Goal: Task Accomplishment & Management: Complete application form

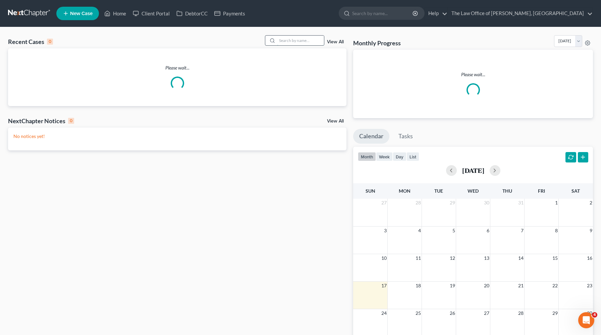
click at [295, 40] on input "search" at bounding box center [300, 41] width 47 height 10
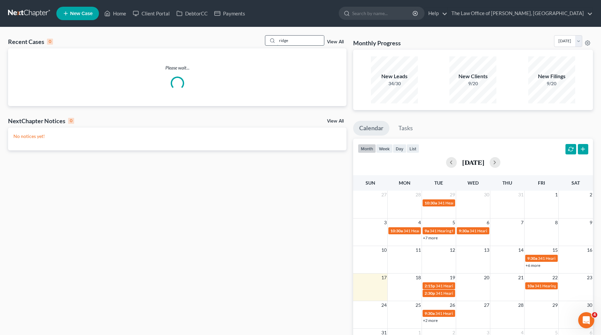
type input "ridge"
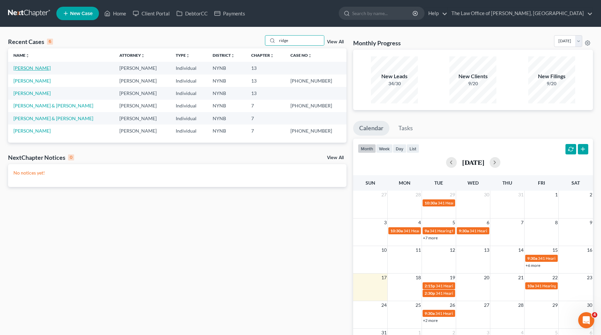
click at [38, 69] on link "[PERSON_NAME]" at bounding box center [31, 68] width 37 height 6
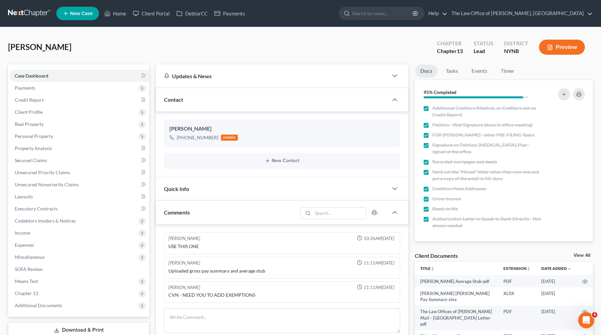
scroll to position [123, 0]
click at [455, 72] on link "Tasks" at bounding box center [452, 70] width 23 height 13
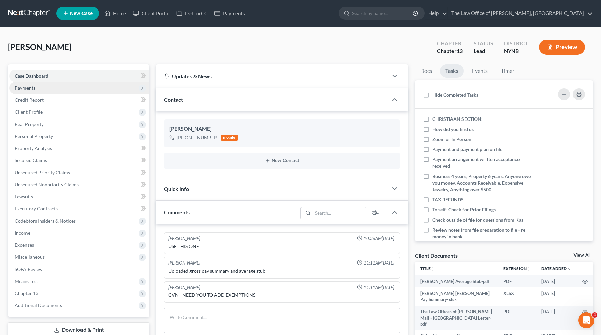
click at [118, 84] on span "Payments" at bounding box center [79, 88] width 140 height 12
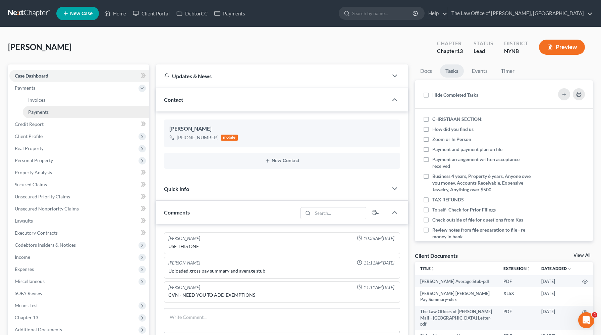
click at [100, 108] on link "Payments" at bounding box center [86, 112] width 126 height 12
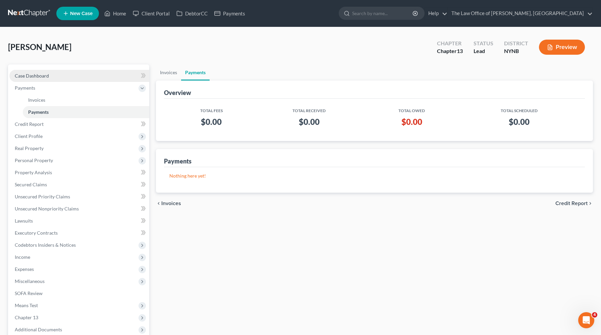
click at [83, 77] on link "Case Dashboard" at bounding box center [79, 76] width 140 height 12
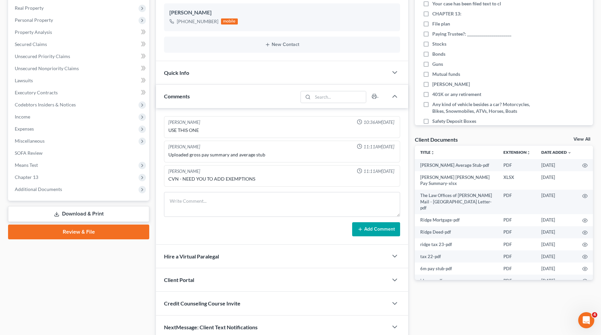
scroll to position [116, 0]
click at [76, 139] on span "Miscellaneous" at bounding box center [79, 141] width 140 height 12
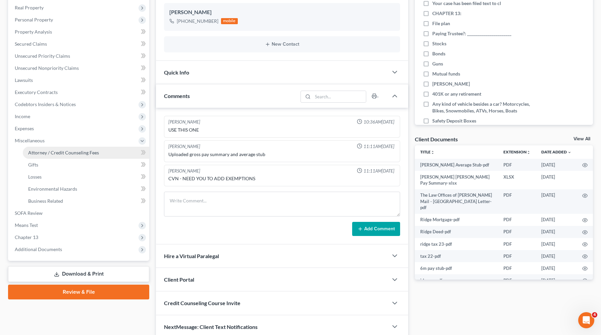
click at [71, 153] on span "Attorney / Credit Counseling Fees" at bounding box center [63, 153] width 71 height 6
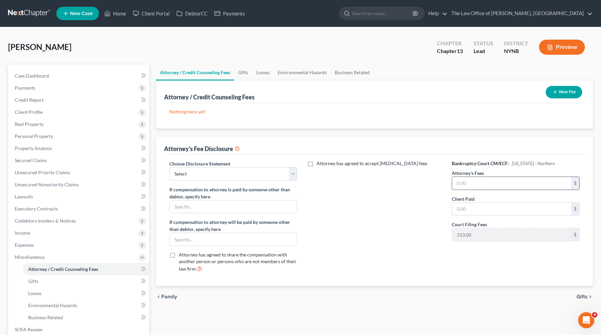
click at [461, 181] on input "text" at bounding box center [511, 183] width 119 height 13
type input "55,000"
click at [461, 181] on input "55,000" at bounding box center [511, 183] width 119 height 13
type input "5,500"
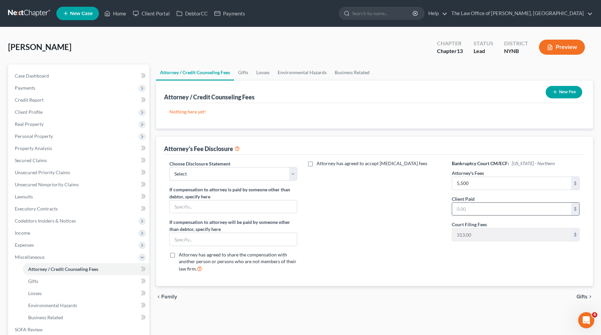
click at [461, 211] on input "text" at bounding box center [511, 209] width 119 height 13
type input "27"
click at [267, 171] on select "Select Southern District The Law Office of Christiaan van Niekerk, PLLC" at bounding box center [233, 173] width 128 height 13
select select "1"
click at [169, 167] on select "Select Southern District The Law Office of Christiaan van Niekerk, PLLC" at bounding box center [233, 173] width 128 height 13
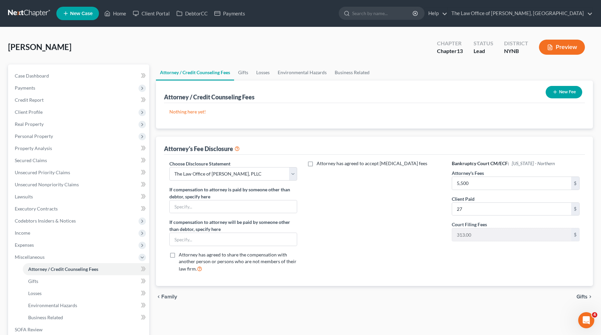
click at [557, 93] on icon "button" at bounding box center [555, 91] width 5 height 5
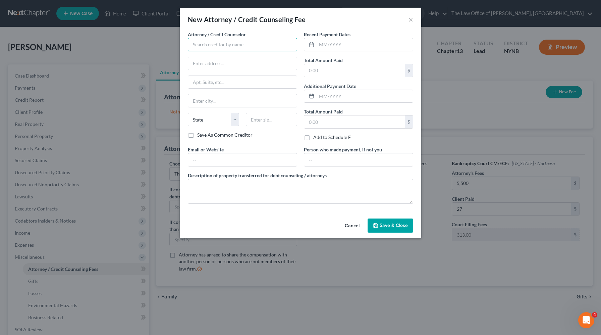
click at [285, 49] on input "text" at bounding box center [242, 44] width 109 height 13
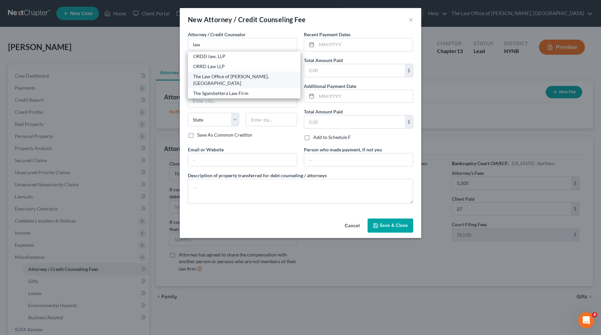
click at [226, 79] on div "The Law Office of [PERSON_NAME], [GEOGRAPHIC_DATA]" at bounding box center [244, 79] width 102 height 13
type input "The Law Office of [PERSON_NAME], [GEOGRAPHIC_DATA]"
type input "146 Jay Street"
type input "Schenectady"
select select "35"
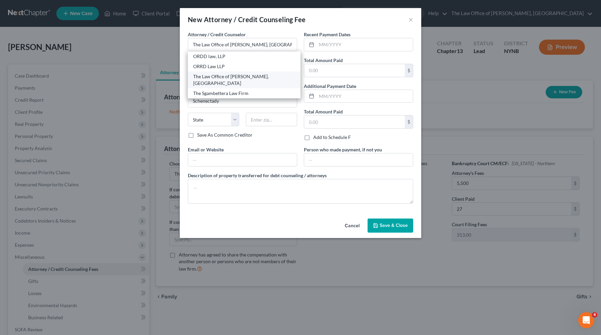
type input "12309"
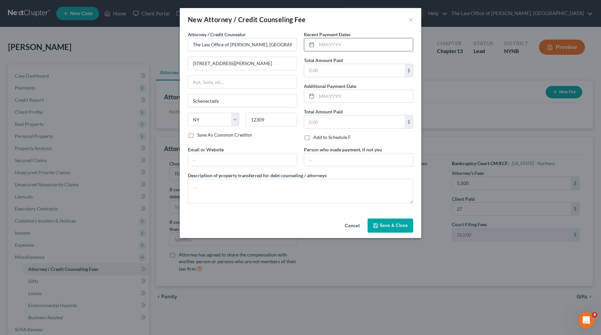
click at [335, 48] on input "text" at bounding box center [365, 44] width 96 height 13
type input "08/2025"
click at [330, 72] on input "text" at bounding box center [354, 70] width 101 height 13
type input "350"
click at [378, 223] on icon "button" at bounding box center [375, 225] width 5 height 5
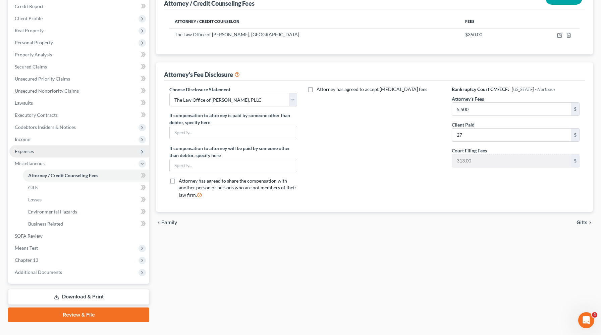
scroll to position [106, 0]
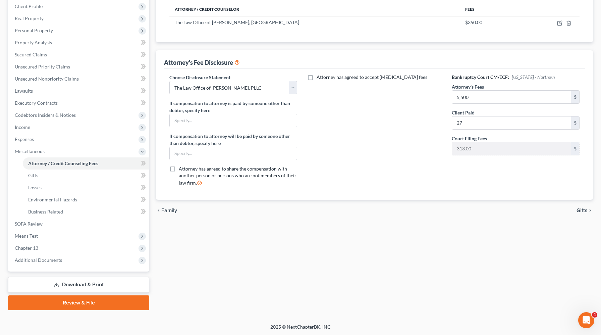
click at [77, 299] on link "Review & File" at bounding box center [78, 302] width 141 height 15
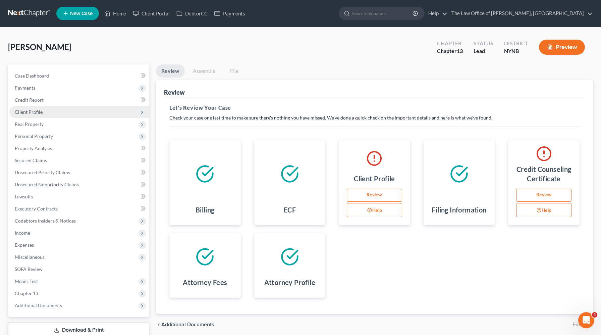
click at [22, 114] on span "Client Profile" at bounding box center [29, 112] width 28 height 6
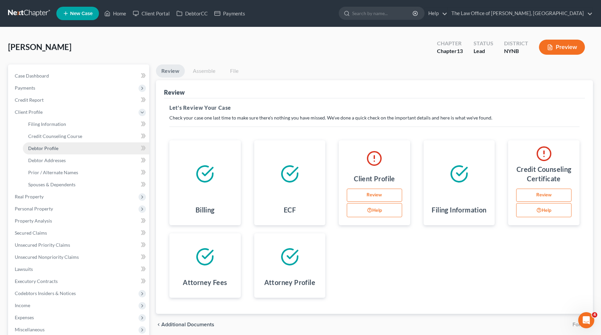
click at [39, 147] on span "Debtor Profile" at bounding box center [43, 148] width 30 height 6
select select "1"
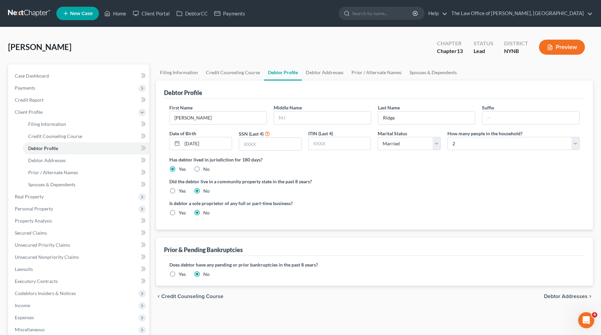
click at [192, 239] on div "Prior & Pending Bankruptcies" at bounding box center [374, 247] width 421 height 18
click at [62, 77] on link "Case Dashboard" at bounding box center [79, 76] width 140 height 12
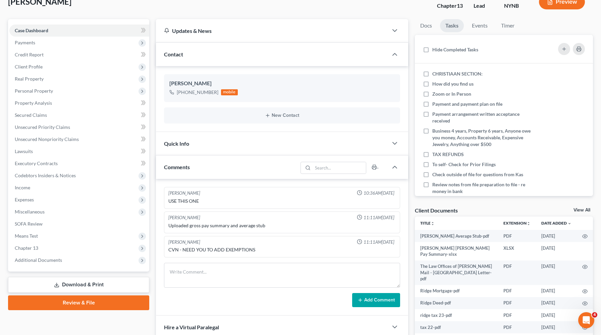
scroll to position [145, 0]
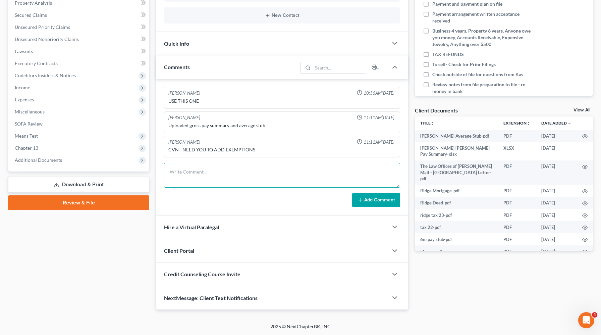
click at [225, 178] on textarea at bounding box center [282, 175] width 236 height 25
type textarea "091-54-2204"
click at [363, 195] on button "Add Comment" at bounding box center [376, 200] width 48 height 14
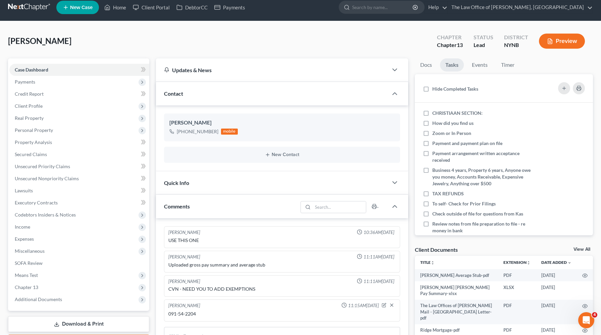
scroll to position [0, 0]
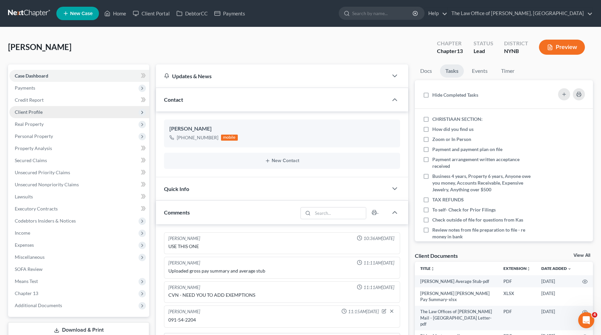
click at [57, 112] on span "Client Profile" at bounding box center [79, 112] width 140 height 12
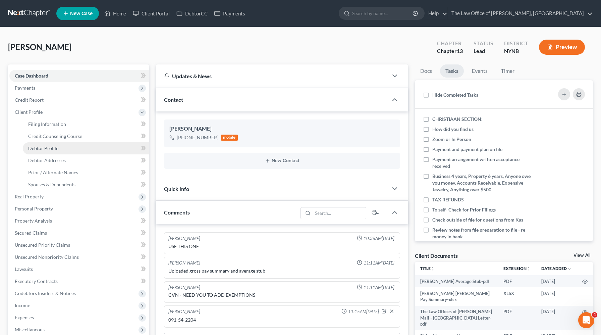
click at [55, 150] on span "Debtor Profile" at bounding box center [43, 148] width 30 height 6
select select "1"
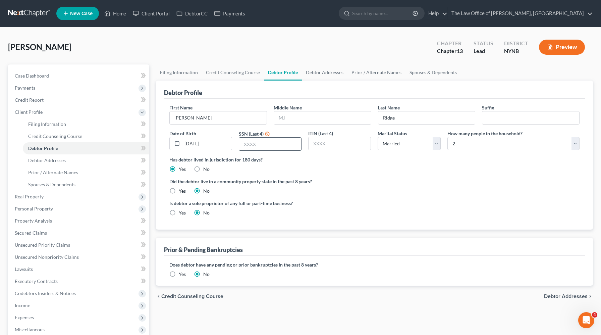
click at [255, 144] on input "text" at bounding box center [270, 144] width 62 height 13
type input "2204"
click at [348, 204] on label "Is debtor a sole proprietor of any full or part-time business?" at bounding box center [270, 203] width 202 height 7
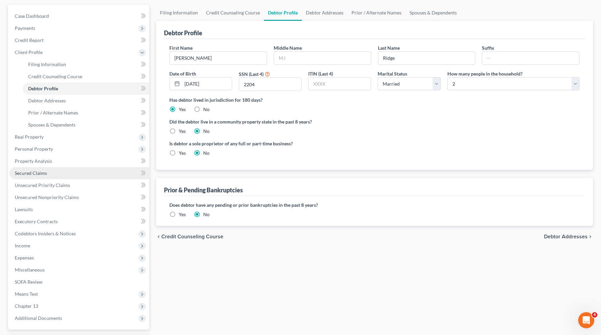
scroll to position [118, 0]
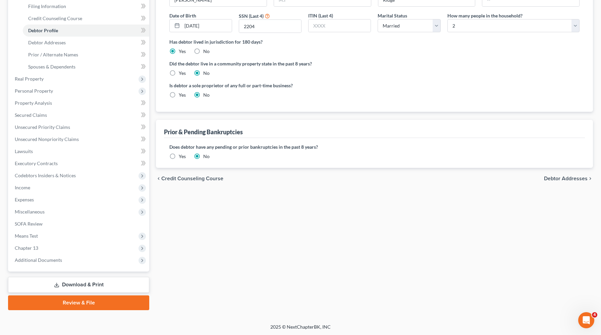
click at [65, 299] on link "Review & File" at bounding box center [78, 302] width 141 height 15
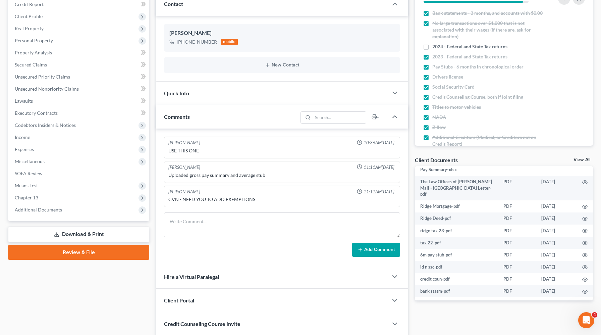
scroll to position [34, 0]
click at [585, 267] on circle "button" at bounding box center [585, 267] width 1 height 1
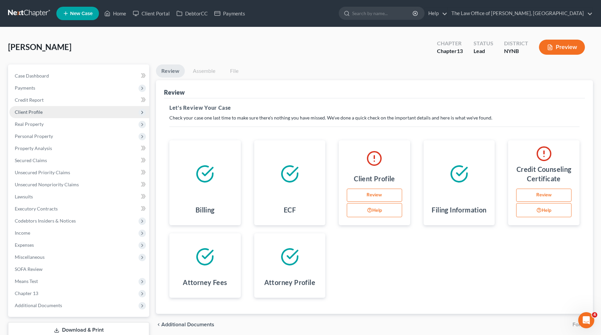
click at [28, 112] on span "Client Profile" at bounding box center [29, 112] width 28 height 6
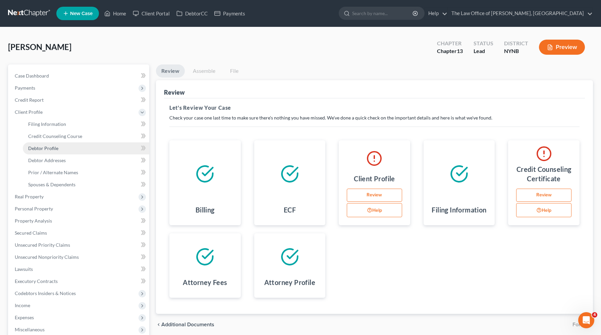
click at [39, 148] on span "Debtor Profile" at bounding box center [43, 148] width 30 height 6
select select "1"
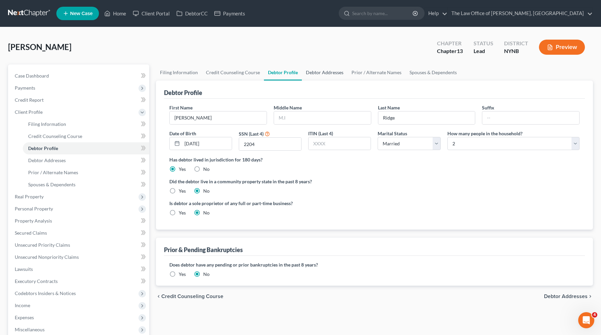
click at [324, 68] on link "Debtor Addresses" at bounding box center [325, 72] width 46 height 16
select select "0"
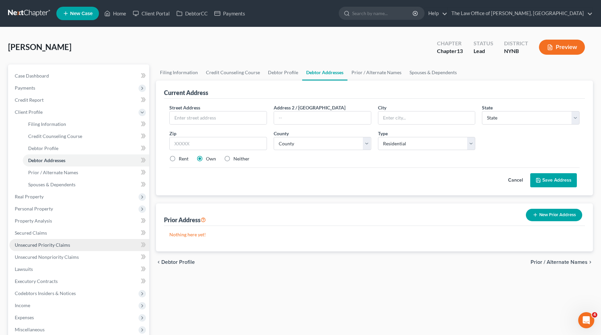
scroll to position [118, 0]
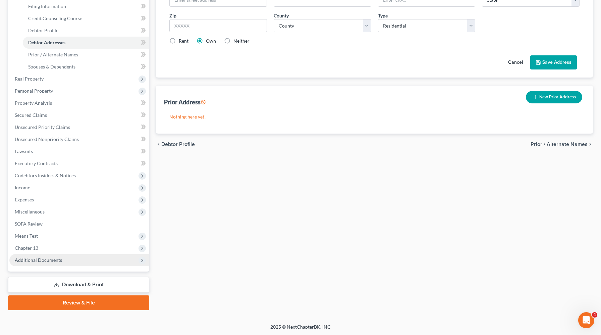
click at [47, 260] on span "Additional Documents" at bounding box center [38, 260] width 47 height 6
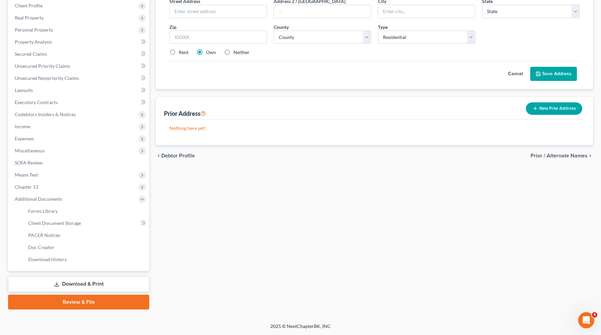
scroll to position [106, 0]
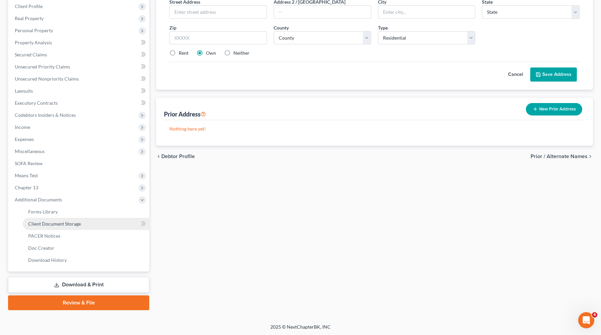
click at [70, 224] on span "Client Document Storage" at bounding box center [54, 224] width 53 height 6
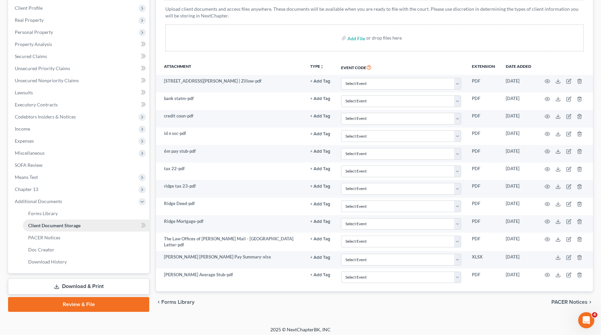
scroll to position [107, 0]
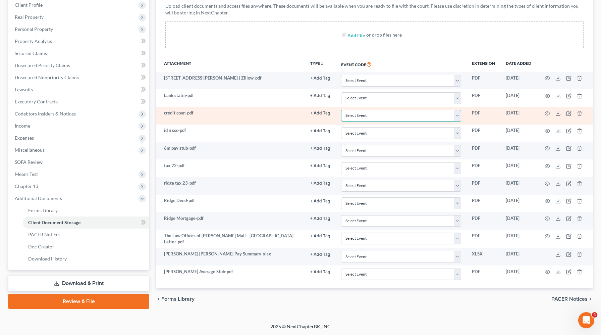
click at [385, 115] on select "Select Event Application to Have the Filing Fee Waived Certificate of Credit Co…" at bounding box center [401, 116] width 120 height 12
select select "1"
click at [342, 110] on select "Select Event Application to Have the Filing Fee Waived Certificate of Credit Co…" at bounding box center [401, 116] width 120 height 12
click at [547, 114] on icon "button" at bounding box center [547, 113] width 5 height 5
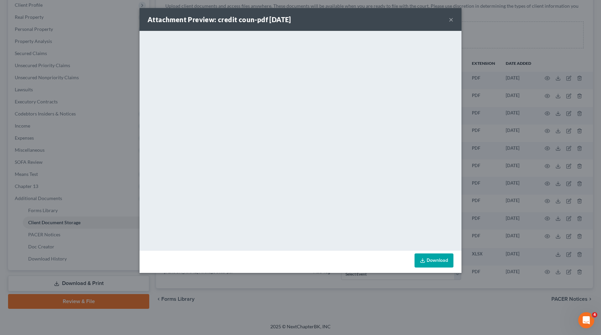
click at [450, 21] on button "×" at bounding box center [451, 19] width 5 height 8
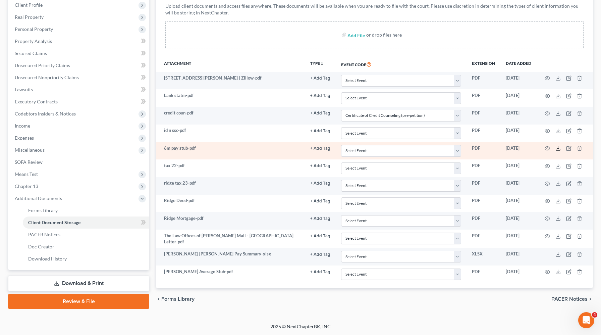
click at [557, 149] on icon at bounding box center [558, 148] width 5 height 5
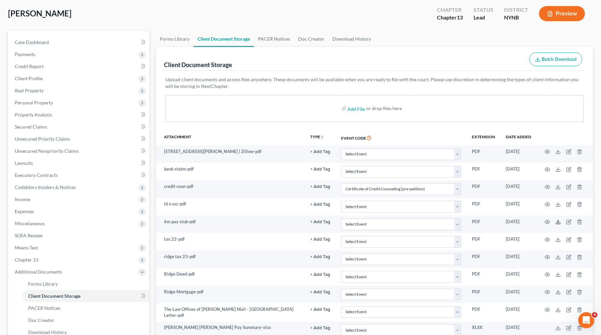
scroll to position [31, 0]
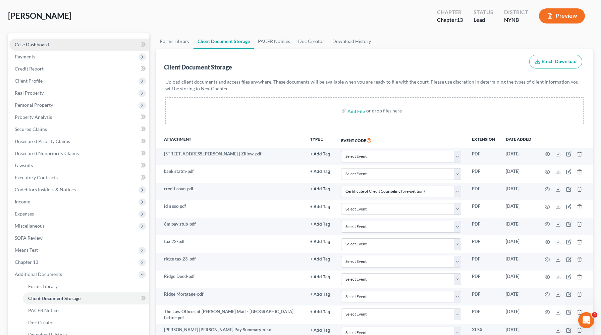
click at [46, 43] on span "Case Dashboard" at bounding box center [32, 45] width 34 height 6
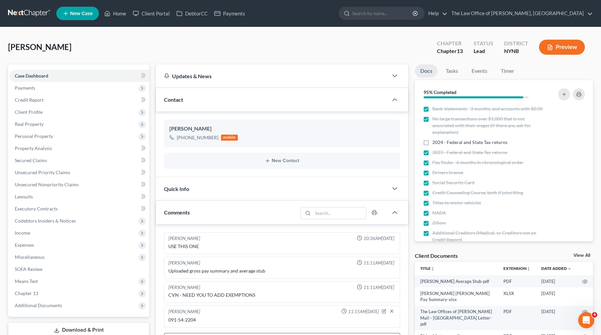
scroll to position [170, 0]
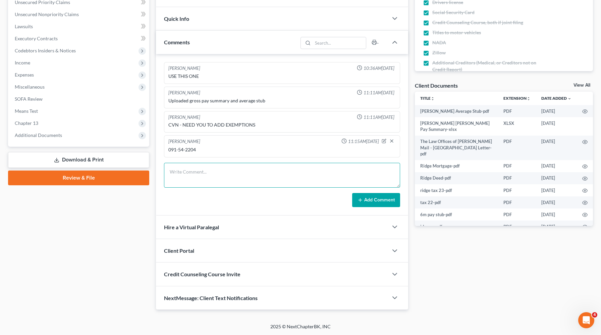
click at [199, 169] on textarea at bounding box center [282, 175] width 236 height 25
paste textarea "[CREDIT_CARD_NUMBER] 512 12/2028"
drag, startPoint x: 222, startPoint y: 170, endPoint x: 167, endPoint y: 172, distance: 55.4
click at [167, 172] on textarea "[CREDIT_CARD_NUMBER] 512 12/2028" at bounding box center [282, 175] width 236 height 25
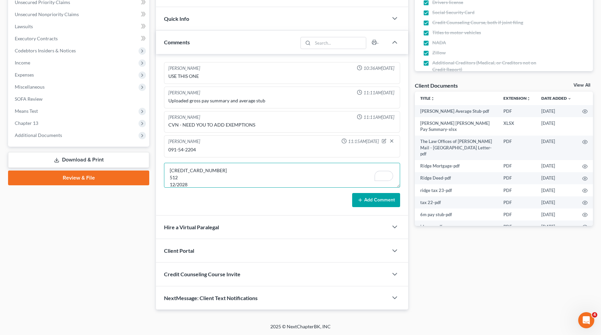
type textarea "[CREDIT_CARD_NUMBER] 512 12/2028"
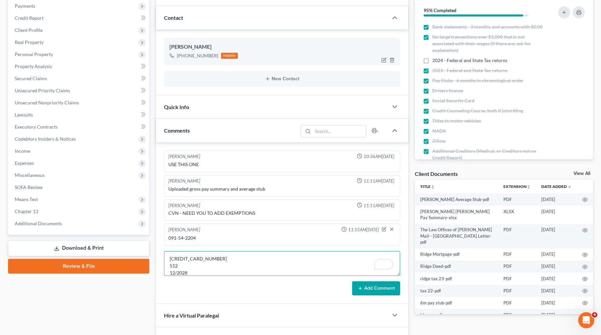
scroll to position [84, 0]
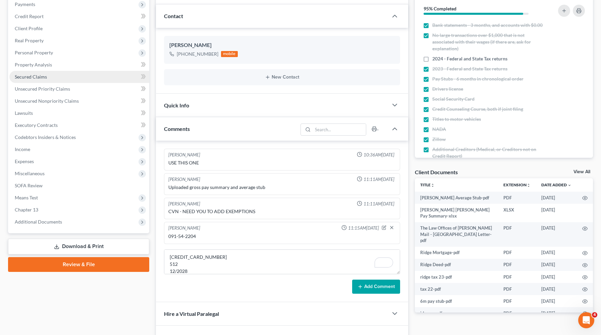
click at [32, 78] on span "Secured Claims" at bounding box center [31, 77] width 32 height 6
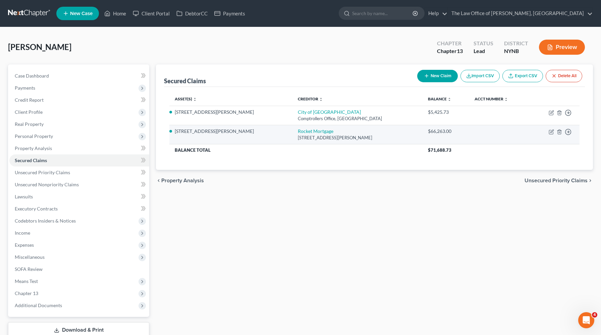
click at [356, 130] on td "Rocket Mortgage 20555 Victor Pkwy, Livonia, MI 48152" at bounding box center [358, 134] width 130 height 19
click at [298, 133] on link "Rocket Mortgage" at bounding box center [316, 131] width 36 height 6
select select "23"
select select "0"
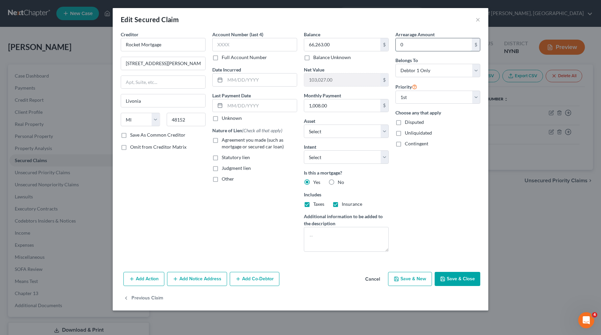
drag, startPoint x: 416, startPoint y: 45, endPoint x: 400, endPoint y: 45, distance: 16.1
click at [400, 45] on input "0" at bounding box center [434, 44] width 76 height 13
drag, startPoint x: 410, startPoint y: 44, endPoint x: 395, endPoint y: 44, distance: 14.8
click at [395, 44] on div "Arrearage Amount 10 $ Belongs To * Select Debtor 1 Only Debtor 2 Only Debtor 1 …" at bounding box center [438, 144] width 92 height 226
type input "1"
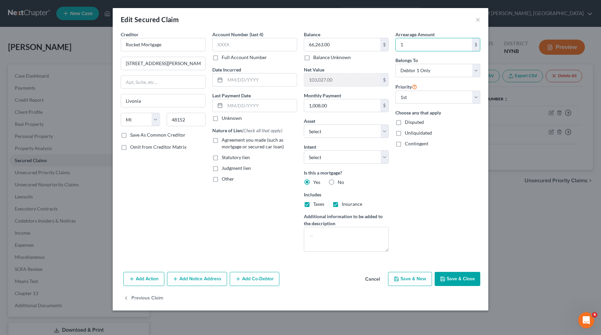
click at [455, 277] on button "Save & Close" at bounding box center [458, 279] width 46 height 14
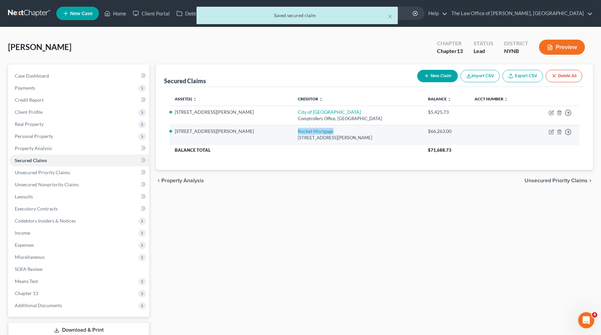
drag, startPoint x: 291, startPoint y: 132, endPoint x: 253, endPoint y: 132, distance: 38.6
click at [293, 132] on td "Rocket Mortgage 20555 Victor Pkwy, Livonia, MI 48152" at bounding box center [358, 134] width 130 height 19
copy link "Rocket Mortgage"
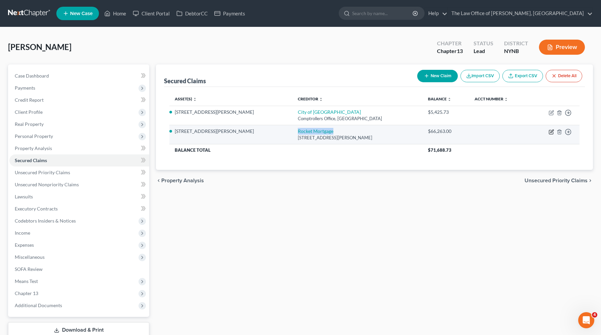
click at [551, 132] on icon "button" at bounding box center [552, 131] width 3 height 3
select select "23"
select select "7"
select select "0"
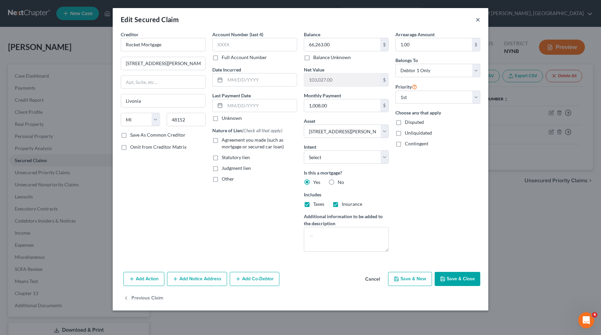
click at [476, 19] on button "×" at bounding box center [478, 19] width 5 height 8
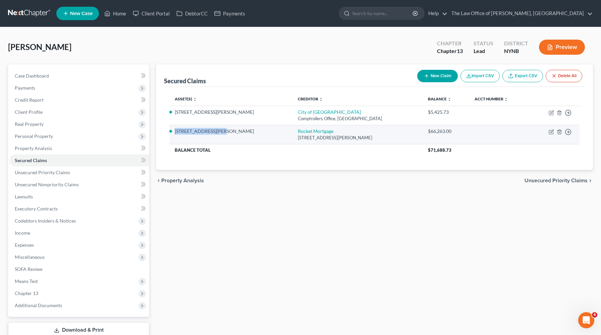
drag, startPoint x: 217, startPoint y: 134, endPoint x: 176, endPoint y: 132, distance: 40.6
click at [176, 132] on td "[STREET_ADDRESS][PERSON_NAME]" at bounding box center [230, 134] width 123 height 19
copy li "[STREET_ADDRESS][PERSON_NAME]"
click at [551, 131] on icon "button" at bounding box center [551, 131] width 5 height 5
select select "23"
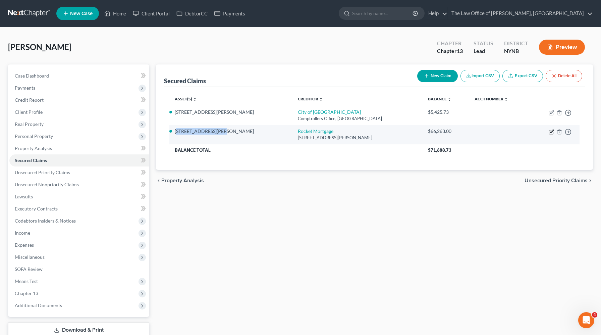
select select "7"
select select "0"
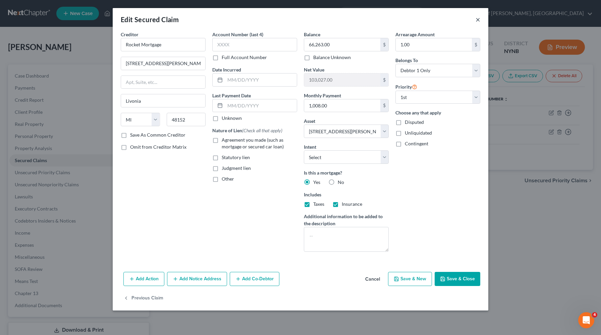
click at [477, 22] on button "×" at bounding box center [478, 19] width 5 height 8
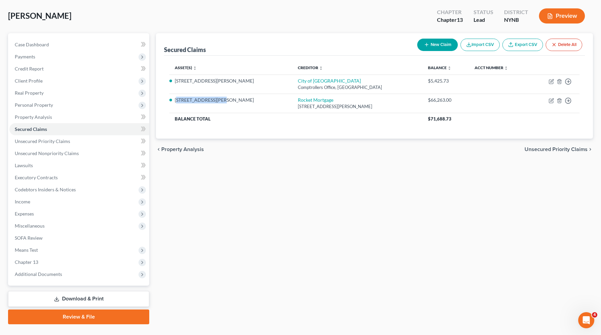
scroll to position [45, 0]
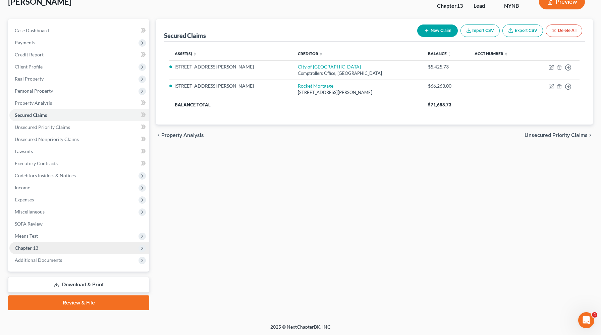
click at [35, 248] on span "Chapter 13" at bounding box center [26, 248] width 23 height 6
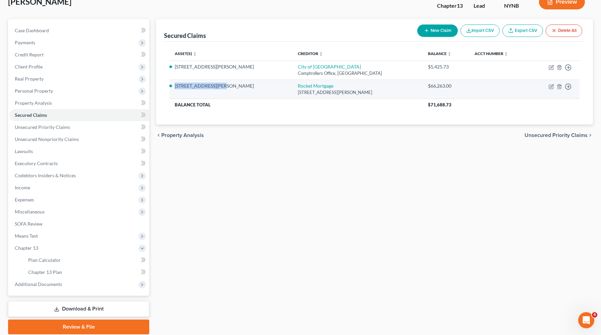
drag, startPoint x: 218, startPoint y: 88, endPoint x: 175, endPoint y: 86, distance: 42.3
click at [175, 86] on li "[STREET_ADDRESS][PERSON_NAME]" at bounding box center [231, 86] width 112 height 7
copy li "[STREET_ADDRESS][PERSON_NAME]"
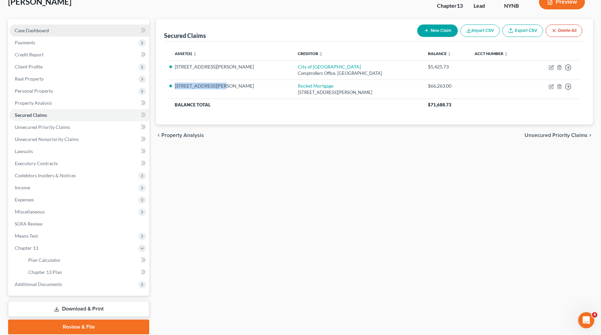
click at [74, 32] on link "Case Dashboard" at bounding box center [79, 30] width 140 height 12
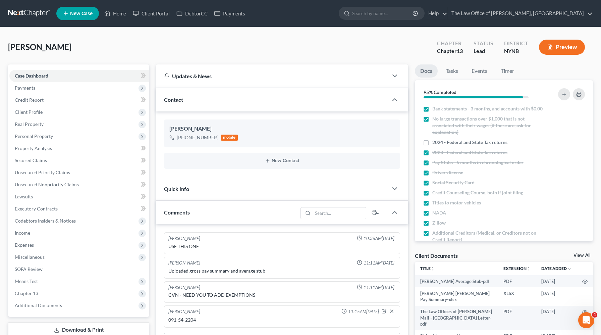
scroll to position [170, 0]
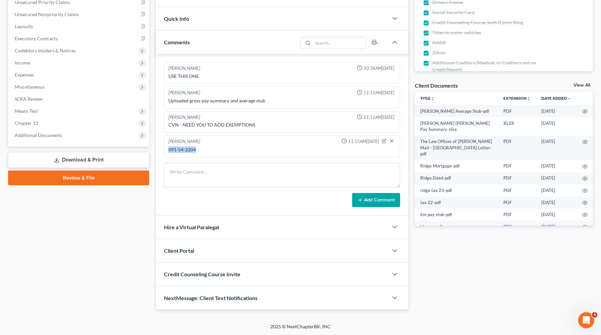
drag, startPoint x: 203, startPoint y: 152, endPoint x: 165, endPoint y: 151, distance: 37.9
click at [165, 151] on div "Christiaan VanNiekerk 11:15AM, 08/17/2025 091-54-2204" at bounding box center [282, 146] width 236 height 22
copy div "091-54-2204"
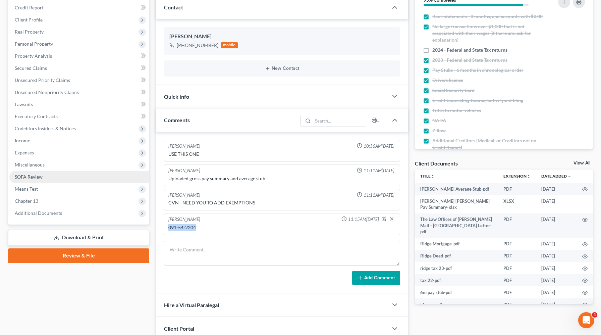
scroll to position [74, 0]
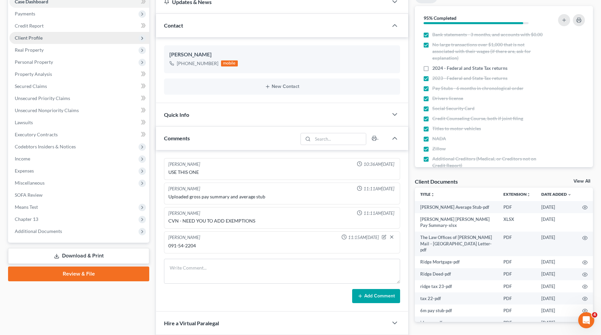
click at [30, 39] on span "Client Profile" at bounding box center [29, 38] width 28 height 6
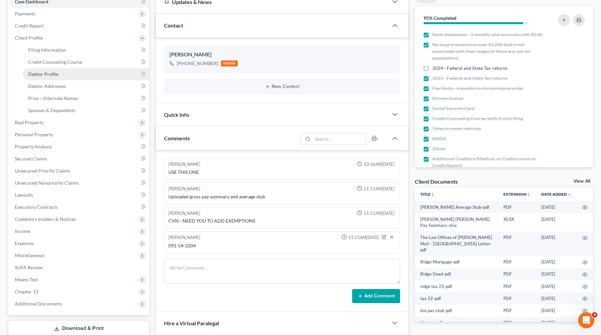
click at [44, 73] on span "Debtor Profile" at bounding box center [43, 74] width 30 height 6
select select "1"
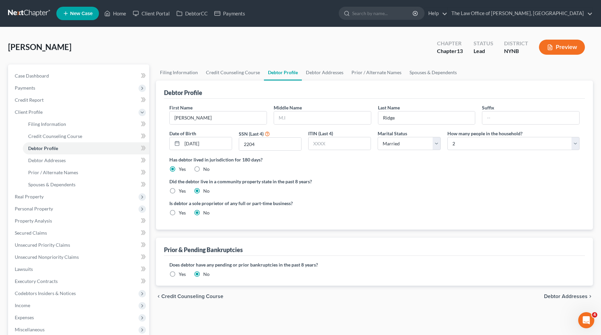
click at [179, 274] on label "Yes" at bounding box center [182, 274] width 7 height 7
click at [182, 274] on input "Yes" at bounding box center [184, 273] width 4 height 4
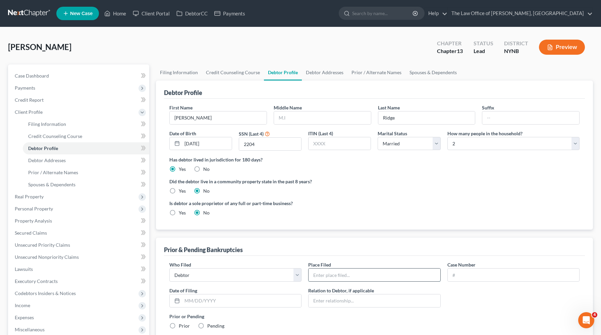
click at [335, 271] on input "text" at bounding box center [375, 274] width 132 height 13
click at [452, 279] on input "text" at bounding box center [514, 274] width 132 height 13
click at [192, 303] on input "text" at bounding box center [241, 300] width 119 height 13
paste input "12/09/24"
type input "12/09/24"
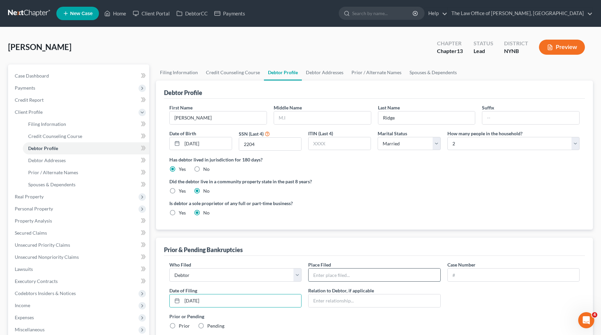
click at [340, 272] on input "text" at bounding box center [375, 274] width 132 height 13
type input "Utica"
click at [478, 275] on input "text" at bounding box center [514, 274] width 132 height 13
paste input "24-60989"
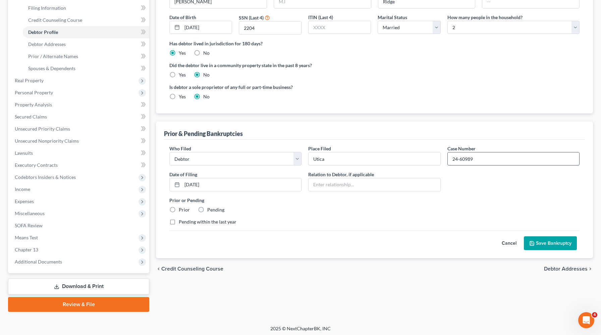
scroll to position [118, 0]
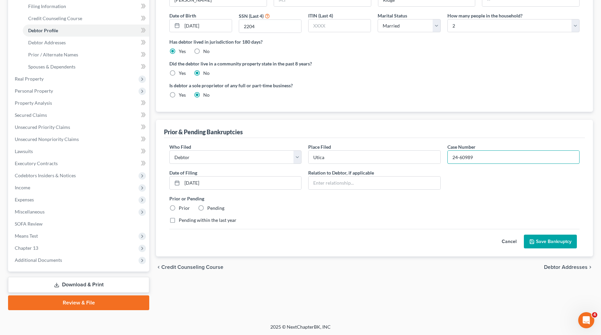
type input "24-60989"
click at [179, 208] on label "Prior" at bounding box center [184, 208] width 11 height 7
click at [182, 208] on input "Prior" at bounding box center [184, 207] width 4 height 4
radio input "true"
click at [537, 246] on button "Save Bankruptcy" at bounding box center [550, 242] width 53 height 14
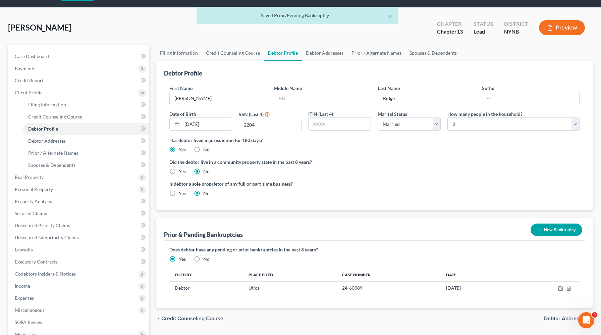
scroll to position [0, 0]
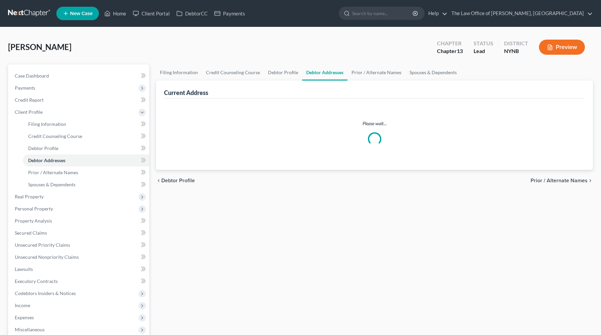
select select "0"
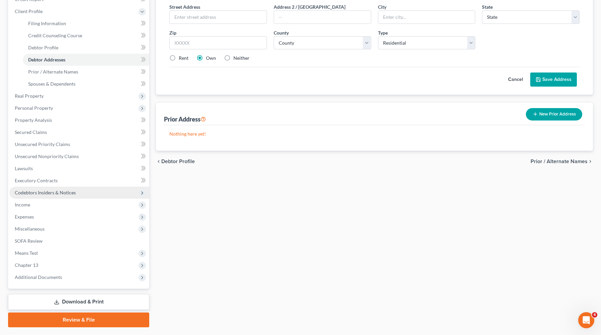
scroll to position [104, 0]
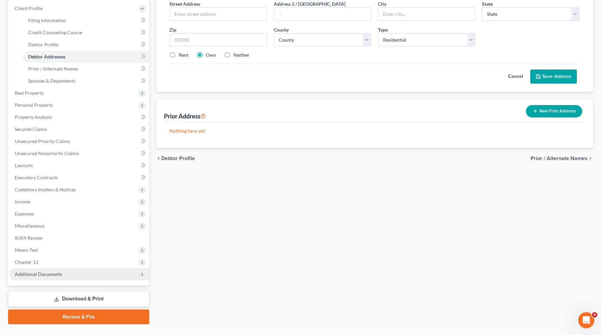
click at [66, 275] on span "Additional Documents" at bounding box center [79, 274] width 140 height 12
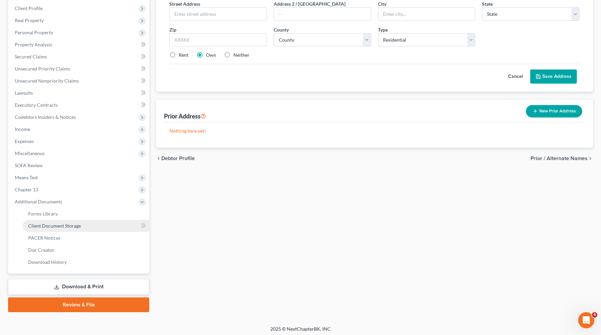
click at [72, 228] on link "Client Document Storage" at bounding box center [86, 226] width 126 height 12
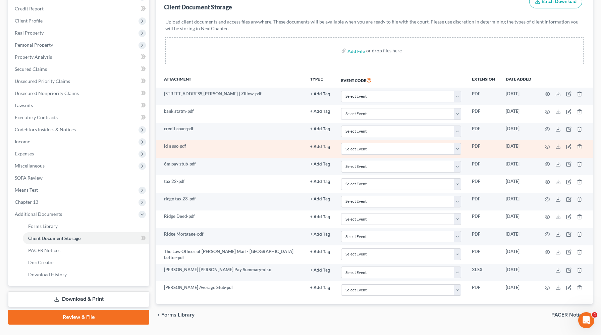
scroll to position [93, 0]
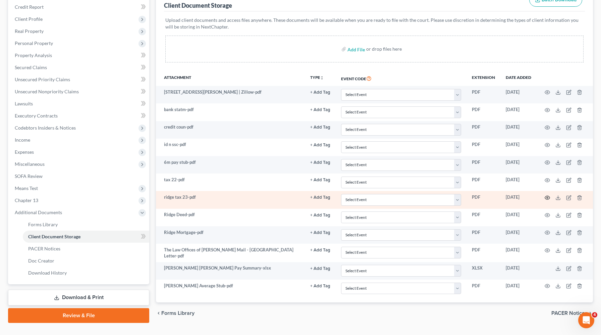
click at [548, 196] on icon "button" at bounding box center [547, 197] width 5 height 5
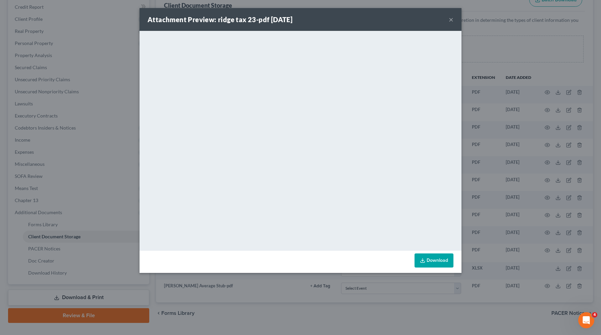
click at [572, 154] on div "Attachment Preview: ridge tax 23-pdf 07/17/2025 × <object ng-attr-data='https:/…" at bounding box center [300, 167] width 601 height 335
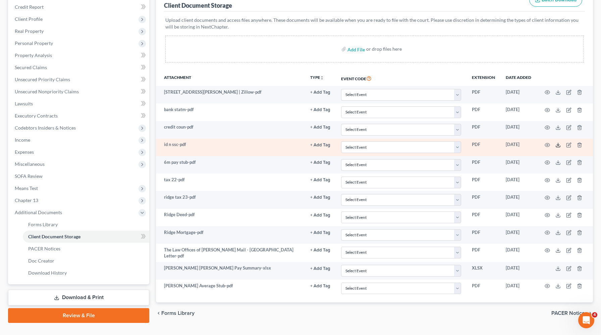
click at [559, 146] on icon at bounding box center [558, 144] width 5 height 5
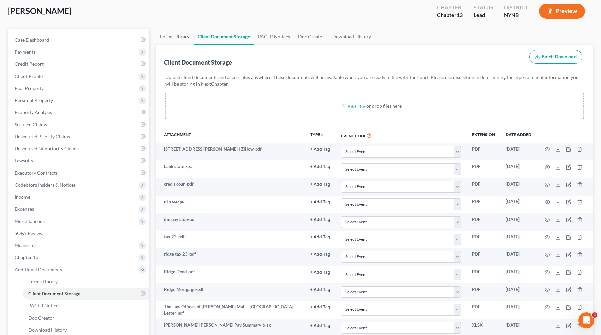
scroll to position [14, 0]
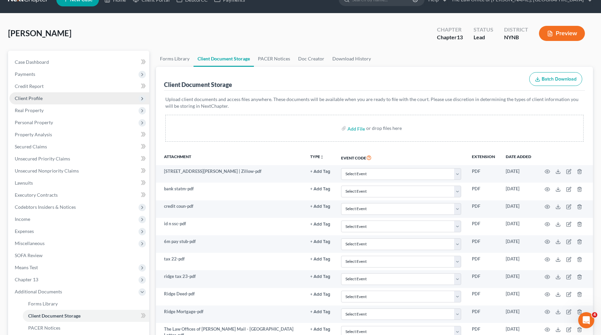
click at [55, 101] on span "Client Profile" at bounding box center [79, 98] width 140 height 12
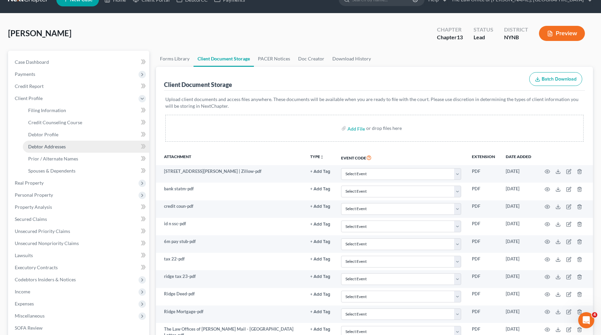
click at [56, 143] on link "Debtor Addresses" at bounding box center [86, 147] width 126 height 12
select select "0"
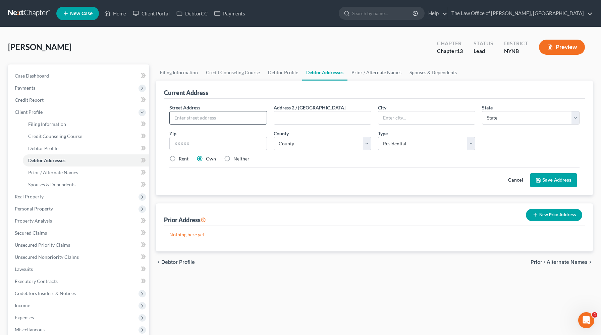
click at [189, 118] on input "text" at bounding box center [218, 117] width 97 height 13
type input "[STREET_ADDRESS][PERSON_NAME]"
click at [224, 145] on input "text" at bounding box center [218, 143] width 98 height 13
type input "12010"
type input "Amsterdam"
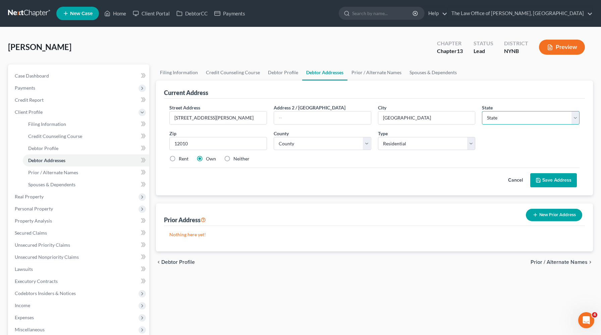
select select "35"
type input "12010"
click at [314, 146] on select "County Albany County Allegany County Bronx County Broome County Cattaraugus Cou…" at bounding box center [323, 143] width 98 height 13
click at [313, 143] on select "County Albany County Allegany County Bronx County Broome County Cattaraugus Cou…" at bounding box center [323, 143] width 98 height 13
click at [274, 137] on select "County Albany County Allegany County Bronx County Broome County Cattaraugus Cou…" at bounding box center [323, 143] width 98 height 13
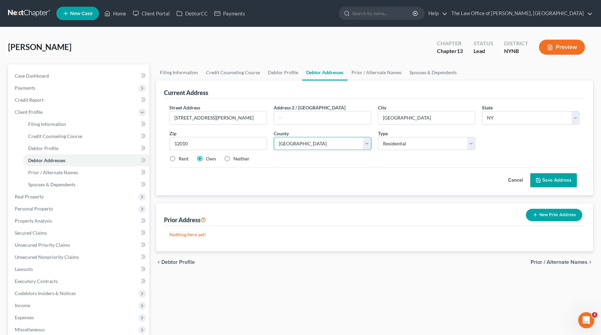
click at [306, 145] on select "County Albany County Allegany County Bronx County Broome County Cattaraugus Cou…" at bounding box center [323, 143] width 98 height 13
select select "28"
click at [274, 137] on select "County Albany County Allegany County Bronx County Broome County Cattaraugus Cou…" at bounding box center [323, 143] width 98 height 13
click at [543, 181] on button "Save Address" at bounding box center [553, 180] width 47 height 14
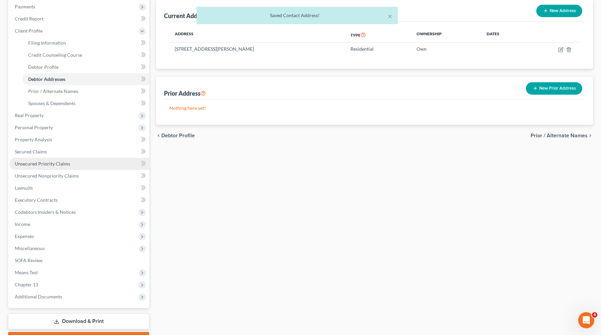
scroll to position [118, 0]
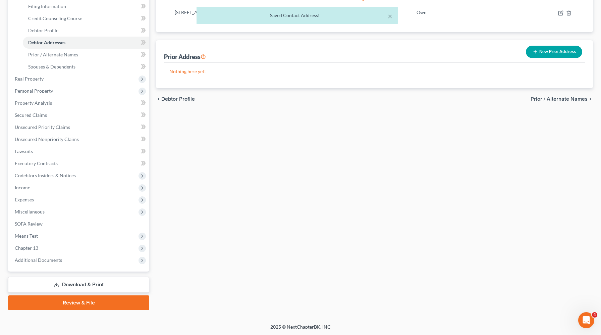
click at [59, 300] on link "Review & File" at bounding box center [78, 302] width 141 height 15
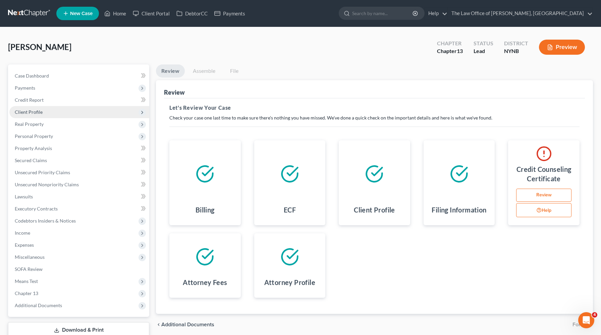
click at [54, 114] on span "Client Profile" at bounding box center [79, 112] width 140 height 12
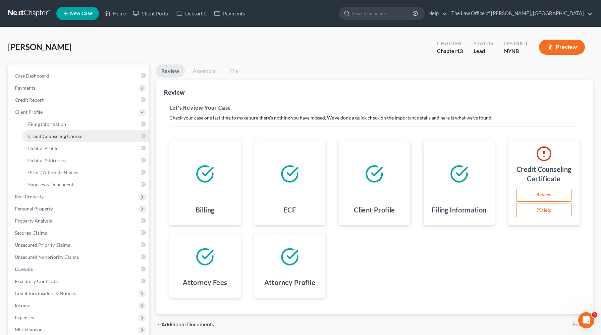
click at [50, 137] on span "Credit Counseling Course" at bounding box center [55, 136] width 54 height 6
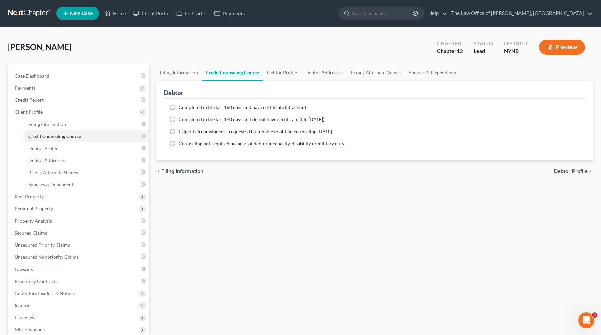
click at [204, 122] on label "Completed in the last 180 days and do not have certificate (file within 14 days)" at bounding box center [252, 119] width 146 height 7
click at [186, 120] on input "Completed in the last 180 days and do not have certificate (file within 14 days)" at bounding box center [184, 118] width 4 height 4
radio input "true"
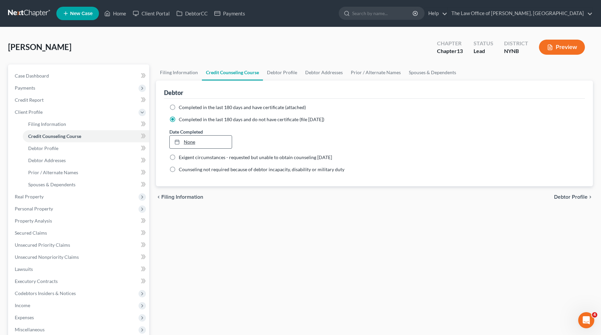
type input "8/17/2025"
click at [199, 143] on link "None" at bounding box center [201, 142] width 62 height 13
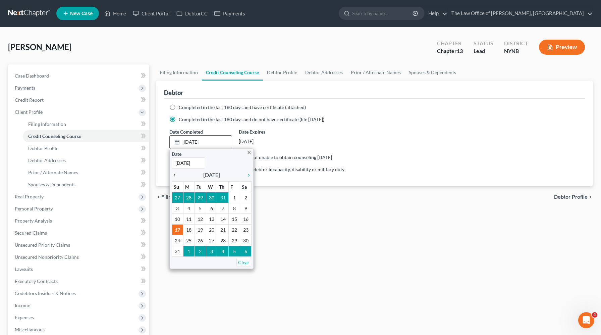
click at [174, 173] on icon "chevron_left" at bounding box center [176, 174] width 9 height 5
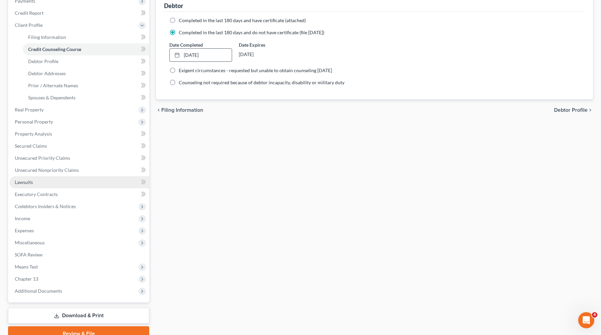
scroll to position [118, 0]
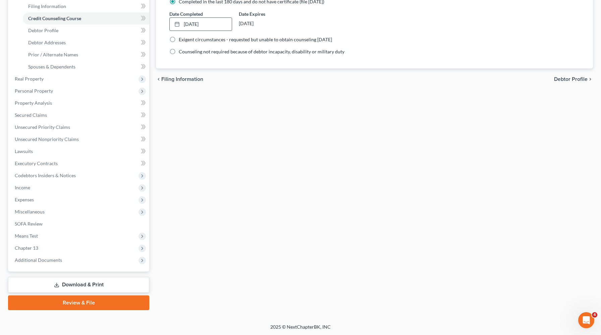
click at [62, 301] on link "Review & File" at bounding box center [78, 302] width 141 height 15
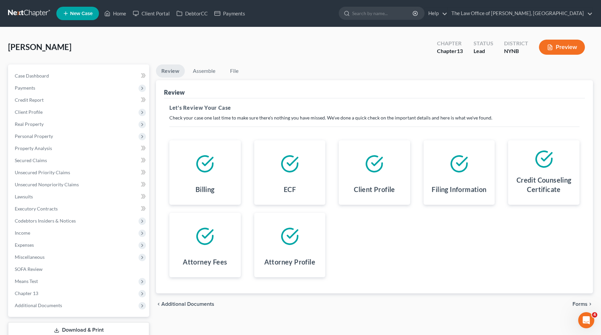
scroll to position [45, 0]
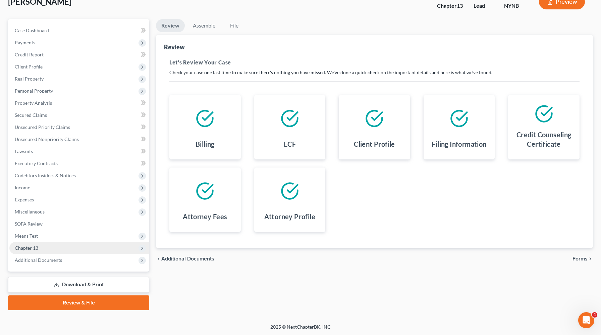
click at [107, 244] on span "Chapter 13" at bounding box center [79, 248] width 140 height 12
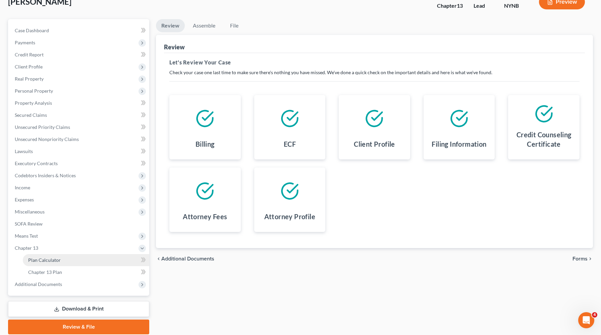
click at [94, 258] on link "Plan Calculator" at bounding box center [86, 260] width 126 height 12
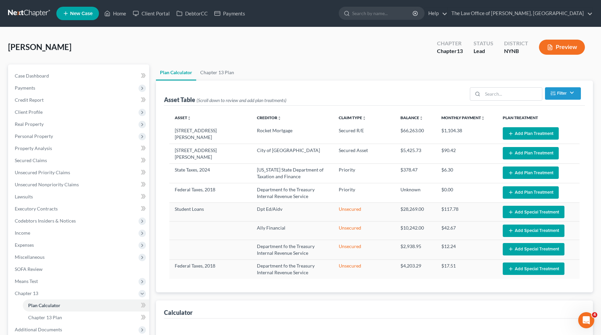
select select "59"
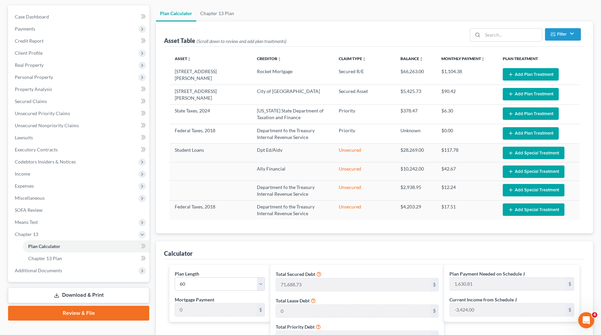
scroll to position [61, 0]
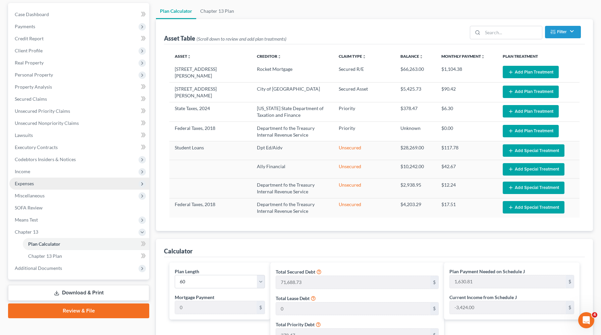
click at [53, 184] on span "Expenses" at bounding box center [79, 183] width 140 height 12
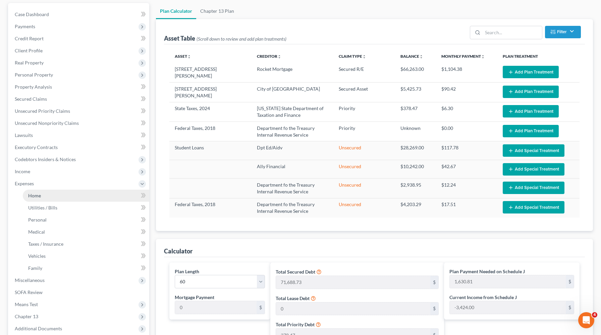
click at [47, 196] on link "Home" at bounding box center [86, 196] width 126 height 12
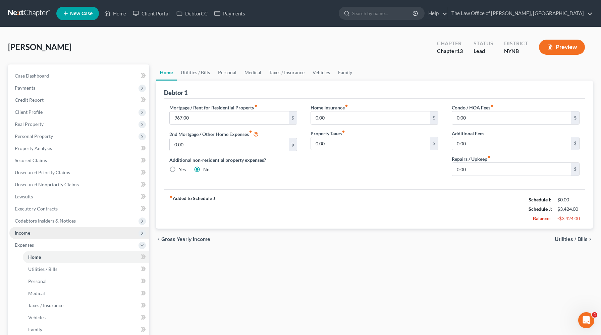
click at [16, 236] on span "Income" at bounding box center [79, 233] width 140 height 12
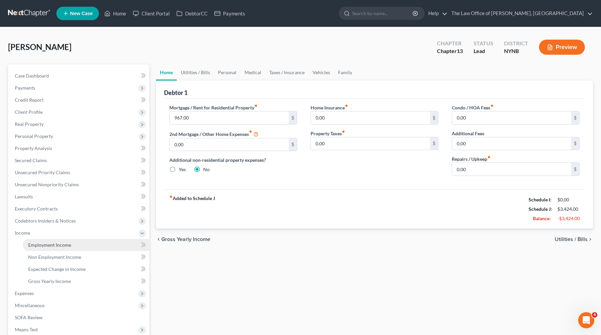
click at [40, 243] on span "Employment Income" at bounding box center [49, 245] width 43 height 6
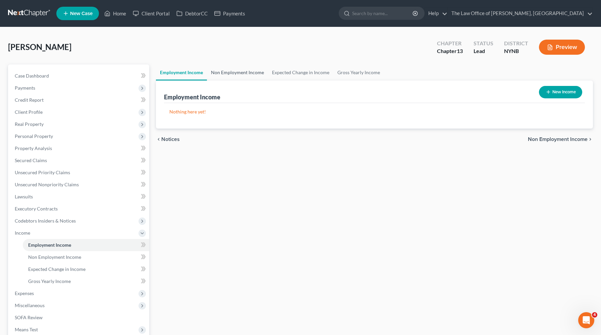
click at [241, 77] on link "Non Employment Income" at bounding box center [237, 72] width 61 height 16
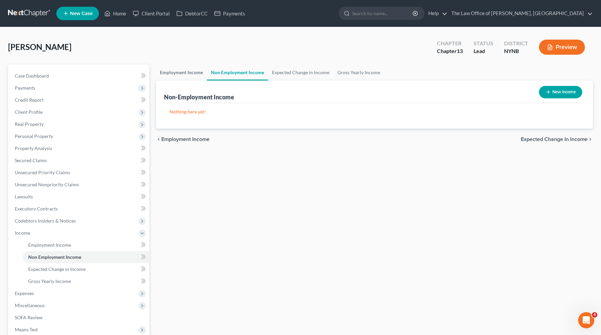
click at [189, 75] on link "Employment Income" at bounding box center [181, 72] width 51 height 16
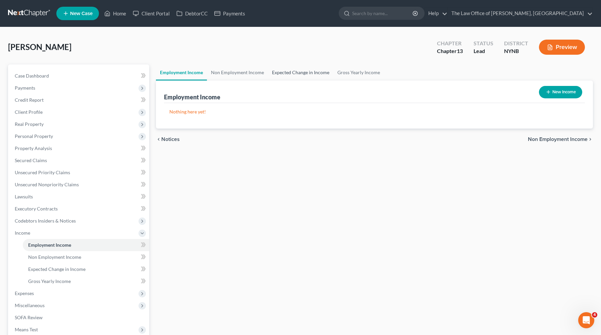
click at [326, 73] on link "Expected Change in Income" at bounding box center [300, 72] width 65 height 16
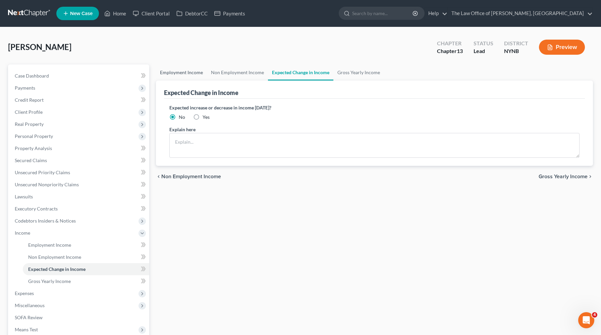
click at [198, 74] on link "Employment Income" at bounding box center [181, 72] width 51 height 16
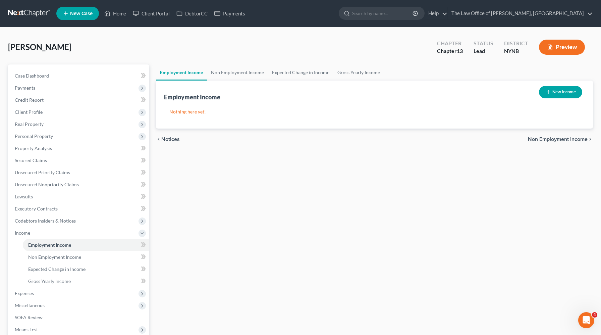
click at [552, 93] on button "New Income" at bounding box center [560, 92] width 43 height 12
select select "0"
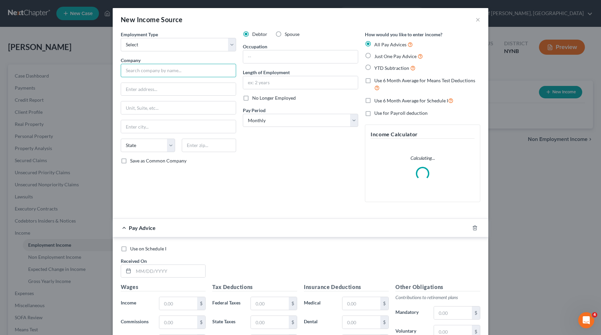
click at [209, 74] on input "text" at bounding box center [178, 70] width 115 height 13
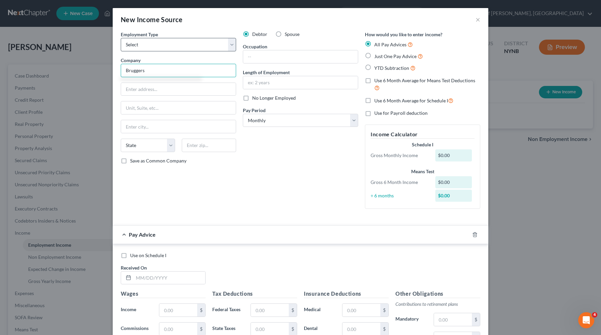
type input "Bruggers"
click at [179, 49] on select "Select Full or Part Time Employment Self Employment" at bounding box center [178, 44] width 115 height 13
select select "0"
click at [121, 38] on select "Select Full or Part Time Employment Self Employment" at bounding box center [178, 44] width 115 height 13
click at [270, 57] on input "text" at bounding box center [300, 56] width 115 height 13
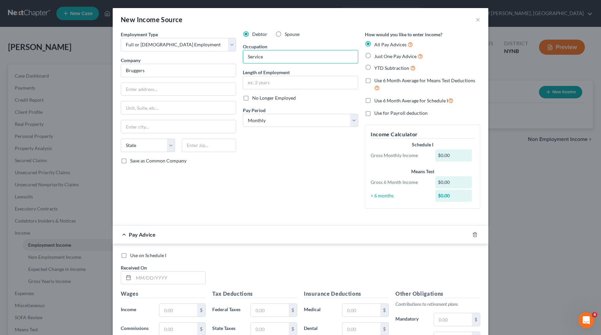
type input "Service"
click at [374, 56] on label "Just One Pay Advice" at bounding box center [398, 56] width 49 height 8
click at [377, 56] on input "Just One Pay Advice" at bounding box center [379, 54] width 4 height 4
radio input "true"
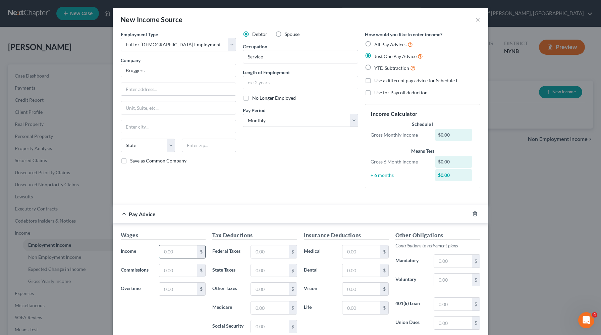
click at [188, 257] on input "text" at bounding box center [178, 251] width 38 height 13
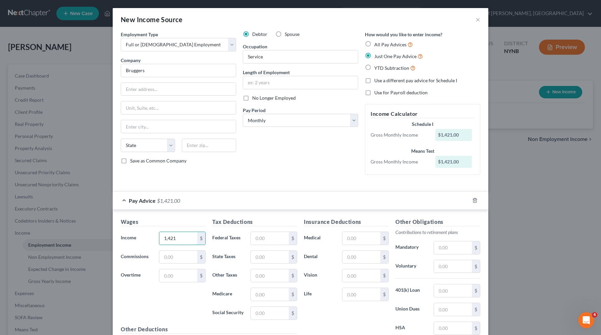
drag, startPoint x: 179, startPoint y: 239, endPoint x: 152, endPoint y: 237, distance: 27.3
click at [151, 237] on div "Income * 1,421 $" at bounding box center [163, 238] width 92 height 13
type input "889"
click at [273, 240] on input "text" at bounding box center [270, 238] width 38 height 13
type input "46"
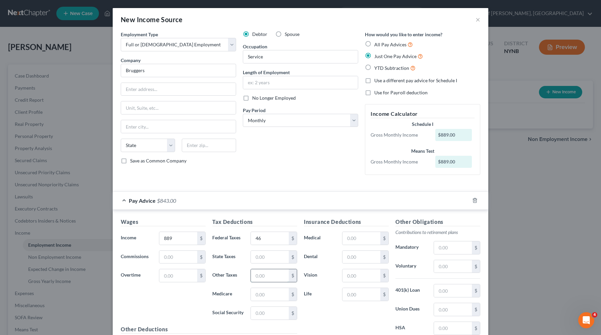
click at [260, 273] on input "text" at bounding box center [270, 275] width 38 height 13
type input "10"
click at [263, 314] on input "text" at bounding box center [270, 313] width 38 height 13
type input "45"
click at [266, 258] on input "text" at bounding box center [270, 257] width 38 height 13
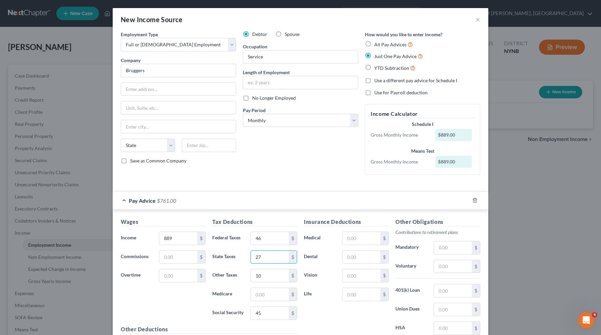
type input "27"
click at [456, 267] on input "text" at bounding box center [453, 266] width 38 height 13
type input "15"
click at [367, 237] on input "text" at bounding box center [362, 238] width 38 height 13
type input "155"
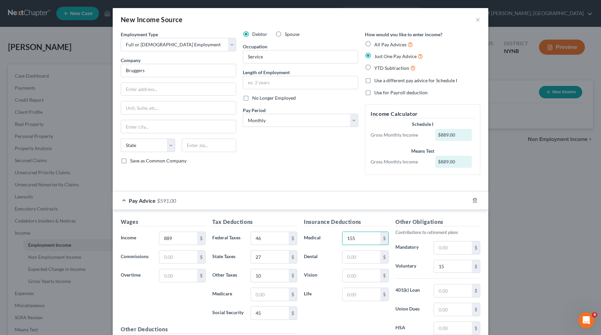
scroll to position [75, 0]
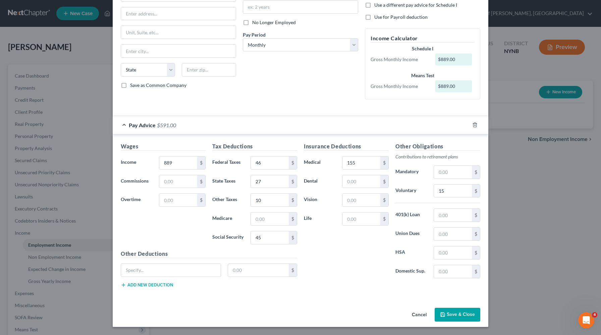
click at [455, 317] on button "Save & Close" at bounding box center [458, 315] width 46 height 14
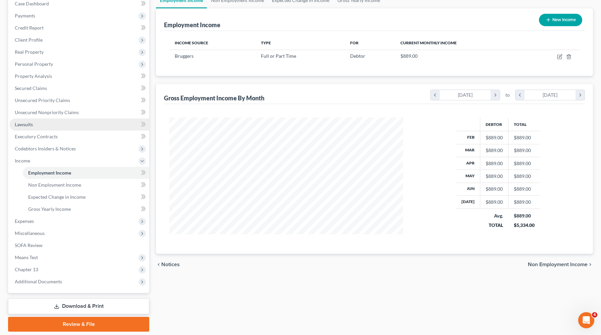
scroll to position [94, 0]
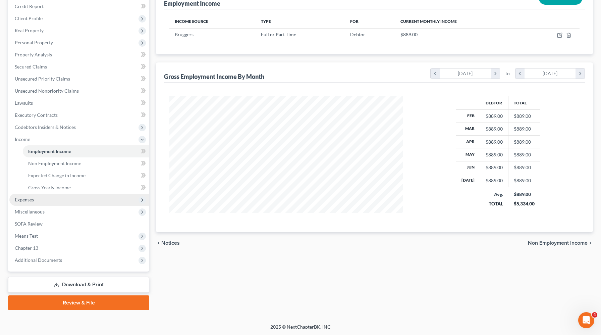
click at [61, 194] on span "Expenses" at bounding box center [79, 200] width 140 height 12
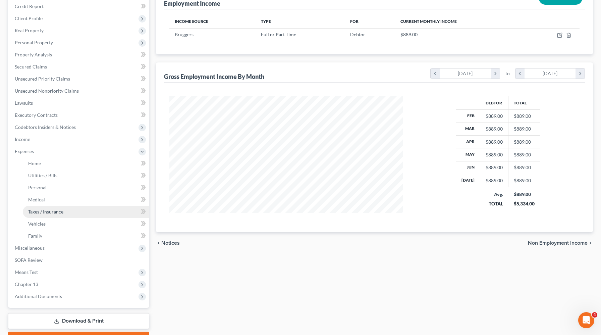
click at [61, 207] on link "Taxes / Insurance" at bounding box center [86, 212] width 126 height 12
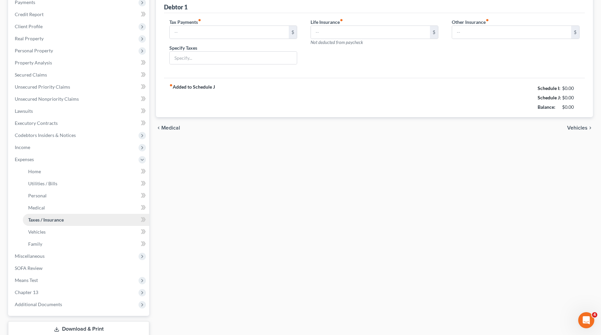
type input "0.00"
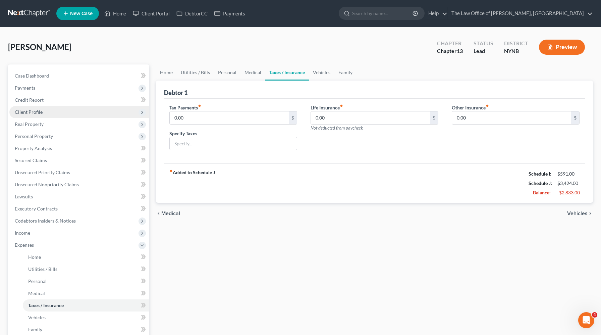
click at [89, 113] on span "Client Profile" at bounding box center [79, 112] width 140 height 12
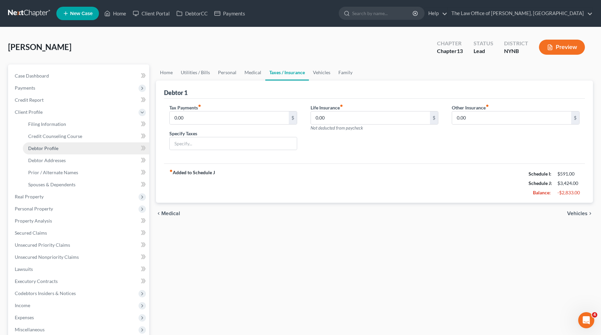
click at [82, 146] on link "Debtor Profile" at bounding box center [86, 148] width 126 height 12
select select "1"
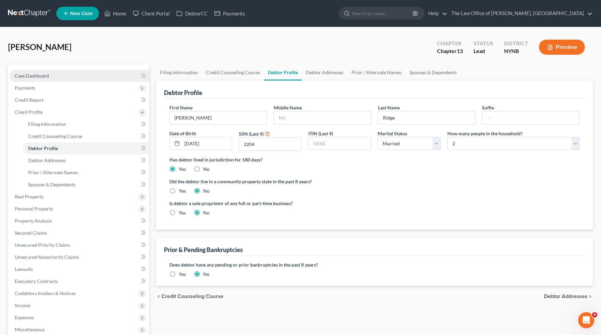
click at [82, 74] on link "Case Dashboard" at bounding box center [79, 76] width 140 height 12
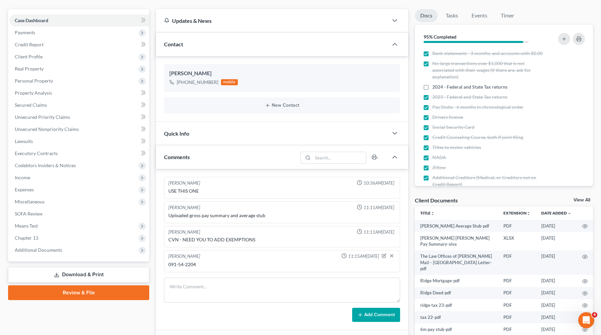
scroll to position [56, 0]
click at [50, 250] on span "Additional Documents" at bounding box center [38, 250] width 47 height 6
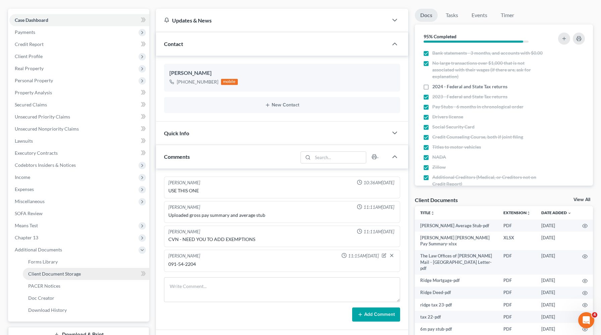
click at [64, 269] on link "Client Document Storage" at bounding box center [86, 274] width 126 height 12
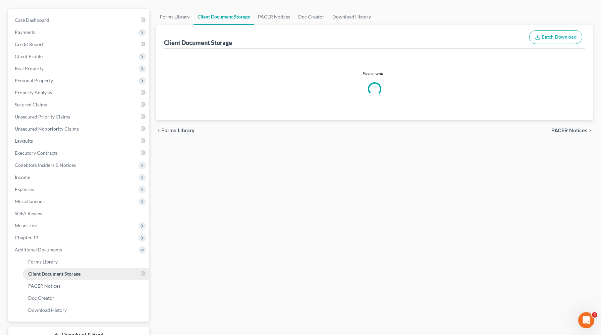
scroll to position [39, 0]
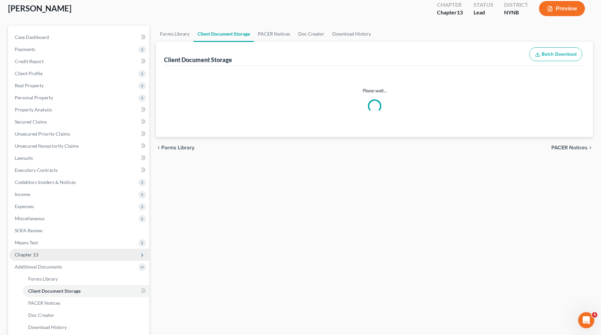
select select "1"
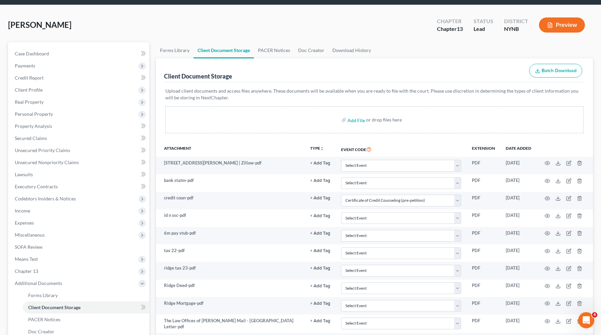
scroll to position [107, 0]
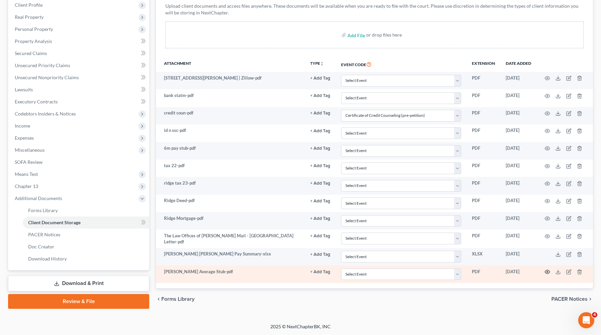
click at [547, 271] on circle "button" at bounding box center [547, 271] width 1 height 1
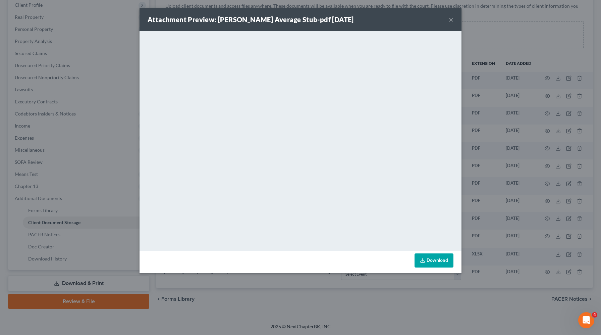
click at [451, 22] on button "×" at bounding box center [451, 19] width 5 height 8
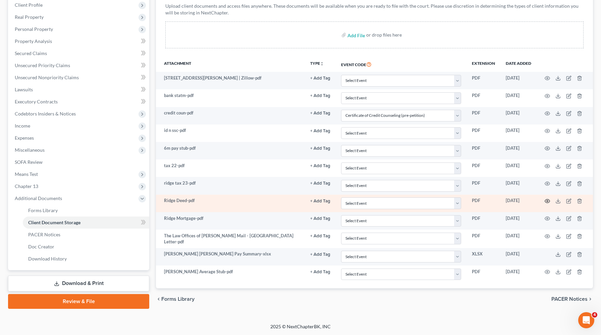
click at [548, 200] on icon "button" at bounding box center [547, 200] width 5 height 5
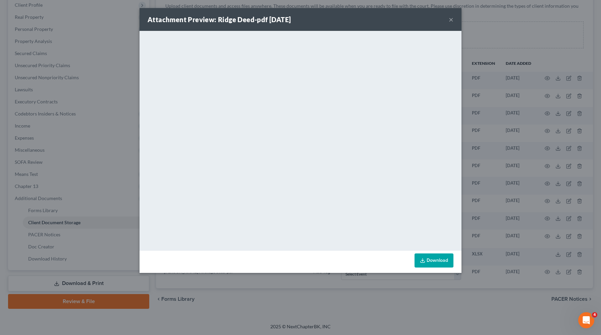
click at [451, 21] on button "×" at bounding box center [451, 19] width 5 height 8
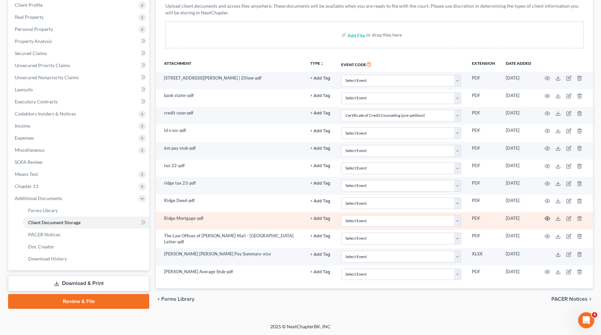
click at [547, 218] on icon "button" at bounding box center [547, 218] width 5 height 5
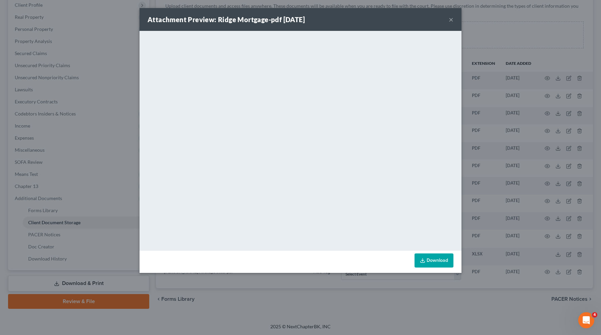
click at [452, 19] on button "×" at bounding box center [451, 19] width 5 height 8
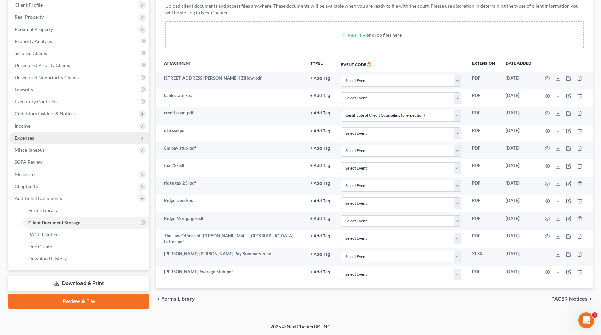
click at [36, 141] on span "Expenses" at bounding box center [79, 138] width 140 height 12
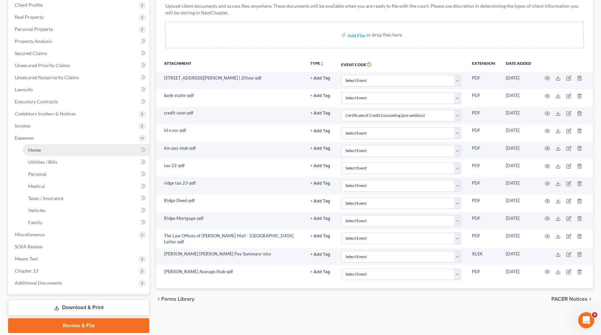
click at [35, 152] on link "Home" at bounding box center [86, 150] width 126 height 12
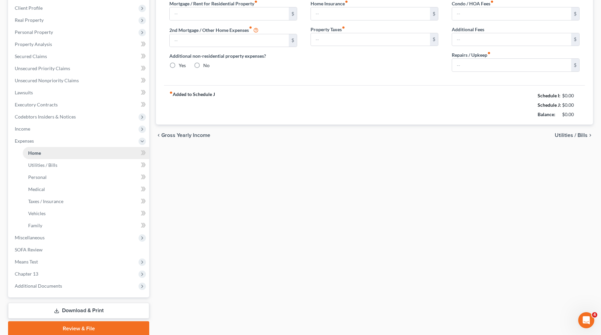
type input "967.00"
type input "0.00"
radio input "true"
type input "0.00"
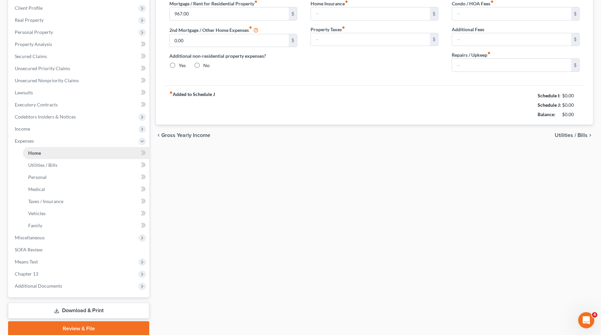
type input "0.00"
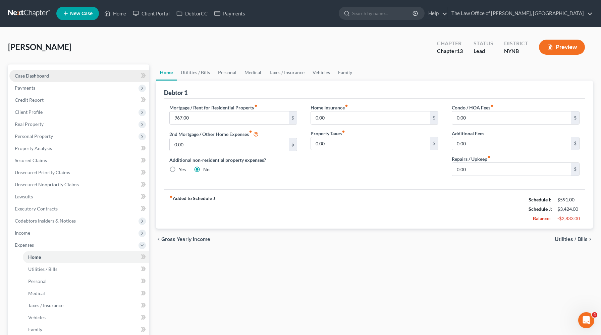
click at [45, 77] on span "Case Dashboard" at bounding box center [32, 76] width 34 height 6
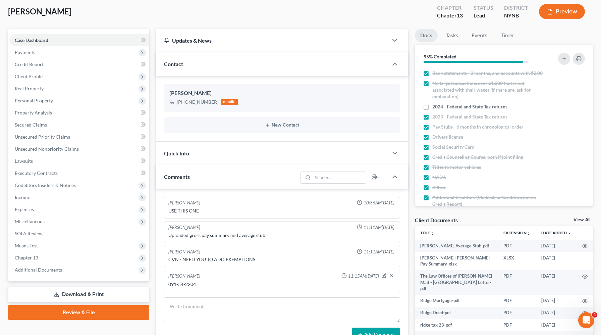
scroll to position [41, 0]
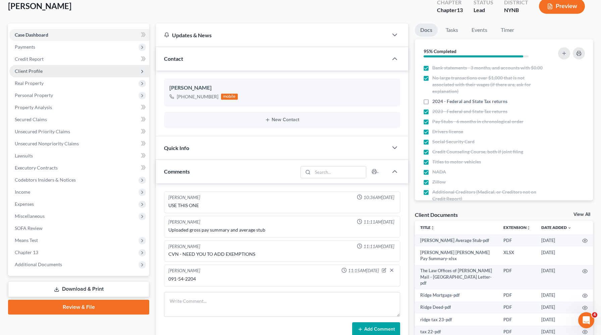
click at [52, 73] on span "Client Profile" at bounding box center [79, 71] width 140 height 12
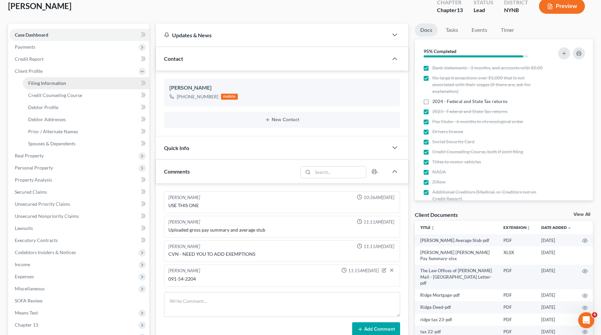
click at [51, 84] on span "Filing Information" at bounding box center [47, 83] width 38 height 6
select select "1"
select select "0"
select select "3"
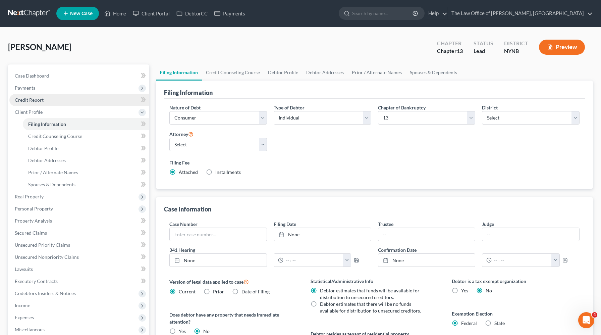
click at [49, 101] on link "Credit Report" at bounding box center [79, 100] width 140 height 12
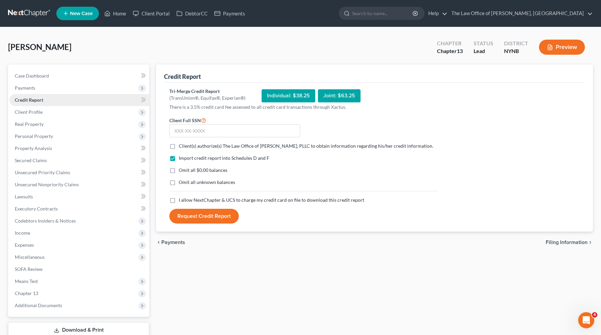
click at [43, 94] on link "Credit Report" at bounding box center [79, 100] width 140 height 12
click at [43, 88] on span "Payments" at bounding box center [79, 88] width 140 height 12
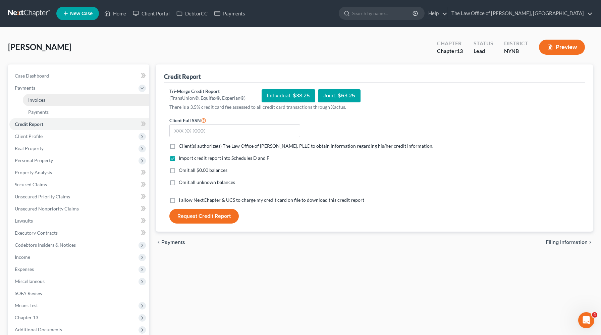
click at [43, 100] on span "Invoices" at bounding box center [36, 100] width 17 height 6
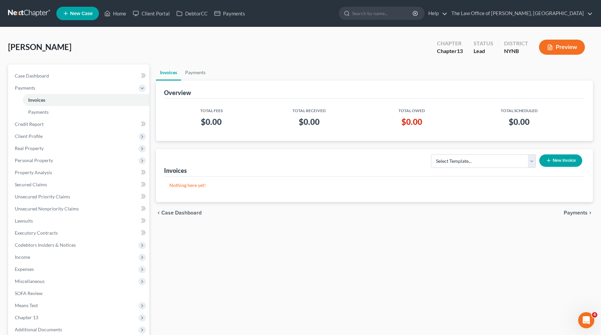
click at [553, 165] on button "New Invoice" at bounding box center [561, 160] width 43 height 12
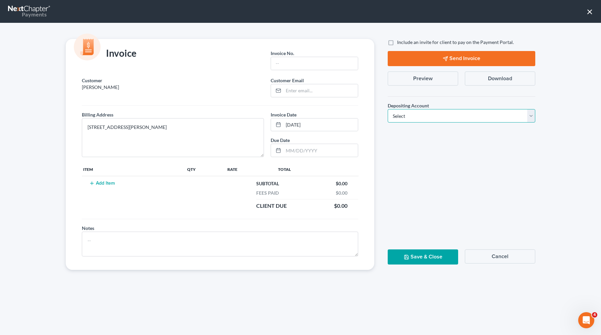
click at [433, 117] on select "Select Operation Trust" at bounding box center [462, 115] width 148 height 13
click at [388, 109] on select "Select Operation Trust" at bounding box center [462, 115] width 148 height 13
click at [427, 117] on select "Select Operation Trust" at bounding box center [462, 115] width 148 height 13
select select "0"
click at [388, 109] on select "Select Operation Trust" at bounding box center [462, 115] width 148 height 13
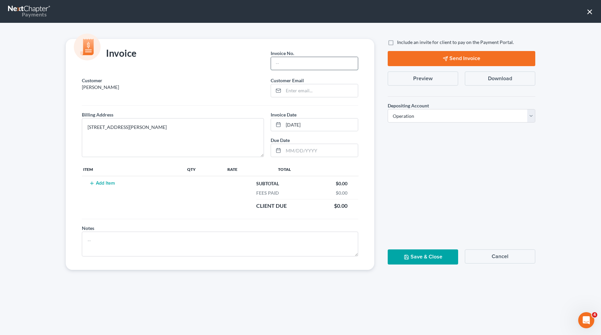
click at [335, 67] on input "text" at bounding box center [314, 63] width 87 height 13
type input "1099"
click at [106, 183] on button "Add Item" at bounding box center [102, 183] width 30 height 5
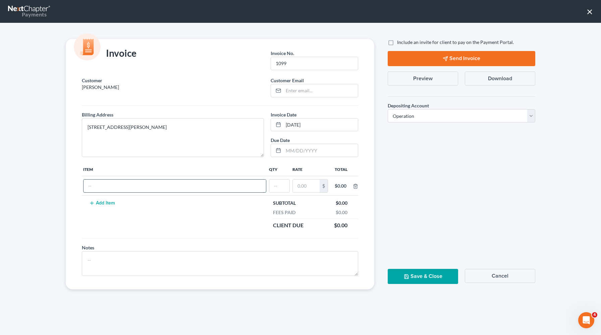
click at [109, 185] on input "text" at bounding box center [175, 186] width 183 height 13
type input "cf"
click at [285, 181] on input "text" at bounding box center [279, 186] width 20 height 13
type input "1"
click at [300, 187] on input "text" at bounding box center [306, 186] width 27 height 13
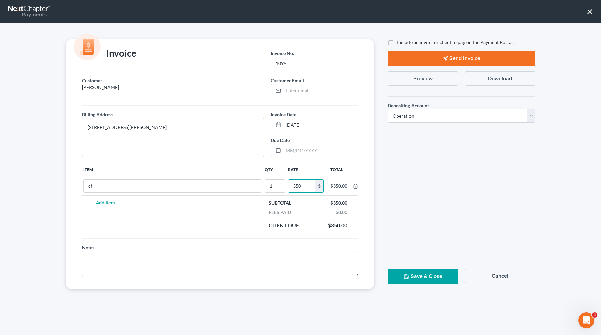
type input "350"
click at [419, 279] on button "Save & Close" at bounding box center [423, 276] width 70 height 15
click at [330, 93] on input "email" at bounding box center [321, 90] width 74 height 13
type input "[PERSON_NAME][EMAIL_ADDRESS][DOMAIN_NAME]"
click at [423, 280] on button "Save & Close" at bounding box center [423, 276] width 70 height 15
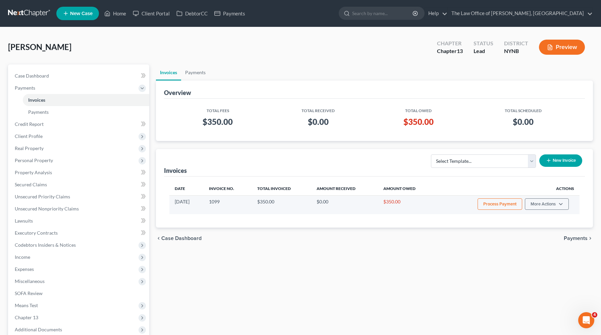
click at [495, 206] on button "Process Payment" at bounding box center [500, 203] width 45 height 11
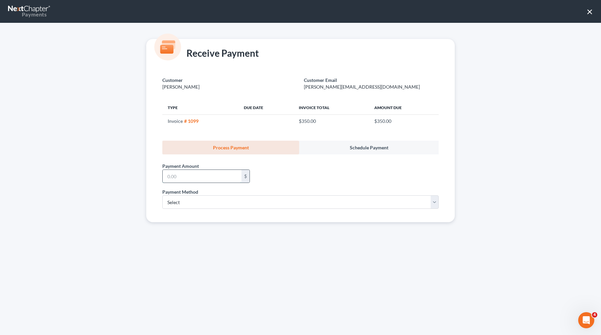
click at [212, 174] on input "text" at bounding box center [202, 176] width 79 height 13
type input "350"
click at [184, 204] on select "Select ACH Credit Card" at bounding box center [300, 201] width 276 height 13
select select "1"
click at [162, 195] on select "Select ACH Credit Card" at bounding box center [300, 201] width 276 height 13
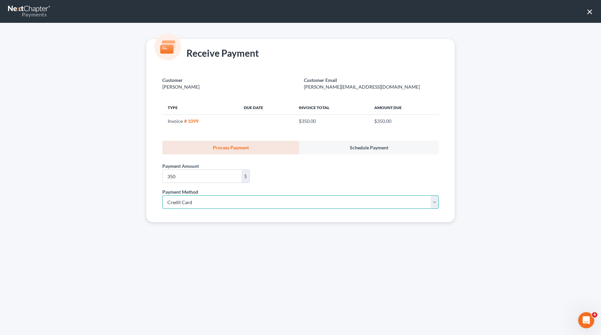
select select "35"
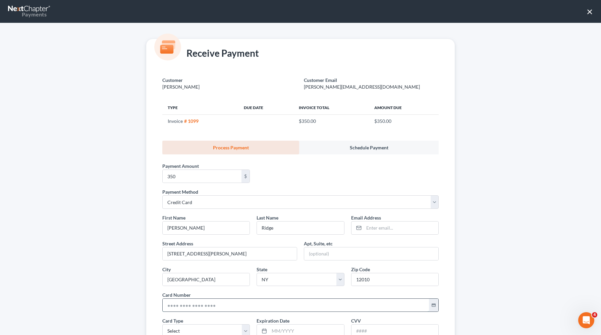
click at [187, 306] on input "text" at bounding box center [296, 305] width 266 height 13
paste input "5396 8902 9231 0955"
type input "5396 8902 9231 0955"
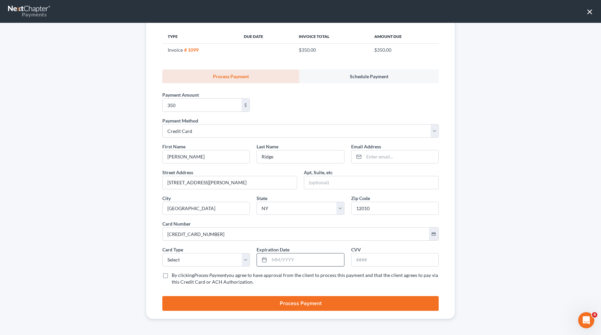
click at [287, 262] on input "text" at bounding box center [306, 259] width 74 height 13
type input "12/2028"
click at [368, 260] on input "text" at bounding box center [395, 259] width 87 height 13
type input "512"
click at [220, 258] on select "Select Visa MasterCard Discover American Express" at bounding box center [206, 259] width 88 height 13
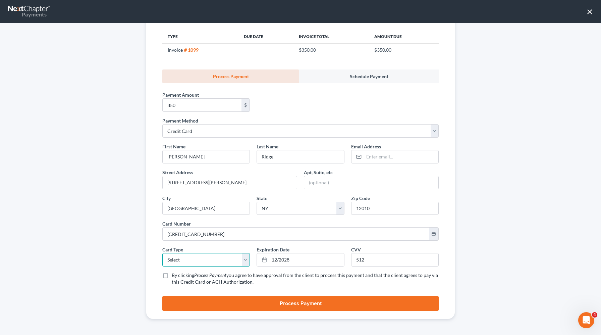
select select "1"
click at [162, 253] on select "Select Visa MasterCard Discover American Express" at bounding box center [206, 259] width 88 height 13
click at [172, 276] on label "By clicking Process Payment you agree to have approval from the client to proce…" at bounding box center [305, 278] width 267 height 13
click at [174, 276] on input "By clicking Process Payment you agree to have approval from the client to proce…" at bounding box center [176, 274] width 4 height 4
checkbox input "true"
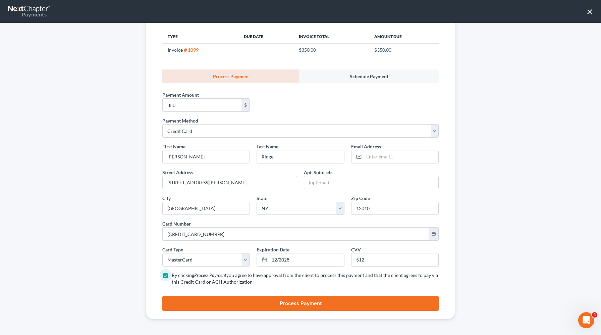
click at [243, 305] on button "Process Payment" at bounding box center [300, 303] width 276 height 15
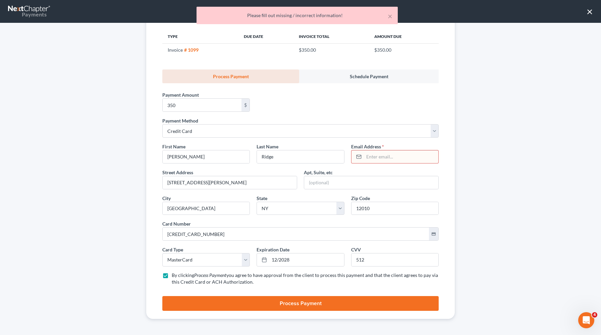
click at [377, 158] on input "email" at bounding box center [401, 156] width 74 height 13
type input "[PERSON_NAME][EMAIL_ADDRESS][DOMAIN_NAME]"
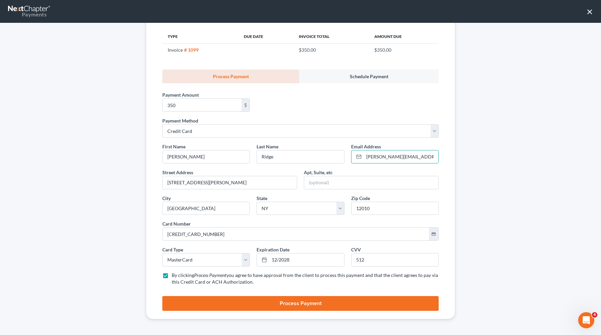
click at [291, 302] on button "Process Payment" at bounding box center [300, 303] width 276 height 15
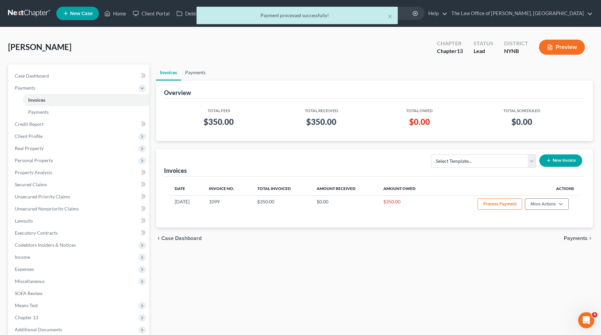
click at [193, 73] on link "Payments" at bounding box center [195, 72] width 29 height 16
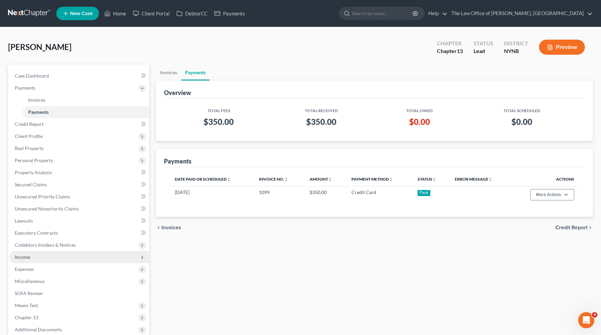
click at [43, 251] on span "Income" at bounding box center [79, 257] width 140 height 12
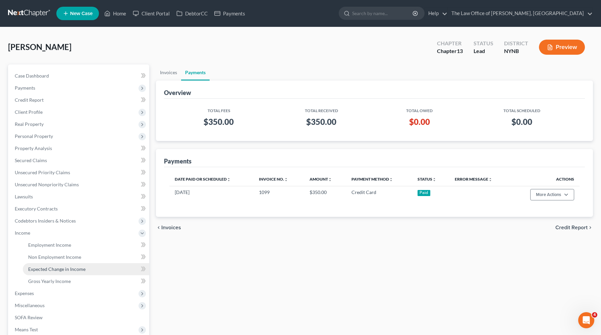
click at [42, 264] on link "Expected Change in Income" at bounding box center [86, 269] width 126 height 12
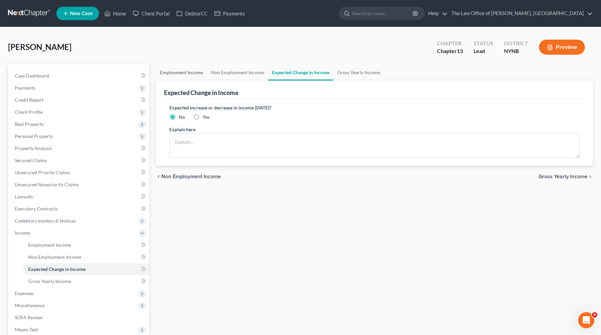
click at [189, 72] on link "Employment Income" at bounding box center [181, 72] width 51 height 16
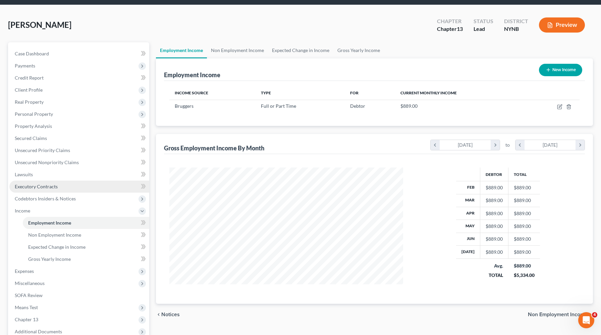
scroll to position [94, 0]
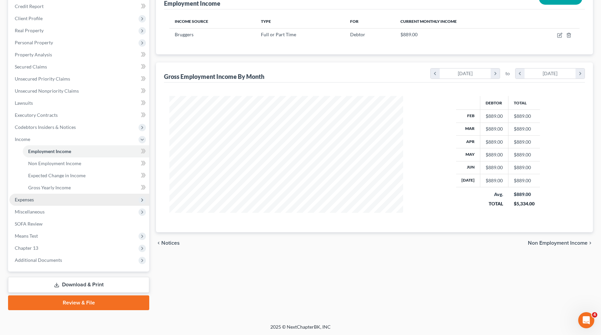
click at [34, 201] on span "Expenses" at bounding box center [24, 200] width 19 height 6
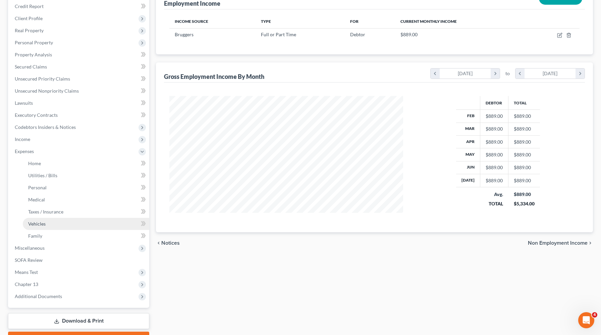
click at [34, 221] on span "Vehicles" at bounding box center [36, 224] width 17 height 6
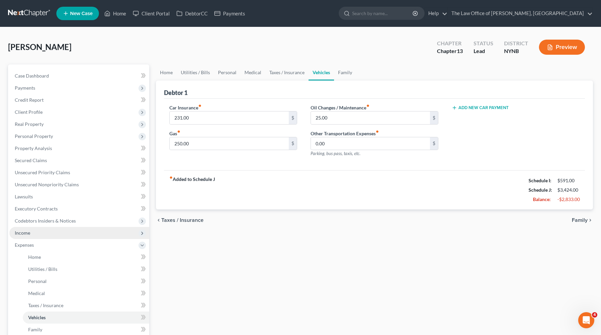
click at [83, 232] on span "Income" at bounding box center [79, 233] width 140 height 12
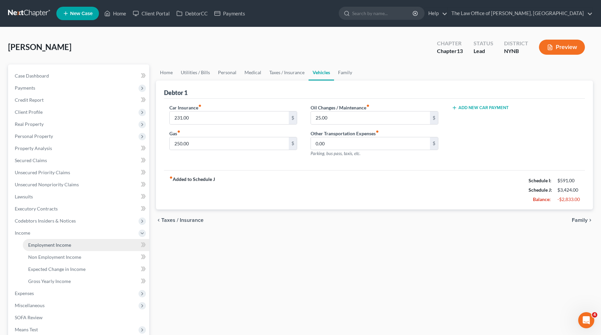
click at [74, 241] on link "Employment Income" at bounding box center [86, 245] width 126 height 12
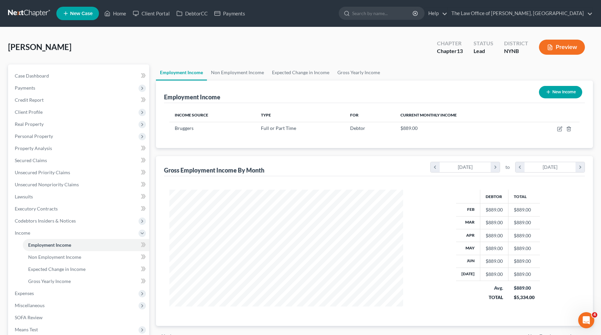
scroll to position [120, 247]
click at [560, 128] on icon "button" at bounding box center [560, 127] width 3 height 3
select select "0"
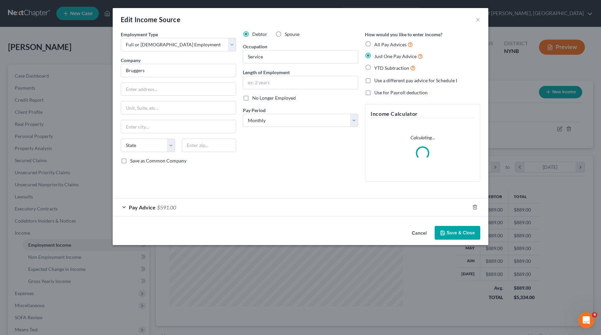
click at [328, 129] on div "Debtor Spouse Occupation Service Length of Employment No Longer Employed Pay Pe…" at bounding box center [301, 109] width 122 height 156
click at [327, 125] on select "Select Monthly Twice Monthly Every Other Week Weekly" at bounding box center [300, 120] width 115 height 13
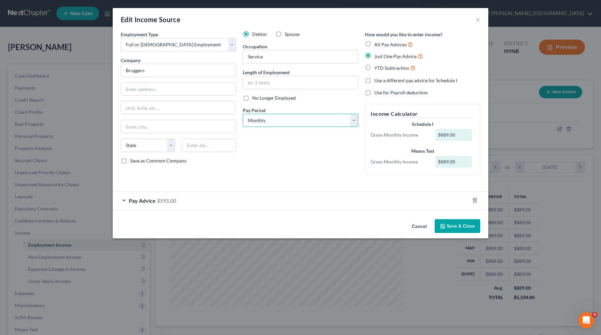
select select "3"
click at [243, 114] on select "Select Monthly Twice Monthly Every Other Week Weekly" at bounding box center [300, 120] width 115 height 13
click at [455, 227] on button "Save & Close" at bounding box center [458, 226] width 46 height 14
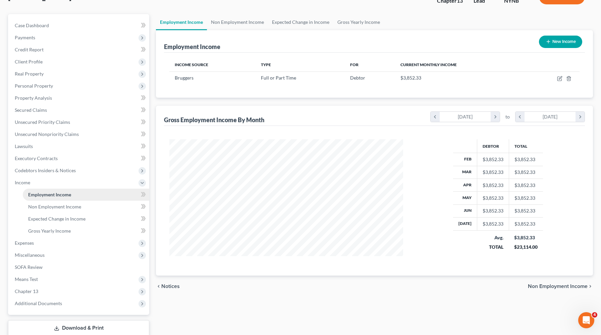
scroll to position [94, 0]
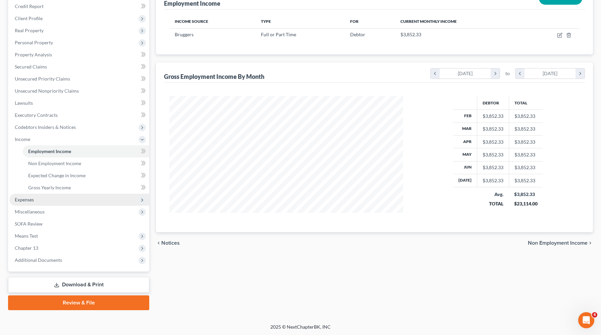
click at [68, 197] on span "Expenses" at bounding box center [79, 200] width 140 height 12
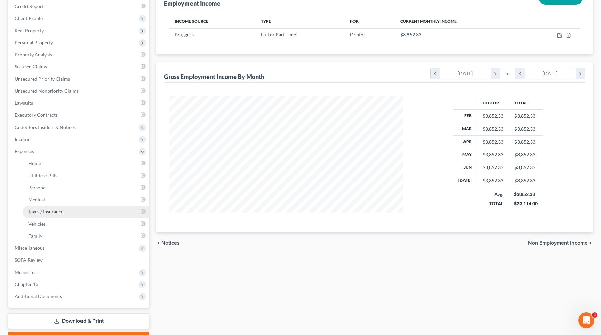
click at [67, 209] on link "Taxes / Insurance" at bounding box center [86, 212] width 126 height 12
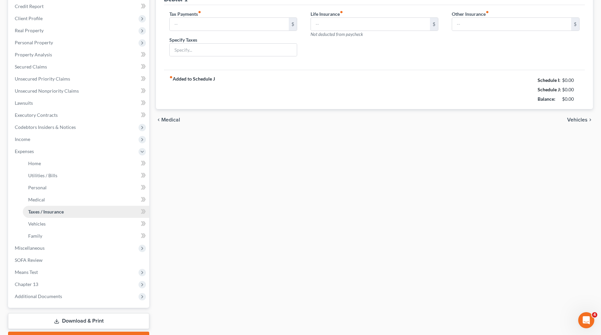
type input "0.00"
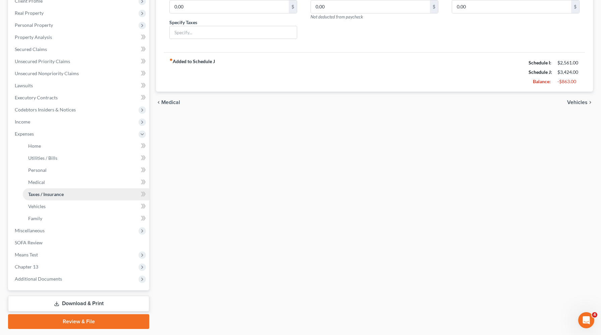
scroll to position [130, 0]
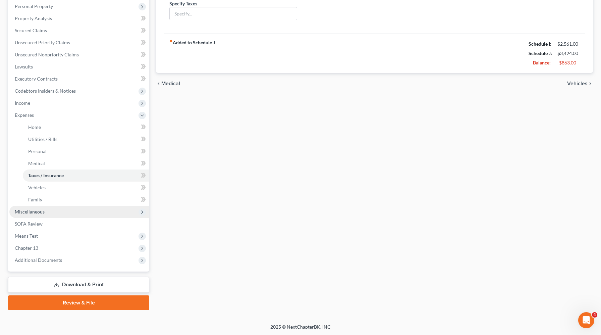
click at [67, 210] on span "Miscellaneous" at bounding box center [79, 212] width 140 height 12
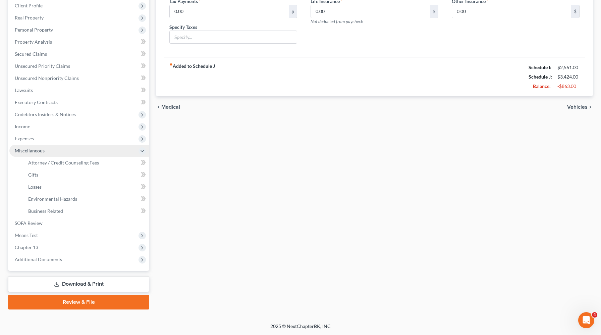
scroll to position [106, 0]
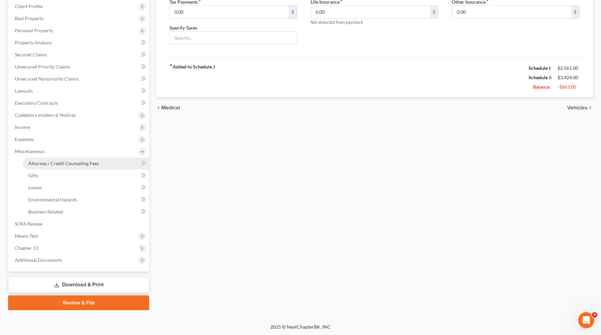
click at [63, 168] on link "Attorney / Credit Counseling Fees" at bounding box center [86, 163] width 126 height 12
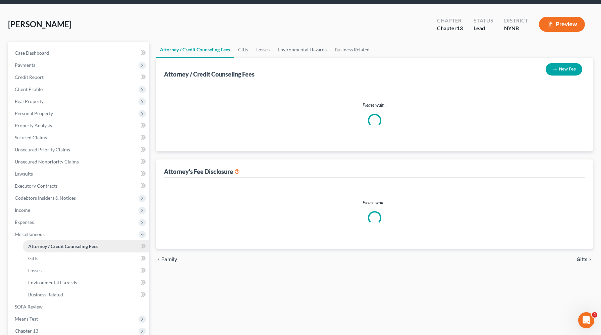
select select "1"
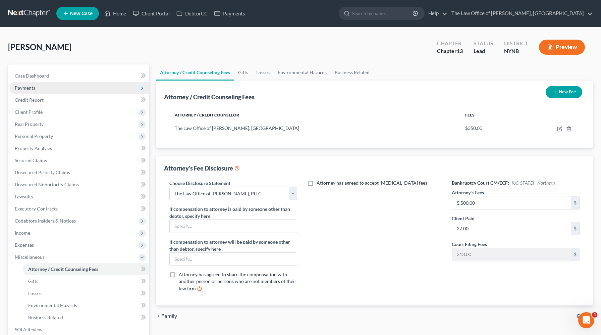
click at [58, 90] on span "Payments" at bounding box center [79, 88] width 140 height 12
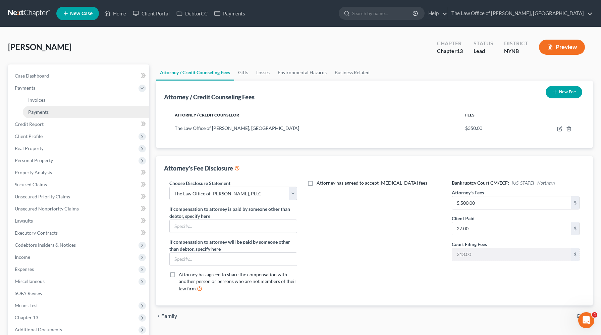
click at [54, 109] on link "Payments" at bounding box center [86, 112] width 126 height 12
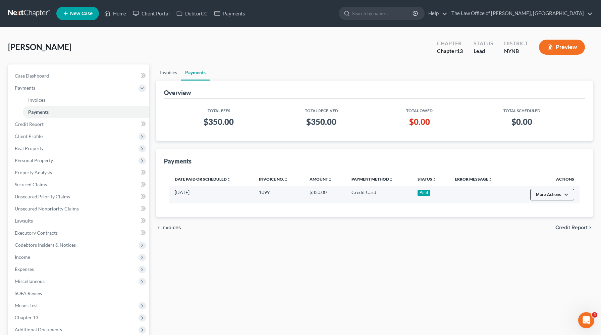
click at [566, 196] on button "More Actions" at bounding box center [552, 194] width 44 height 11
click at [547, 208] on link "Refund" at bounding box center [549, 208] width 38 height 11
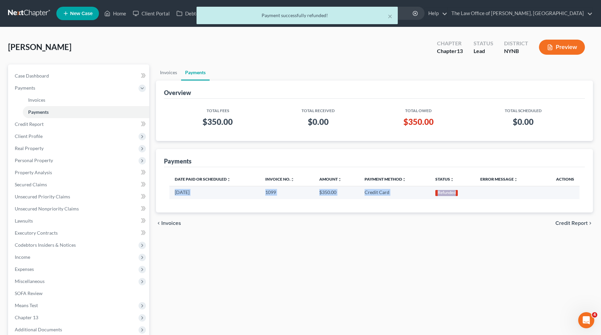
drag, startPoint x: 466, startPoint y: 192, endPoint x: 170, endPoint y: 188, distance: 295.3
click at [170, 188] on tr "08/17/2025 1099 $350.00 Credit Card Refunded" at bounding box center [374, 192] width 410 height 13
copy tr "08/17/2025 1099 $350.00 Credit Card Refunded"
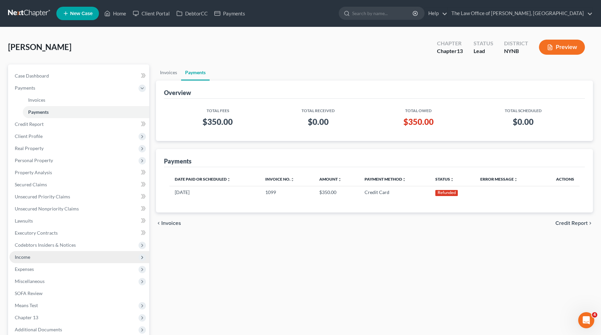
click at [38, 260] on span "Income" at bounding box center [79, 257] width 140 height 12
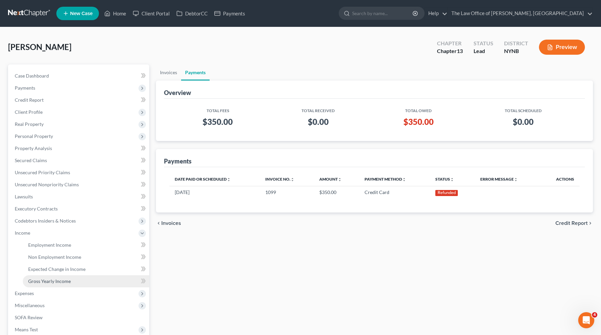
click at [43, 280] on span "Gross Yearly Income" at bounding box center [49, 281] width 43 height 6
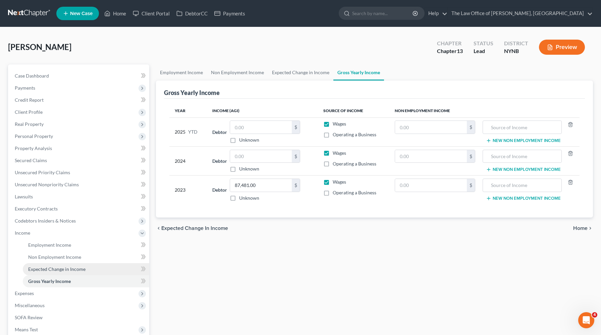
click at [48, 271] on span "Expected Change in Income" at bounding box center [56, 269] width 57 height 6
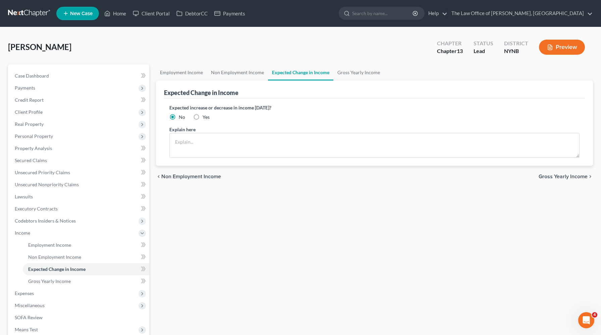
click at [203, 115] on label "Yes" at bounding box center [206, 117] width 7 height 7
click at [205, 115] on input "Yes" at bounding box center [207, 116] width 4 height 4
radio input "true"
click at [196, 138] on textarea at bounding box center [374, 145] width 410 height 25
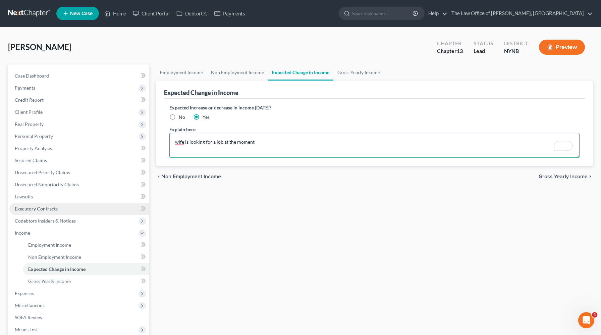
type textarea "wife is looking for a job at the moment"
click at [83, 211] on link "Executory Contracts" at bounding box center [79, 209] width 140 height 12
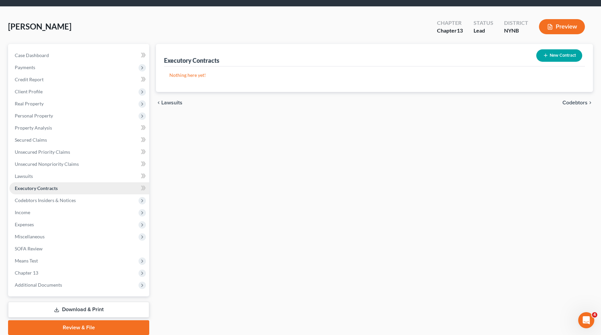
scroll to position [45, 0]
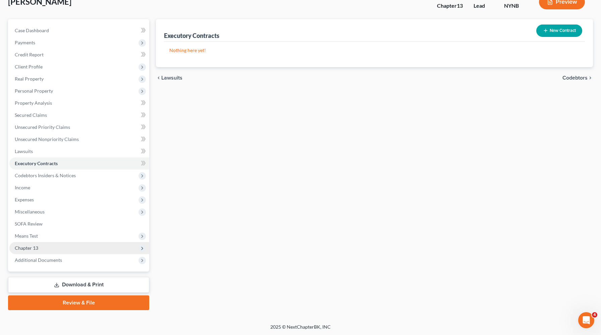
click at [49, 245] on span "Chapter 13" at bounding box center [79, 248] width 140 height 12
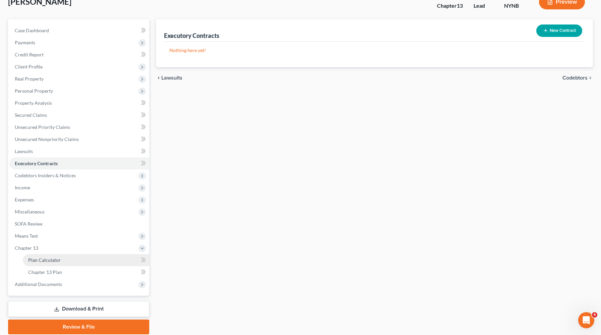
click at [48, 257] on span "Plan Calculator" at bounding box center [44, 260] width 33 height 6
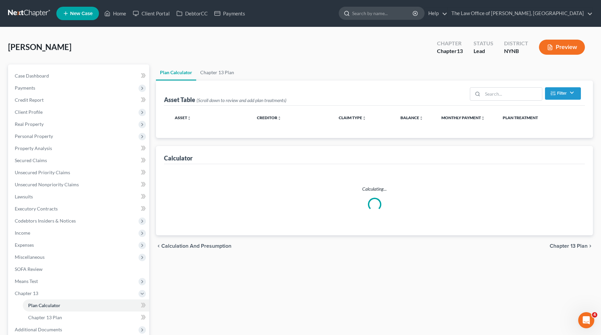
select select "59"
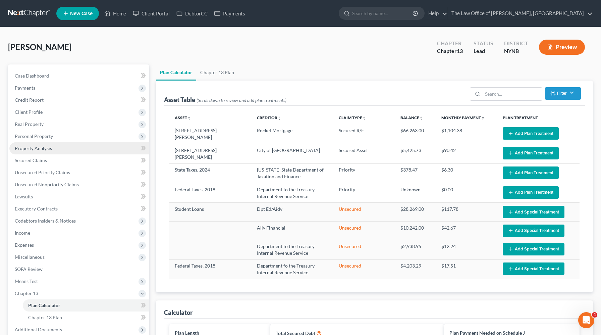
click at [46, 151] on link "Property Analysis" at bounding box center [79, 148] width 140 height 12
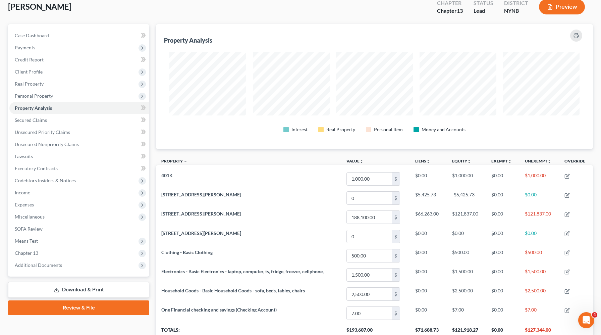
scroll to position [43, 0]
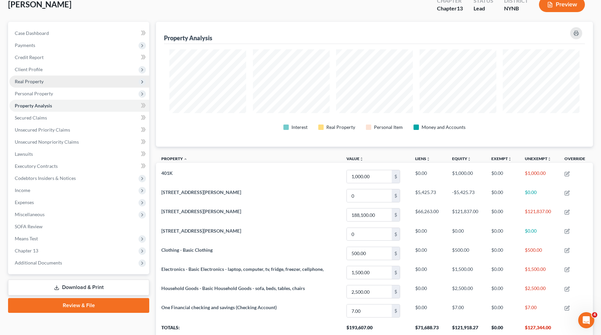
click at [120, 82] on span "Real Property" at bounding box center [79, 81] width 140 height 12
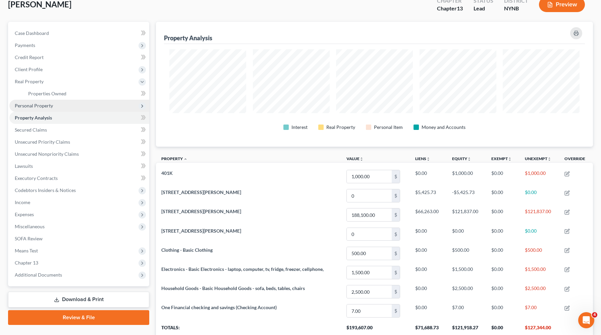
click at [114, 100] on span "Personal Property" at bounding box center [79, 106] width 140 height 12
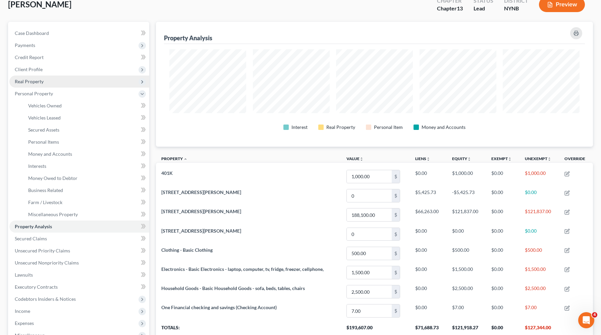
click at [64, 85] on span "Real Property" at bounding box center [79, 81] width 140 height 12
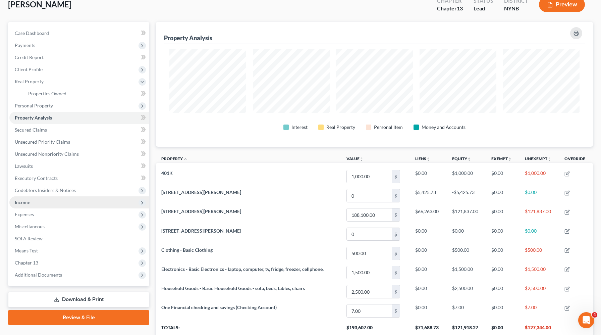
click at [36, 204] on span "Income" at bounding box center [79, 202] width 140 height 12
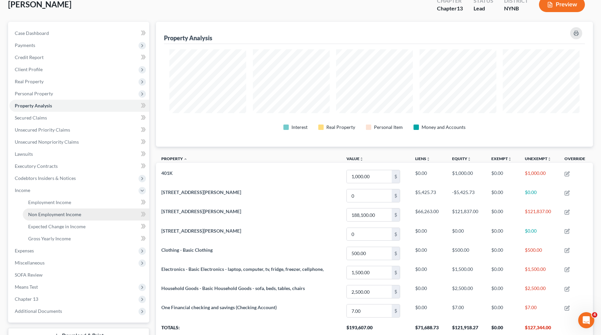
click at [34, 210] on link "Non Employment Income" at bounding box center [86, 214] width 126 height 12
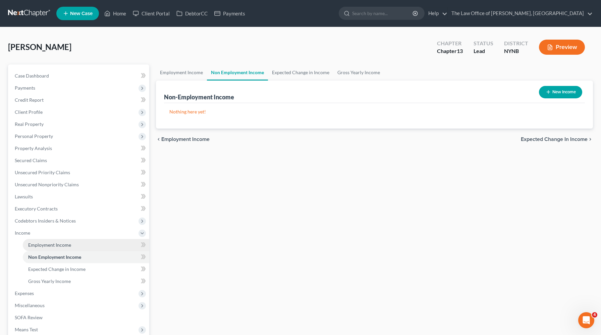
click at [34, 244] on span "Employment Income" at bounding box center [49, 245] width 43 height 6
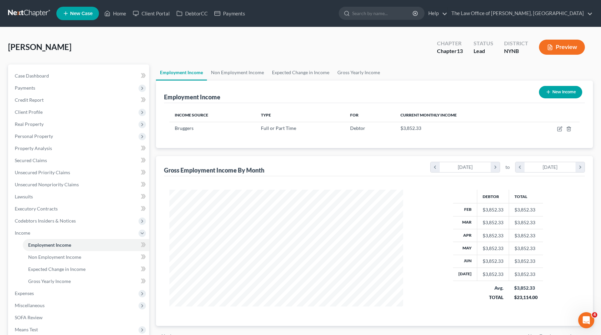
scroll to position [120, 247]
click at [560, 129] on icon "button" at bounding box center [559, 128] width 5 height 5
select select "0"
select select "3"
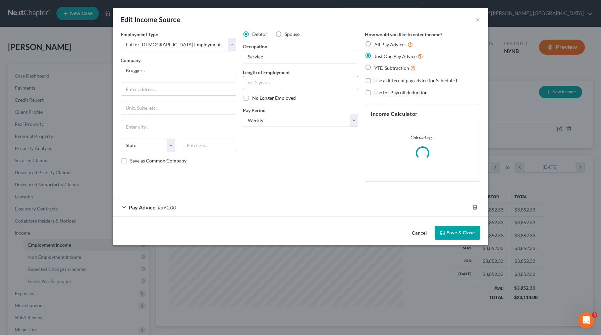
click at [283, 87] on input "text" at bounding box center [300, 82] width 115 height 13
type input "M"
drag, startPoint x: 271, startPoint y: 54, endPoint x: 247, endPoint y: 58, distance: 25.3
click at [246, 59] on input "Service" at bounding box center [300, 56] width 115 height 13
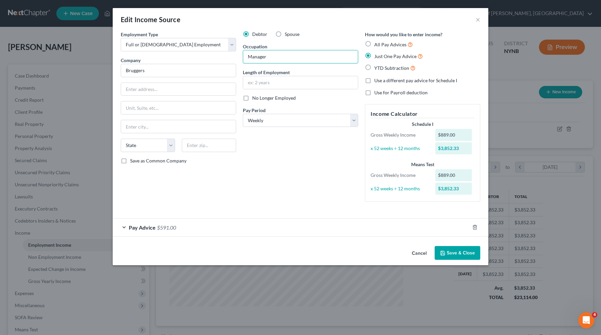
type input "Manager"
click at [251, 91] on div "Debtor Spouse Occupation Manager Length of Employment No Longer Employed Pay Pe…" at bounding box center [301, 119] width 122 height 176
click at [255, 87] on input "text" at bounding box center [300, 82] width 115 height 13
type input "5 years"
click at [228, 230] on div "Pay Advice $591.00" at bounding box center [291, 227] width 357 height 18
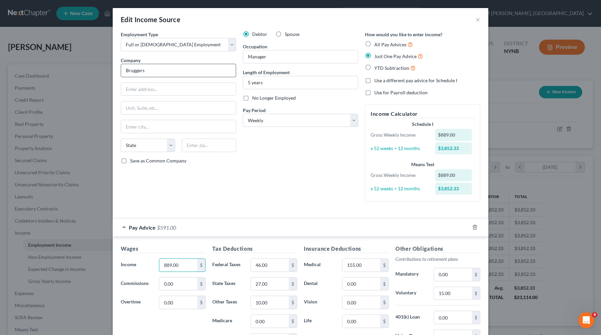
drag, startPoint x: 181, startPoint y: 263, endPoint x: 223, endPoint y: 64, distance: 203.9
type input "1,024"
drag, startPoint x: 272, startPoint y: 266, endPoint x: 268, endPoint y: 266, distance: 3.7
click at [268, 266] on input "46.00" at bounding box center [270, 265] width 38 height 13
type input "171"
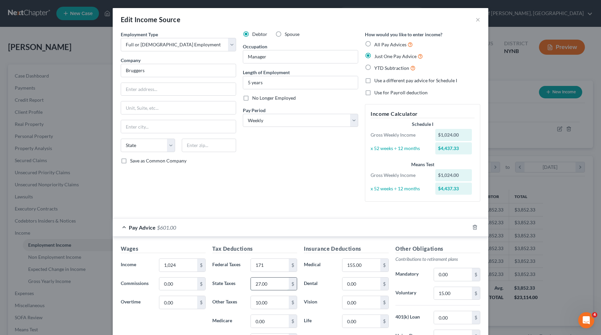
click at [269, 287] on input "27.00" at bounding box center [270, 283] width 38 height 13
type input "0"
click at [259, 301] on input "10.00" at bounding box center [270, 302] width 38 height 13
type input "0"
drag, startPoint x: 371, startPoint y: 266, endPoint x: 346, endPoint y: 264, distance: 25.2
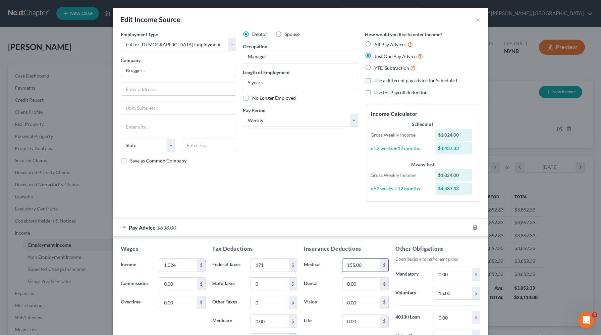
click at [347, 264] on input "155.00" at bounding box center [362, 265] width 38 height 13
drag, startPoint x: 366, startPoint y: 267, endPoint x: 342, endPoint y: 267, distance: 24.8
click at [342, 267] on div "1,155.00 $" at bounding box center [365, 264] width 53 height 13
type input "148"
drag, startPoint x: 457, startPoint y: 290, endPoint x: 434, endPoint y: 290, distance: 23.2
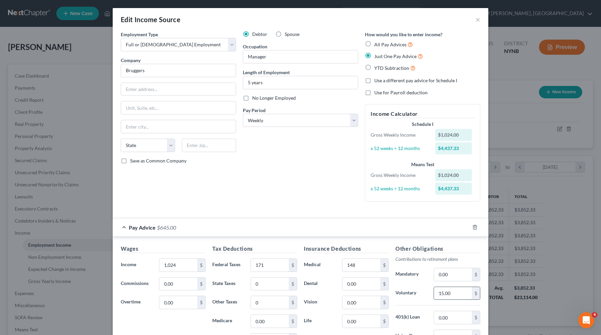
click at [434, 291] on input "15.00" at bounding box center [453, 293] width 38 height 13
click at [434, 292] on input "1,815.00" at bounding box center [453, 293] width 38 height 13
drag, startPoint x: 464, startPoint y: 293, endPoint x: 432, endPoint y: 293, distance: 32.2
click at [432, 293] on div "1,815.00 $" at bounding box center [456, 293] width 53 height 13
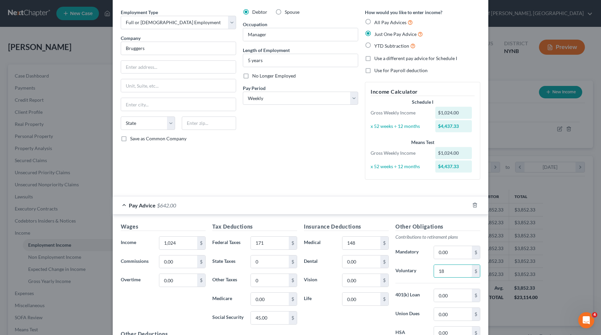
scroll to position [102, 0]
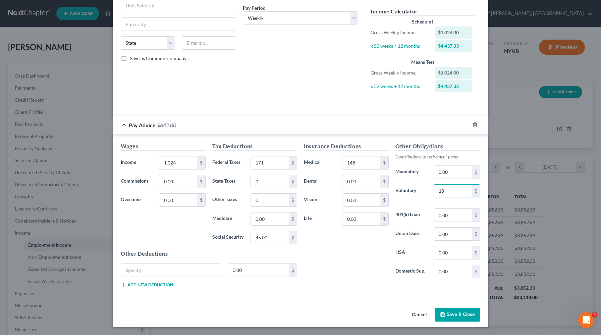
type input "18"
click at [441, 315] on icon "button" at bounding box center [442, 314] width 5 height 5
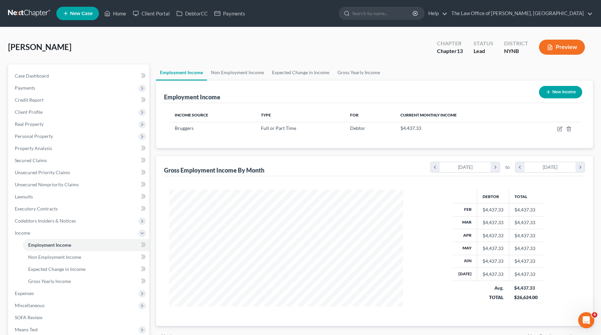
click at [541, 96] on button "New Income" at bounding box center [560, 92] width 43 height 12
select select "0"
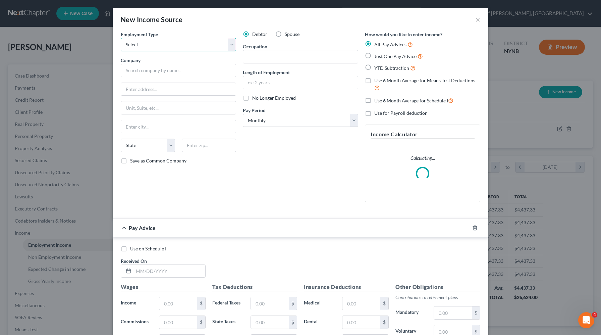
click at [190, 46] on select "Select Full or Part Time Employment Self Employment" at bounding box center [178, 44] width 115 height 13
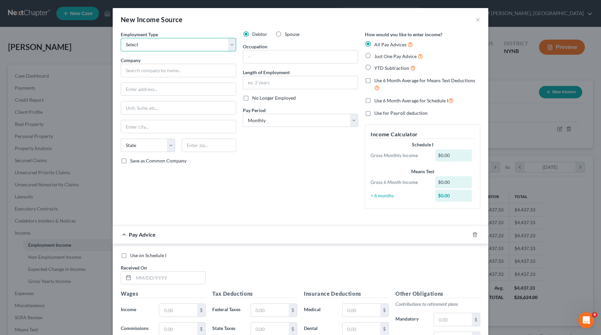
select select "0"
click at [121, 38] on select "Select Full or Part Time Employment Self Employment" at bounding box center [178, 44] width 115 height 13
click at [172, 73] on input "text" at bounding box center [178, 70] width 115 height 13
type input "Spark Deliveries"
click at [263, 121] on select "Select Monthly Twice Monthly Every Other Week Weekly" at bounding box center [300, 120] width 115 height 13
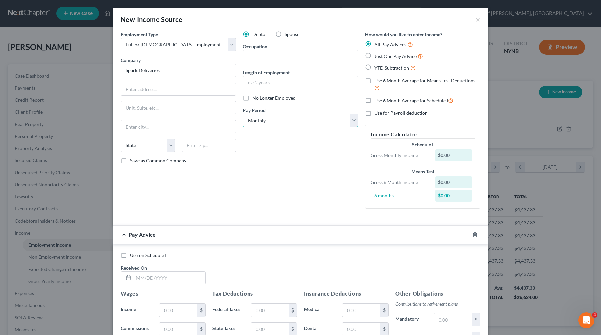
select select "3"
click at [243, 114] on select "Select Monthly Twice Monthly Every Other Week Weekly" at bounding box center [300, 120] width 115 height 13
click at [402, 56] on span "Just One Pay Advice" at bounding box center [395, 56] width 42 height 6
click at [382, 56] on input "Just One Pay Advice" at bounding box center [379, 54] width 4 height 4
radio input "true"
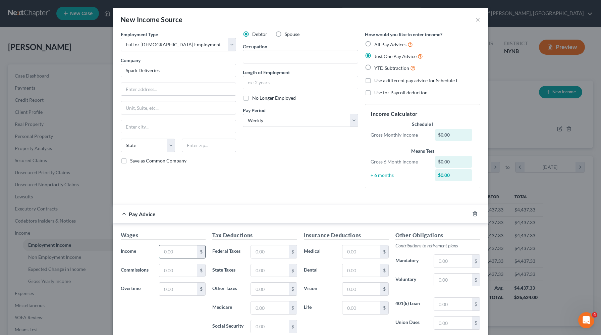
click at [183, 256] on input "text" at bounding box center [178, 251] width 38 height 13
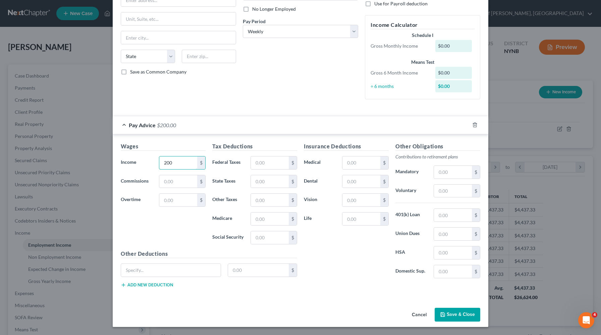
type input "200"
click at [461, 313] on button "Save & Close" at bounding box center [458, 315] width 46 height 14
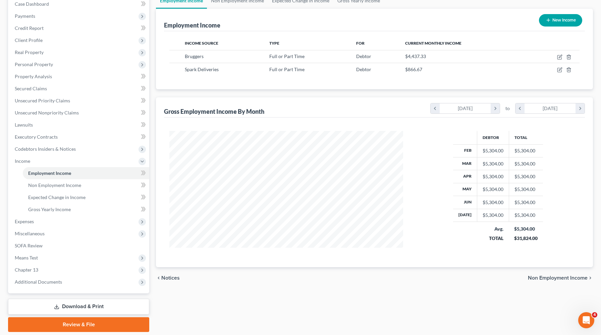
scroll to position [94, 0]
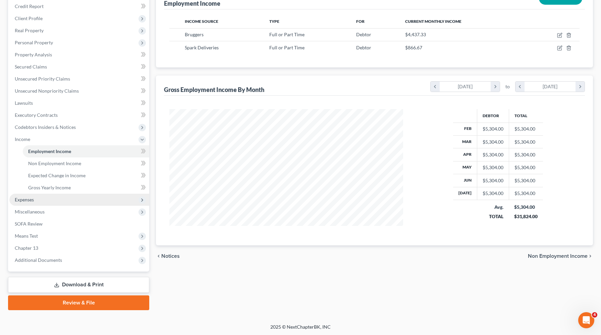
click at [34, 194] on span "Expenses" at bounding box center [79, 200] width 140 height 12
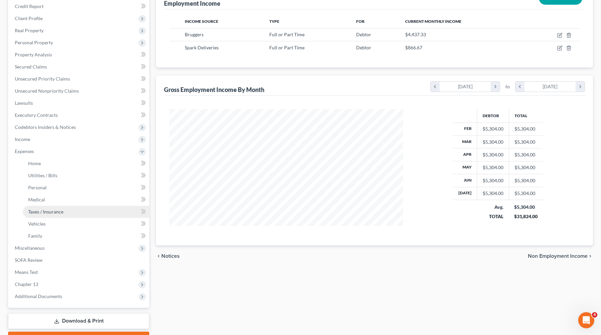
click at [31, 215] on link "Taxes / Insurance" at bounding box center [86, 212] width 126 height 12
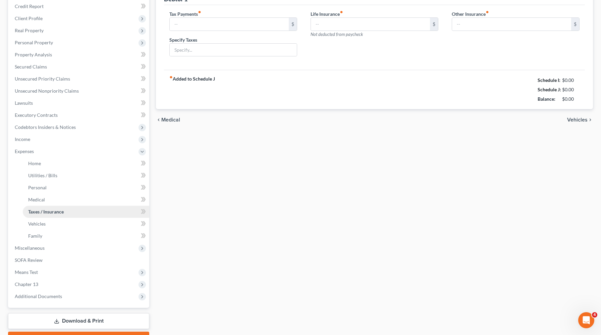
scroll to position [77, 0]
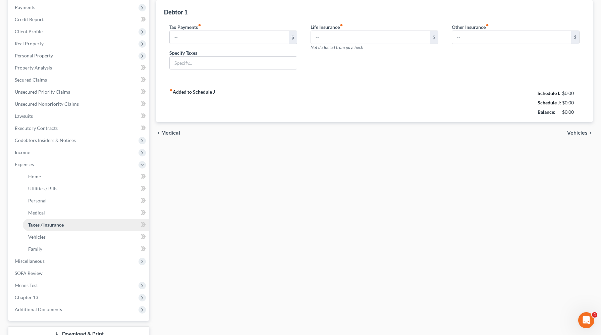
type input "0.00"
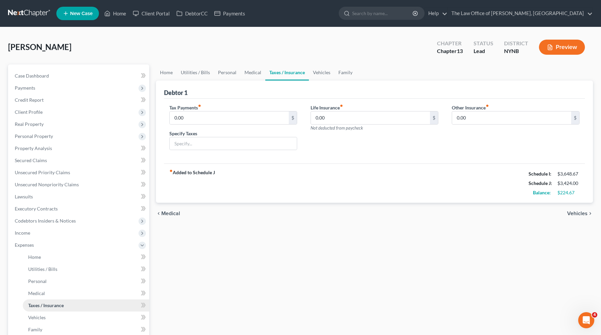
scroll to position [0, 0]
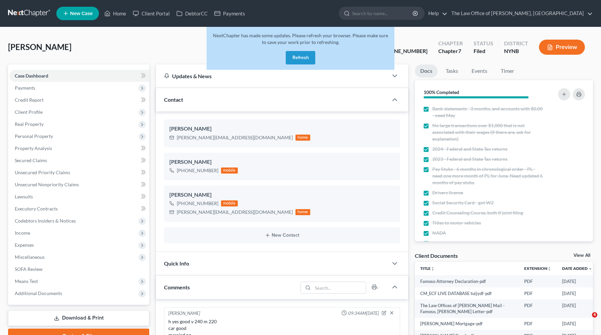
select select "0"
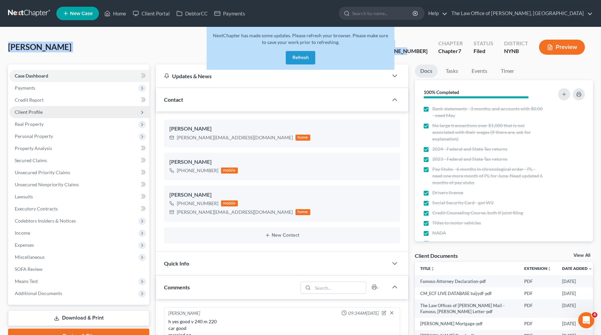
scroll to position [1313, 0]
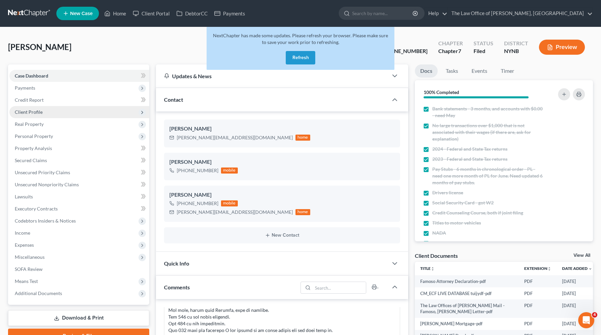
click at [30, 111] on span "Client Profile" at bounding box center [29, 112] width 28 height 6
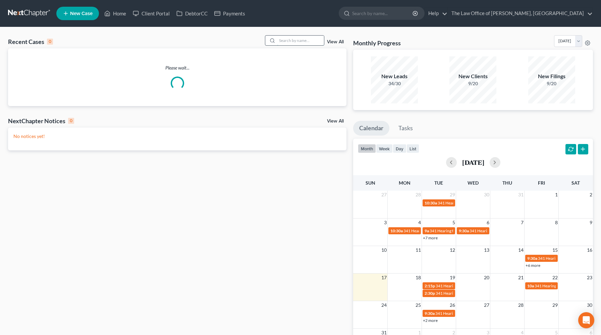
click at [309, 43] on input "search" at bounding box center [300, 41] width 47 height 10
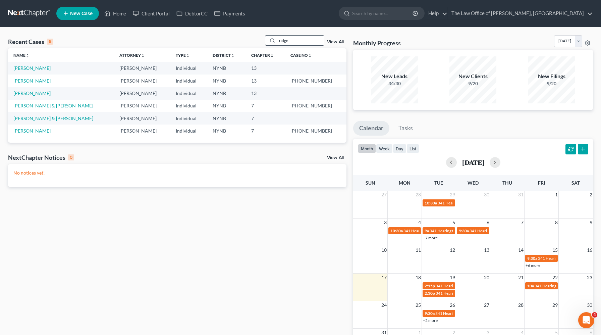
type input "ridge"
click at [36, 94] on link "[PERSON_NAME]" at bounding box center [31, 93] width 37 height 6
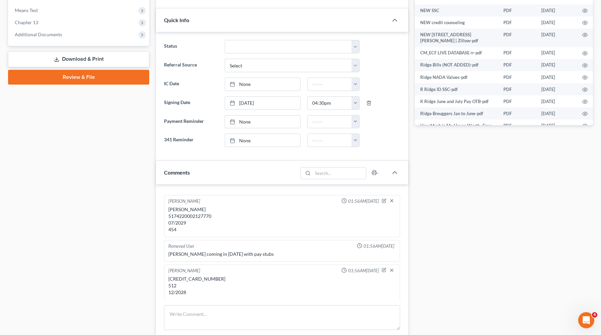
scroll to position [271, 0]
drag, startPoint x: 168, startPoint y: 276, endPoint x: 192, endPoint y: 291, distance: 28.0
click at [192, 291] on div "[CREDIT_CARD_NUMBER] 512 12/2028" at bounding box center [281, 285] width 227 height 20
copy div "5396-8902-9231-0955 512 12/2028"
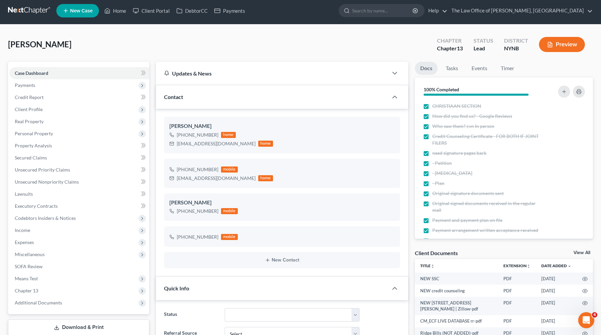
scroll to position [0, 0]
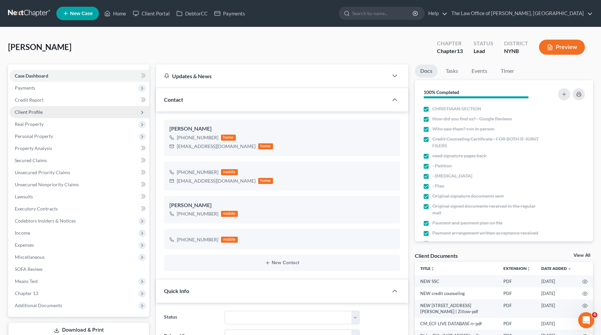
click at [36, 108] on span "Client Profile" at bounding box center [79, 112] width 140 height 12
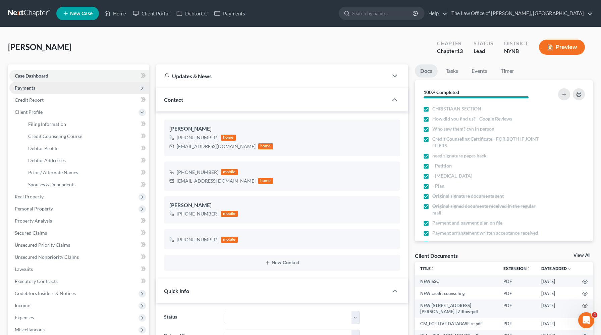
click at [40, 87] on span "Payments" at bounding box center [79, 88] width 140 height 12
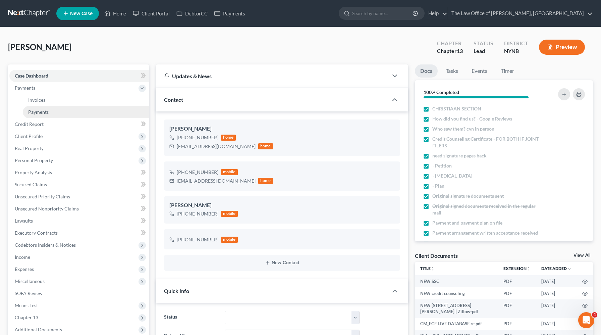
click at [38, 109] on span "Payments" at bounding box center [38, 112] width 20 height 6
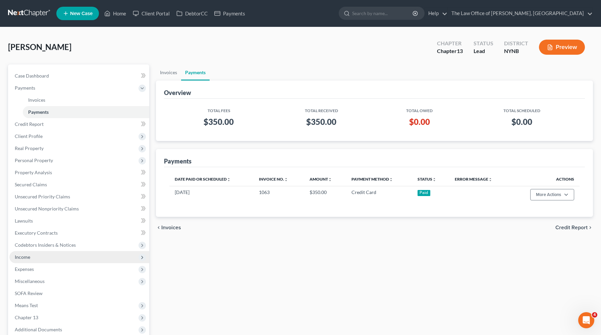
click at [47, 258] on span "Income" at bounding box center [79, 257] width 140 height 12
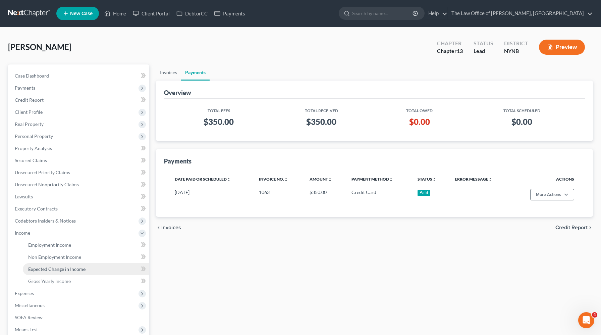
click at [46, 267] on span "Expected Change in Income" at bounding box center [56, 269] width 57 height 6
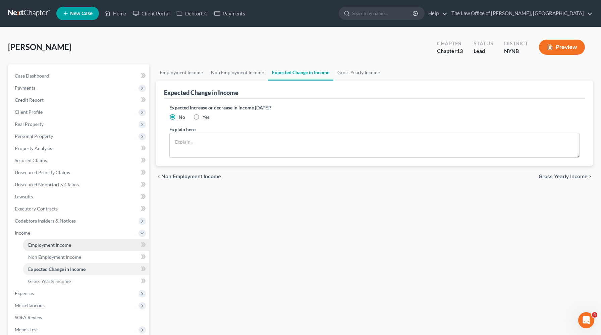
click at [52, 247] on span "Employment Income" at bounding box center [49, 245] width 43 height 6
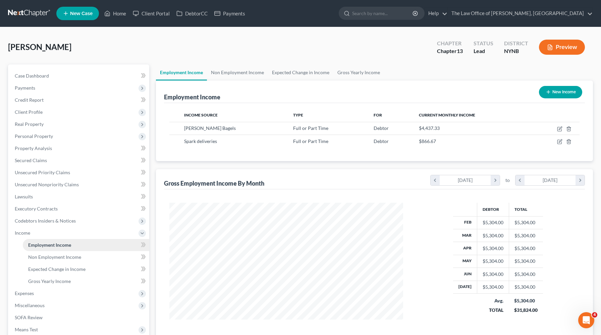
scroll to position [120, 247]
click at [559, 128] on icon "button" at bounding box center [559, 128] width 5 height 5
select select "0"
select select "35"
select select "3"
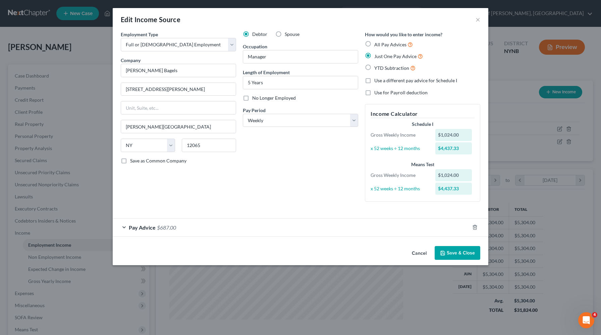
click at [205, 226] on div "Pay Advice $687.00" at bounding box center [291, 227] width 357 height 18
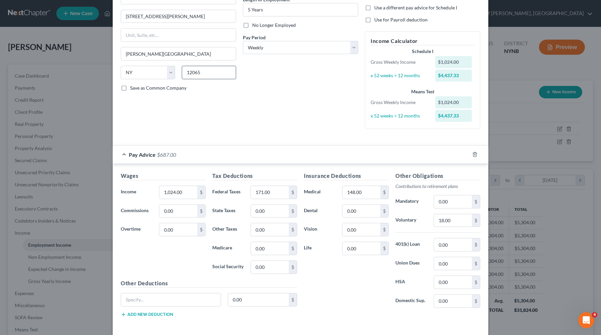
scroll to position [102, 0]
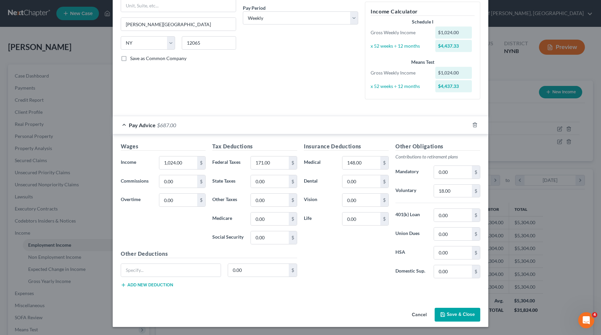
click at [445, 311] on button "Save & Close" at bounding box center [458, 315] width 46 height 14
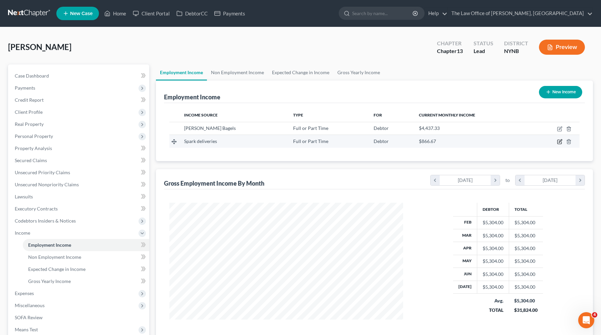
click at [559, 143] on icon "button" at bounding box center [559, 141] width 5 height 5
select select "0"
select select "3"
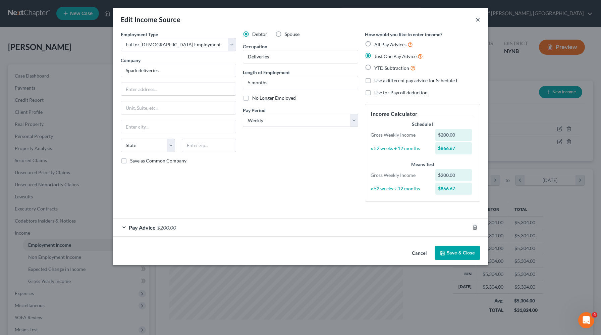
click at [477, 18] on button "×" at bounding box center [478, 19] width 5 height 8
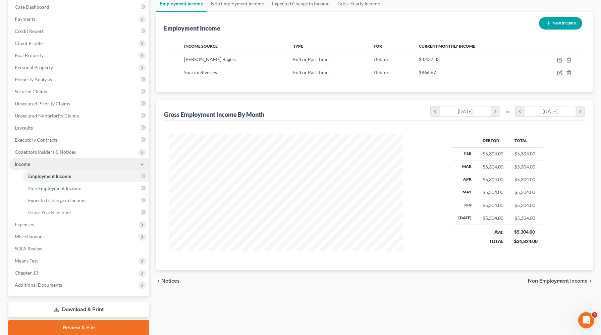
scroll to position [71, 0]
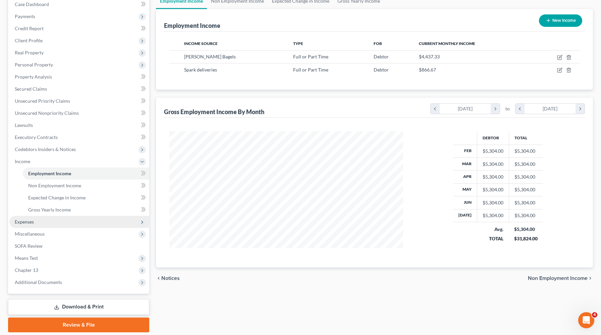
click at [66, 218] on span "Expenses" at bounding box center [79, 222] width 140 height 12
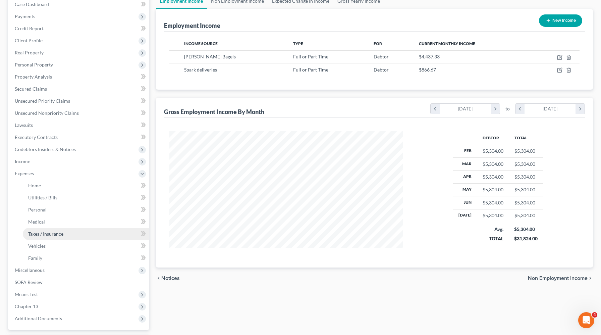
click at [60, 236] on link "Taxes / Insurance" at bounding box center [86, 234] width 126 height 12
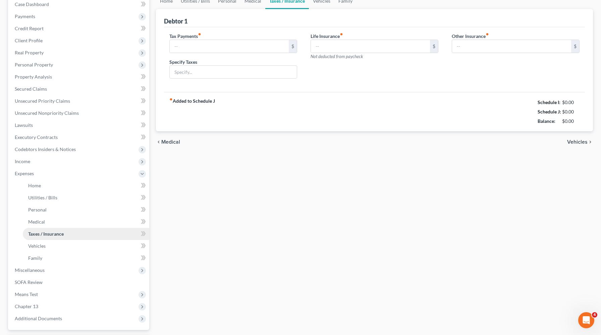
scroll to position [54, 0]
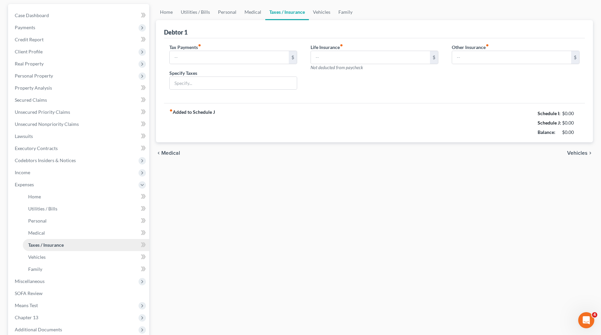
type input "0.00"
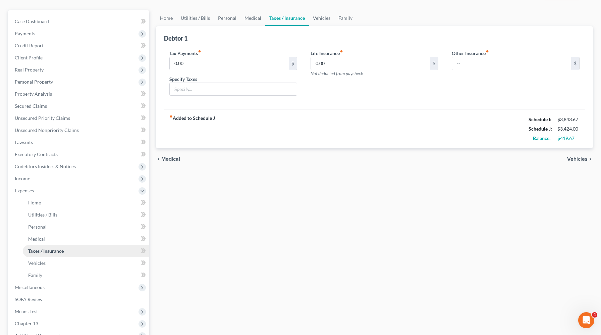
scroll to position [0, 0]
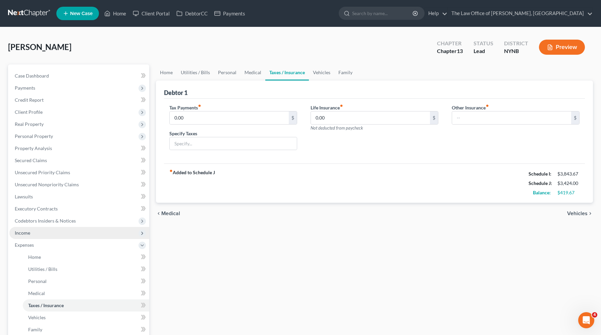
click at [32, 234] on span "Income" at bounding box center [79, 233] width 140 height 12
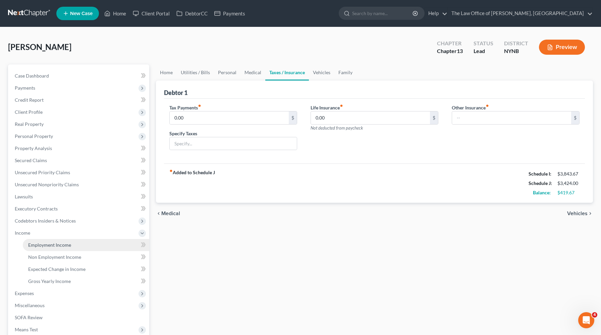
click at [32, 243] on span "Employment Income" at bounding box center [49, 245] width 43 height 6
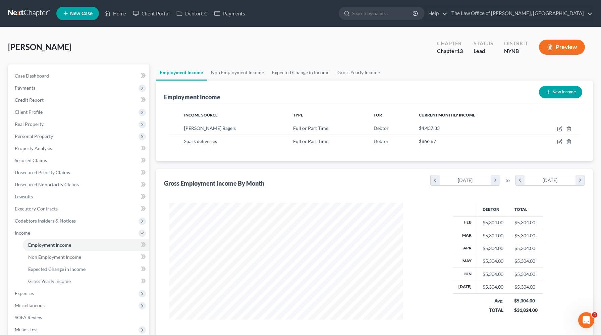
scroll to position [120, 247]
click at [23, 296] on span "Expenses" at bounding box center [79, 293] width 140 height 12
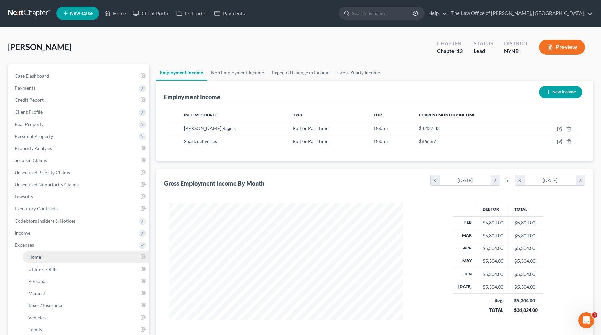
click at [47, 258] on link "Home" at bounding box center [86, 257] width 126 height 12
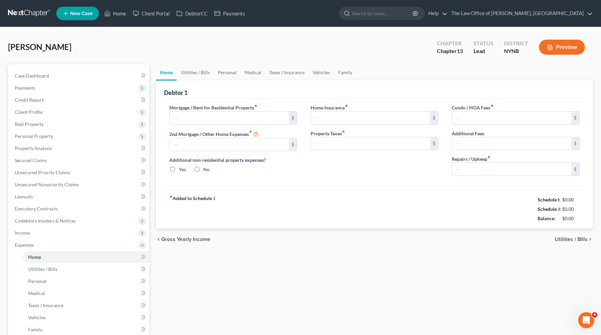
type input "967.00"
type input "0.00"
radio input "true"
type input "0.00"
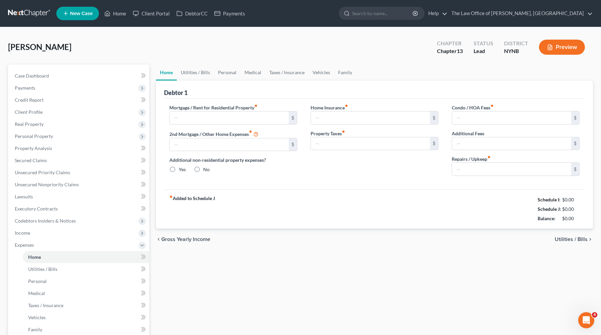
type input "0.00"
click at [195, 73] on link "Utilities / Bills" at bounding box center [195, 72] width 37 height 16
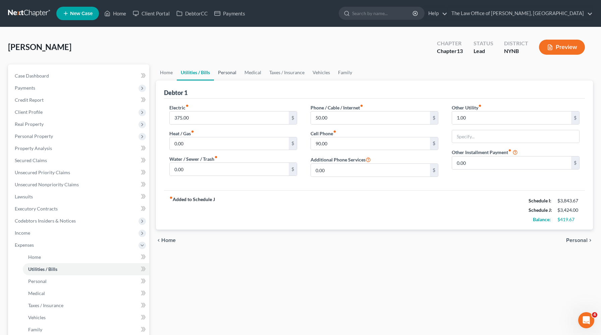
click at [230, 74] on link "Personal" at bounding box center [227, 72] width 27 height 16
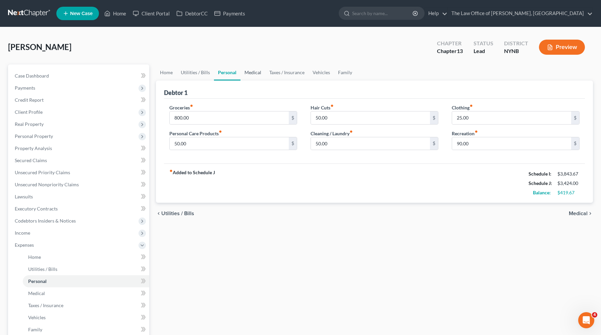
click at [247, 73] on link "Medical" at bounding box center [253, 72] width 25 height 16
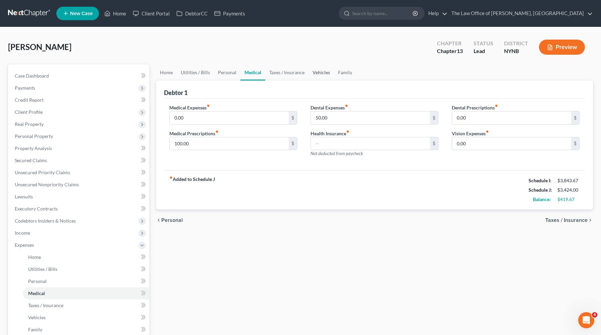
click at [319, 73] on link "Vehicles" at bounding box center [322, 72] width 26 height 16
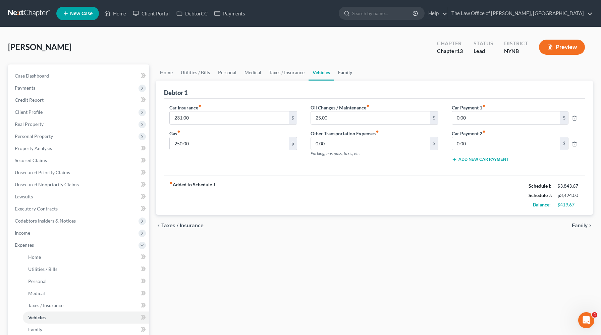
click at [340, 72] on link "Family" at bounding box center [345, 72] width 22 height 16
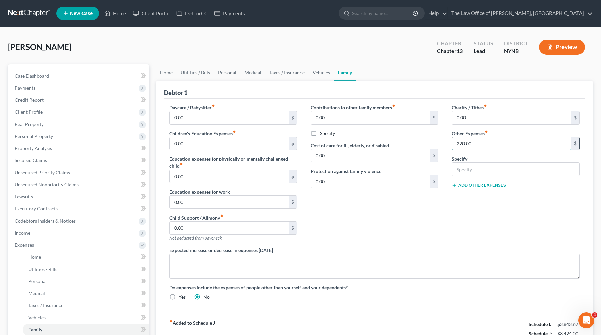
click at [470, 144] on input "220.00" at bounding box center [511, 143] width 119 height 13
type input "0"
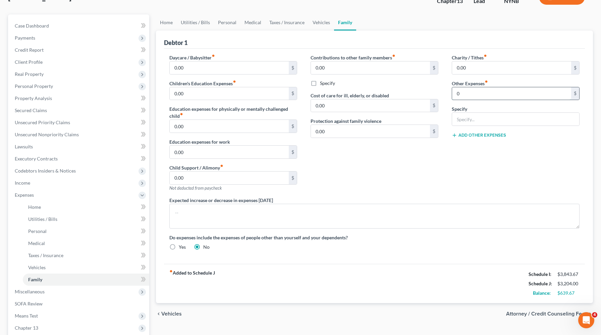
scroll to position [52, 0]
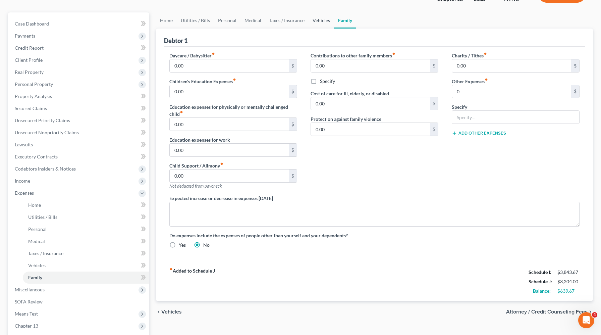
click at [310, 17] on link "Vehicles" at bounding box center [322, 20] width 26 height 16
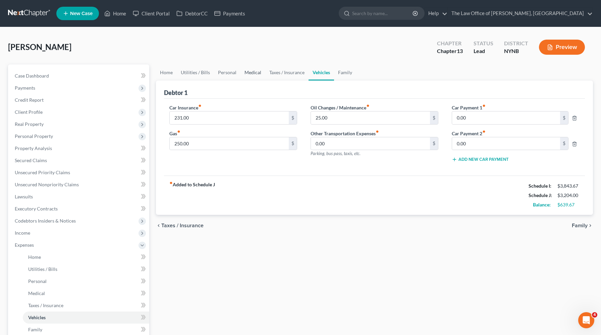
click at [241, 72] on link "Medical" at bounding box center [253, 72] width 25 height 16
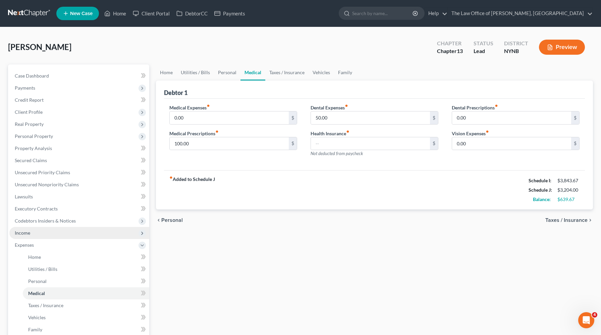
click at [37, 235] on span "Income" at bounding box center [79, 233] width 140 height 12
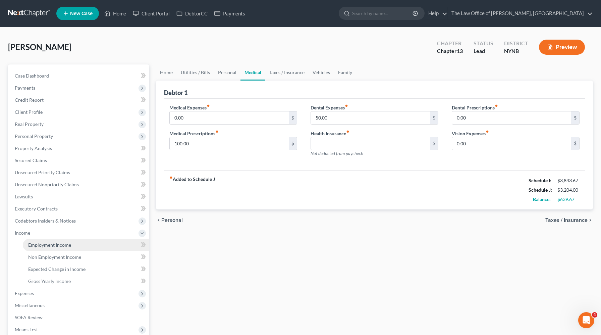
click at [38, 241] on link "Employment Income" at bounding box center [86, 245] width 126 height 12
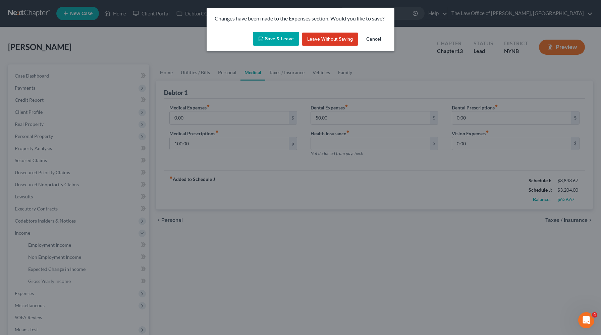
click at [281, 36] on button "Save & Leave" at bounding box center [276, 39] width 46 height 14
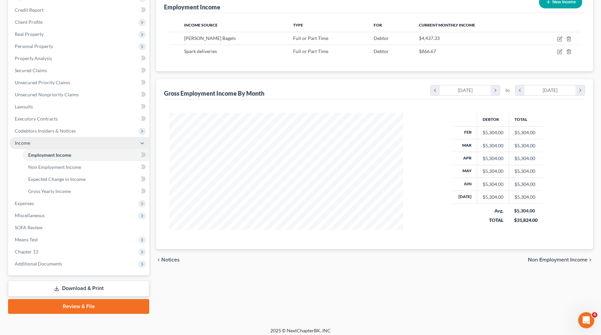
scroll to position [94, 0]
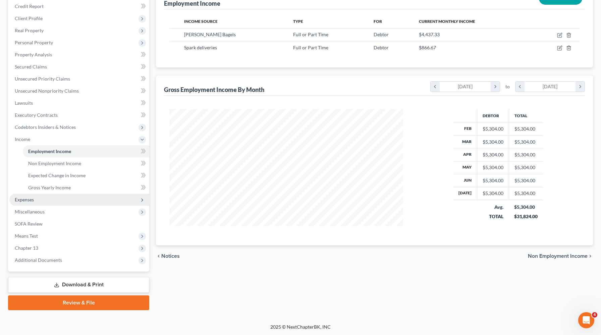
click at [64, 197] on span "Expenses" at bounding box center [79, 200] width 140 height 12
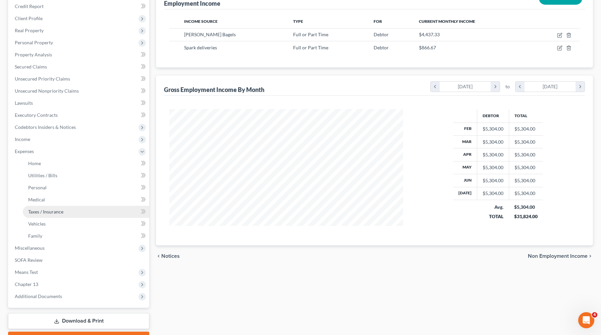
click at [58, 208] on link "Taxes / Insurance" at bounding box center [86, 212] width 126 height 12
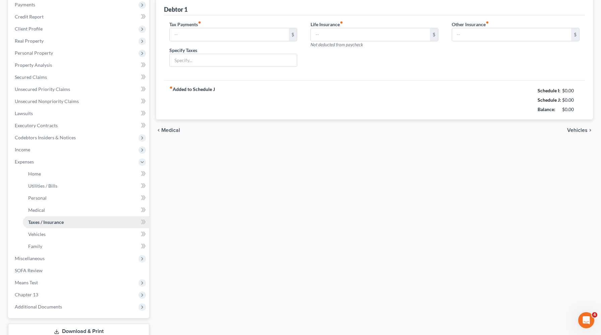
type input "0.00"
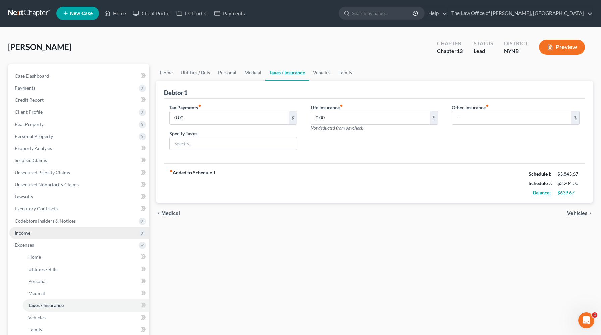
click at [37, 231] on span "Income" at bounding box center [79, 233] width 140 height 12
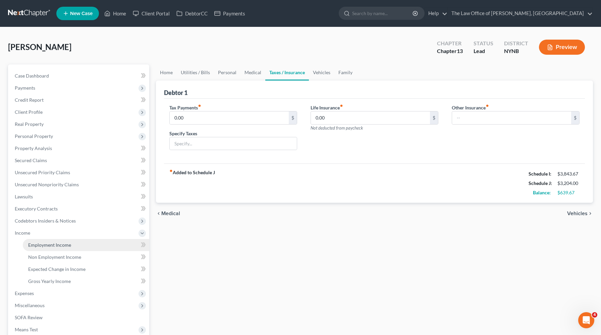
click at [34, 245] on span "Employment Income" at bounding box center [49, 245] width 43 height 6
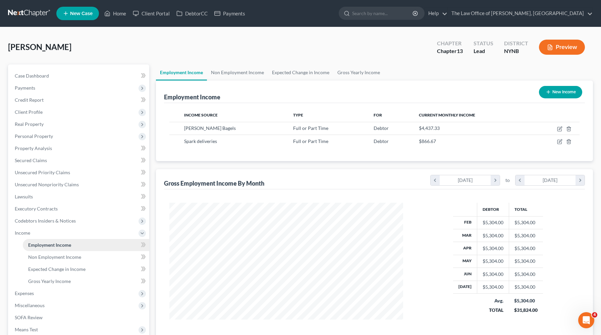
scroll to position [120, 247]
click at [560, 130] on icon "button" at bounding box center [559, 128] width 5 height 5
select select "0"
select select "35"
select select "3"
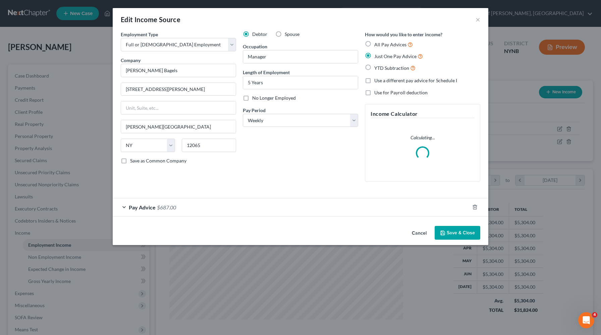
click at [323, 208] on div "Pay Advice $687.00" at bounding box center [291, 207] width 357 height 18
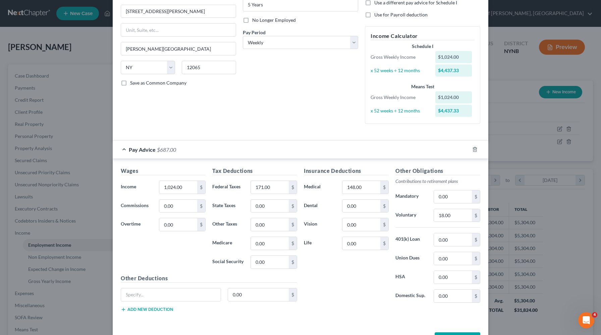
scroll to position [78, 0]
click at [513, 84] on div "Edit Income Source × Employment Type * Select Full or Part Time Employment Self…" at bounding box center [300, 167] width 601 height 335
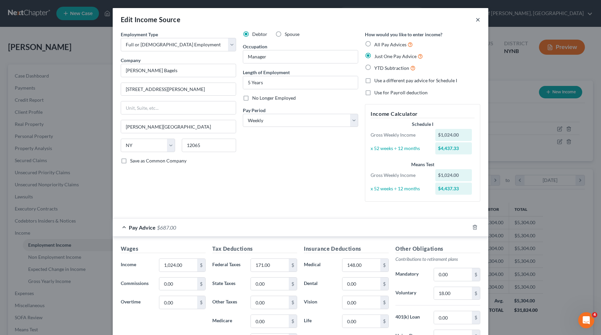
click at [479, 22] on button "×" at bounding box center [478, 19] width 5 height 8
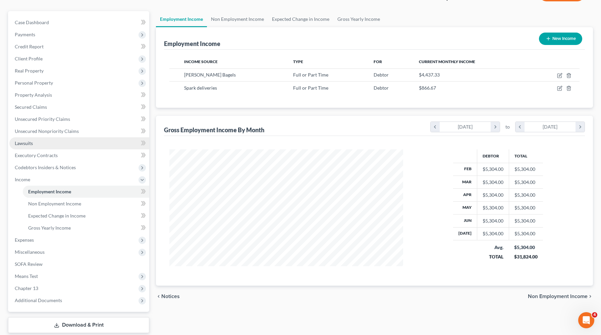
scroll to position [92, 0]
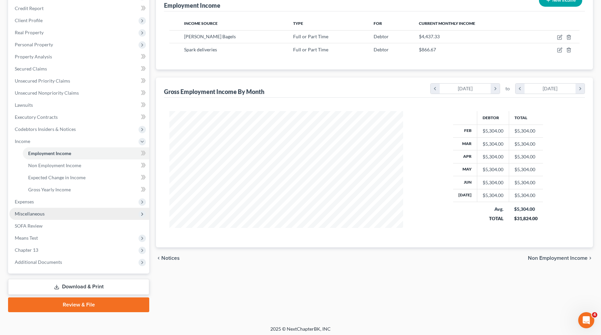
click at [59, 212] on span "Miscellaneous" at bounding box center [79, 214] width 140 height 12
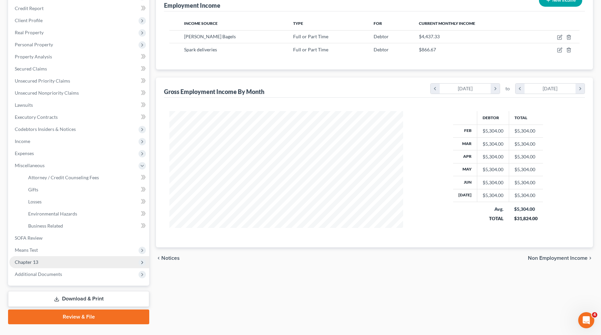
click at [47, 263] on span "Chapter 13" at bounding box center [79, 262] width 140 height 12
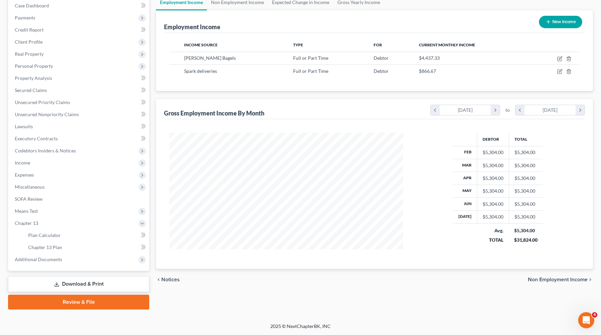
scroll to position [69, 0]
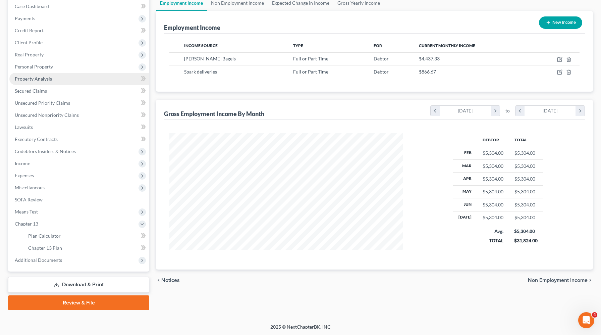
click at [52, 77] on link "Property Analysis" at bounding box center [79, 79] width 140 height 12
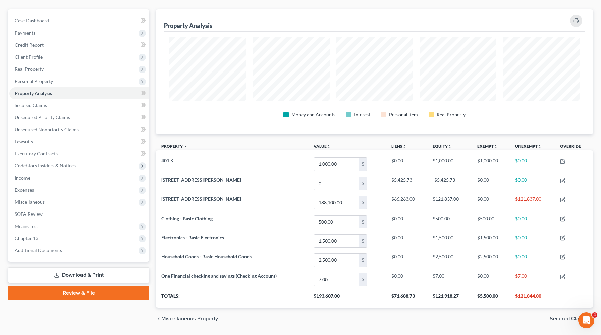
scroll to position [74, 0]
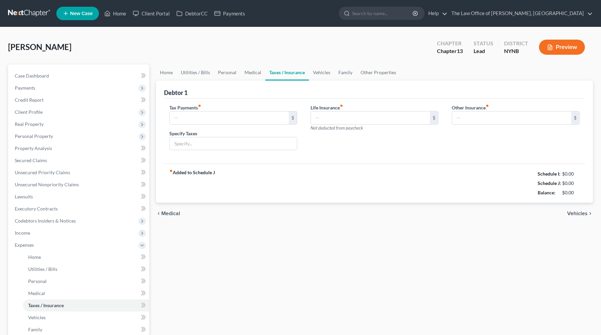
type input "0.00"
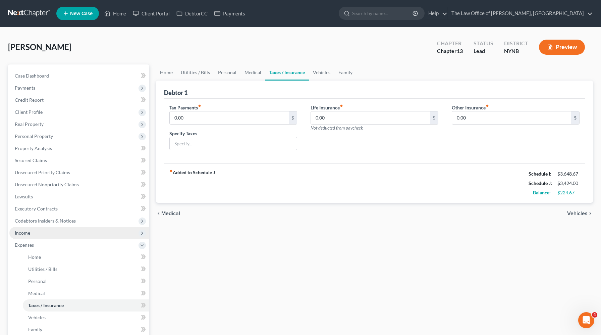
click at [30, 229] on span "Income" at bounding box center [79, 233] width 140 height 12
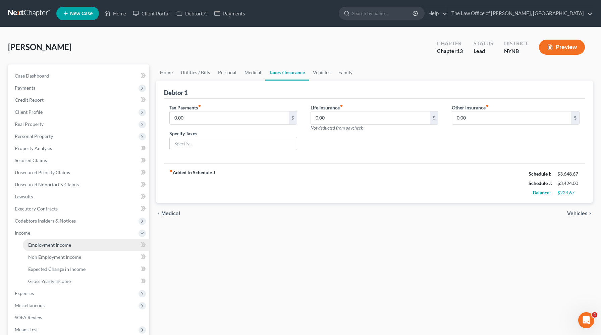
click at [34, 242] on span "Employment Income" at bounding box center [49, 245] width 43 height 6
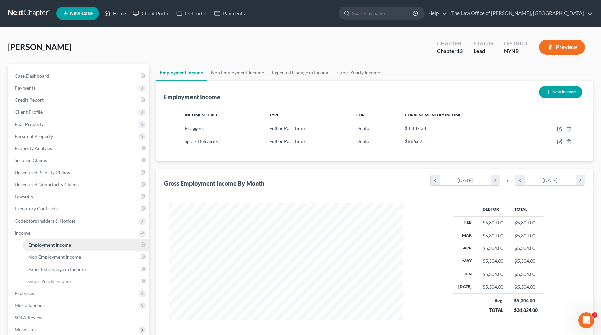
scroll to position [120, 247]
click at [34, 292] on span "Expenses" at bounding box center [24, 293] width 19 height 6
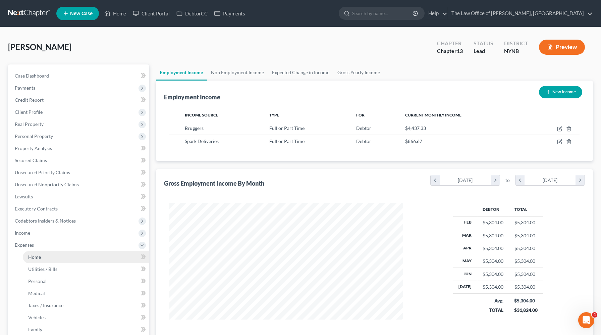
click at [38, 257] on span "Home" at bounding box center [34, 257] width 13 height 6
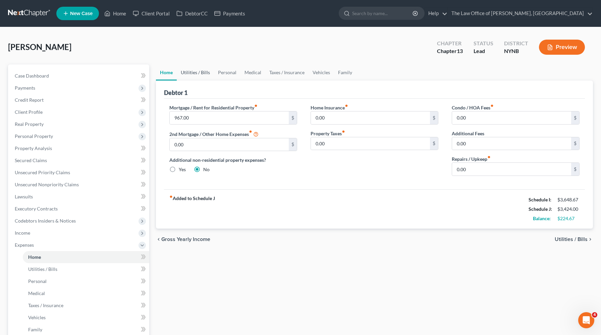
click at [196, 72] on link "Utilities / Bills" at bounding box center [195, 72] width 37 height 16
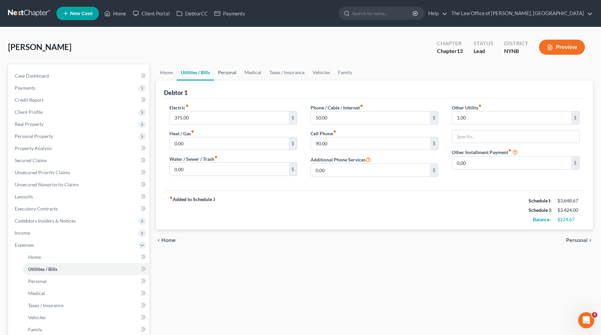
click at [221, 73] on link "Personal" at bounding box center [227, 72] width 27 height 16
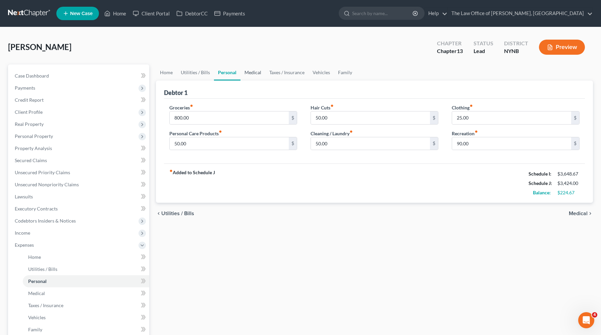
click at [248, 75] on link "Medical" at bounding box center [253, 72] width 25 height 16
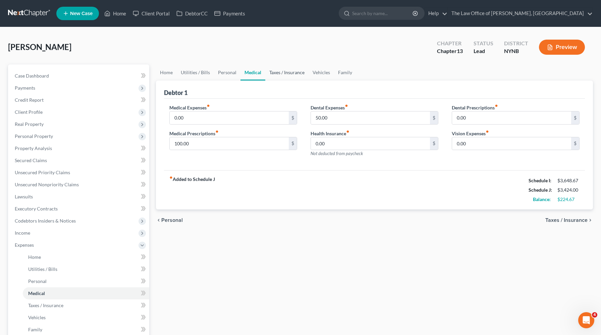
click at [281, 76] on link "Taxes / Insurance" at bounding box center [286, 72] width 43 height 16
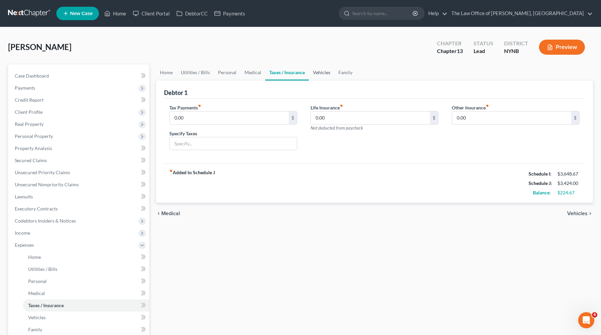
click at [318, 71] on link "Vehicles" at bounding box center [322, 72] width 26 height 16
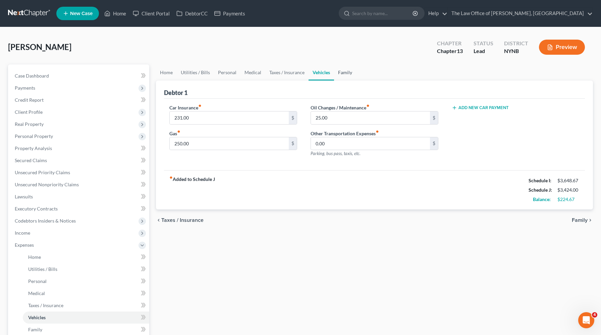
click at [344, 71] on link "Family" at bounding box center [345, 72] width 22 height 16
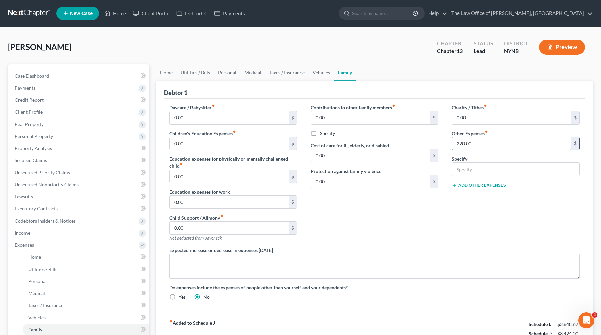
click at [478, 146] on input "220.00" at bounding box center [511, 143] width 119 height 13
type input "0"
click at [445, 211] on div "Charity / Tithes fiber_manual_record 0.00 $ Other Expenses fiber_manual_record …" at bounding box center [515, 175] width 141 height 143
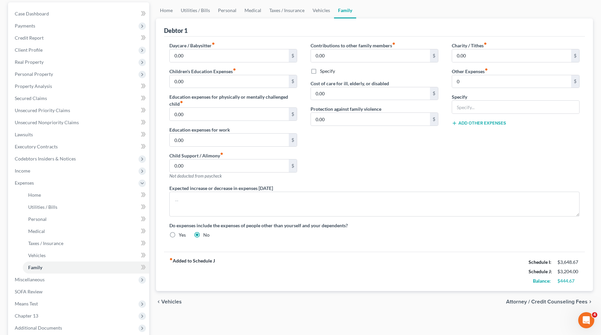
scroll to position [63, 0]
click at [318, 10] on link "Vehicles" at bounding box center [322, 9] width 26 height 16
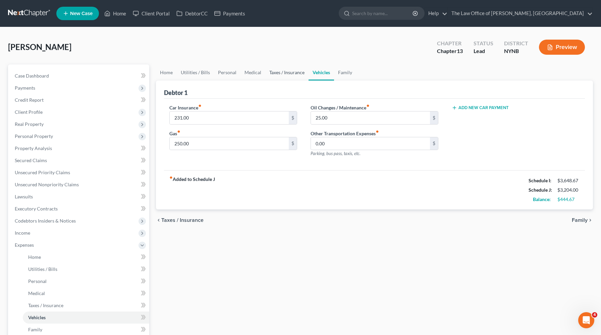
click at [272, 74] on link "Taxes / Insurance" at bounding box center [286, 72] width 43 height 16
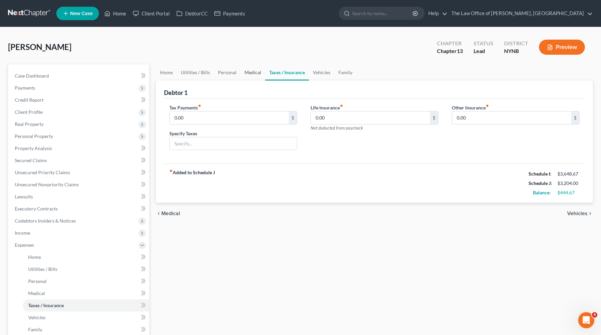
click at [249, 74] on link "Medical" at bounding box center [253, 72] width 25 height 16
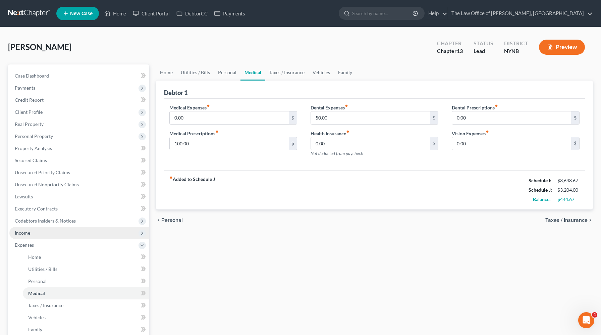
click at [53, 236] on span "Income" at bounding box center [79, 233] width 140 height 12
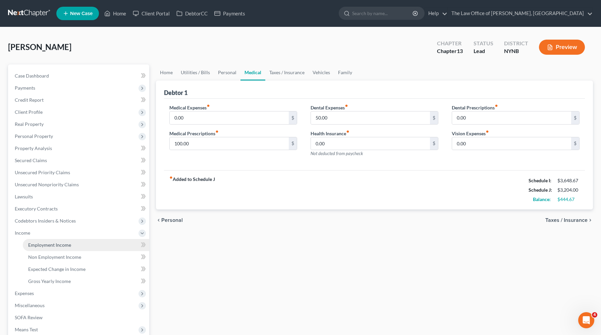
click at [55, 245] on span "Employment Income" at bounding box center [49, 245] width 43 height 6
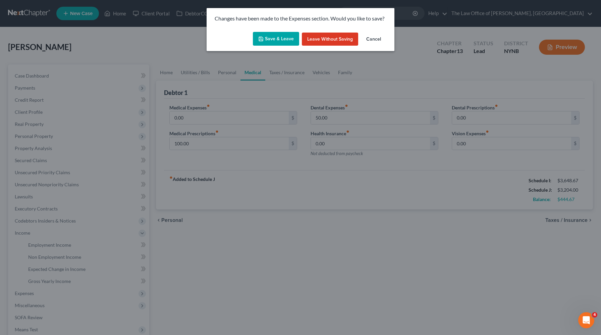
click at [287, 41] on button "Save & Leave" at bounding box center [276, 39] width 46 height 14
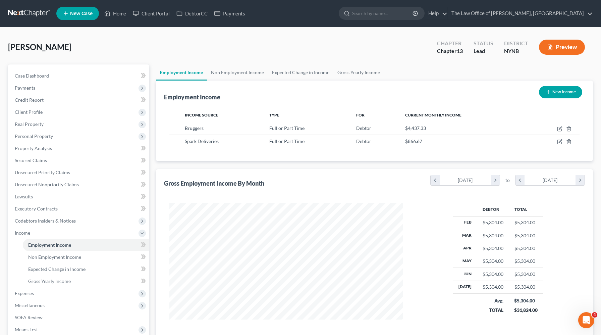
scroll to position [120, 247]
click at [27, 296] on span "Expenses" at bounding box center [79, 293] width 140 height 12
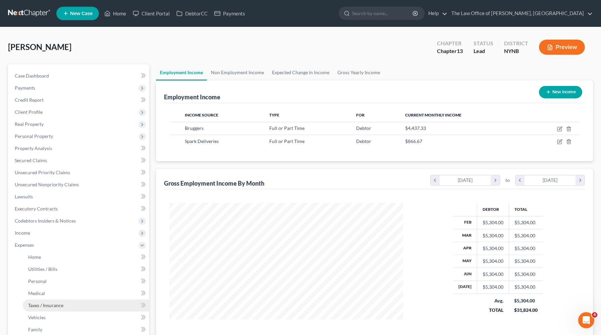
click at [28, 303] on link "Taxes / Insurance" at bounding box center [86, 305] width 126 height 12
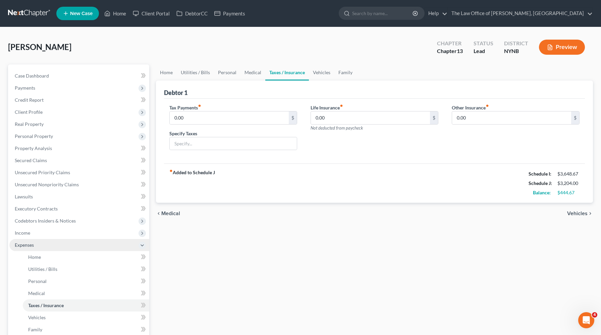
click at [48, 239] on span "Expenses" at bounding box center [79, 245] width 140 height 12
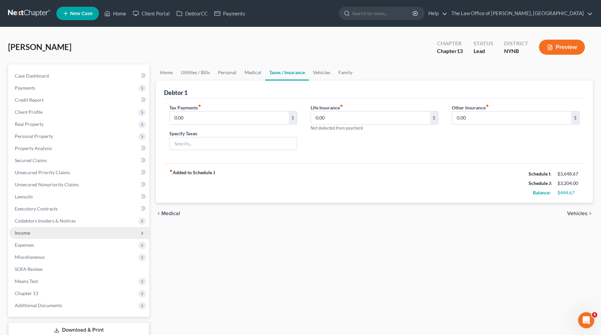
click at [50, 234] on span "Income" at bounding box center [79, 233] width 140 height 12
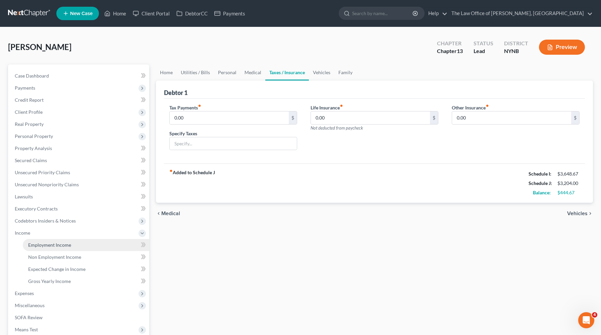
click at [48, 246] on span "Employment Income" at bounding box center [49, 245] width 43 height 6
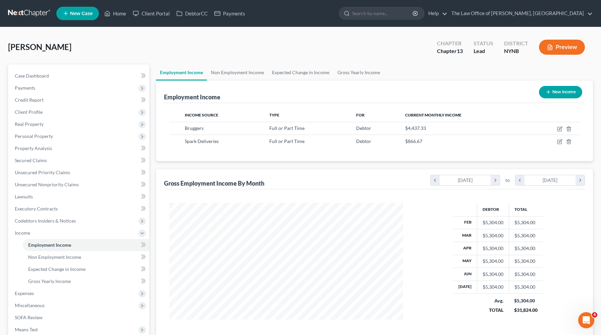
scroll to position [120, 247]
click at [560, 129] on icon "button" at bounding box center [560, 127] width 3 height 3
select select "0"
select select "3"
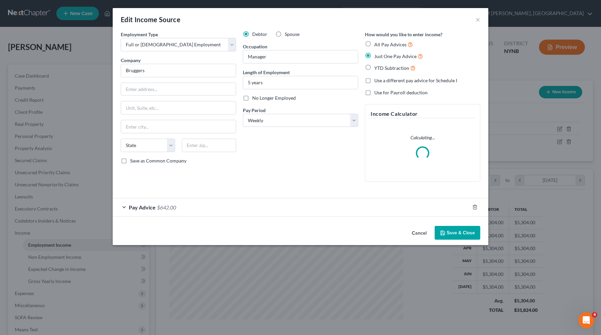
click at [379, 207] on div "Pay Advice $642.00" at bounding box center [291, 207] width 357 height 18
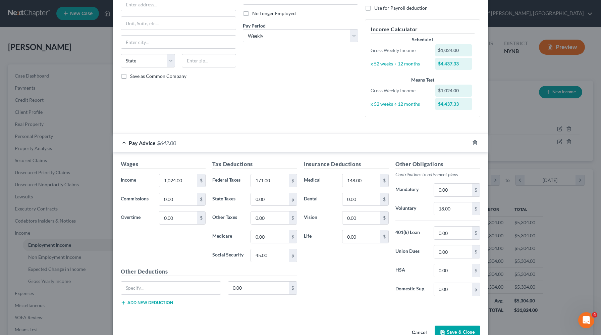
scroll to position [85, 0]
click at [271, 257] on input "45.00" at bounding box center [270, 254] width 38 height 13
type input "0"
click at [349, 291] on div "Insurance Deductions Medical 148.00 $ Dental 0.00 $ Vision 0.00 $ Life 0.00 $" at bounding box center [347, 229] width 92 height 141
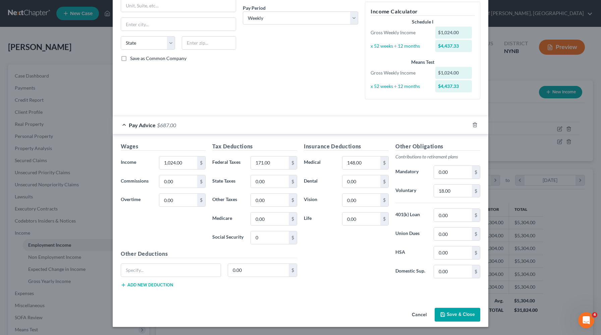
click at [460, 311] on button "Save & Close" at bounding box center [458, 315] width 46 height 14
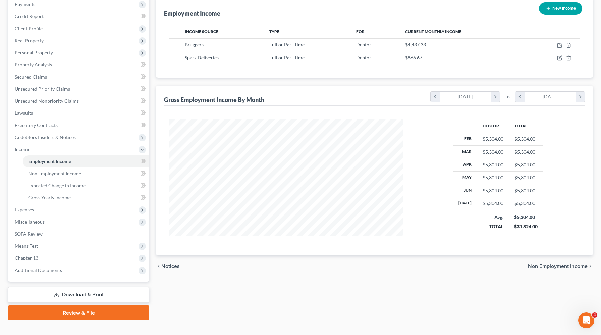
scroll to position [94, 0]
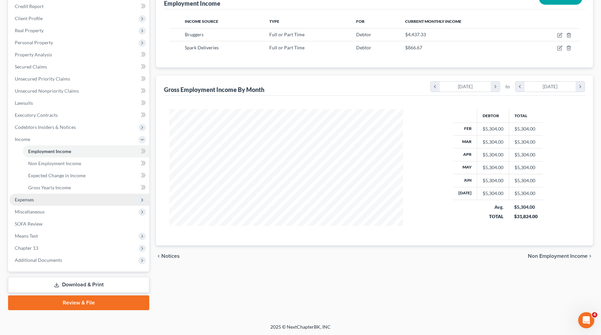
click at [59, 197] on span "Expenses" at bounding box center [79, 200] width 140 height 12
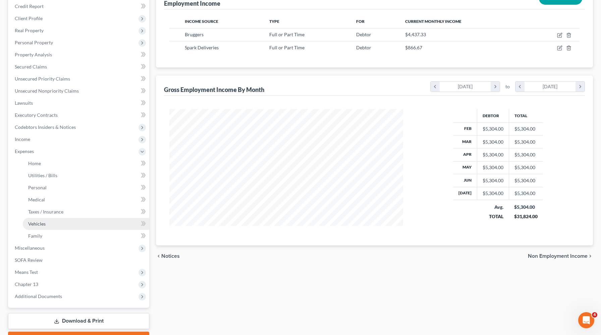
click at [51, 228] on link "Vehicles" at bounding box center [86, 224] width 126 height 12
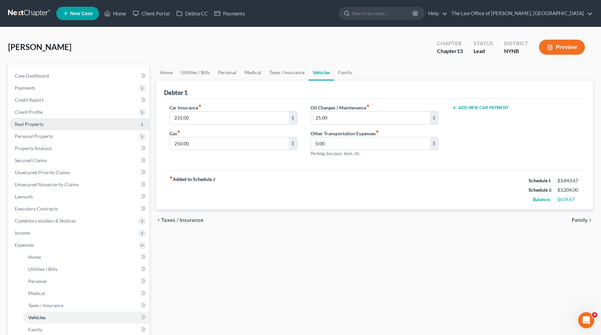
click at [61, 125] on span "Real Property" at bounding box center [79, 124] width 140 height 12
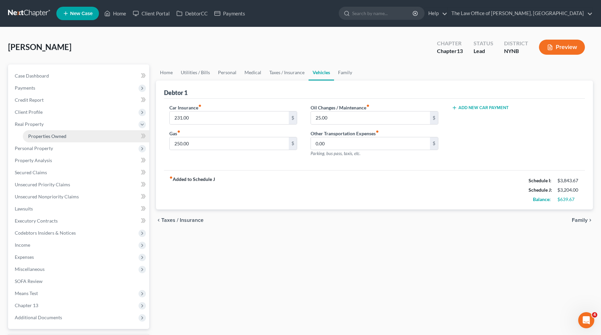
click at [53, 141] on link "Properties Owned" at bounding box center [86, 136] width 126 height 12
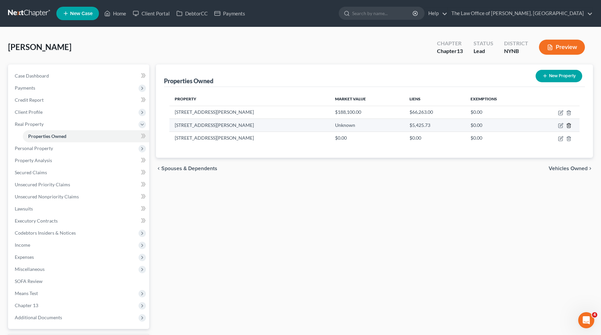
click at [568, 125] on icon "button" at bounding box center [568, 125] width 5 height 5
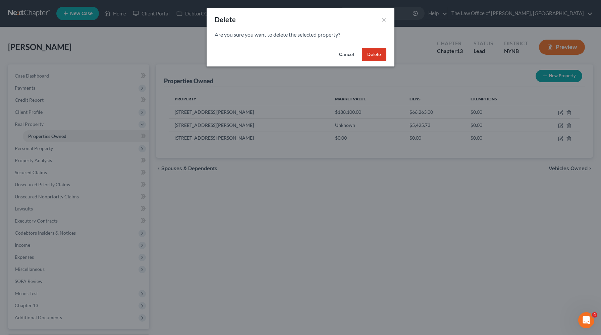
click at [372, 52] on button "Delete" at bounding box center [374, 54] width 24 height 13
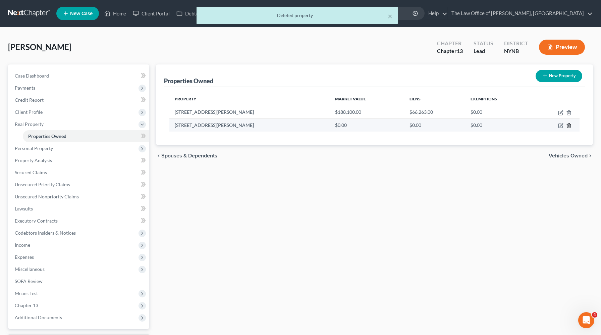
click at [569, 126] on line "button" at bounding box center [569, 125] width 0 height 1
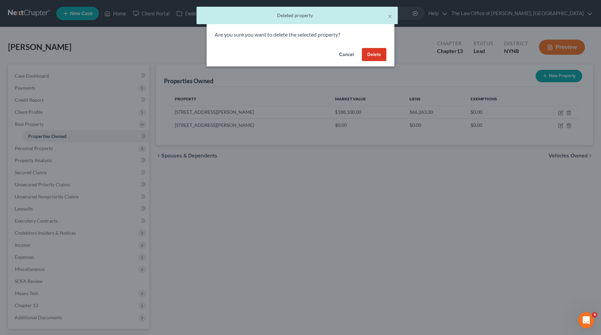
click at [374, 53] on button "Delete" at bounding box center [374, 54] width 24 height 13
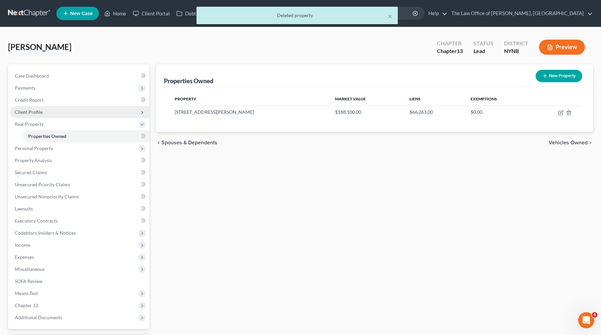
click at [112, 114] on span "Client Profile" at bounding box center [79, 112] width 140 height 12
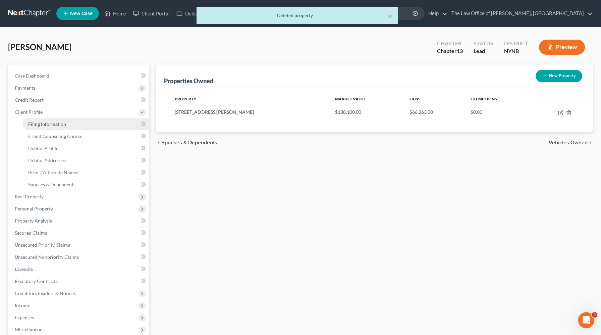
click at [110, 121] on link "Filing Information" at bounding box center [86, 124] width 126 height 12
select select "1"
select select "0"
select select "3"
select select "0"
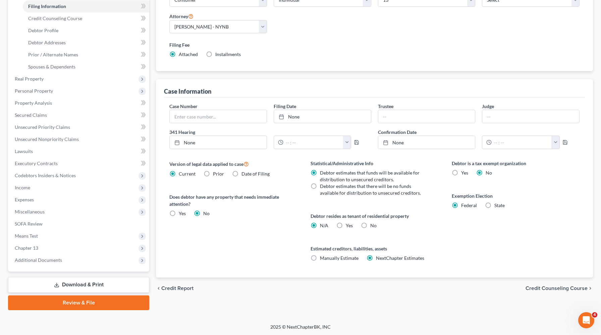
scroll to position [118, 0]
click at [495, 206] on label "State" at bounding box center [500, 205] width 10 height 7
click at [497, 206] on input "State" at bounding box center [499, 204] width 4 height 4
radio input "true"
radio input "false"
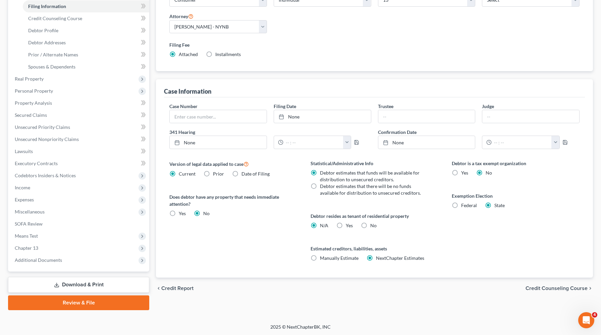
select select "35"
click at [45, 79] on span "Real Property" at bounding box center [79, 79] width 140 height 12
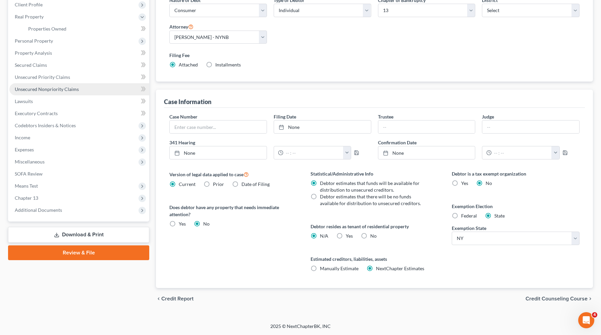
scroll to position [107, 0]
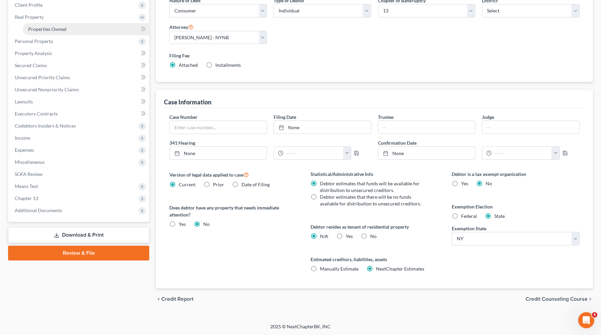
click at [51, 30] on span "Properties Owned" at bounding box center [47, 29] width 38 height 6
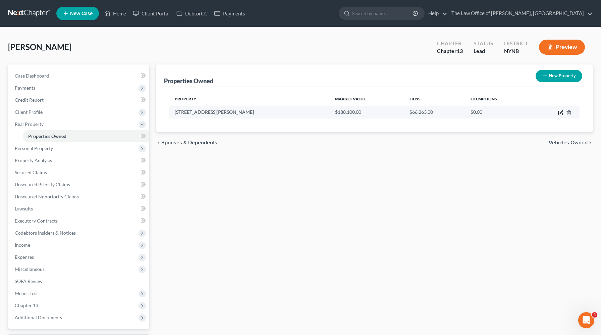
click at [560, 112] on icon "button" at bounding box center [561, 111] width 3 height 3
select select "35"
select select "0"
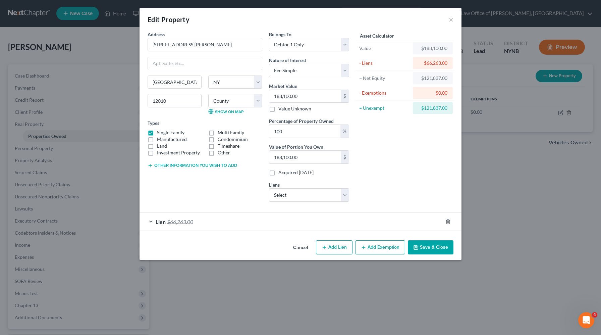
click at [321, 219] on div "Lien $66,263.00" at bounding box center [291, 222] width 303 height 18
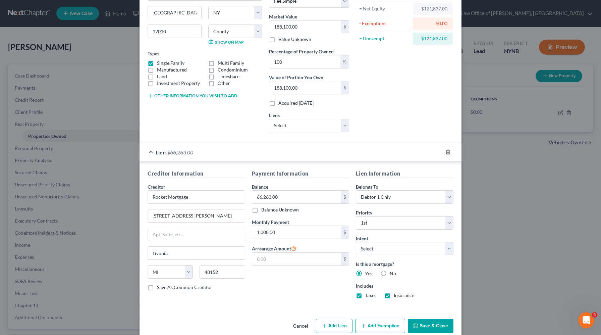
scroll to position [81, 0]
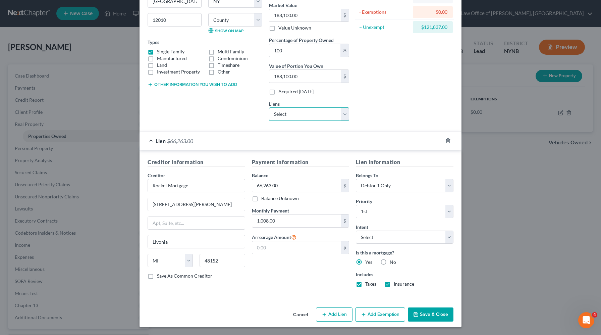
click at [283, 112] on select "Select City of Amsterdam - $5,425.73" at bounding box center [309, 113] width 80 height 13
click select "Select City of Amsterdam - $5,425.73" at bounding box center [309, 113] width 80 height 13
select select "35"
select select "0"
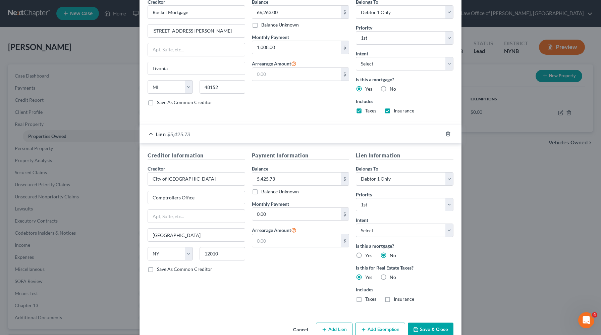
scroll to position [244, 0]
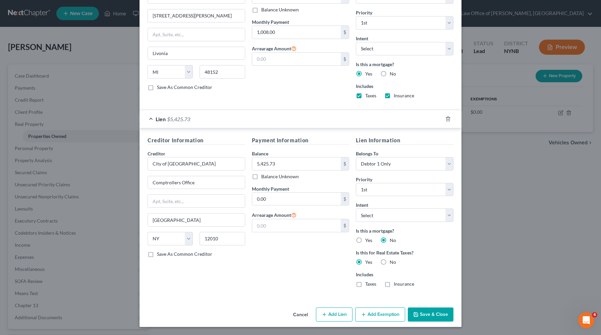
click at [365, 285] on label "Taxes" at bounding box center [370, 284] width 11 height 7
click at [368, 285] on input "Taxes" at bounding box center [370, 283] width 4 height 4
checkbox input "true"
click at [431, 318] on button "Save & Close" at bounding box center [431, 314] width 46 height 14
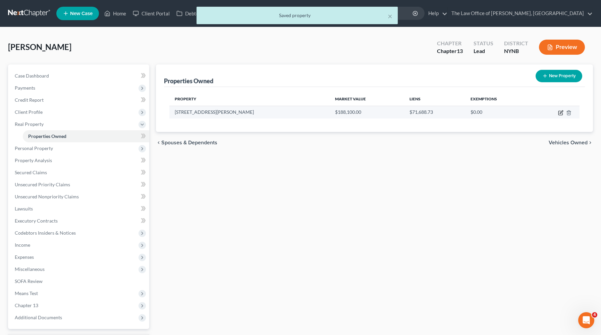
click at [561, 111] on icon "button" at bounding box center [561, 111] width 3 height 3
select select "35"
select select "0"
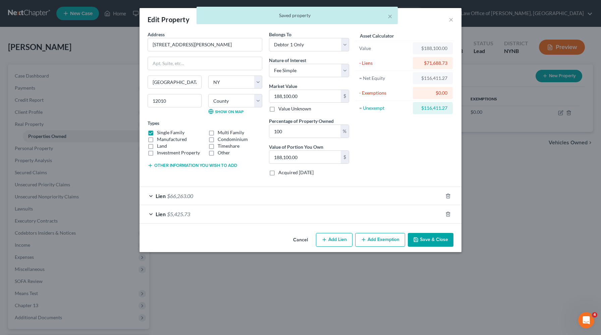
click at [379, 240] on button "Add Exemption" at bounding box center [380, 240] width 50 height 14
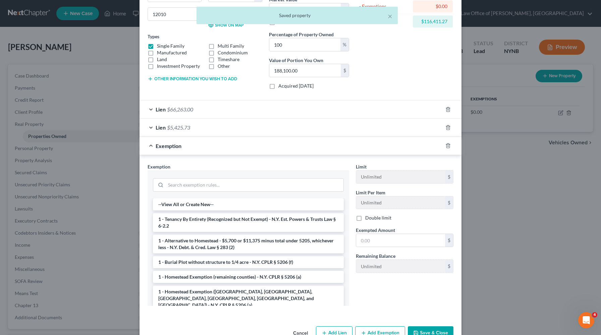
scroll to position [105, 0]
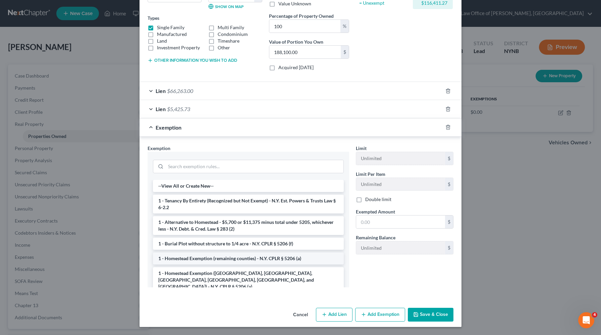
click at [267, 256] on li "1 - Homestead Exemption (remaining counties) - N.Y. CPLR § 5206 (a)" at bounding box center [248, 258] width 191 height 12
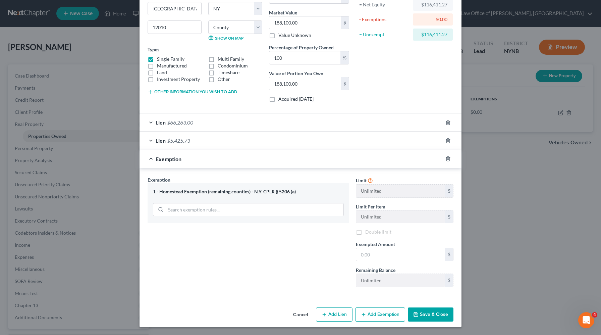
scroll to position [73, 0]
click at [363, 255] on input "text" at bounding box center [400, 254] width 89 height 13
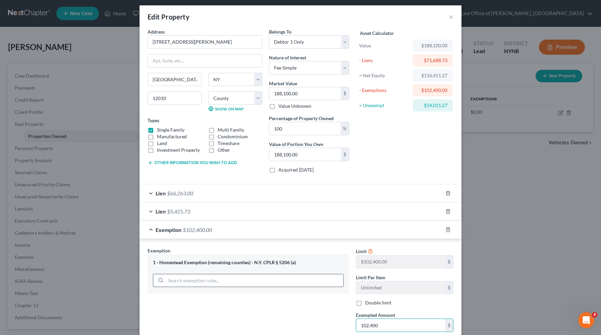
scroll to position [0, 0]
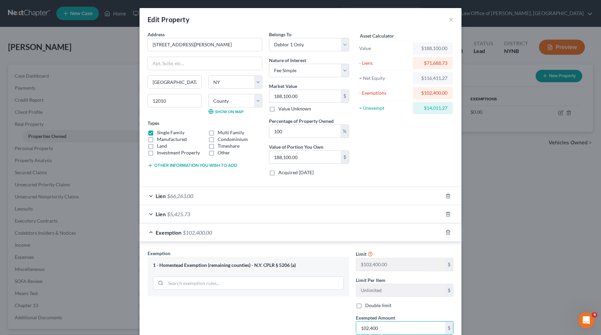
type input "102,400"
click at [206, 164] on button "Other information you wish to add" at bounding box center [193, 165] width 90 height 5
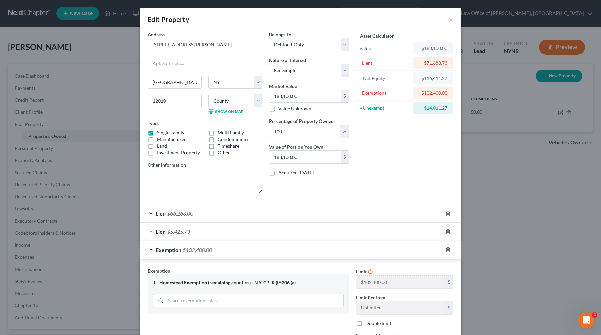
click at [199, 177] on textarea at bounding box center [205, 180] width 115 height 25
type textarea "10%"
drag, startPoint x: 303, startPoint y: 97, endPoint x: 277, endPoint y: 97, distance: 25.8
click at [277, 97] on input "188,100.00" at bounding box center [304, 96] width 71 height 13
drag, startPoint x: 301, startPoint y: 97, endPoint x: 255, endPoint y: 98, distance: 46.6
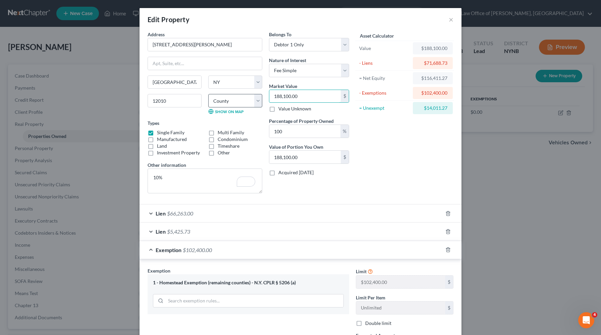
click at [254, 98] on div "Address * 65 Saint Paul Street Amsterdam State AL AK AR AZ CA CO CT DE DC FL GA…" at bounding box center [248, 115] width 208 height 168
type input "1"
type input "1.00"
type input "16"
type input "16.00"
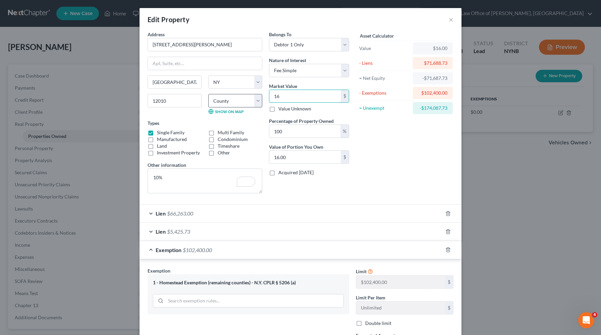
type input "169"
type input "169.00"
type input "1692"
type input "1,692.00"
type input "1,6929"
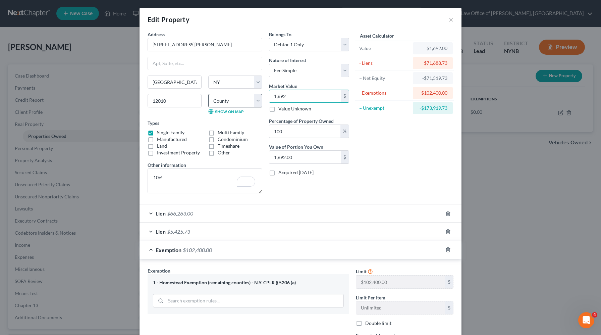
type input "16,929.00"
type input "16,9290"
type input "169,290.00"
type input "169,290"
click at [361, 169] on div "Asset Calculator Value $169,290.00 - Liens $71,688.73 = Net Equity -$54,759.73 …" at bounding box center [405, 115] width 104 height 168
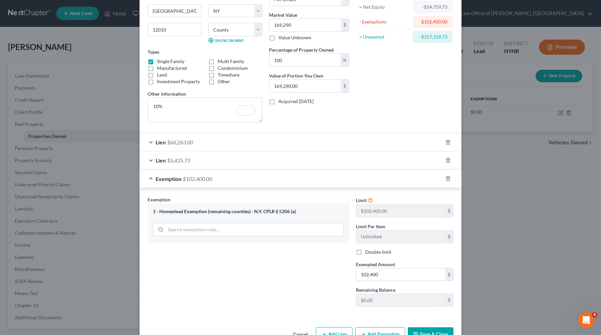
scroll to position [91, 0]
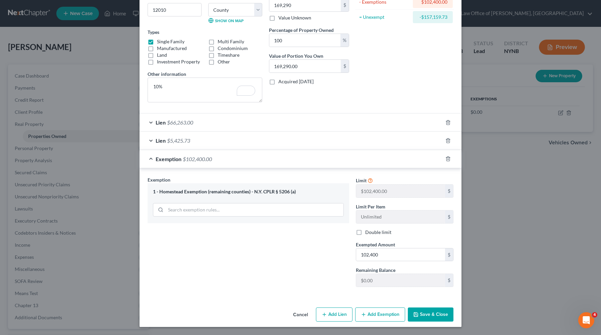
click at [421, 312] on button "Save & Close" at bounding box center [431, 314] width 46 height 14
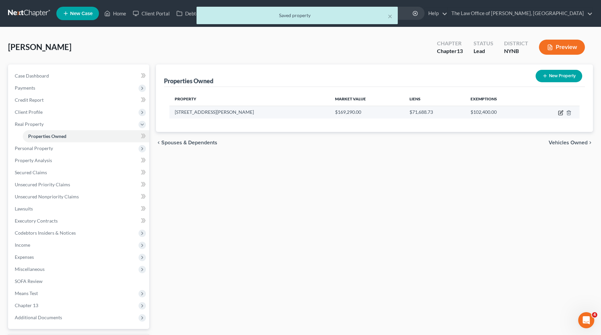
click at [562, 112] on icon "button" at bounding box center [560, 112] width 5 height 5
select select "35"
select select "0"
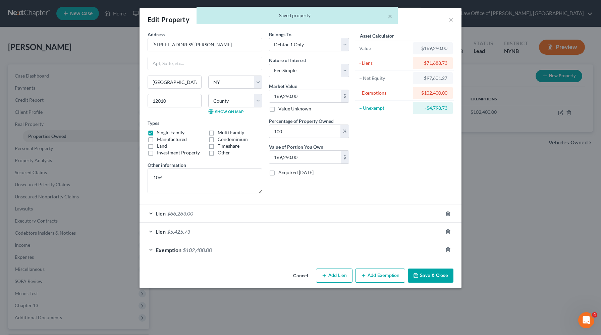
click at [452, 250] on div at bounding box center [452, 249] width 19 height 11
click at [449, 249] on icon "button" at bounding box center [448, 249] width 5 height 5
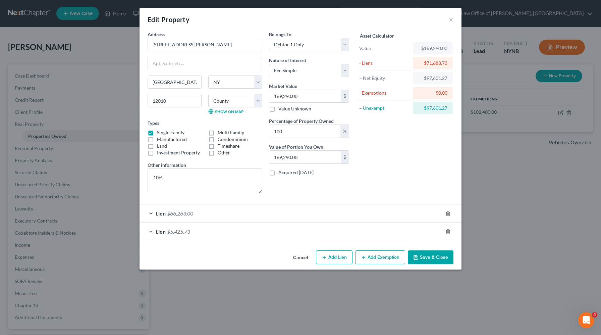
click at [442, 110] on div "$97,601.27" at bounding box center [432, 108] width 29 height 7
copy div "97,601.27"
click at [366, 256] on icon "button" at bounding box center [363, 257] width 5 height 5
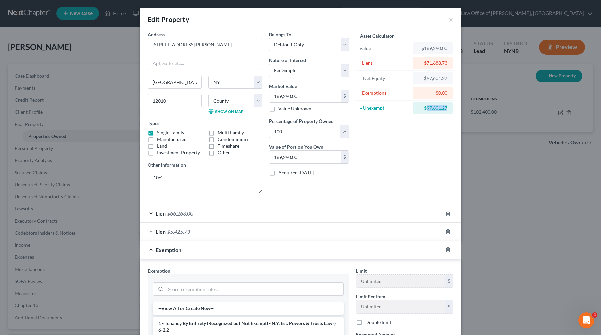
scroll to position [122, 0]
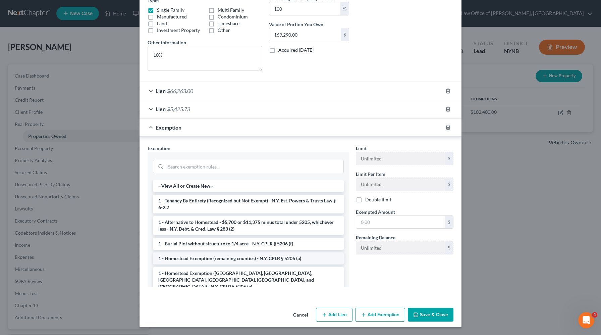
click at [282, 256] on li "1 - Homestead Exemption (remaining counties) - N.Y. CPLR § 5206 (a)" at bounding box center [248, 258] width 191 height 12
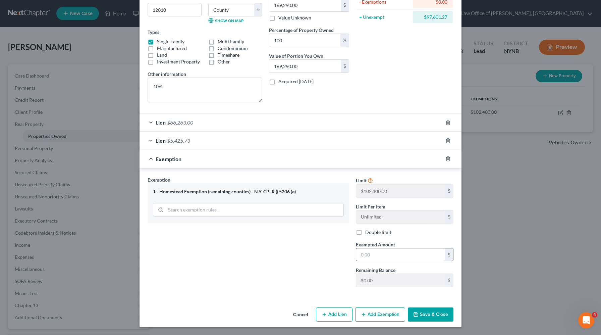
scroll to position [91, 0]
click at [381, 254] on input "text" at bounding box center [400, 254] width 89 height 13
paste input "97,601.27"
type input "97,601.27"
click at [423, 315] on button "Save & Close" at bounding box center [431, 314] width 46 height 14
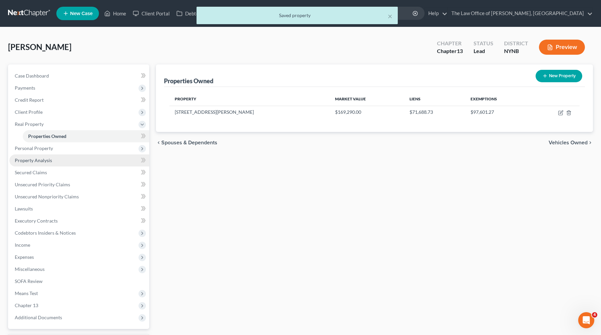
click at [68, 164] on link "Property Analysis" at bounding box center [79, 160] width 140 height 12
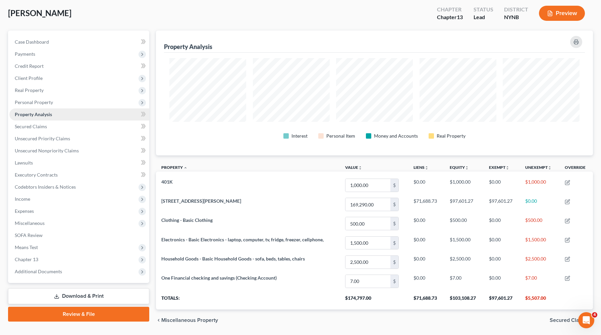
click at [43, 117] on link "Property Analysis" at bounding box center [79, 114] width 140 height 12
click at [46, 105] on span "Personal Property" at bounding box center [79, 102] width 140 height 12
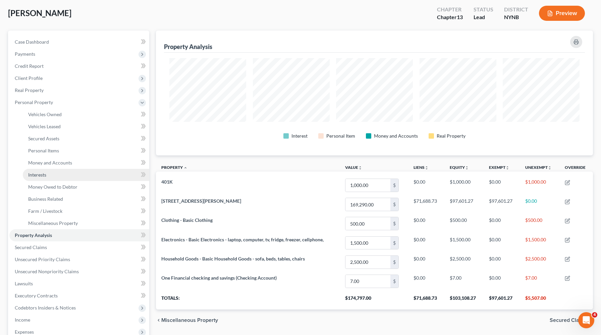
click at [44, 176] on span "Interests" at bounding box center [37, 175] width 18 height 6
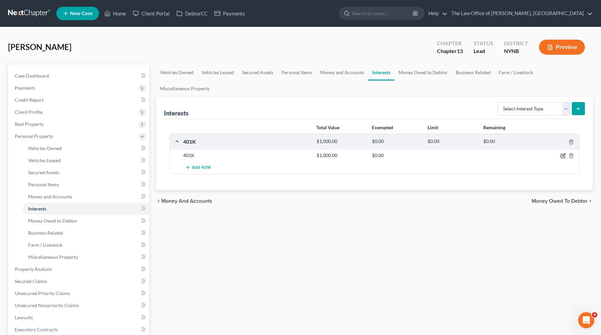
click at [565, 154] on icon "button" at bounding box center [563, 156] width 4 height 4
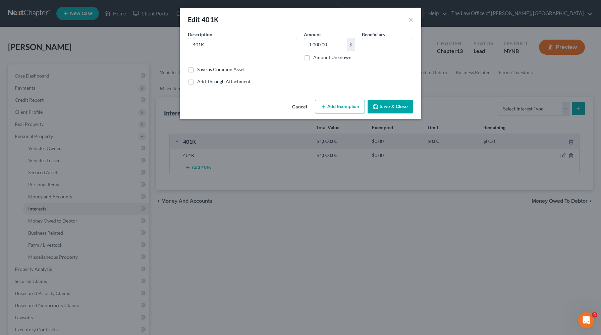
click at [333, 106] on button "Add Exemption" at bounding box center [340, 107] width 50 height 14
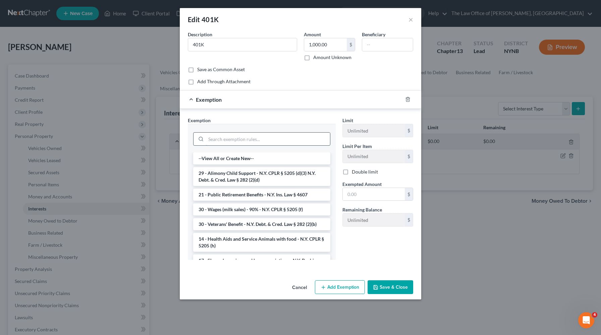
click at [263, 139] on input "search" at bounding box center [268, 139] width 124 height 13
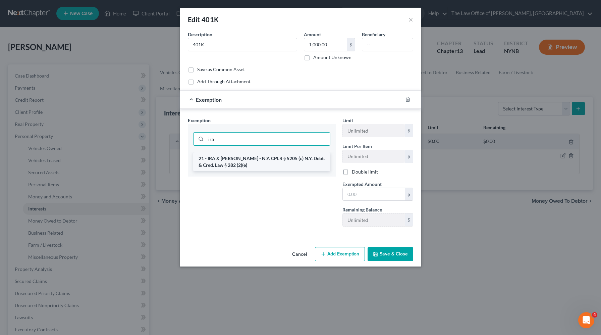
type input "ira"
click at [260, 159] on li "21 - IRA & Roth IRA - N.Y. CPLR § 5205 (c) N.Y. Debt. & Cred. Law § 282 (2)(e)" at bounding box center [261, 161] width 137 height 19
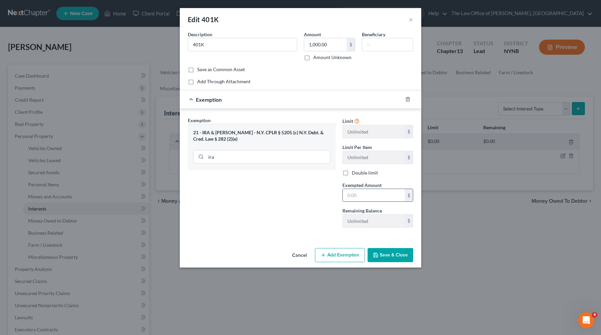
click at [353, 194] on input "text" at bounding box center [374, 195] width 62 height 13
type input "1,000"
click at [386, 254] on button "Save & Close" at bounding box center [391, 255] width 46 height 14
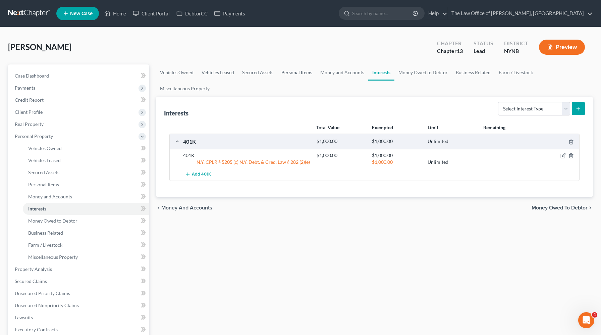
click at [302, 72] on link "Personal Items" at bounding box center [296, 72] width 39 height 16
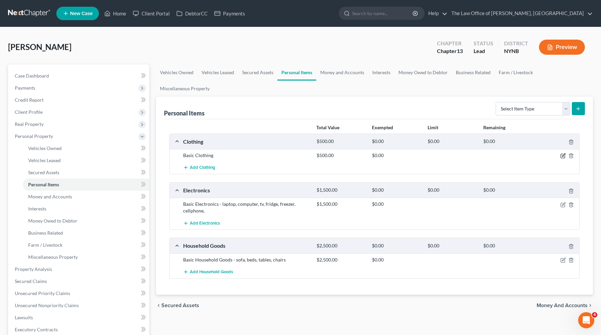
click at [564, 154] on icon "button" at bounding box center [563, 155] width 3 height 3
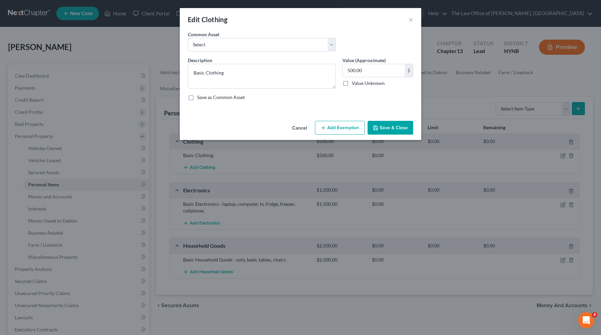
click at [333, 139] on div "Cancel Add Exemption Save & Close" at bounding box center [301, 129] width 242 height 22
click at [333, 129] on button "Add Exemption" at bounding box center [340, 128] width 50 height 14
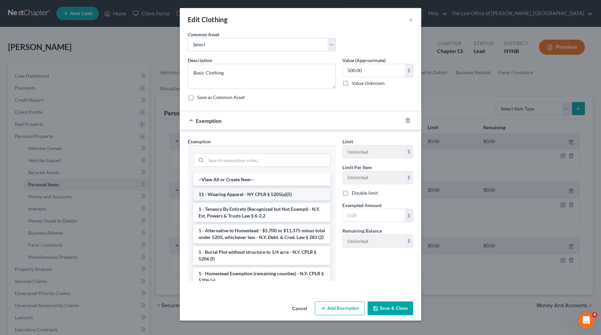
click at [273, 193] on li "11 - Wearing Apparel - NY CPLR § 5205(a)(5)" at bounding box center [261, 194] width 137 height 12
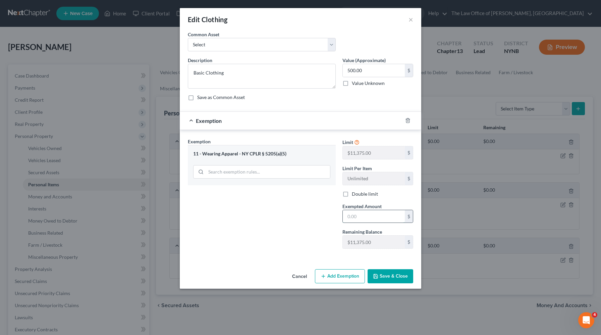
click at [369, 218] on input "text" at bounding box center [374, 216] width 62 height 13
type input "500"
click at [374, 280] on button "Save & Close" at bounding box center [391, 276] width 46 height 14
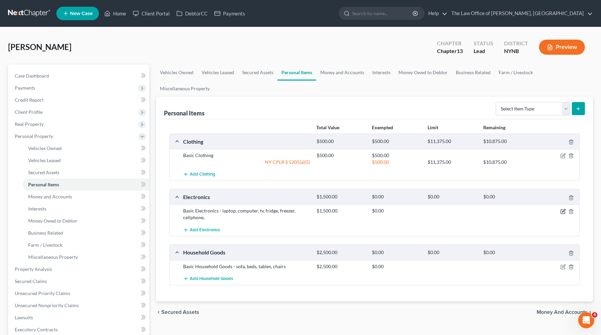
click at [565, 209] on icon "button" at bounding box center [563, 211] width 5 height 5
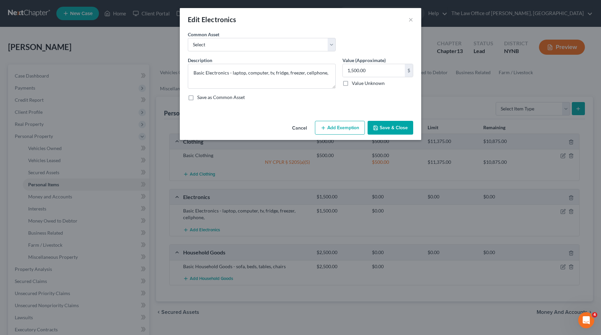
click at [353, 129] on button "Add Exemption" at bounding box center [340, 128] width 50 height 14
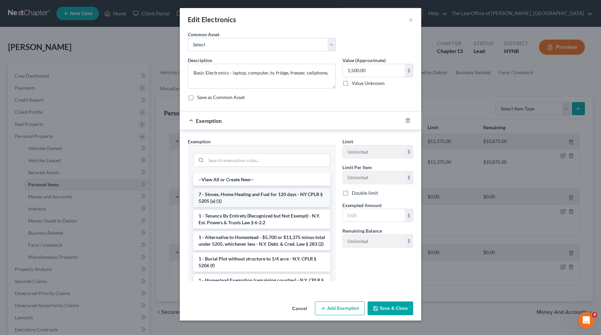
click at [264, 196] on li "7 - Stoves, Home Heating and Fuel for 120 days - NY CPLR § 5205 (a) (1)" at bounding box center [261, 197] width 137 height 19
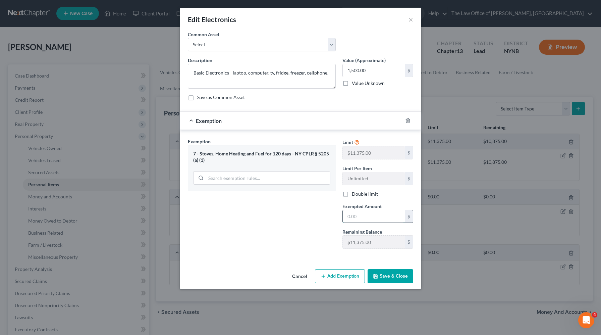
click at [359, 213] on input "text" at bounding box center [374, 216] width 62 height 13
type input "1,500"
click at [384, 280] on button "Save & Close" at bounding box center [391, 276] width 46 height 14
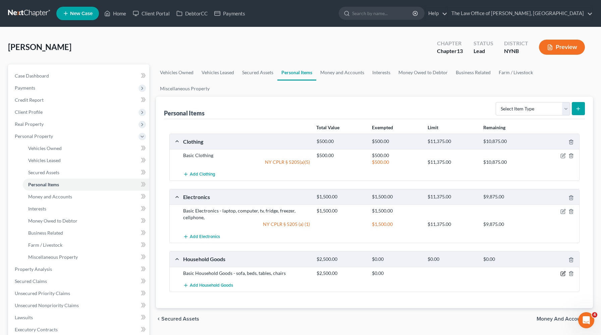
click at [563, 271] on icon "button" at bounding box center [563, 273] width 5 height 5
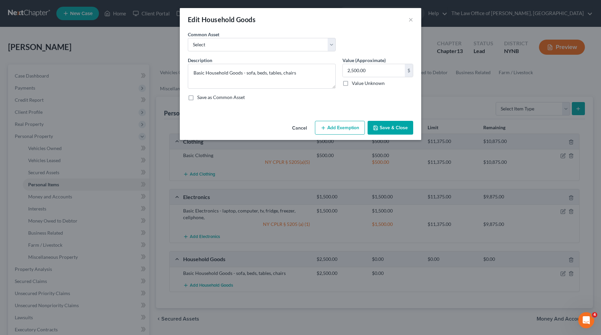
click at [332, 129] on button "Add Exemption" at bounding box center [340, 128] width 50 height 14
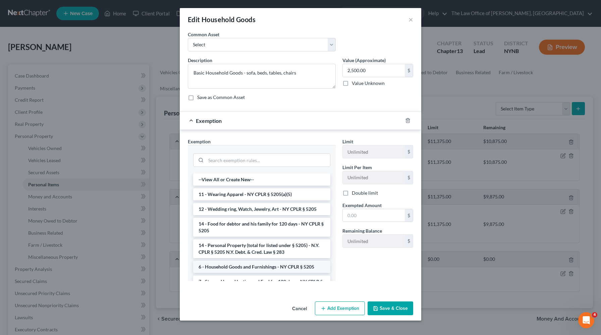
click at [228, 269] on li "6 - Household Goods and Furnishings - NY CPLR § 5205" at bounding box center [261, 267] width 137 height 12
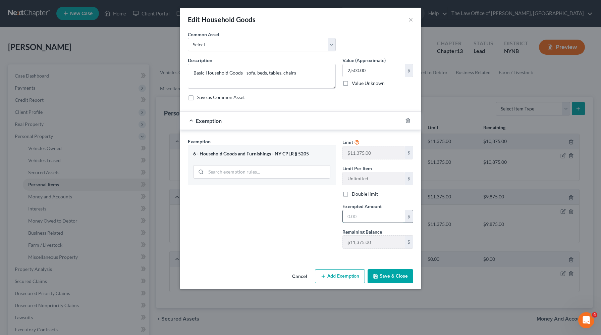
click at [378, 215] on input "text" at bounding box center [374, 216] width 62 height 13
type input "2,500"
click at [327, 223] on div "Exemption Set must be selected for CA. Exemption * 6 - Household Goods and Furn…" at bounding box center [262, 196] width 155 height 116
click at [376, 274] on icon "button" at bounding box center [375, 275] width 5 height 5
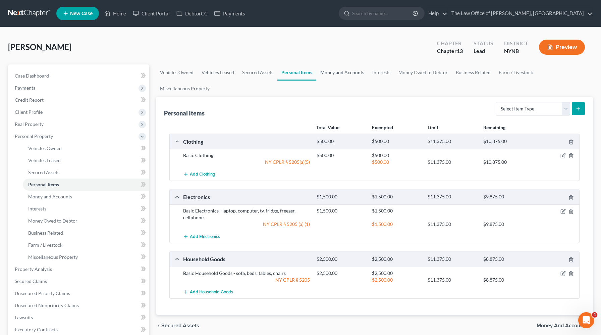
click at [361, 70] on link "Money and Accounts" at bounding box center [342, 72] width 52 height 16
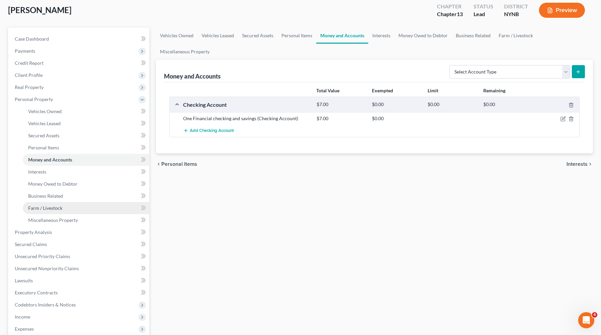
scroll to position [97, 0]
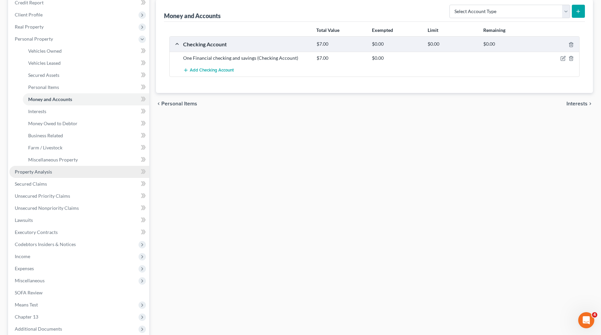
click at [48, 174] on link "Property Analysis" at bounding box center [79, 172] width 140 height 12
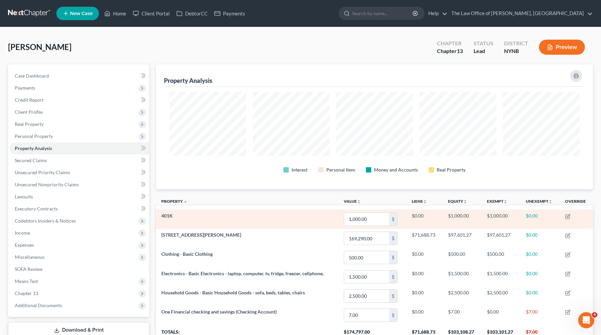
scroll to position [125, 437]
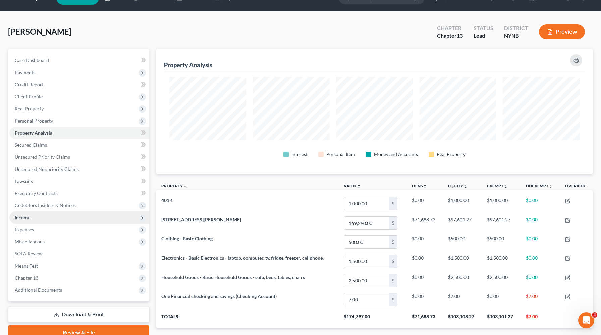
click at [57, 215] on span "Income" at bounding box center [79, 217] width 140 height 12
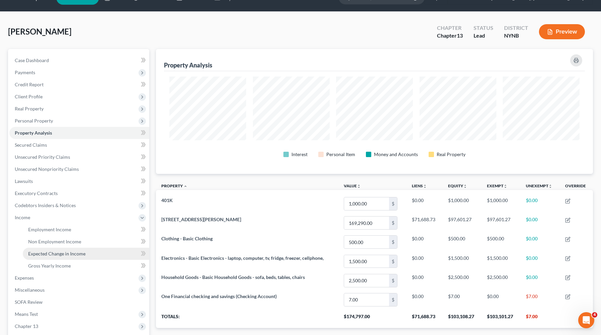
click at [47, 256] on span "Expected Change in Income" at bounding box center [56, 254] width 57 height 6
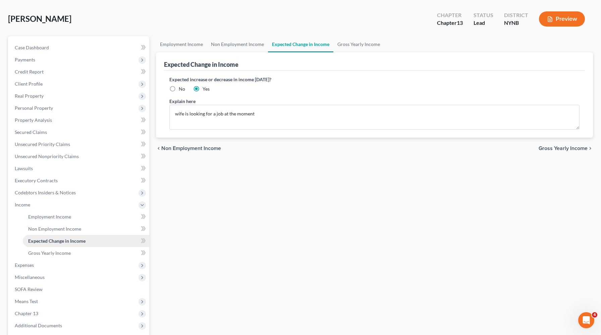
scroll to position [94, 0]
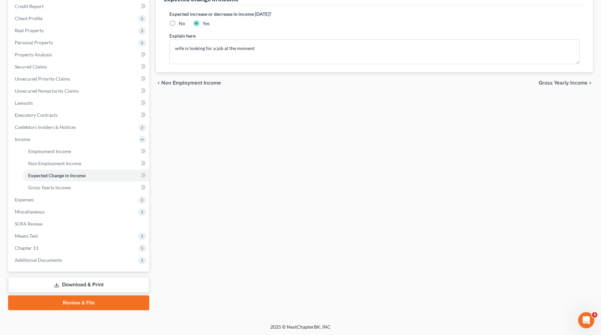
click at [53, 301] on link "Review & File" at bounding box center [78, 302] width 141 height 15
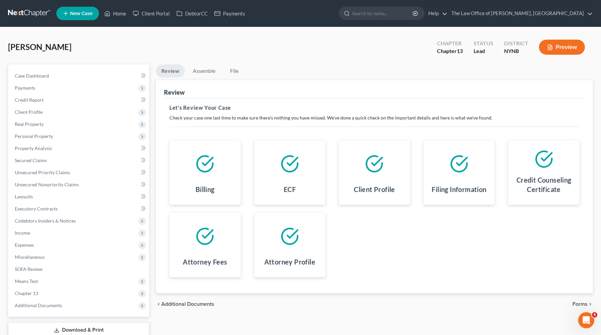
scroll to position [45, 0]
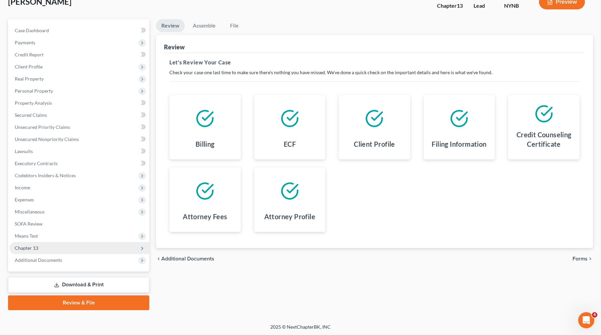
click at [34, 247] on span "Chapter 13" at bounding box center [26, 248] width 23 height 6
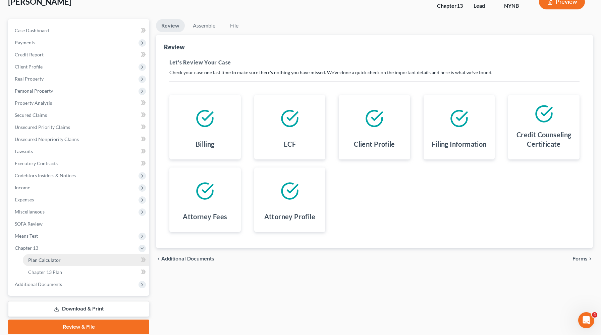
click at [33, 257] on span "Plan Calculator" at bounding box center [44, 260] width 33 height 6
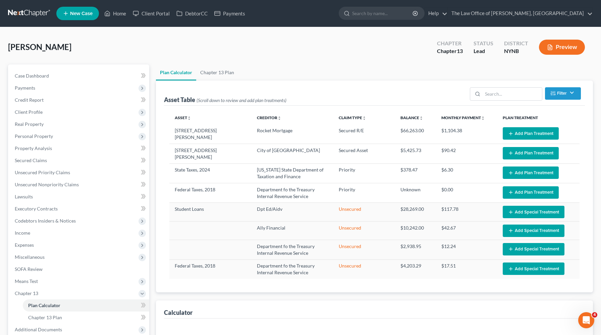
select select "59"
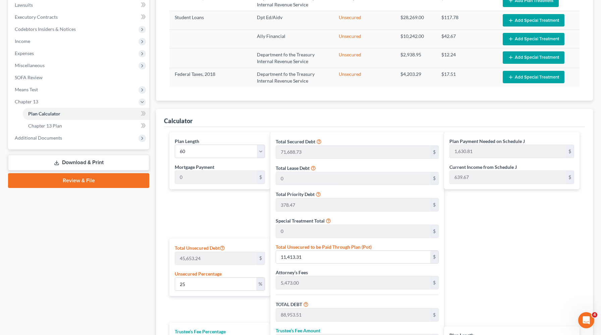
scroll to position [192, 0]
drag, startPoint x: 307, startPoint y: 255, endPoint x: 286, endPoint y: 255, distance: 21.5
click at [286, 255] on input "11,413.31" at bounding box center [353, 256] width 154 height 13
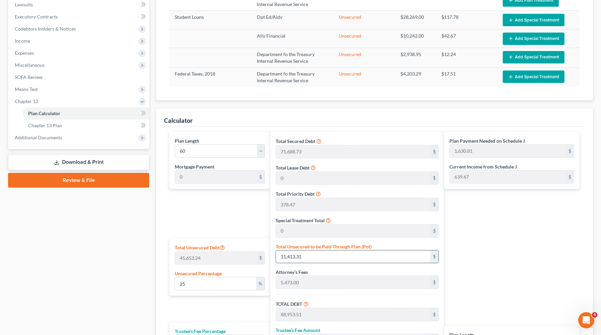
click at [286, 255] on input "11,413.31" at bounding box center [353, 256] width 154 height 13
type input "0"
type input "77,540.20"
type input "7,754.02"
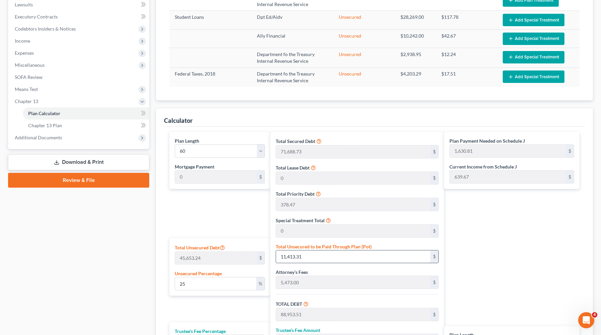
type input "85,294.22"
type input "1,421.57"
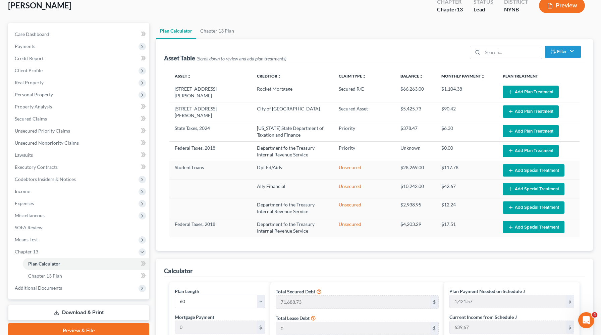
scroll to position [0, 0]
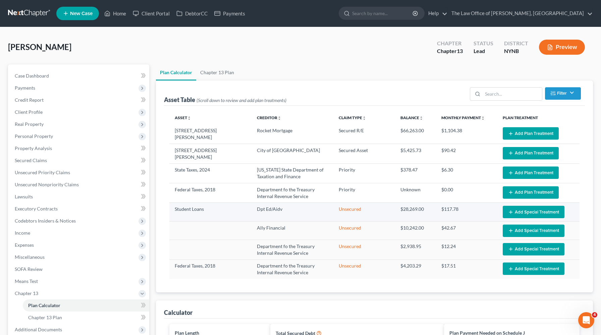
type input "0"
click at [513, 209] on icon "button" at bounding box center [510, 211] width 5 height 5
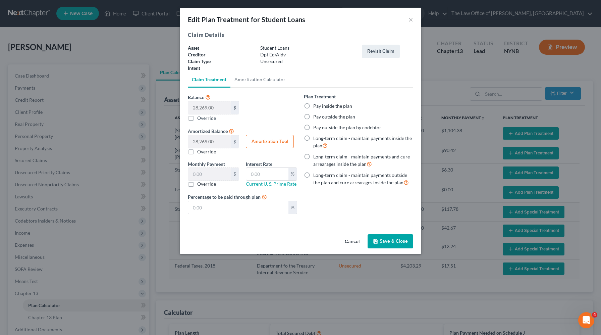
click at [357, 177] on label "Long-term claim - maintain payments outside the plan and cure arrearages inside…" at bounding box center [363, 179] width 100 height 14
click at [320, 176] on input "Long-term claim - maintain payments outside the plan and cure arrearages inside…" at bounding box center [318, 174] width 4 height 4
radio input "true"
click at [377, 242] on polyline "button" at bounding box center [376, 243] width 2 height 2
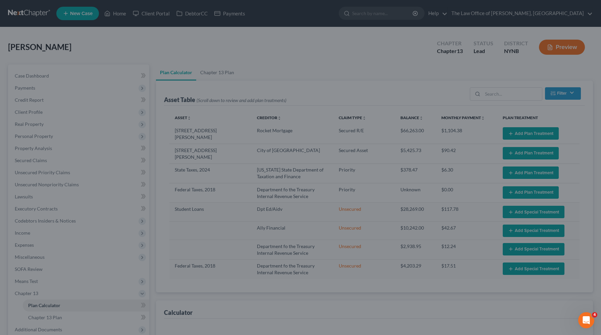
select select "59"
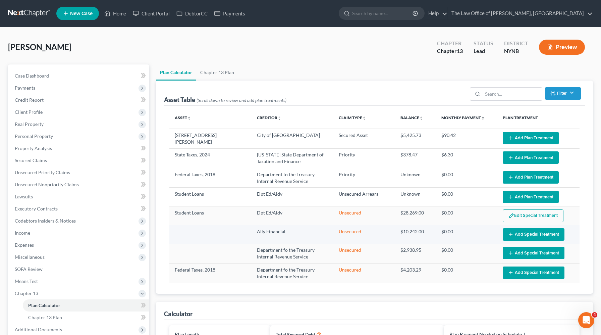
scroll to position [15, 0]
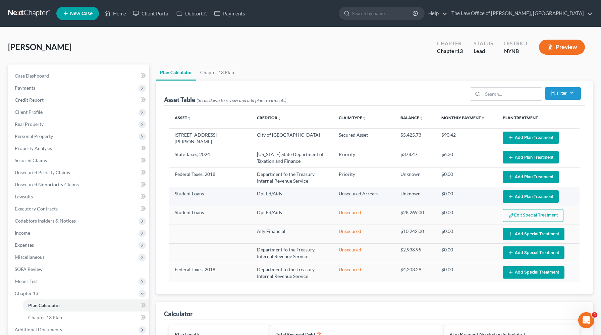
click at [518, 191] on button "Add Plan Treatment" at bounding box center [531, 196] width 56 height 12
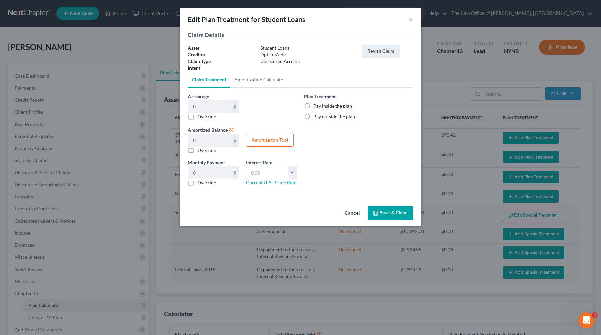
click at [330, 116] on label "Pay outside the plan" at bounding box center [334, 116] width 42 height 7
click at [320, 116] on input "Pay outside the plan" at bounding box center [318, 115] width 4 height 4
radio input "true"
click at [380, 213] on button "Save & Close" at bounding box center [391, 213] width 46 height 14
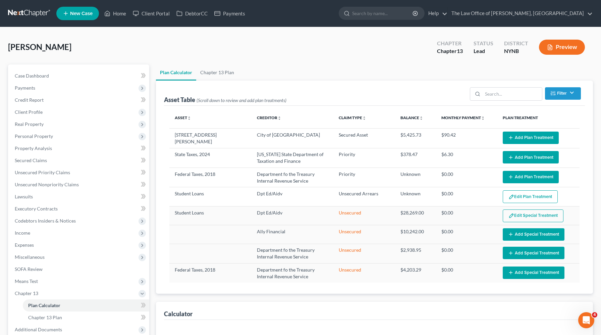
select select "59"
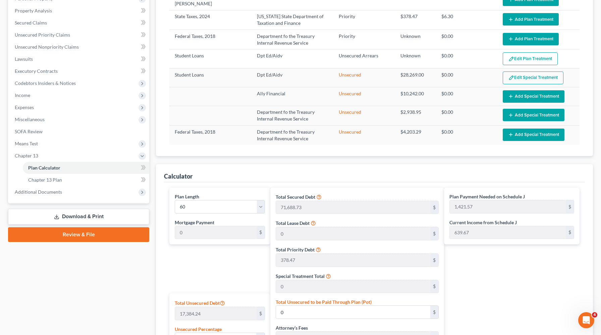
scroll to position [139, 0]
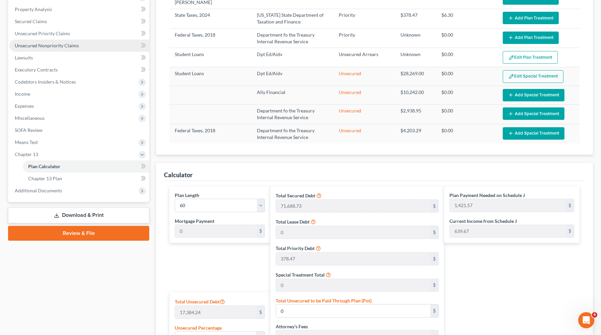
click at [53, 46] on span "Unsecured Nonpriority Claims" at bounding box center [47, 46] width 64 height 6
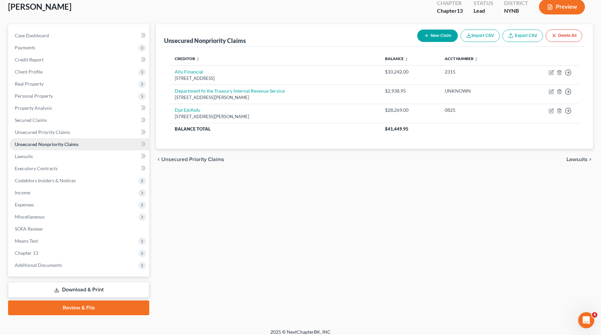
scroll to position [45, 0]
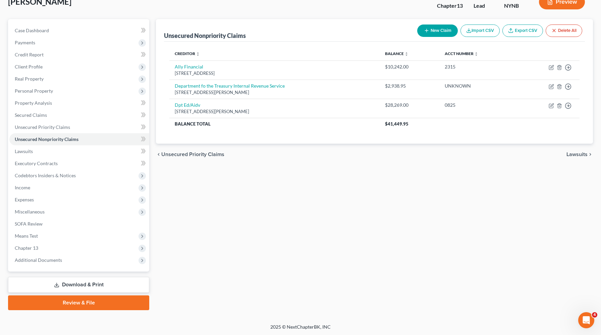
click at [58, 303] on link "Review & File" at bounding box center [78, 302] width 141 height 15
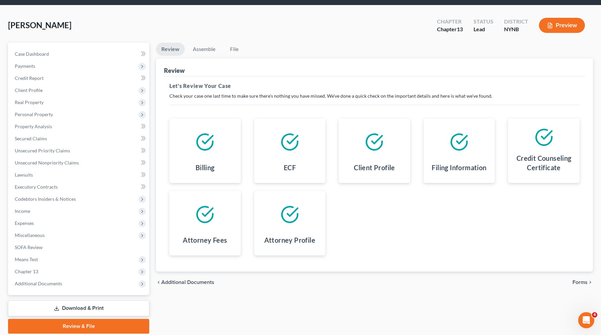
scroll to position [45, 0]
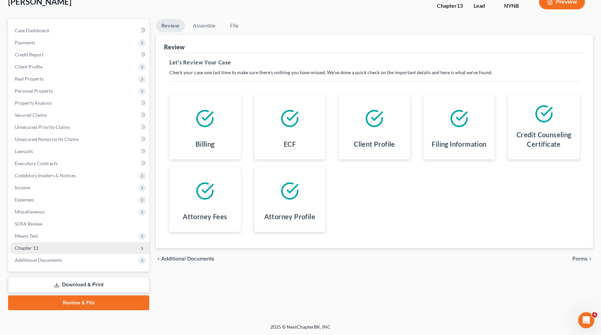
click at [41, 250] on span "Chapter 13" at bounding box center [79, 248] width 140 height 12
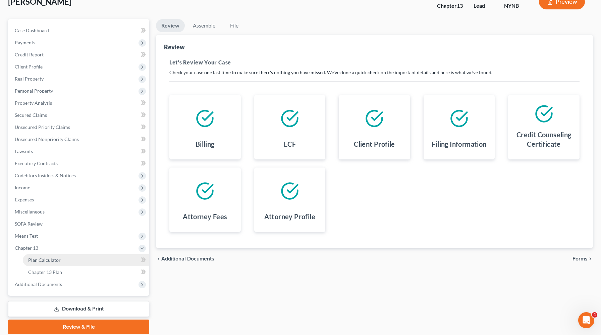
click at [40, 259] on span "Plan Calculator" at bounding box center [44, 260] width 33 height 6
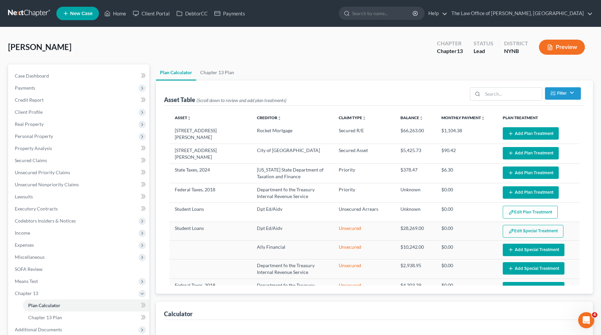
select select "59"
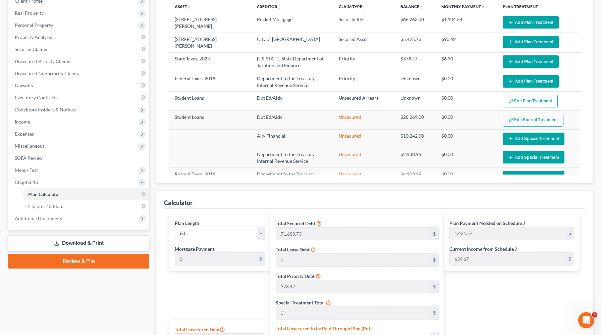
scroll to position [109, 0]
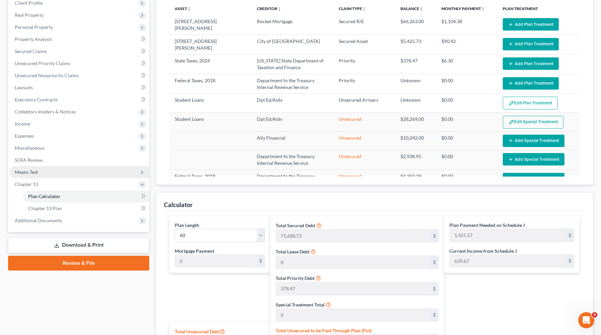
click at [55, 171] on span "Means Test" at bounding box center [79, 172] width 140 height 12
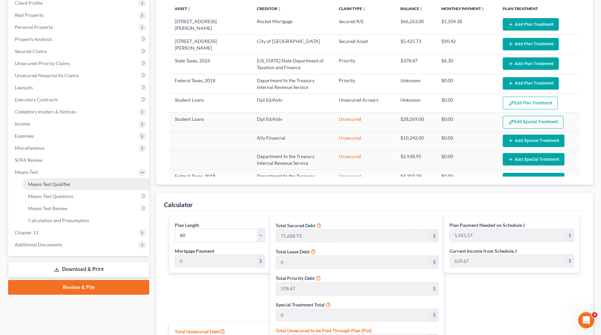
click at [52, 185] on span "Means Test Qualifier" at bounding box center [49, 184] width 43 height 6
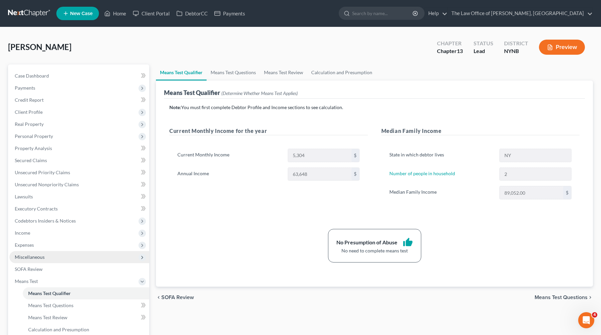
click at [18, 256] on span "Miscellaneous" at bounding box center [30, 257] width 30 height 6
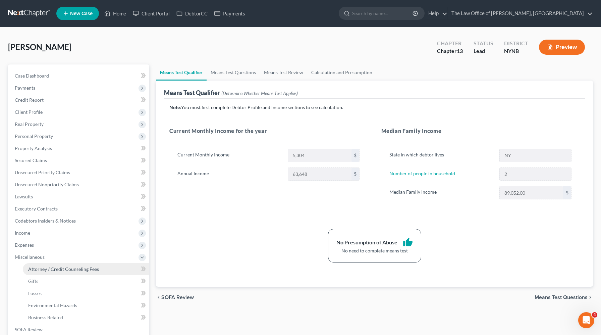
click at [30, 265] on link "Attorney / Credit Counseling Fees" at bounding box center [86, 269] width 126 height 12
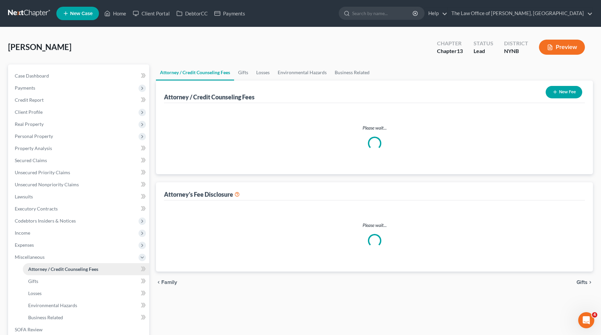
select select "1"
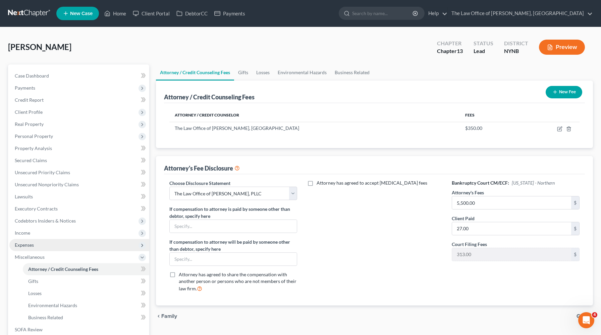
click at [30, 243] on span "Expenses" at bounding box center [24, 245] width 19 height 6
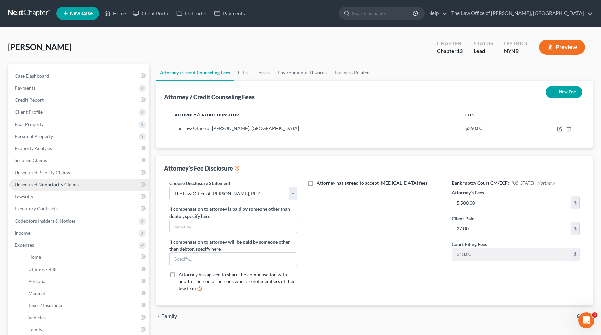
click at [40, 182] on span "Unsecured Nonpriority Claims" at bounding box center [47, 185] width 64 height 6
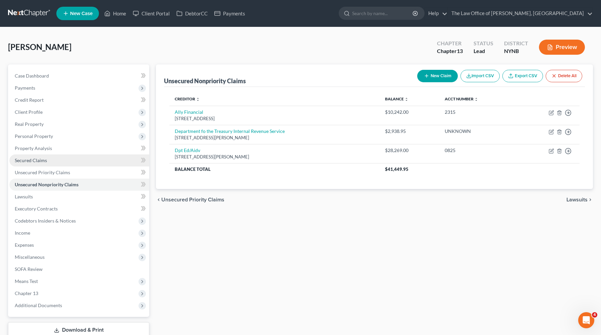
click at [34, 164] on link "Secured Claims" at bounding box center [79, 160] width 140 height 12
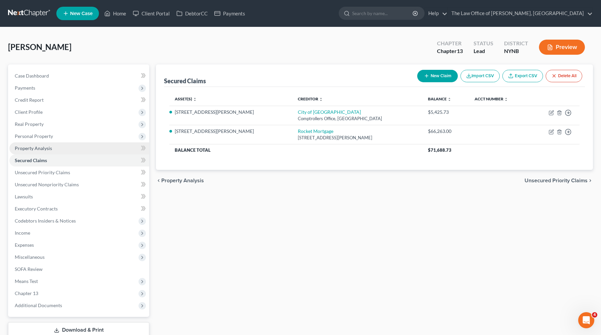
click at [29, 149] on span "Property Analysis" at bounding box center [33, 148] width 37 height 6
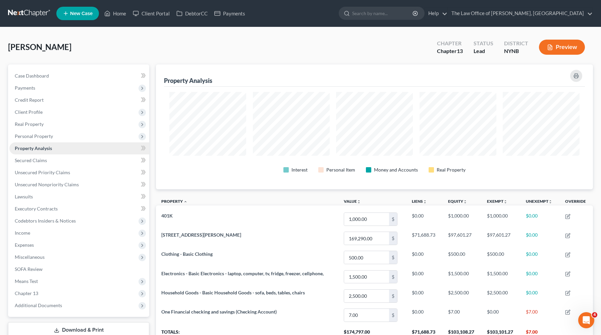
scroll to position [125, 437]
click at [27, 113] on span "Client Profile" at bounding box center [29, 112] width 28 height 6
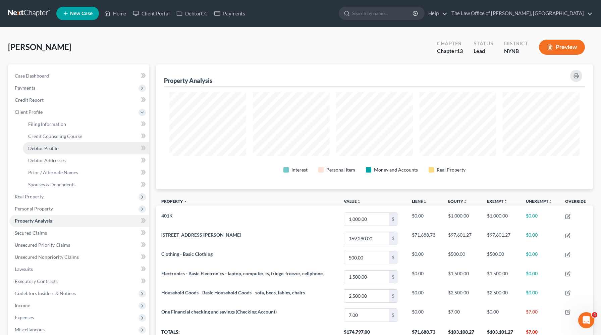
click at [36, 148] on span "Debtor Profile" at bounding box center [43, 148] width 30 height 6
select select "1"
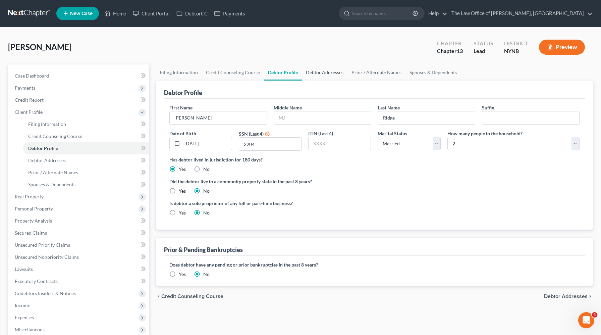
click at [325, 77] on link "Debtor Addresses" at bounding box center [325, 72] width 46 height 16
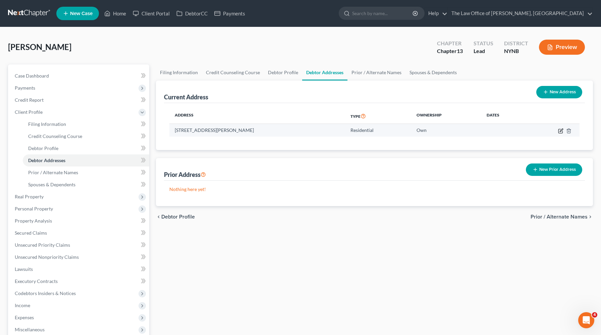
click at [560, 130] on icon "button" at bounding box center [560, 130] width 5 height 5
select select "35"
select select "28"
select select "0"
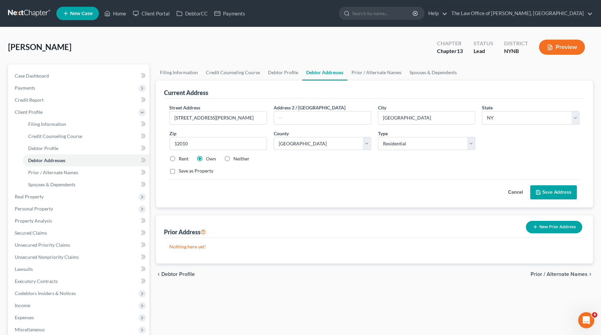
click at [555, 49] on button "Preview" at bounding box center [562, 47] width 46 height 15
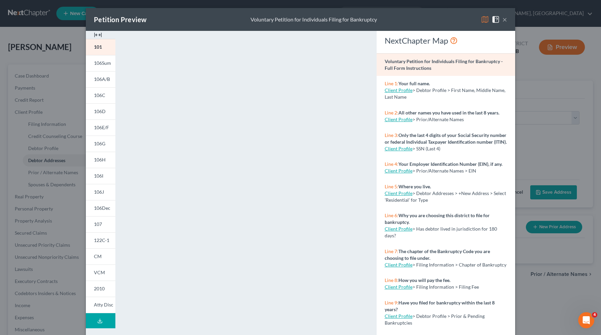
click at [96, 34] on img at bounding box center [98, 35] width 8 height 8
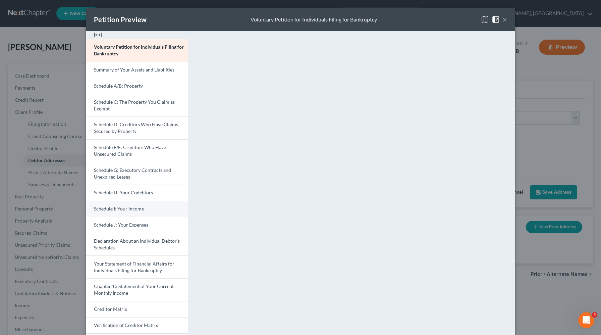
click at [109, 213] on link "Schedule I: Your Income" at bounding box center [137, 209] width 102 height 16
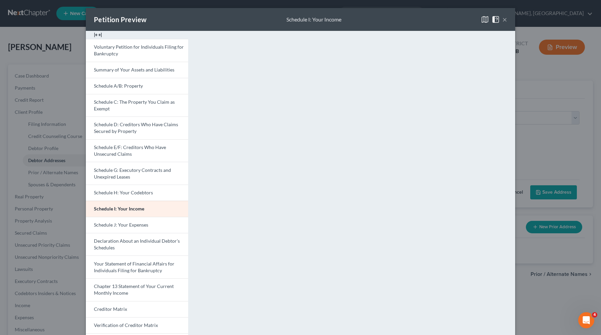
click at [22, 166] on div "Petition Preview Schedule I: Your Income × Voluntary Petition for Individuals F…" at bounding box center [300, 167] width 601 height 335
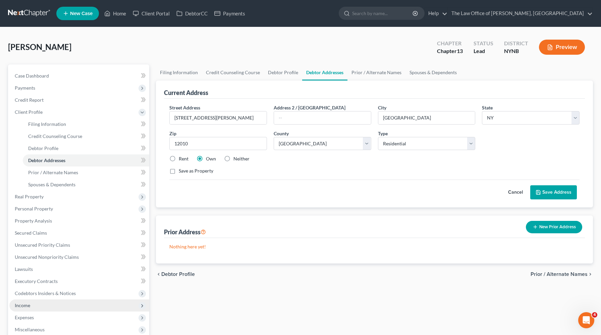
click at [24, 308] on span "Income" at bounding box center [79, 305] width 140 height 12
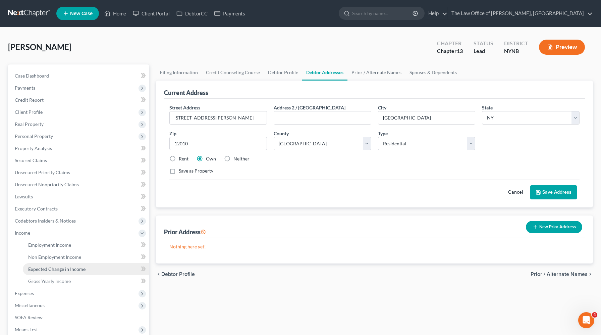
click at [78, 270] on span "Expected Change in Income" at bounding box center [56, 269] width 57 height 6
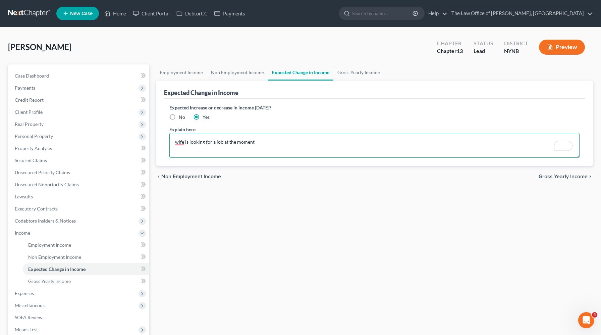
drag, startPoint x: 262, startPoint y: 144, endPoint x: 189, endPoint y: 140, distance: 72.9
click at [189, 140] on textarea "wife is looking for a job at the moment" at bounding box center [374, 145] width 410 height 25
type textarea "wife is expecting Social Security to kick in"
click at [84, 195] on link "Lawsuits" at bounding box center [79, 197] width 140 height 12
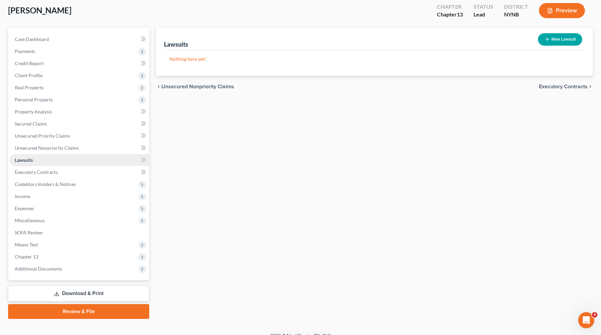
scroll to position [45, 0]
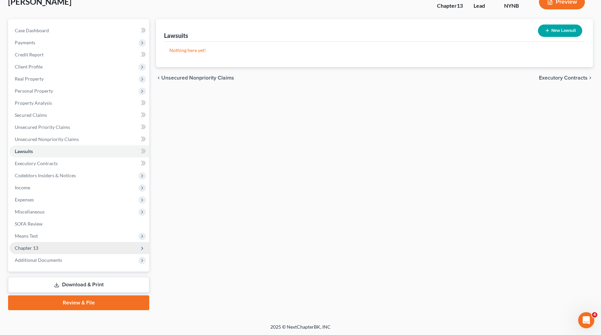
click at [41, 246] on span "Chapter 13" at bounding box center [79, 248] width 140 height 12
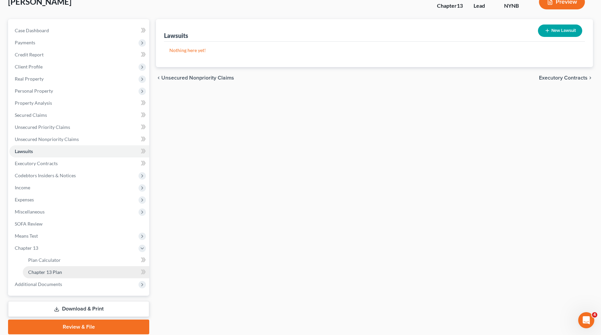
click at [43, 270] on span "Chapter 13 Plan" at bounding box center [45, 272] width 34 height 6
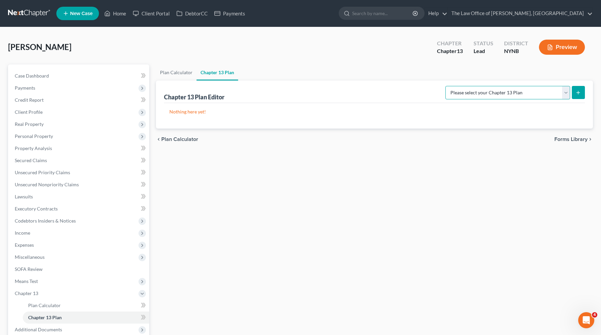
click at [552, 97] on select "Please select your Chapter 13 Plan National Form Plan - Official Form 113 New Y…" at bounding box center [508, 92] width 125 height 13
select select "2"
click at [452, 86] on select "Please select your Chapter 13 Plan National Form Plan - Official Form 113 New Y…" at bounding box center [508, 92] width 125 height 13
click at [577, 93] on icon "submit" at bounding box center [578, 92] width 5 height 5
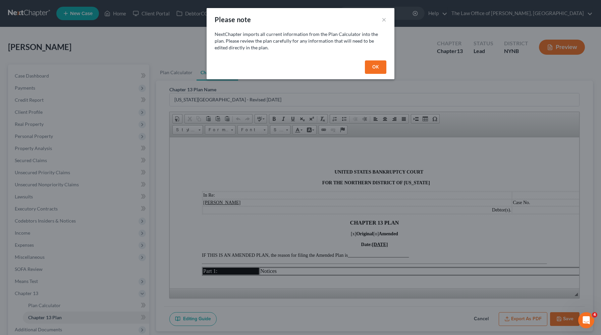
click at [388, 67] on div "OK" at bounding box center [301, 68] width 188 height 21
click at [378, 67] on button "OK" at bounding box center [375, 66] width 21 height 13
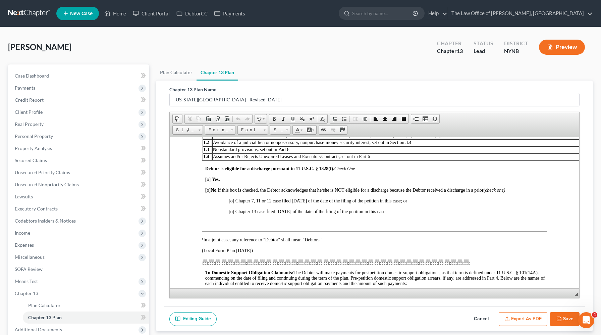
scroll to position [266, 0]
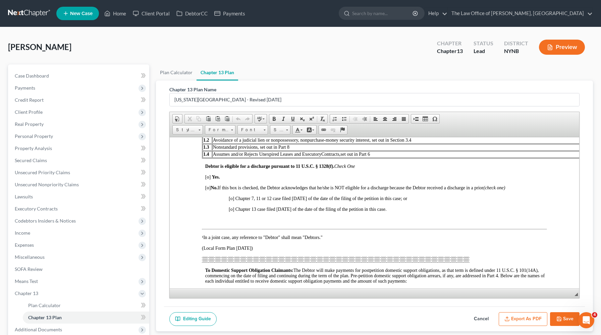
click at [209, 179] on span "[o]" at bounding box center [207, 176] width 5 height 5
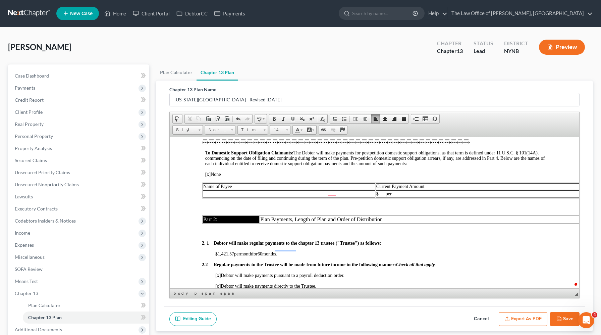
scroll to position [412, 0]
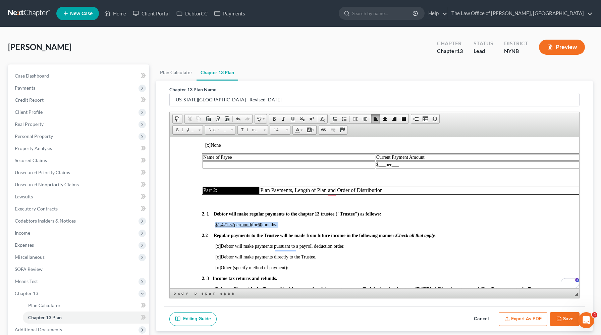
drag, startPoint x: 289, startPoint y: 226, endPoint x: 216, endPoint y: 227, distance: 72.5
click at [216, 227] on p "$1,421.57 per month for 60 months." at bounding box center [381, 224] width 332 height 5
copy span "$1,421.57 per month for 60 months."
click at [291, 224] on p "$1,421.57 per month for 60 months." at bounding box center [381, 224] width 332 height 5
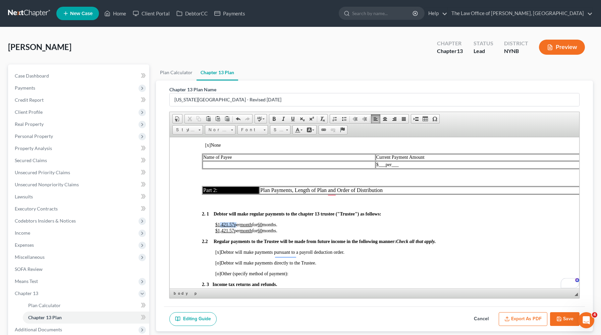
drag, startPoint x: 236, startPoint y: 226, endPoint x: 220, endPoint y: 226, distance: 16.1
click at [220, 227] on span "$1,421.57 per month for 60 months." at bounding box center [246, 224] width 63 height 5
click at [258, 227] on span "$250 per month for 60 months." at bounding box center [242, 224] width 54 height 5
drag, startPoint x: 268, startPoint y: 233, endPoint x: 263, endPoint y: 233, distance: 5.0
click at [263, 233] on p "$250 per month for 12 months. $1,421.57 per month for 60 months." at bounding box center [381, 227] width 332 height 11
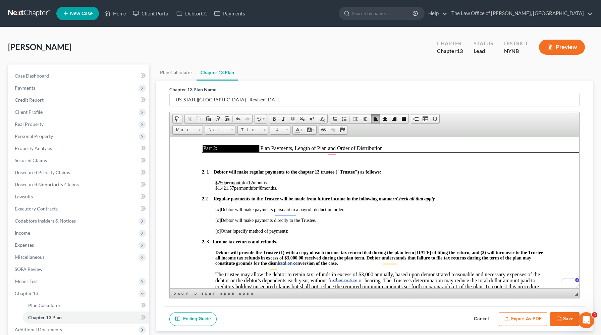
scroll to position [454, 0]
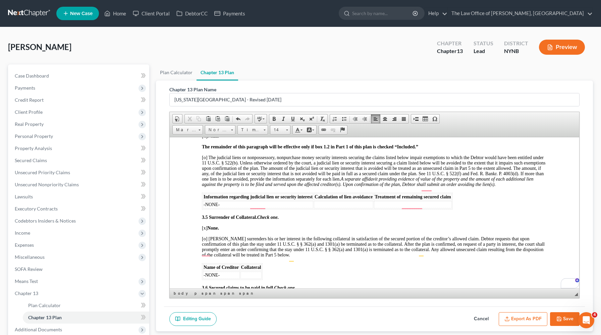
click at [560, 317] on icon "button" at bounding box center [559, 318] width 5 height 5
select select "2"
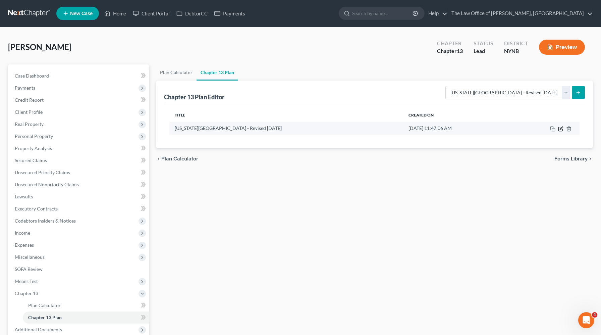
click at [561, 130] on icon "button" at bounding box center [560, 128] width 5 height 5
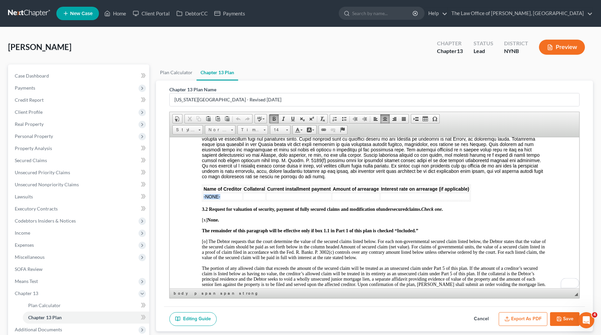
drag, startPoint x: 235, startPoint y: 205, endPoint x: 203, endPoint y: 205, distance: 31.5
click at [203, 200] on td "-NONE-" at bounding box center [223, 196] width 40 height 7
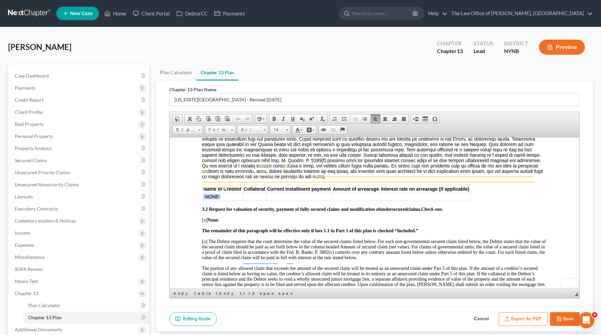
paste body "To enrich screen reader interactions, please activate Accessibility in Grammarl…"
click at [253, 200] on td "To enrich screen reader interactions, please activate Accessibility in Grammarl…" at bounding box center [254, 196] width 23 height 7
click at [284, 200] on td "To enrich screen reader interactions, please activate Accessibility in Grammarl…" at bounding box center [298, 196] width 65 height 7
click at [250, 200] on td "To enrich screen reader interactions, please activate Accessibility in Grammarl…" at bounding box center [254, 196] width 23 height 7
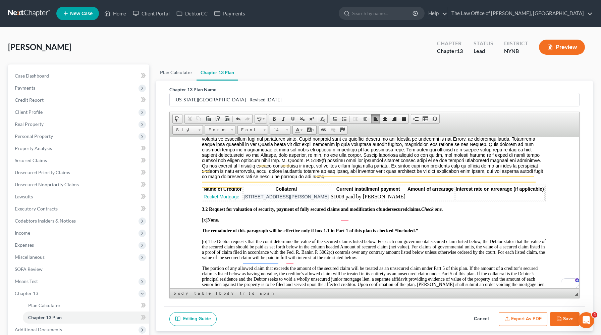
click at [177, 73] on link "Plan Calculator" at bounding box center [176, 72] width 41 height 16
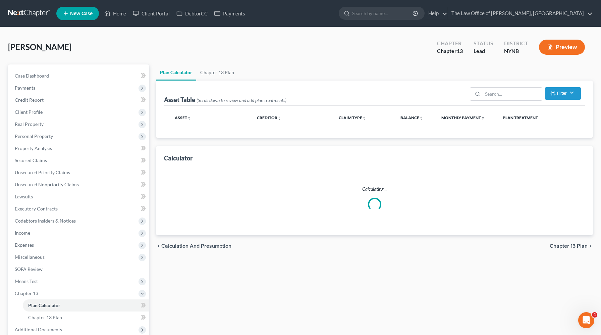
select select "59"
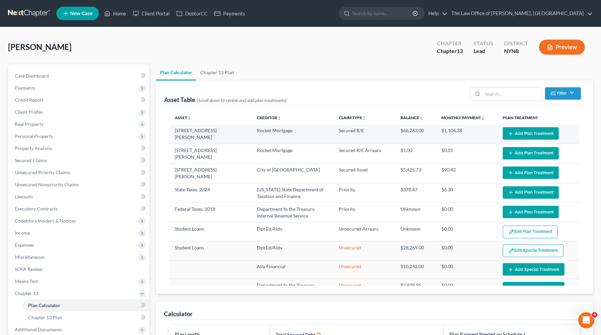
click at [521, 132] on button "Add Plan Treatment" at bounding box center [531, 133] width 56 height 12
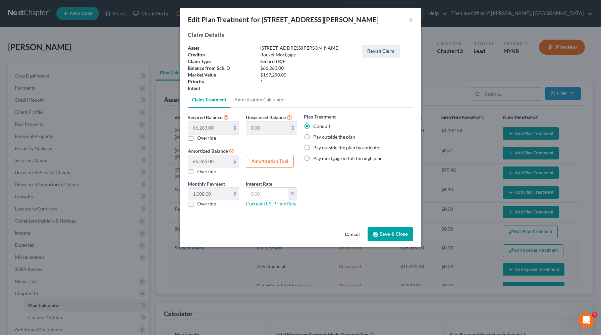
click at [313, 138] on label "Pay outside the plan" at bounding box center [334, 137] width 42 height 7
click at [316, 138] on input "Pay outside the plan" at bounding box center [318, 136] width 4 height 4
radio input "true"
click at [197, 205] on label "Override" at bounding box center [206, 203] width 19 height 7
click at [200, 205] on input "Override" at bounding box center [202, 202] width 4 height 4
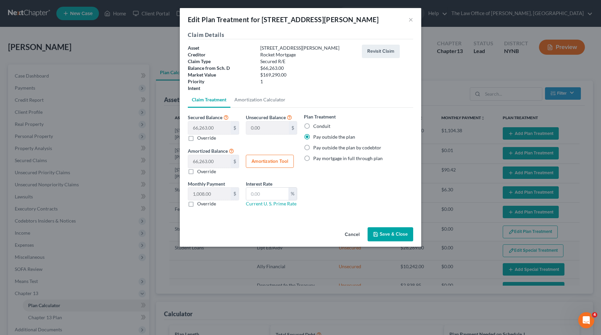
checkbox input "true"
click at [372, 231] on button "Save & Close" at bounding box center [391, 234] width 46 height 14
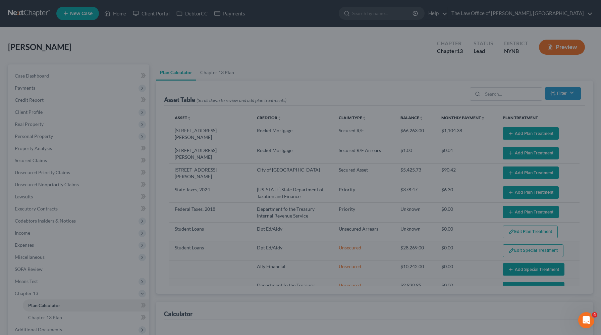
select select "59"
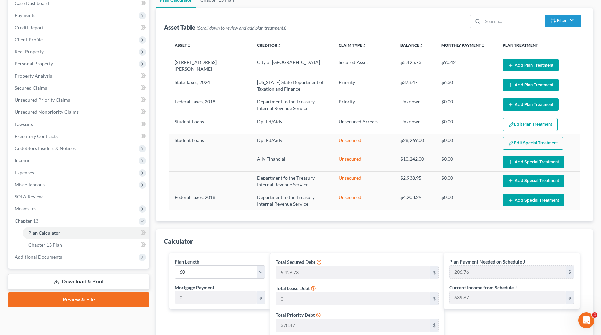
scroll to position [71, 0]
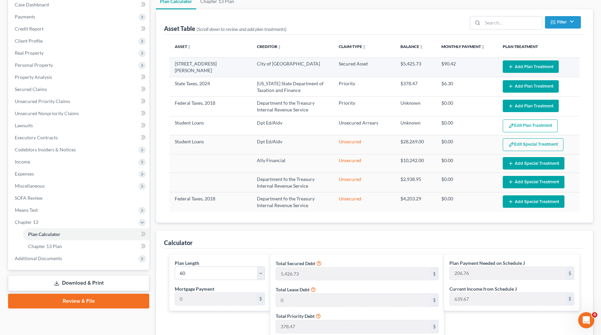
click at [523, 65] on button "Add Plan Treatment" at bounding box center [531, 66] width 56 height 12
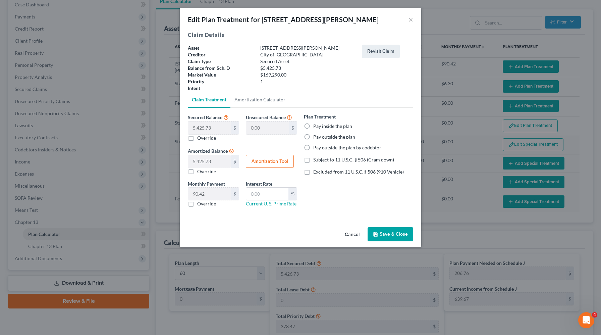
click at [280, 162] on button "Amortization Tool" at bounding box center [270, 161] width 48 height 13
type input "5,425.73"
type input "60"
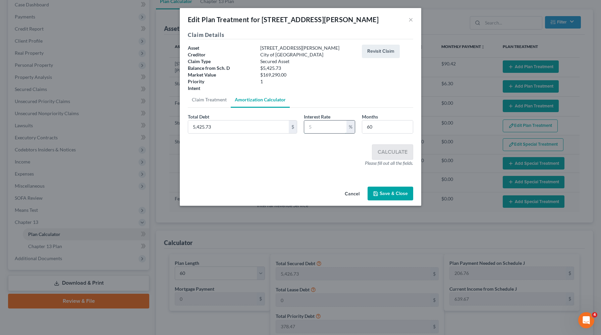
click at [315, 125] on input "text" at bounding box center [325, 126] width 42 height 13
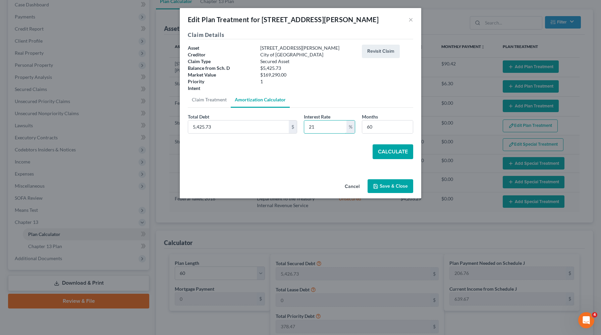
type input "21"
click at [378, 148] on button "Calculate" at bounding box center [393, 151] width 41 height 15
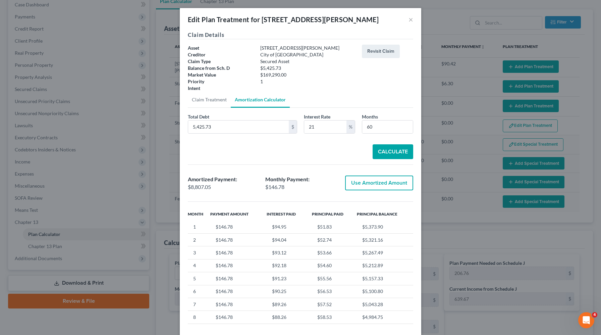
click at [355, 183] on button "Use Amortized Amount" at bounding box center [379, 182] width 68 height 15
type input "8,807.05"
checkbox input "true"
type input "146.78"
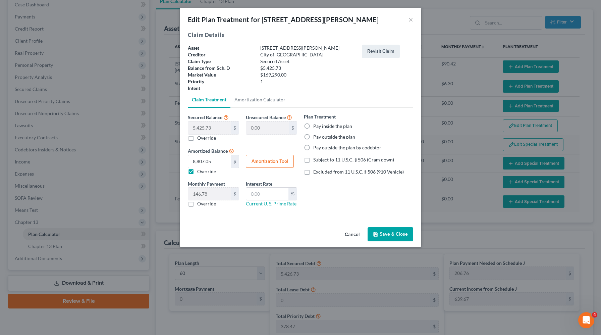
click at [377, 235] on polyline "button" at bounding box center [376, 236] width 2 height 2
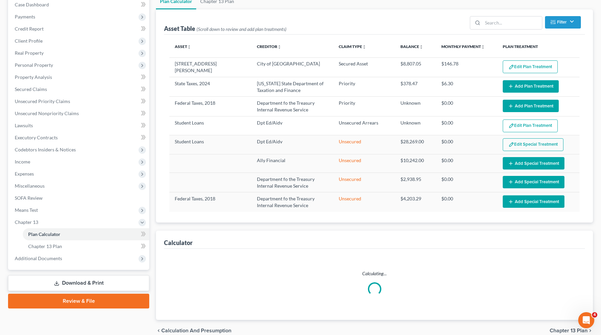
select select "59"
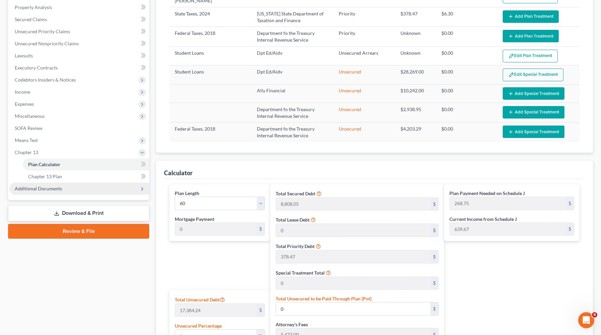
scroll to position [134, 0]
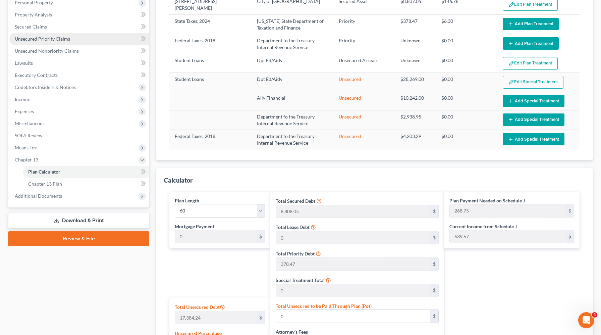
click at [51, 37] on span "Unsecured Priority Claims" at bounding box center [42, 39] width 55 height 6
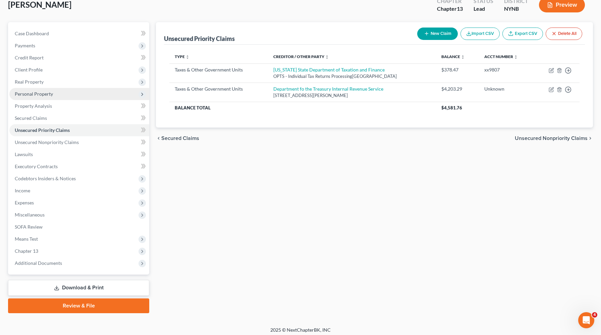
scroll to position [45, 0]
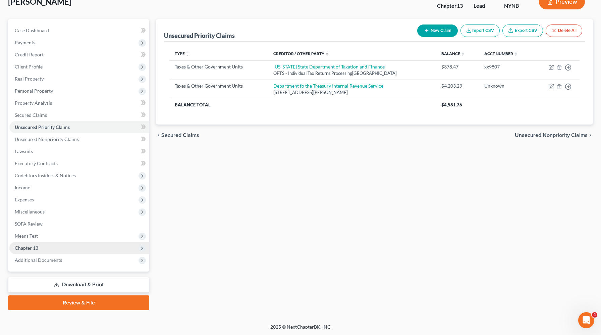
click at [24, 243] on span "Chapter 13" at bounding box center [79, 248] width 140 height 12
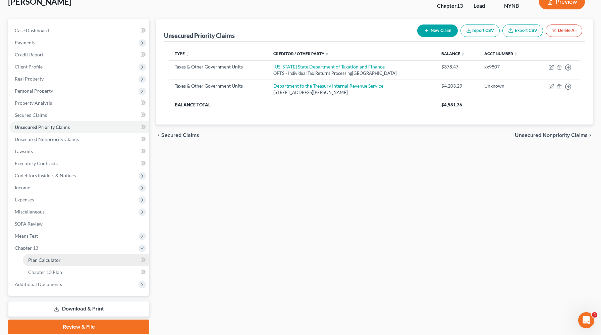
click at [40, 263] on link "Plan Calculator" at bounding box center [86, 260] width 126 height 12
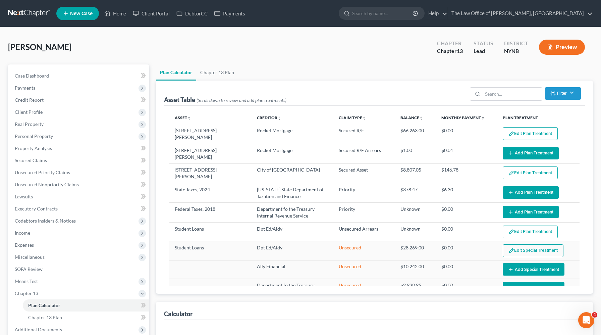
select select "59"
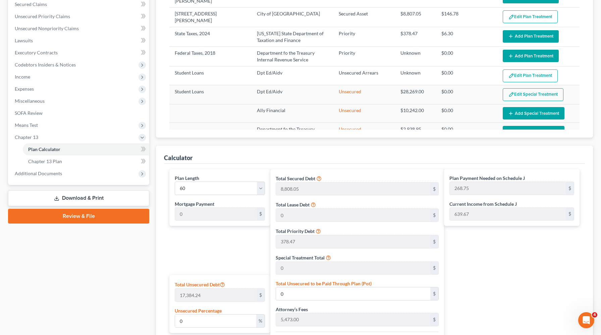
scroll to position [141, 0]
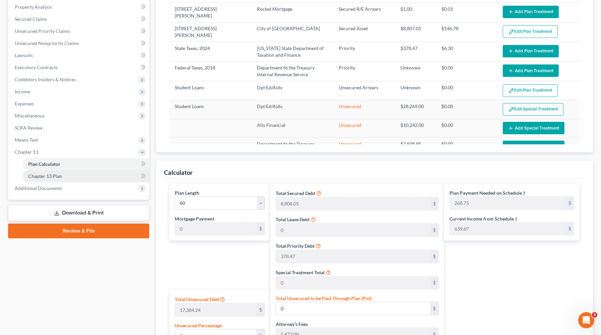
click at [49, 174] on span "Chapter 13 Plan" at bounding box center [45, 176] width 34 height 6
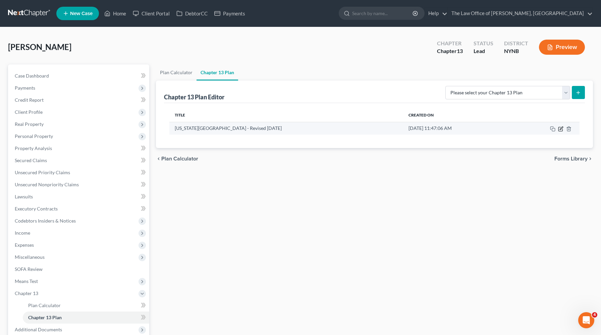
click at [561, 129] on icon "button" at bounding box center [560, 128] width 5 height 5
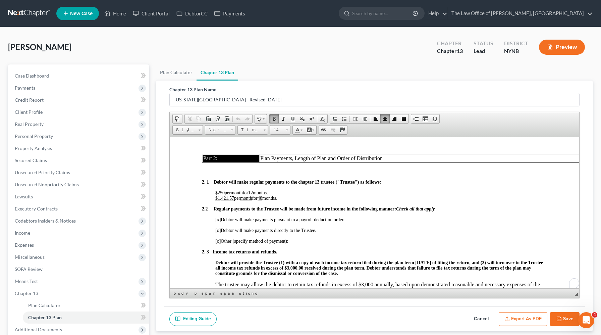
scroll to position [444, 0]
drag, startPoint x: 235, startPoint y: 197, endPoint x: 219, endPoint y: 200, distance: 15.6
click at [219, 200] on p "$250 per month for 12 months. $1,421.57 per month for 48 months." at bounding box center [381, 195] width 332 height 11
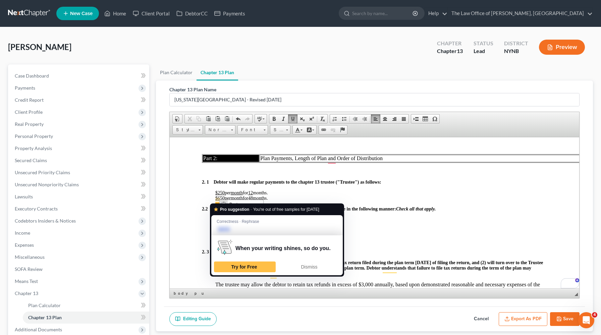
click at [339, 184] on strong "2. 1 Debtor will make regular payments to the chapter 13 trustee ("Trustee") as…" at bounding box center [292, 181] width 180 height 5
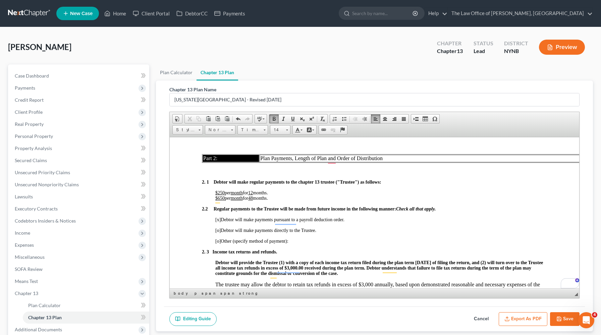
click at [224, 200] on u "$650" at bounding box center [219, 197] width 9 height 5
click at [178, 71] on link "Plan Calculator" at bounding box center [176, 72] width 41 height 16
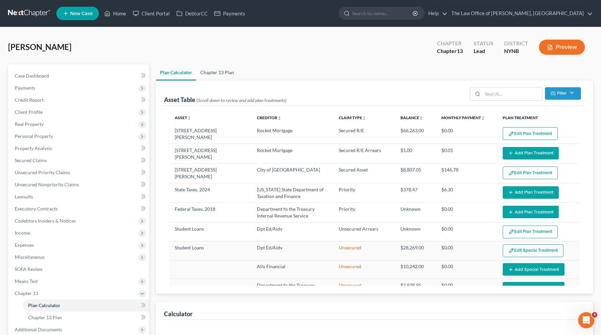
select select "59"
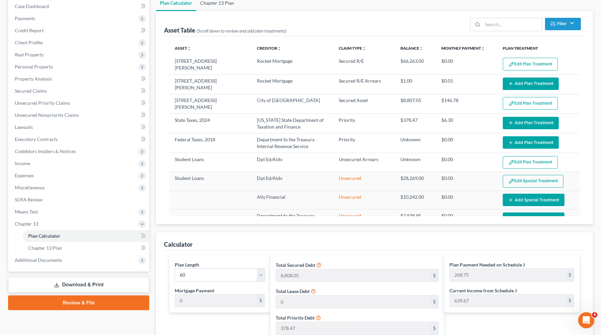
scroll to position [71, 0]
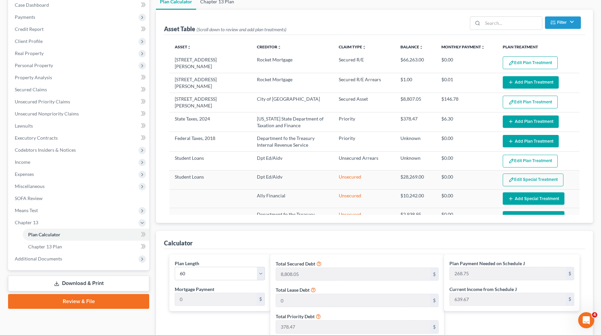
click at [208, 4] on link "Chapter 13 Plan" at bounding box center [217, 2] width 42 height 16
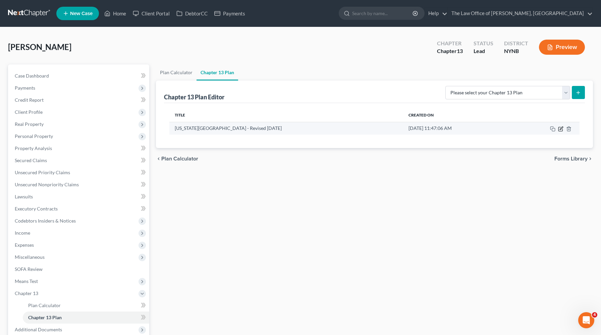
click at [560, 128] on icon "button" at bounding box center [560, 128] width 5 height 5
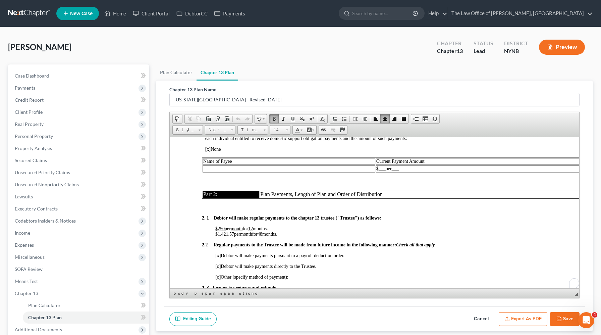
scroll to position [408, 0]
drag, startPoint x: 235, startPoint y: 236, endPoint x: 216, endPoint y: 236, distance: 18.1
click at [216, 236] on p "$250 per month for 12 months. $1,421.57 per month for 48 months." at bounding box center [381, 231] width 332 height 11
click at [561, 318] on icon "button" at bounding box center [559, 319] width 4 height 4
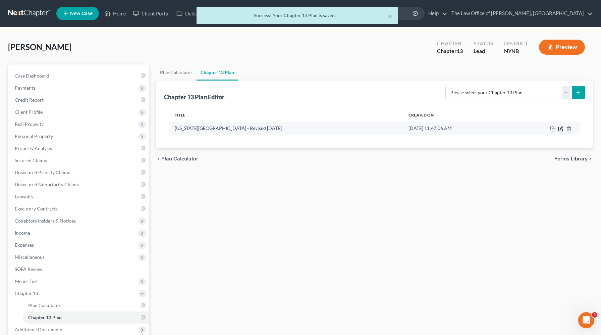
click at [561, 129] on icon "button" at bounding box center [561, 127] width 3 height 3
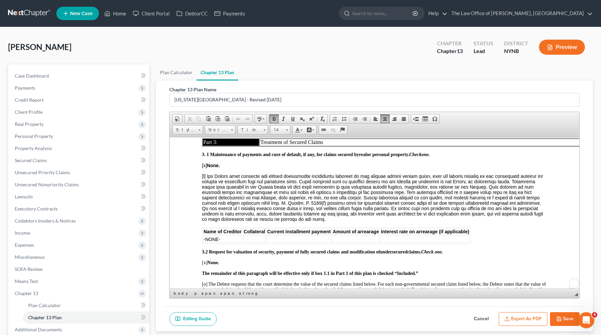
scroll to position [747, 0]
drag, startPoint x: 236, startPoint y: 245, endPoint x: 202, endPoint y: 248, distance: 34.0
click at [202, 244] on table "Name of Creditor Collateral Current installment payment Amount of arrearage Int…" at bounding box center [336, 235] width 269 height 17
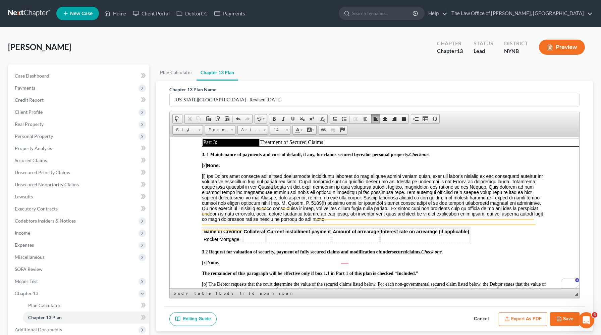
click at [262, 243] on td "To enrich screen reader interactions, please activate Accessibility in Grammarl…" at bounding box center [254, 238] width 23 height 7
click at [337, 243] on td "To enrich screen reader interactions, please activate Accessibility in Grammarl…" at bounding box center [369, 238] width 65 height 7
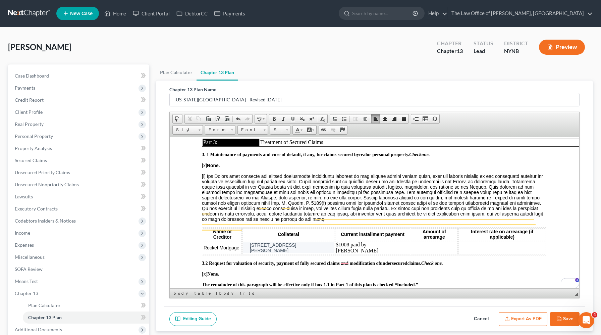
click at [411, 247] on td "To enrich screen reader interactions, please activate Accessibility in Grammarl…" at bounding box center [434, 247] width 47 height 13
click at [559, 316] on icon "button" at bounding box center [559, 318] width 5 height 5
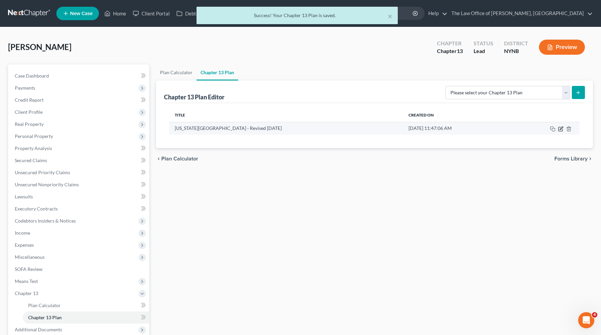
click at [560, 129] on icon "button" at bounding box center [561, 127] width 3 height 3
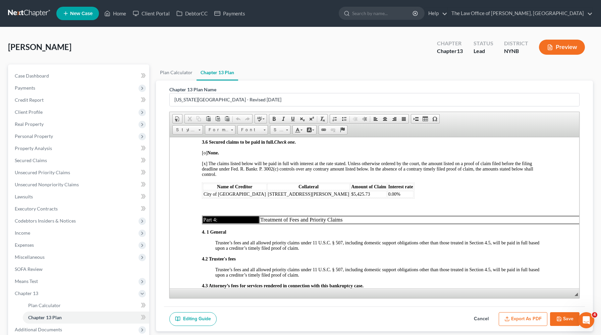
scroll to position [1295, 0]
click at [388, 193] on span "0.00%" at bounding box center [394, 193] width 12 height 5
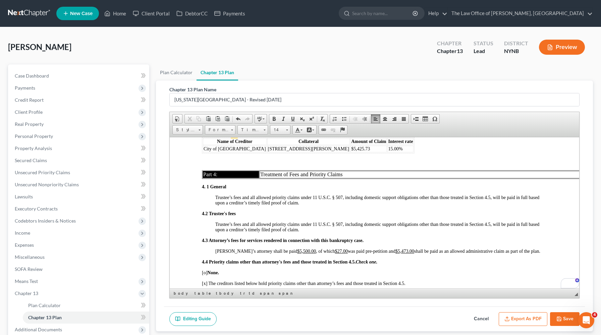
scroll to position [1340, 0]
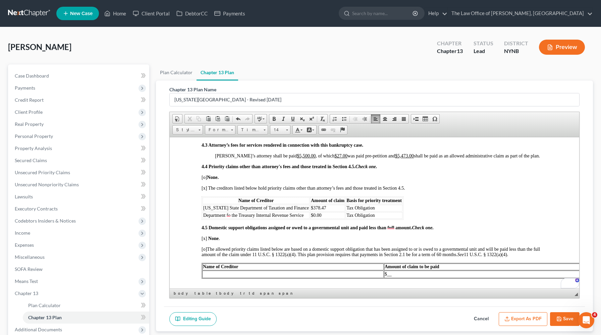
click at [324, 215] on td "$0.00" at bounding box center [327, 215] width 35 height 7
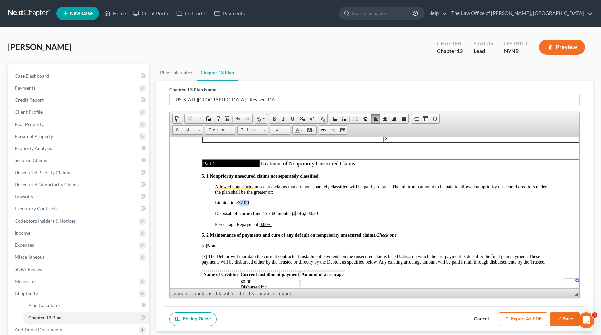
drag, startPoint x: 253, startPoint y: 202, endPoint x: 244, endPoint y: 201, distance: 9.5
click at [244, 201] on p "Liquidation: $7.00" at bounding box center [381, 202] width 332 height 5
drag, startPoint x: 325, startPoint y: 213, endPoint x: 300, endPoint y: 211, distance: 25.2
click at [300, 211] on p "Disposable Income (Line 45 x 60 months): $146,500.20" at bounding box center [381, 213] width 332 height 5
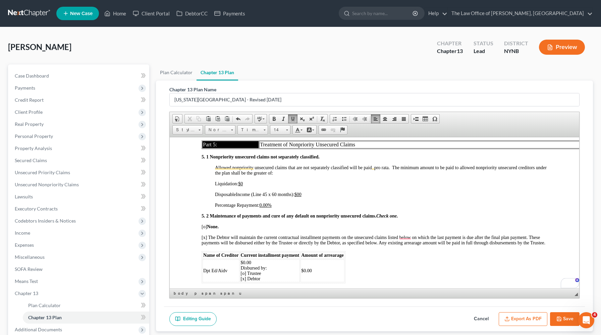
click at [263, 203] on u "0.00%" at bounding box center [266, 204] width 12 height 5
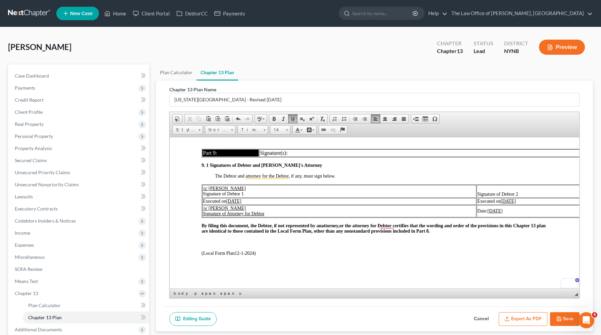
click at [555, 322] on button "Save" at bounding box center [565, 319] width 30 height 14
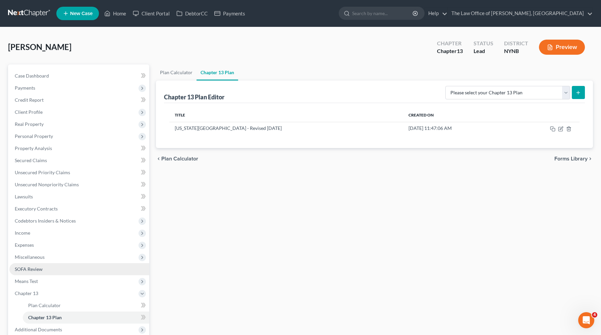
scroll to position [69, 0]
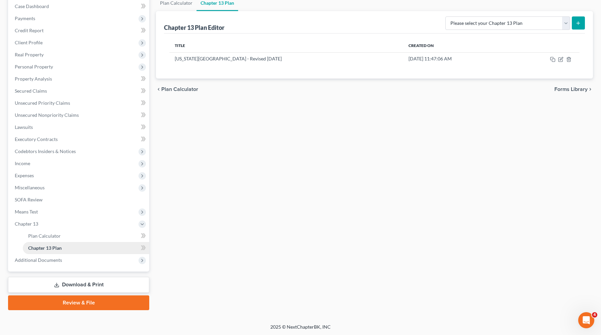
click at [68, 250] on link "Chapter 13 Plan" at bounding box center [86, 248] width 126 height 12
click at [562, 59] on icon "button" at bounding box center [560, 59] width 5 height 5
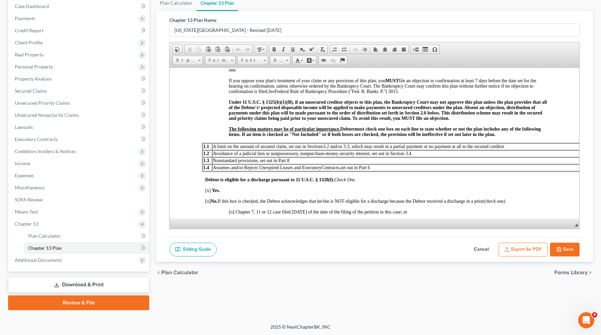
scroll to position [232, 0]
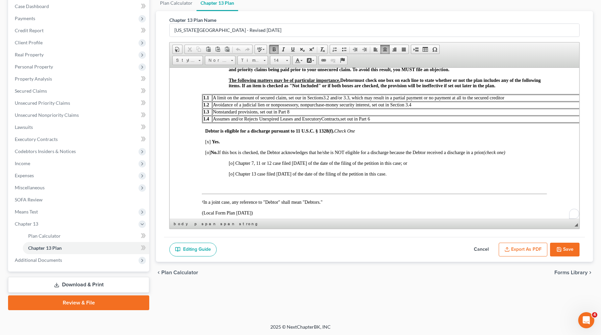
click at [209, 154] on span "[o]" at bounding box center [207, 152] width 5 height 5
click at [207, 142] on span "[x]" at bounding box center [207, 141] width 5 height 5
click at [227, 155] on span "[x ] No. If this box is checked, the Debtor acknowledges that he/she is NOT eli…" at bounding box center [355, 152] width 300 height 5
click at [567, 247] on button "Save" at bounding box center [565, 250] width 30 height 14
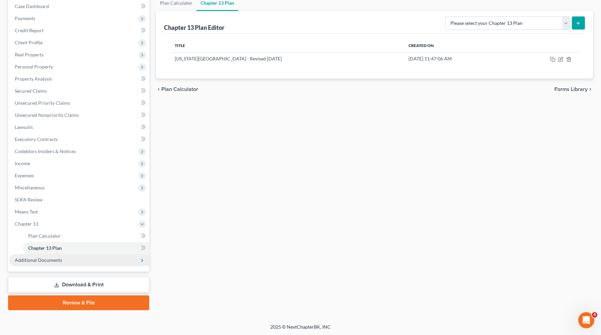
click at [63, 261] on span "Additional Documents" at bounding box center [79, 260] width 140 height 12
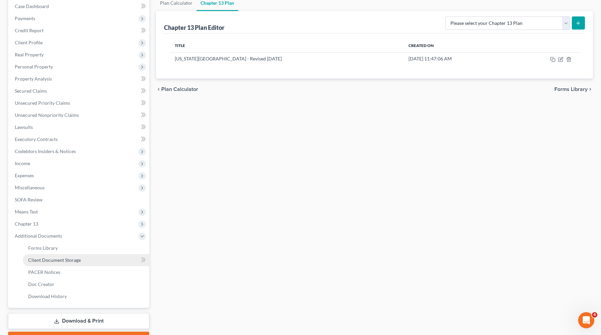
click at [61, 256] on link "Client Document Storage" at bounding box center [86, 260] width 126 height 12
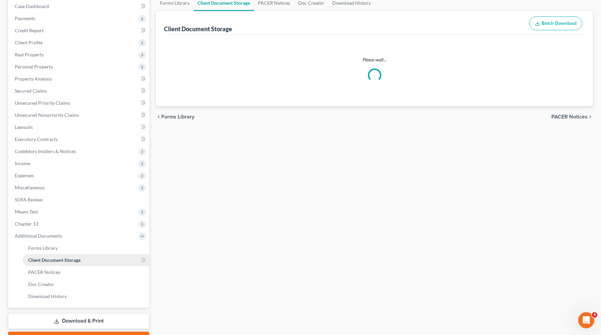
scroll to position [36, 0]
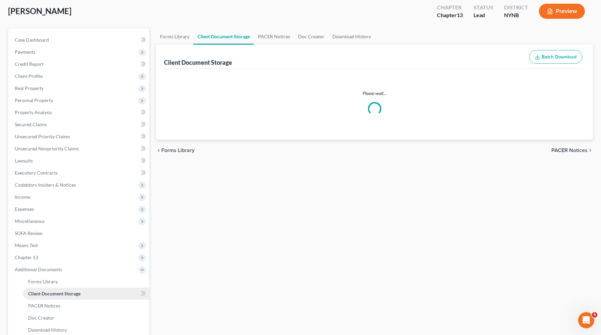
select select "1"
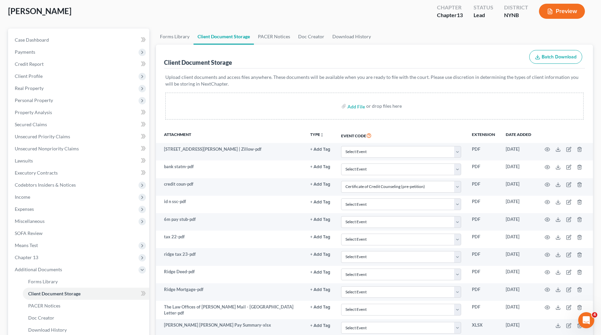
scroll to position [0, 0]
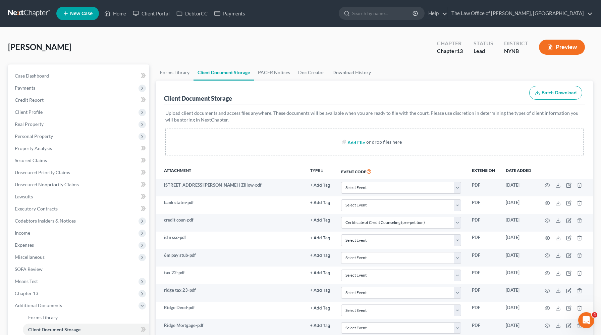
click at [355, 138] on input "file" at bounding box center [356, 142] width 16 height 12
type input "C:\fakepath\CM_ECF LIVE DATABASE jxtrtfyg.pdf"
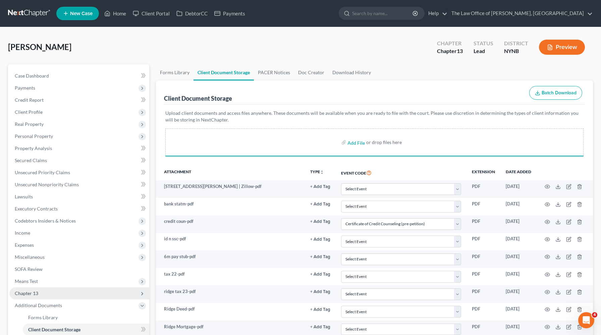
select select "1"
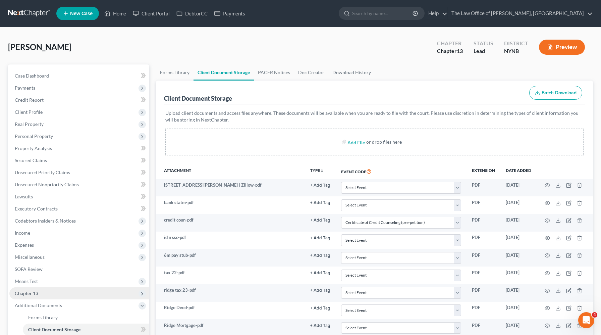
scroll to position [107, 0]
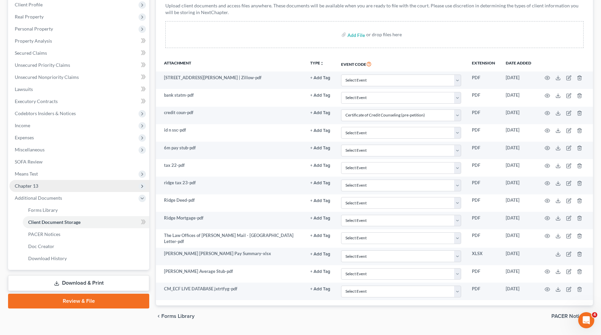
click at [63, 184] on span "Chapter 13" at bounding box center [79, 186] width 140 height 12
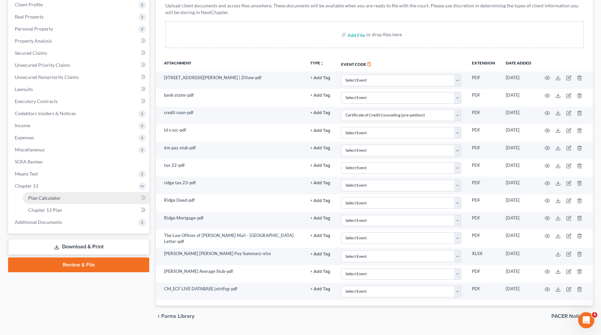
click at [56, 199] on span "Plan Calculator" at bounding box center [44, 198] width 33 height 6
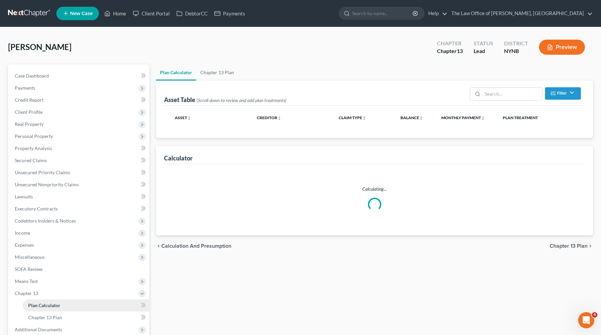
select select "59"
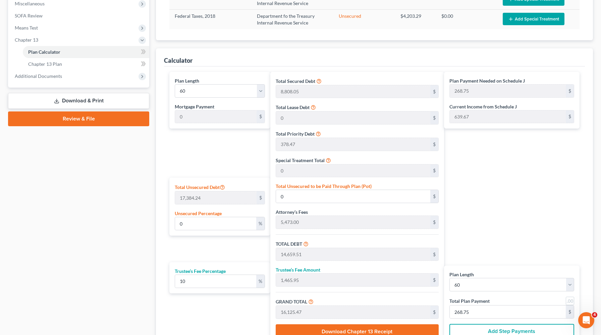
scroll to position [256, 0]
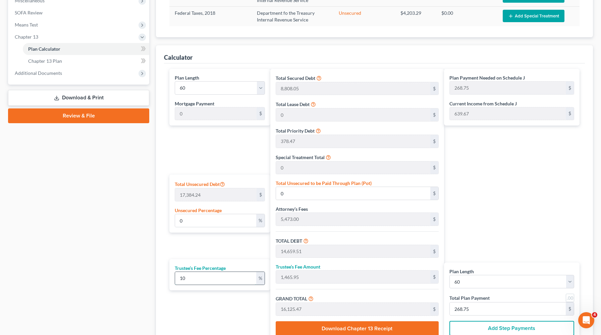
click at [200, 276] on input "10" at bounding box center [215, 278] width 81 height 13
drag, startPoint x: 190, startPoint y: 221, endPoint x: 173, endPoint y: 221, distance: 16.8
click at [173, 221] on div "Total Unsecured Debt 17,384.24 $ Unsecured Percentage 0 %" at bounding box center [219, 203] width 101 height 58
type input "1"
type input "173.84"
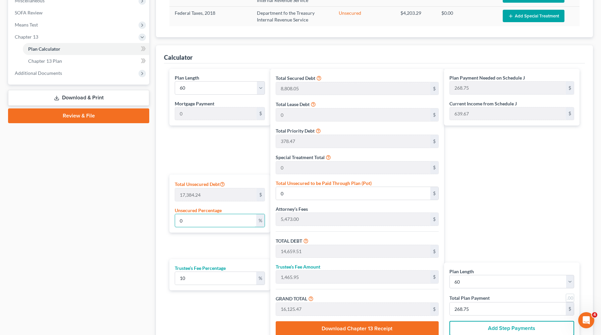
type input "14,833.36"
type input "1,483.33"
type input "16,316.69"
type input "271.94"
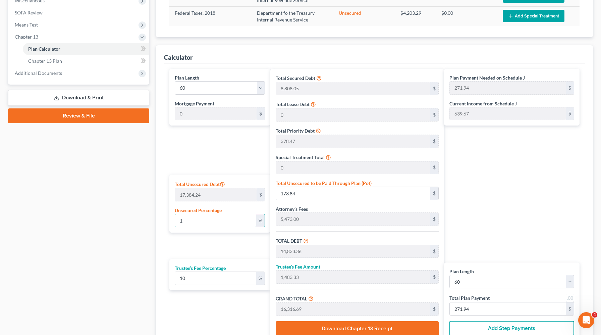
type input "10"
type input "1,738.42"
type input "16,397.94"
type input "1,639.79"
type input "18,037.73"
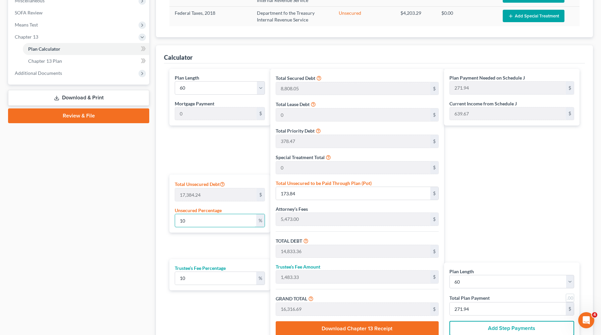
type input "300.62"
type input "100"
type input "17,384.24"
type input "32,043.76"
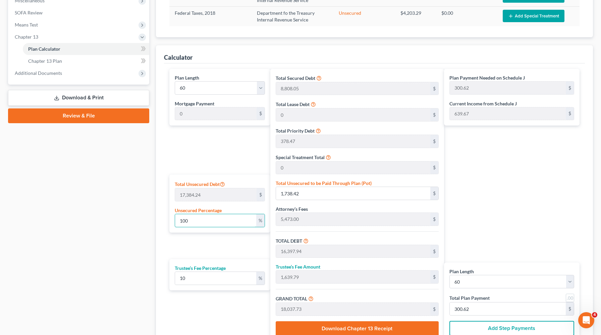
type input "3,204.37"
type input "35,248.13"
type input "587.46"
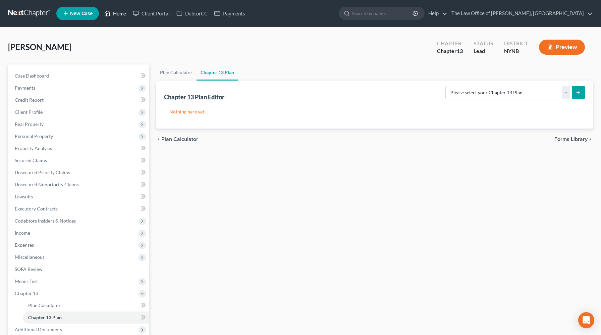
click at [123, 10] on link "Home" at bounding box center [115, 13] width 29 height 12
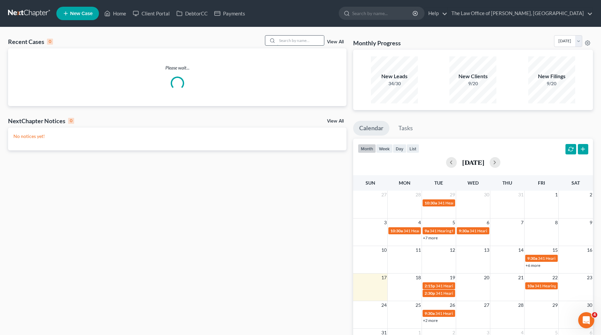
click at [298, 41] on input "search" at bounding box center [300, 41] width 47 height 10
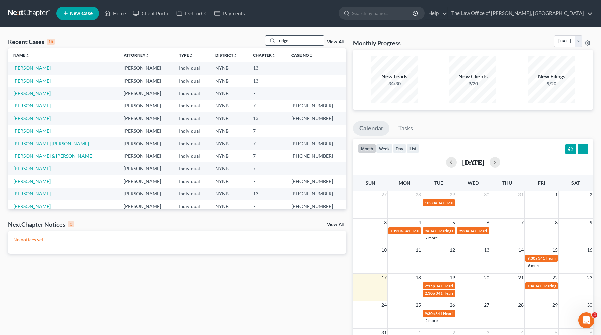
type input "ridge"
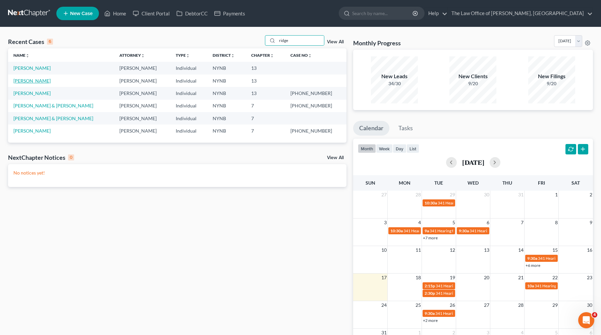
click at [30, 80] on link "[PERSON_NAME]" at bounding box center [31, 81] width 37 height 6
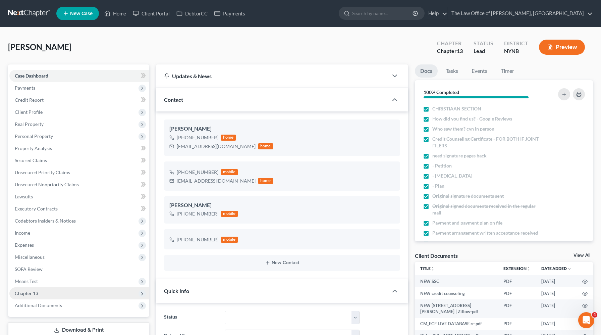
scroll to position [119, 0]
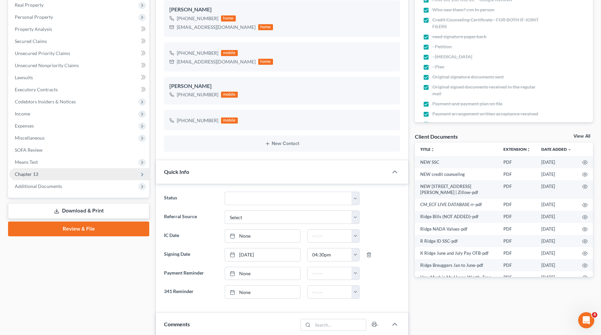
click at [40, 174] on span "Chapter 13" at bounding box center [79, 174] width 140 height 12
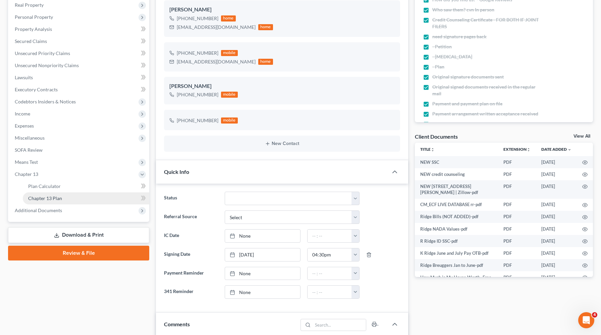
scroll to position [514, 0]
click at [40, 199] on span "Chapter 13 Plan" at bounding box center [45, 198] width 34 height 6
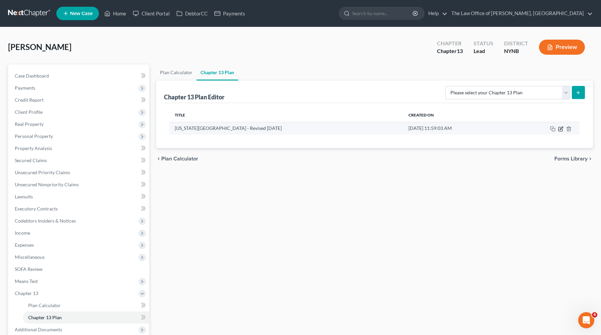
click at [558, 129] on icon "button" at bounding box center [560, 128] width 5 height 5
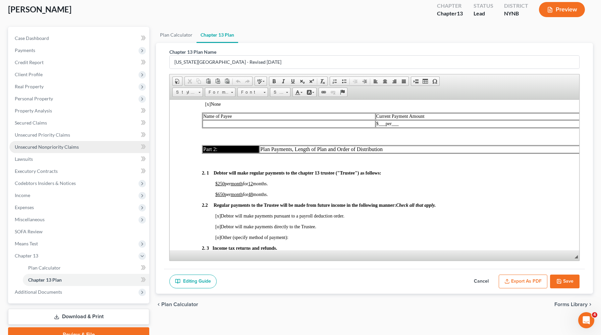
scroll to position [69, 0]
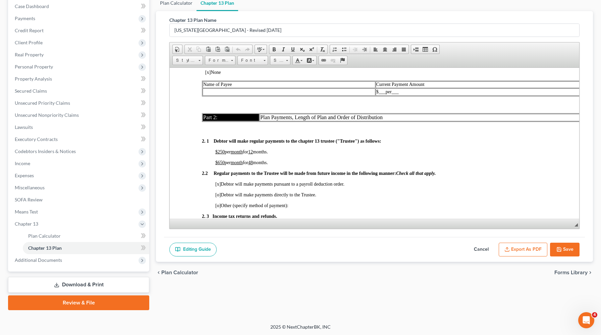
click at [182, 3] on link "Plan Calculator" at bounding box center [176, 3] width 41 height 16
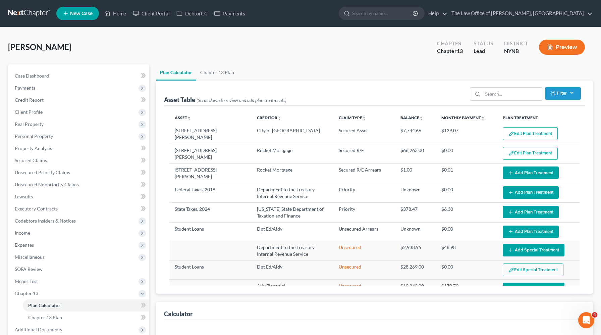
select select "59"
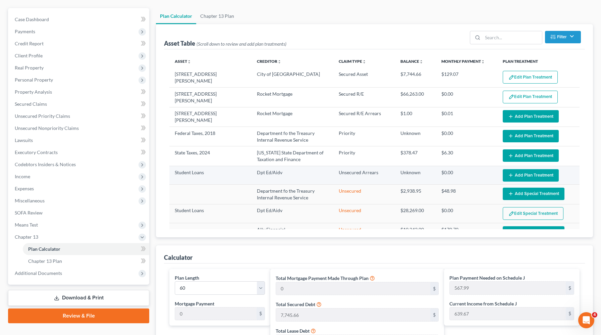
scroll to position [54, 0]
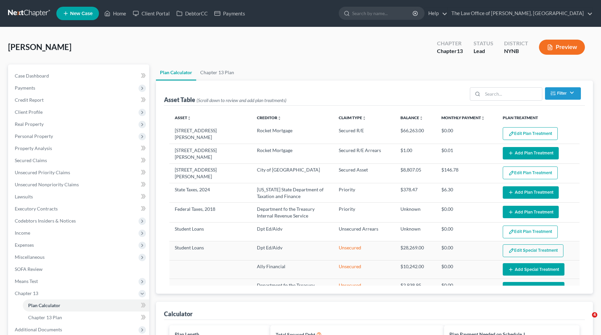
select select "59"
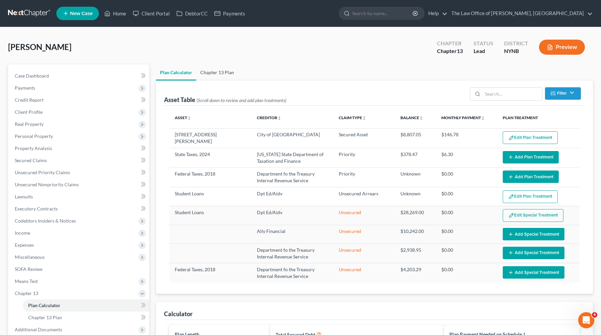
type input "100"
click at [224, 74] on link "Chapter 13 Plan" at bounding box center [217, 72] width 42 height 16
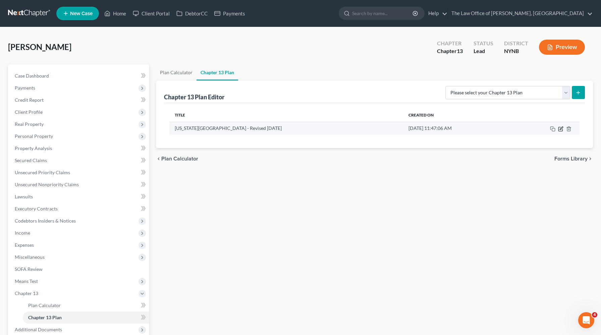
click at [561, 130] on icon "button" at bounding box center [560, 128] width 5 height 5
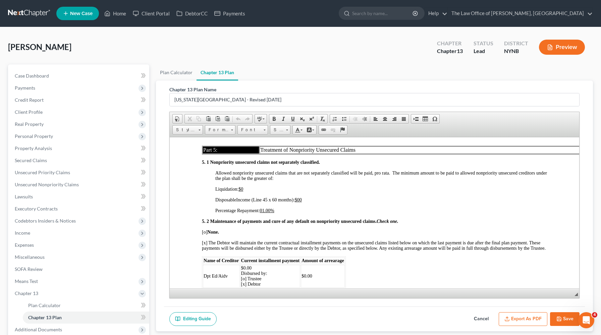
scroll to position [1589, 0]
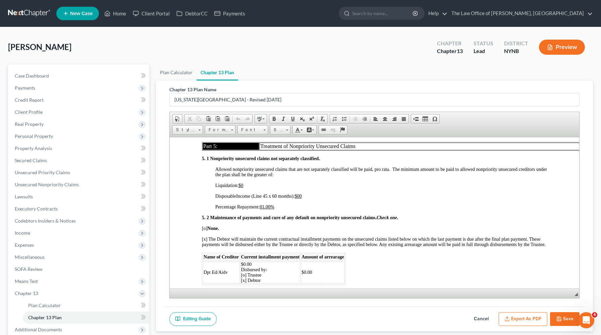
click at [266, 205] on u "01.00%" at bounding box center [267, 206] width 14 height 5
click at [264, 204] on u "0100.00%" at bounding box center [269, 206] width 19 height 5
click at [560, 317] on icon "button" at bounding box center [559, 318] width 5 height 5
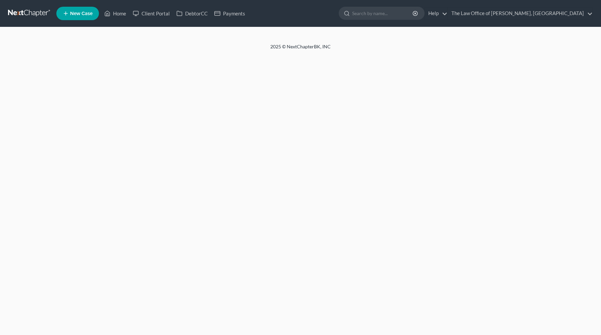
select select "1"
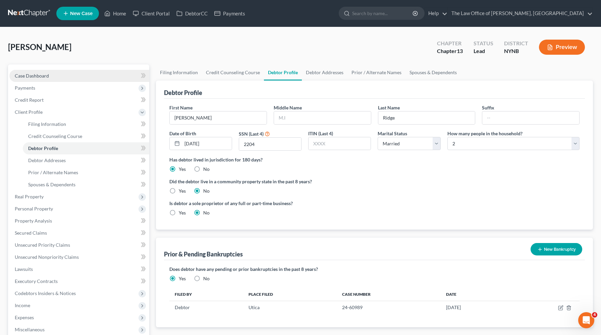
click at [61, 79] on link "Case Dashboard" at bounding box center [79, 76] width 140 height 12
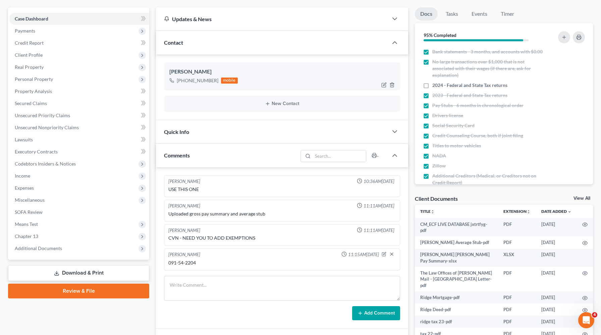
scroll to position [58, 0]
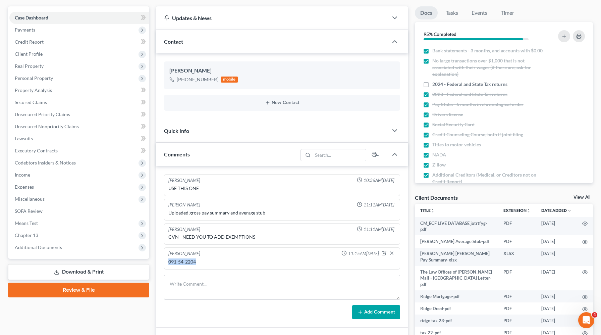
drag, startPoint x: 199, startPoint y: 261, endPoint x: 164, endPoint y: 264, distance: 34.7
click at [164, 264] on div "[PERSON_NAME] 11:15AM[DATE] 091-54-2204" at bounding box center [282, 258] width 236 height 22
copy div "091-54-2204"
click at [50, 286] on link "Review & File" at bounding box center [78, 290] width 141 height 15
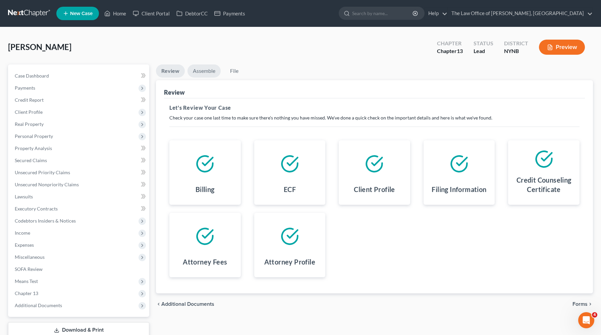
click at [200, 68] on link "Assemble" at bounding box center [204, 70] width 33 height 13
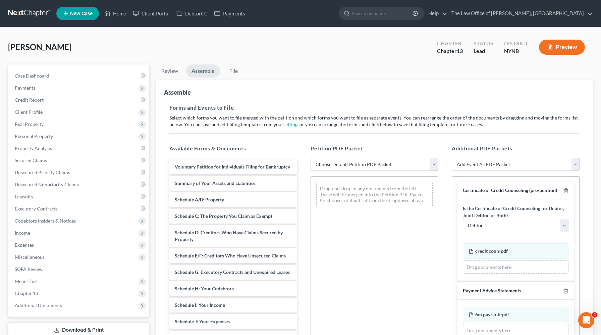
click at [368, 163] on select "Choose Default Petition PDF Packet Complete Bankruptcy Petition (all forms and …" at bounding box center [375, 164] width 128 height 13
select select "0"
click at [311, 158] on select "Choose Default Petition PDF Packet Complete Bankruptcy Petition (all forms and …" at bounding box center [375, 164] width 128 height 13
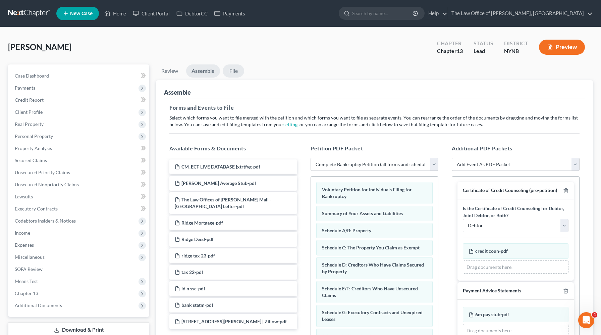
click at [236, 70] on link "File" at bounding box center [233, 70] width 21 height 13
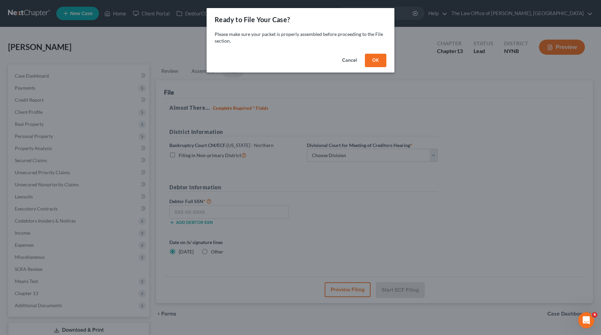
click at [374, 67] on div "Cancel OK" at bounding box center [301, 61] width 188 height 21
click at [375, 59] on button "OK" at bounding box center [375, 60] width 21 height 13
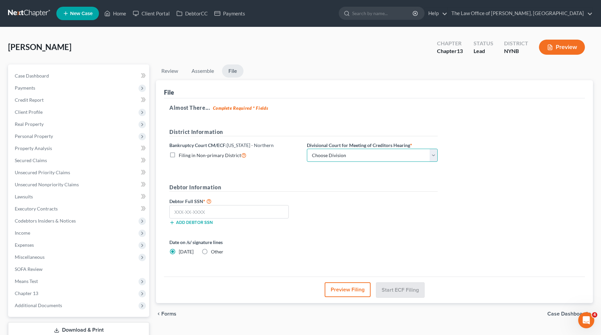
click at [329, 153] on select "Choose Division [GEOGRAPHIC_DATA] [GEOGRAPHIC_DATA] [GEOGRAPHIC_DATA] Utica" at bounding box center [372, 155] width 131 height 13
select select "3"
click at [307, 149] on select "Choose Division [GEOGRAPHIC_DATA] [GEOGRAPHIC_DATA] [GEOGRAPHIC_DATA] Utica" at bounding box center [372, 155] width 131 height 13
click at [188, 211] on input "text" at bounding box center [228, 211] width 119 height 13
paste input "091-54-2204"
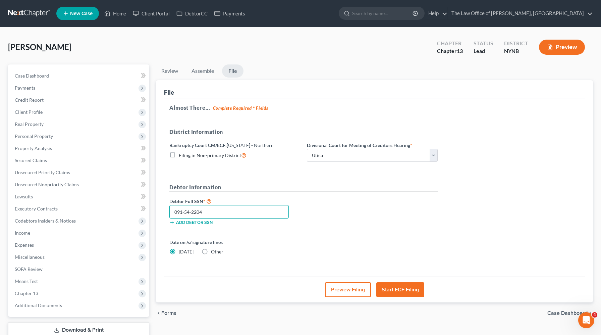
type input "091-54-2204"
click at [412, 288] on button "Start ECF Filing" at bounding box center [400, 289] width 48 height 15
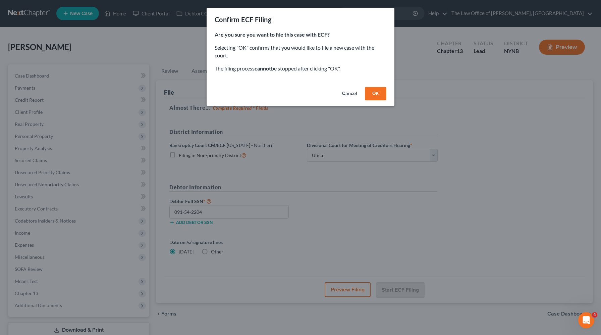
click at [374, 91] on button "OK" at bounding box center [375, 93] width 21 height 13
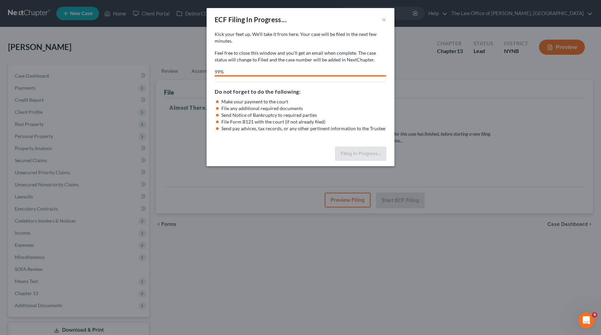
select select "3"
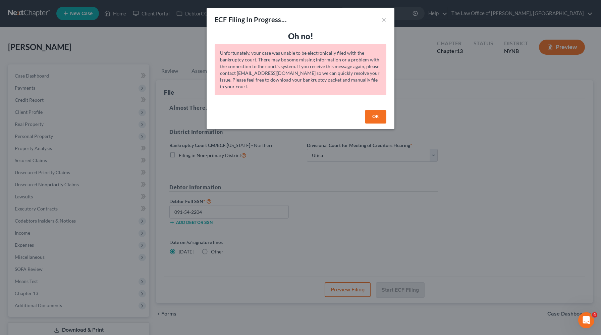
click at [600, 175] on div "ECF Filing In Progress... × Oh no! Unfortunately, your case was unable to be el…" at bounding box center [300, 167] width 601 height 335
click at [448, 251] on div "ECF Filing In Progress... × Oh no! Unfortunately, your case was unable to be el…" at bounding box center [300, 167] width 601 height 335
click at [475, 314] on div "ECF Filing In Progress... × Oh no! Unfortunately, your case was unable to be el…" at bounding box center [300, 167] width 601 height 335
click at [415, 335] on div "ECF Filing In Progress... × Oh no! Unfortunately, your case was unable to be el…" at bounding box center [300, 167] width 601 height 335
click at [375, 120] on button "OK" at bounding box center [375, 116] width 21 height 13
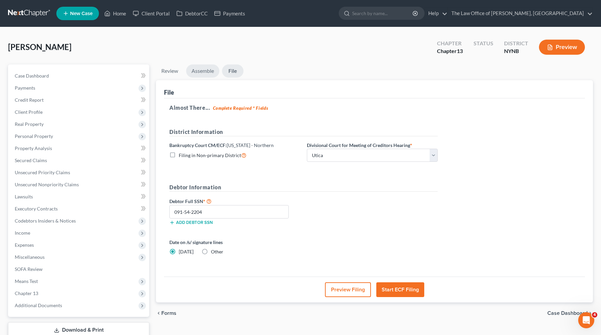
click at [211, 74] on link "Assemble" at bounding box center [202, 70] width 33 height 13
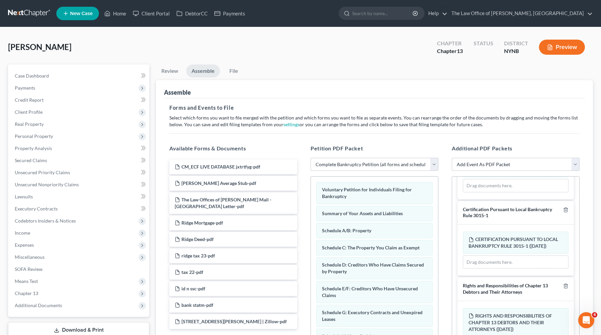
scroll to position [148, 0]
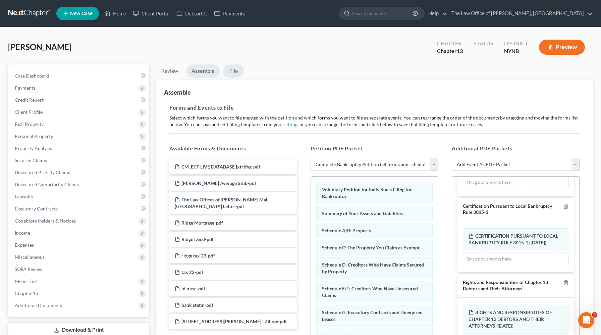
click at [230, 68] on link "File" at bounding box center [233, 70] width 21 height 13
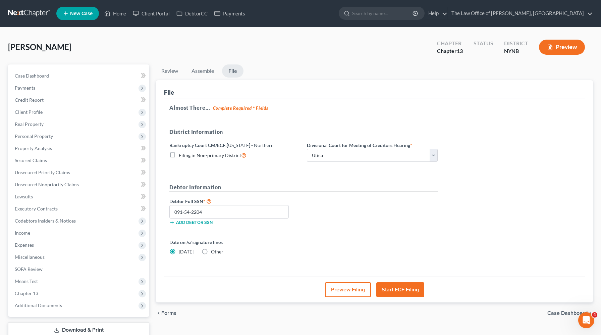
click at [394, 293] on button "Start ECF Filing" at bounding box center [400, 289] width 48 height 15
click at [394, 291] on button "Start ECF Filing" at bounding box center [400, 289] width 48 height 15
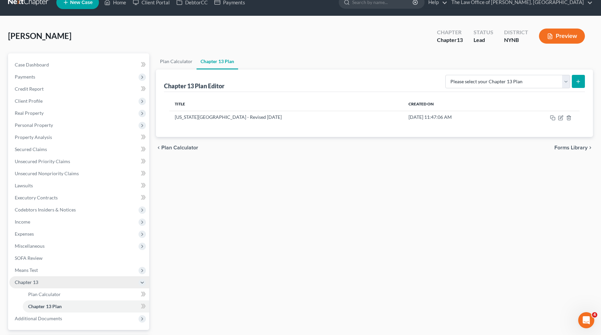
scroll to position [69, 0]
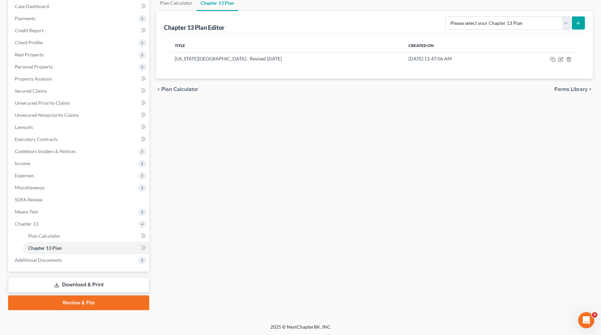
click at [71, 298] on link "Review & File" at bounding box center [78, 302] width 141 height 15
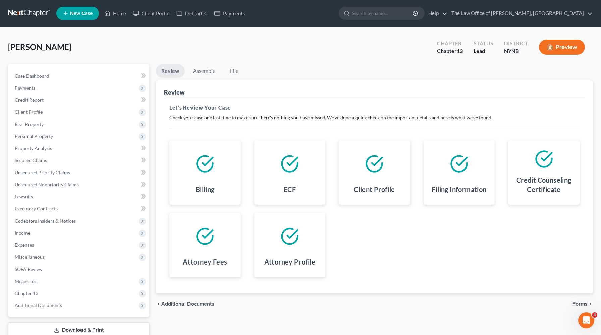
click at [71, 298] on span "Chapter 13" at bounding box center [79, 293] width 140 height 12
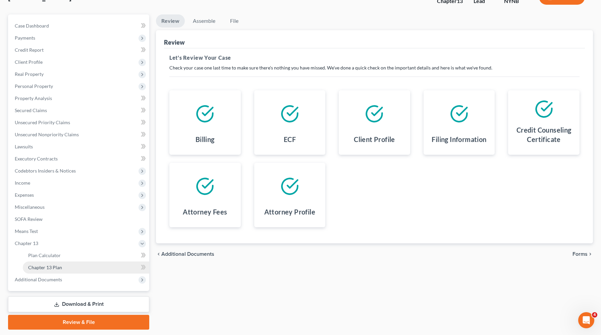
scroll to position [69, 0]
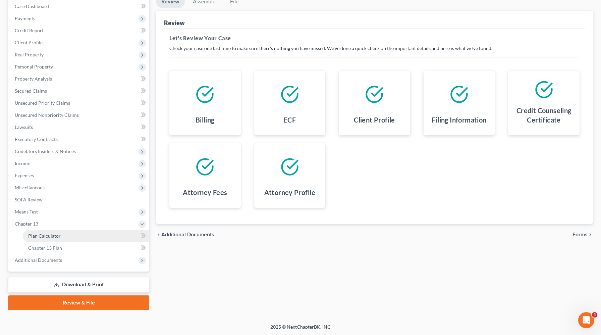
click at [53, 237] on span "Plan Calculator" at bounding box center [44, 236] width 33 height 6
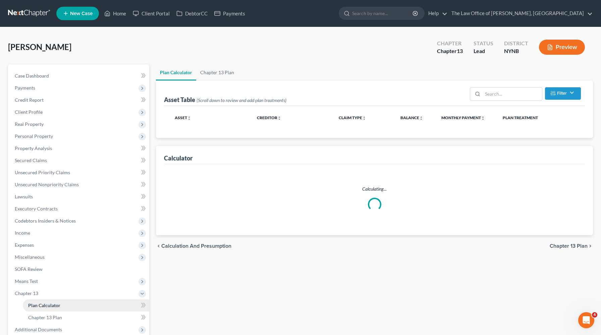
select select "59"
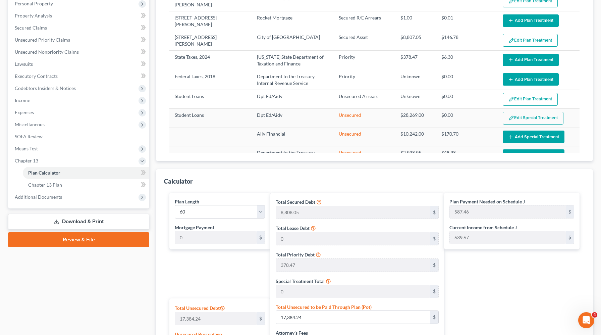
scroll to position [134, 0]
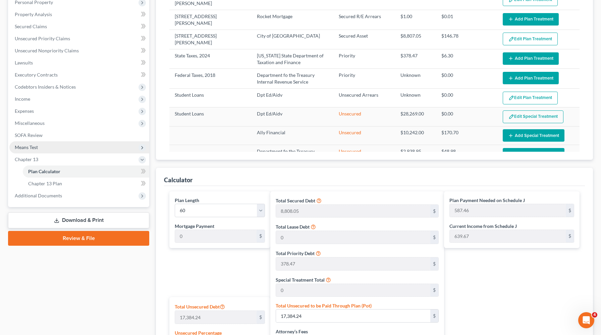
click at [73, 145] on span "Means Test" at bounding box center [79, 147] width 140 height 12
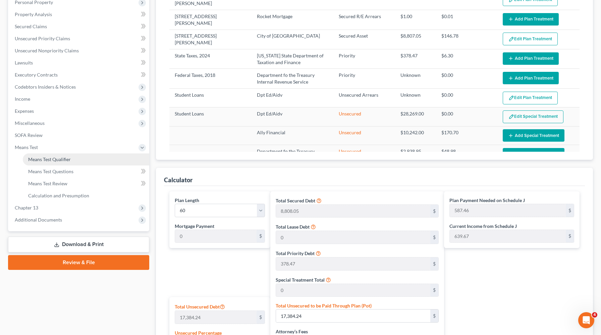
click at [65, 156] on link "Means Test Qualifier" at bounding box center [86, 159] width 126 height 12
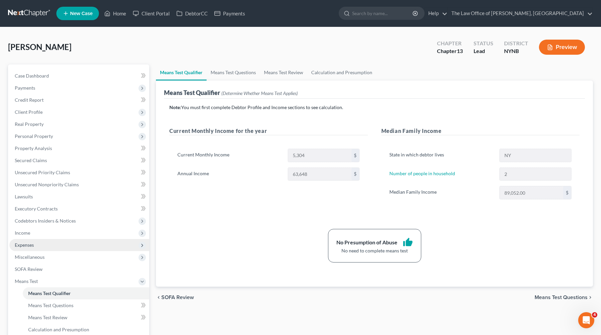
click at [35, 246] on span "Expenses" at bounding box center [79, 245] width 140 height 12
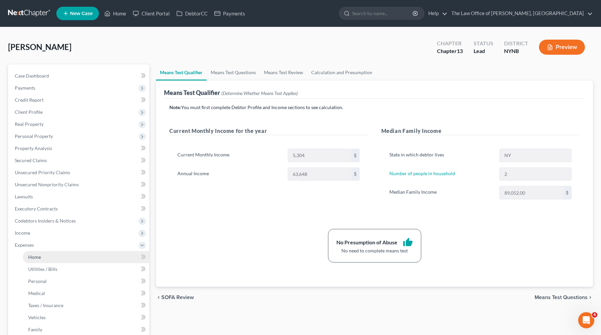
click at [36, 257] on span "Home" at bounding box center [34, 257] width 13 height 6
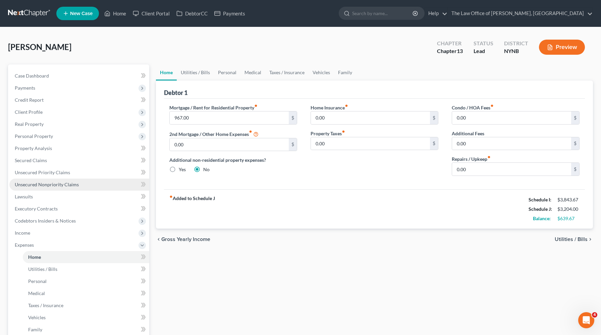
click at [58, 186] on span "Unsecured Nonpriority Claims" at bounding box center [47, 185] width 64 height 6
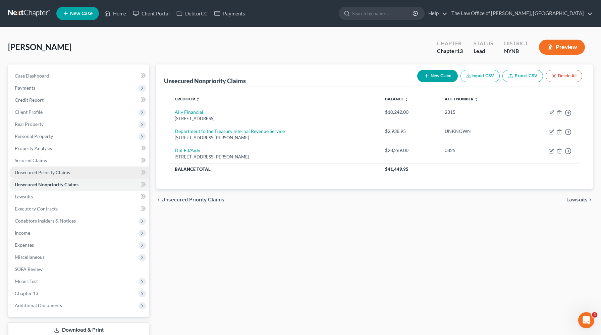
click at [53, 174] on span "Unsecured Priority Claims" at bounding box center [42, 172] width 55 height 6
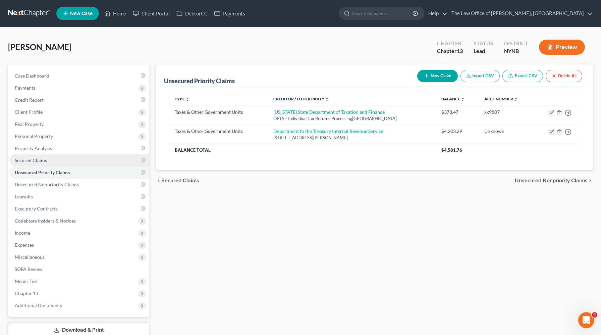
click at [51, 163] on link "Secured Claims" at bounding box center [79, 160] width 140 height 12
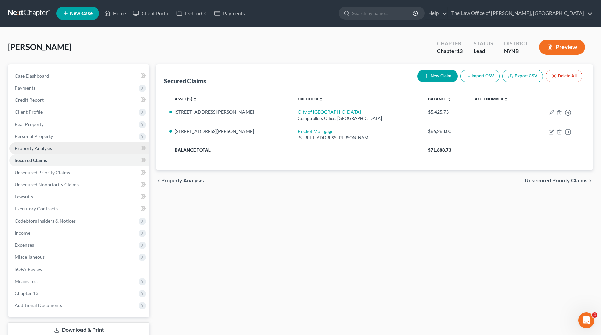
click at [52, 150] on link "Property Analysis" at bounding box center [79, 148] width 140 height 12
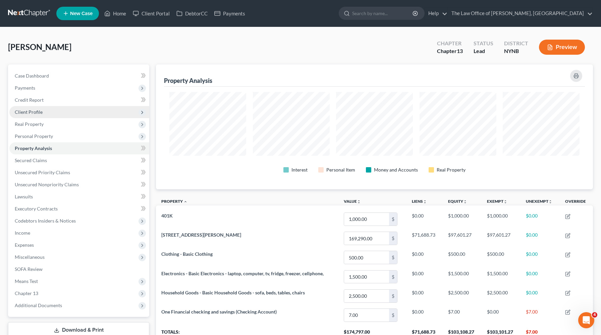
click at [66, 114] on span "Client Profile" at bounding box center [79, 112] width 140 height 12
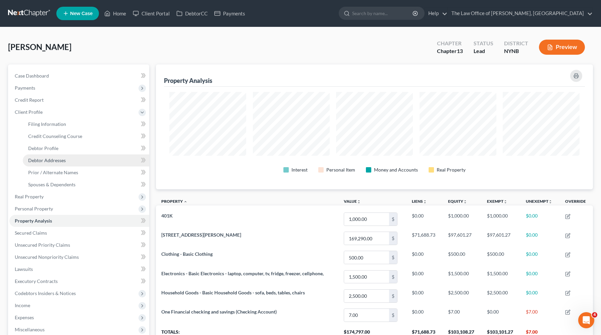
click at [59, 156] on link "Debtor Addresses" at bounding box center [86, 160] width 126 height 12
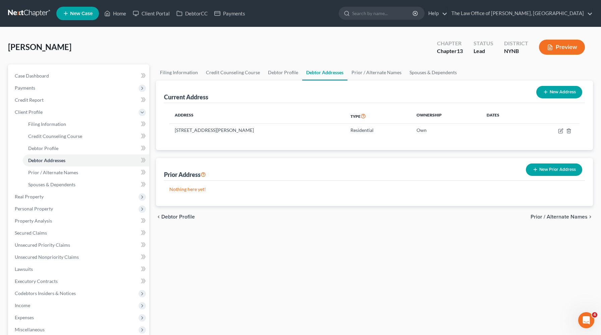
click at [557, 44] on button "Preview" at bounding box center [562, 47] width 46 height 15
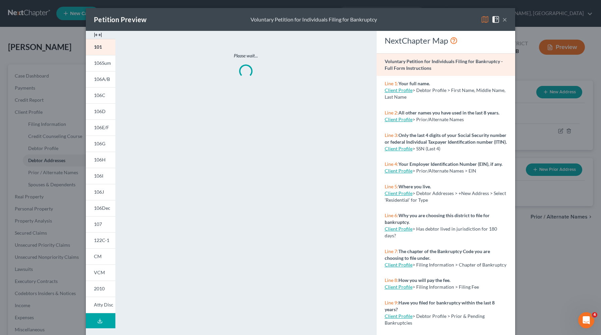
click at [101, 30] on div "Petition Preview Voluntary Petition for Individuals Filing for Bankruptcy ×" at bounding box center [300, 19] width 429 height 23
click at [99, 35] on img at bounding box center [98, 35] width 8 height 8
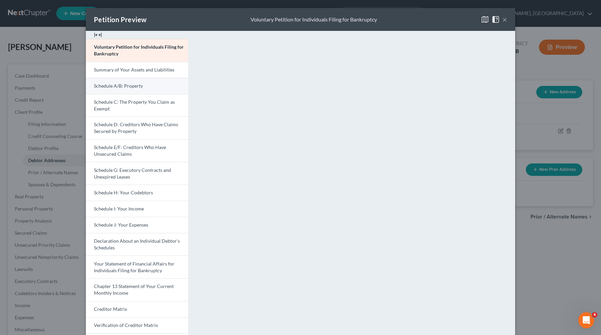
click at [121, 88] on span "Schedule A/B: Property" at bounding box center [118, 86] width 49 height 6
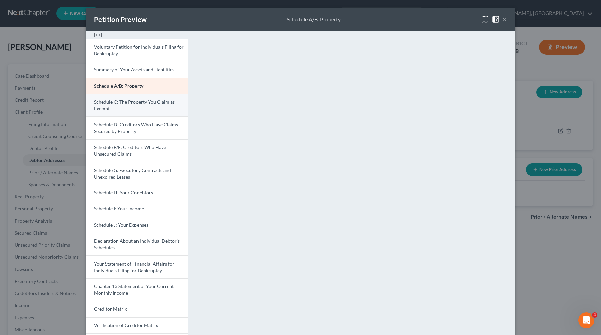
click at [146, 108] on link "Schedule C: The Property You Claim as Exempt" at bounding box center [137, 105] width 102 height 23
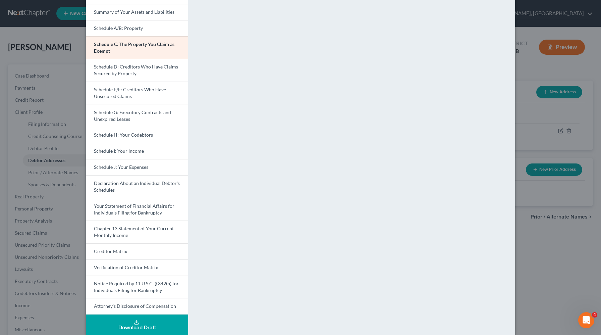
scroll to position [65, 0]
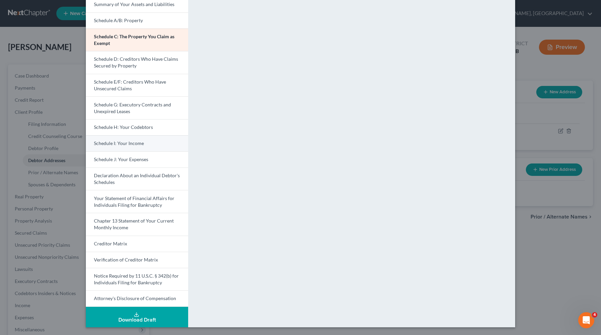
click at [131, 147] on link "Schedule I: Your Income" at bounding box center [137, 143] width 102 height 16
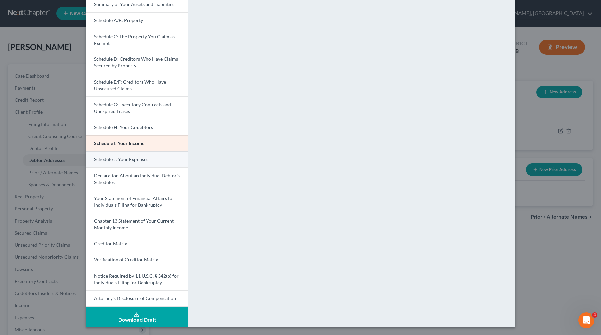
click at [150, 157] on link "Schedule J: Your Expenses" at bounding box center [137, 159] width 102 height 16
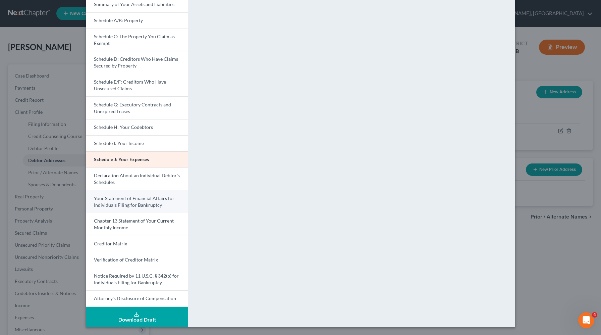
click at [125, 197] on span "Your Statement of Financial Affairs for Individuals Filing for Bankruptcy" at bounding box center [134, 201] width 81 height 12
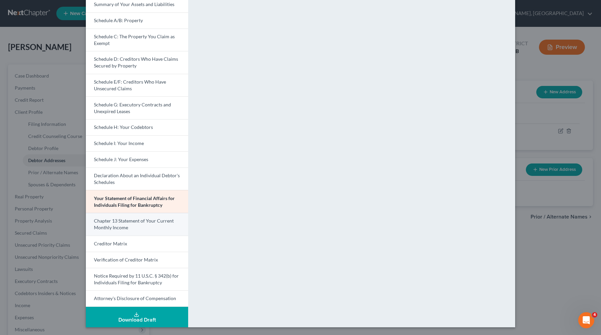
click at [143, 227] on link "Chapter 13 Statement of Your Current Monthly Income" at bounding box center [137, 224] width 102 height 23
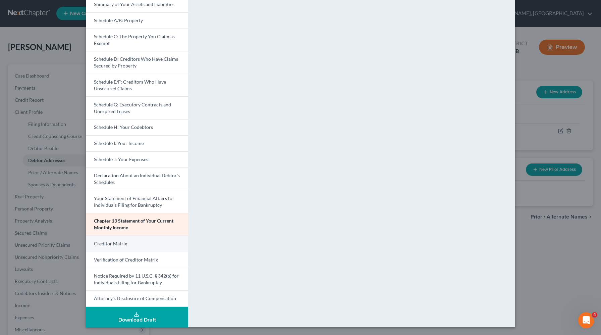
click at [104, 246] on span "Creditor Matrix" at bounding box center [110, 244] width 33 height 6
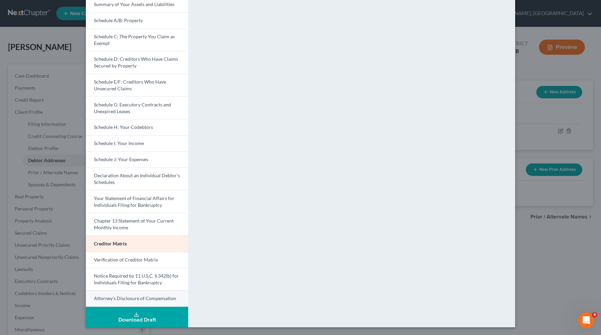
click at [156, 301] on span "Attorney's Disclosure of Compensation" at bounding box center [135, 298] width 82 height 6
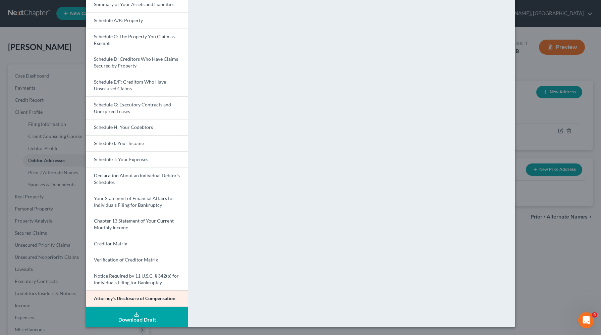
click at [551, 189] on div "Petition Preview Attorney's Disclosure of Compensation × Voluntary Petition for…" at bounding box center [300, 167] width 601 height 335
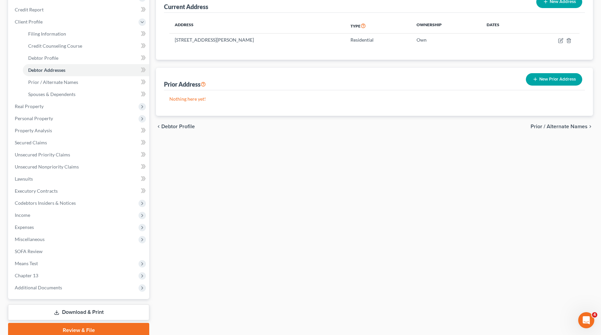
scroll to position [118, 0]
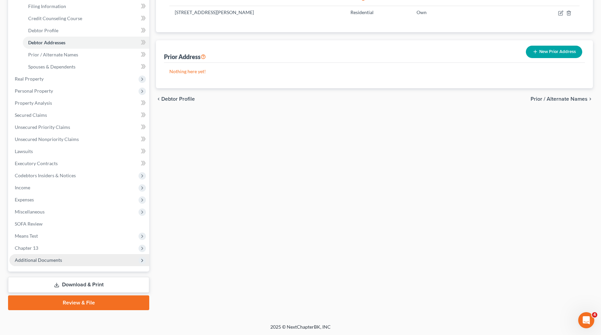
click at [66, 262] on span "Additional Documents" at bounding box center [79, 260] width 140 height 12
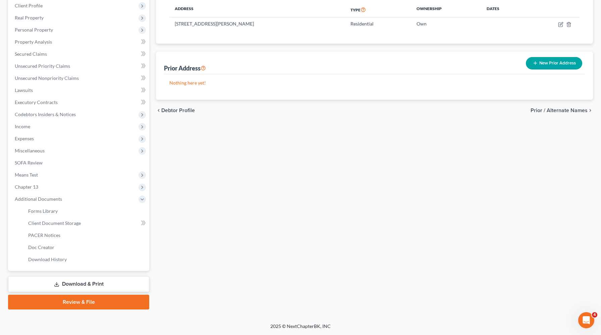
scroll to position [106, 0]
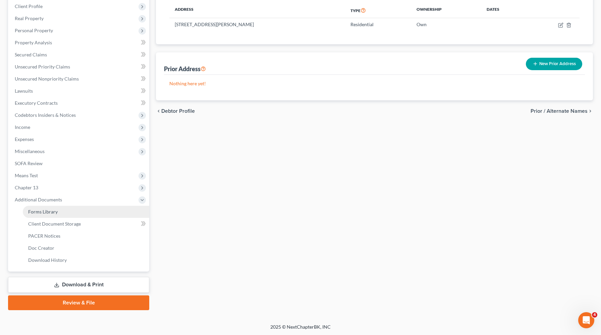
click at [61, 211] on link "Forms Library" at bounding box center [86, 212] width 126 height 12
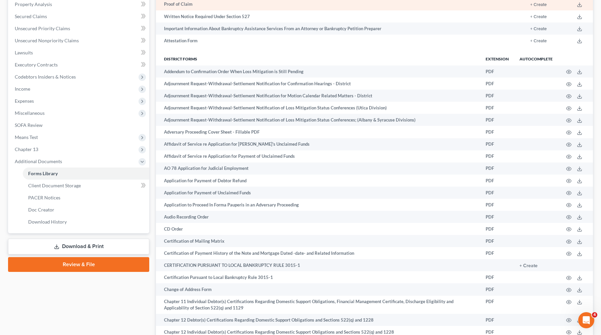
scroll to position [151, 0]
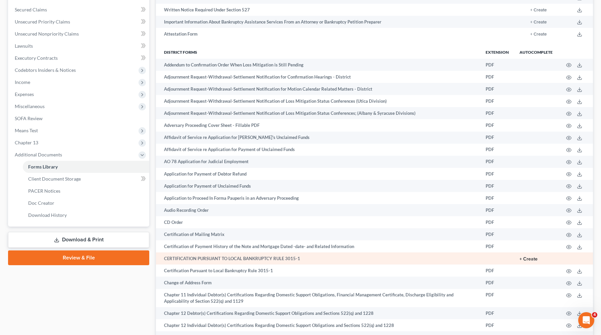
click at [525, 260] on button "+ Create" at bounding box center [529, 259] width 18 height 5
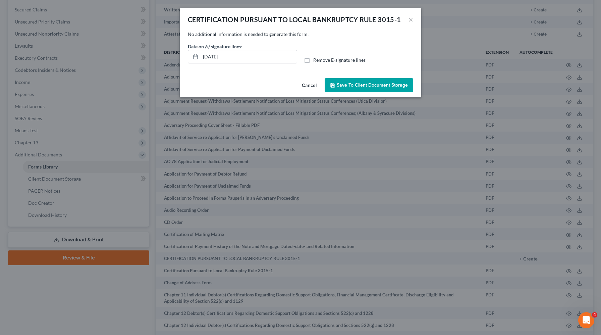
click at [387, 82] on button "Save to Client Document Storage" at bounding box center [369, 85] width 89 height 14
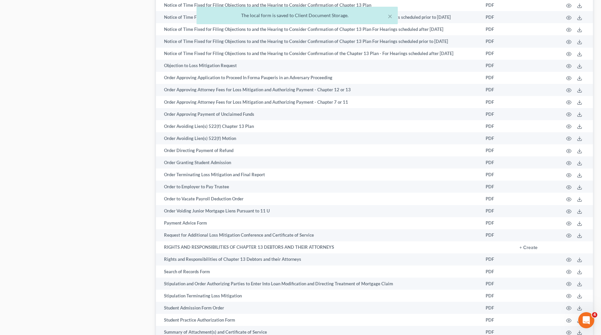
scroll to position [933, 0]
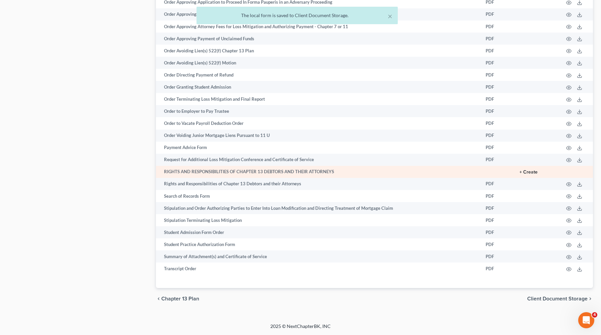
click at [535, 172] on button "+ Create" at bounding box center [529, 172] width 18 height 5
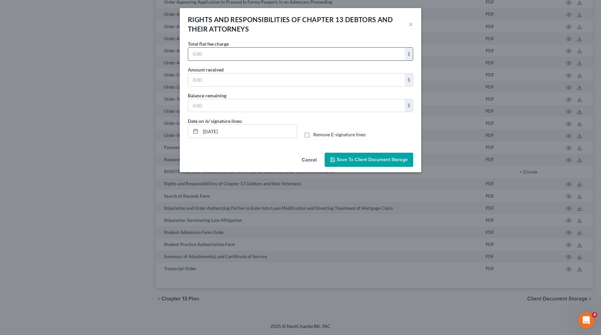
click at [265, 55] on input "text" at bounding box center [296, 54] width 217 height 13
type input "5,500"
click at [221, 81] on input "text" at bounding box center [296, 79] width 217 height 13
type input "27"
click at [203, 109] on input "text" at bounding box center [296, 105] width 217 height 13
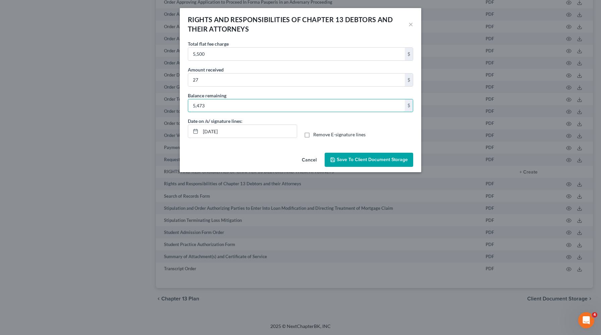
type input "5,473"
click at [344, 159] on span "Save to Client Document Storage" at bounding box center [372, 160] width 71 height 6
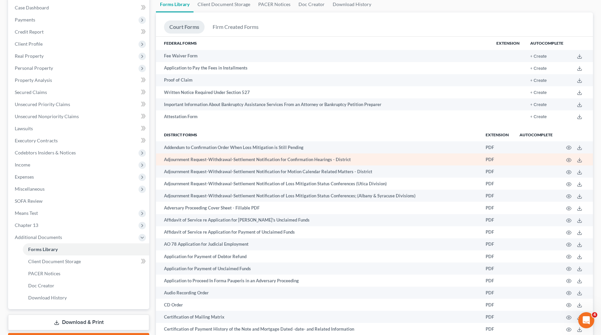
scroll to position [0, 0]
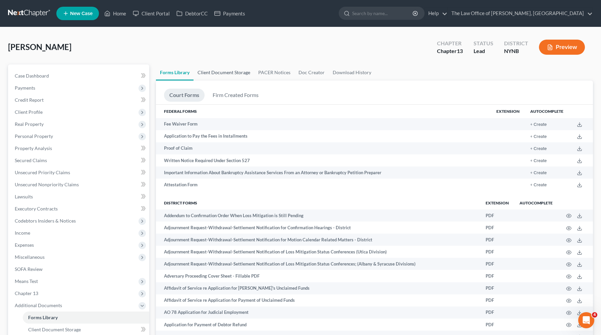
click at [228, 68] on link "Client Document Storage" at bounding box center [224, 72] width 61 height 16
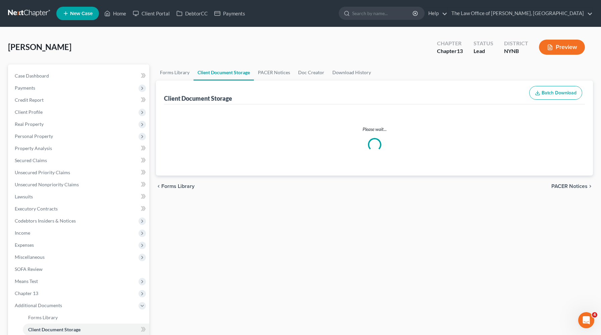
select select "1"
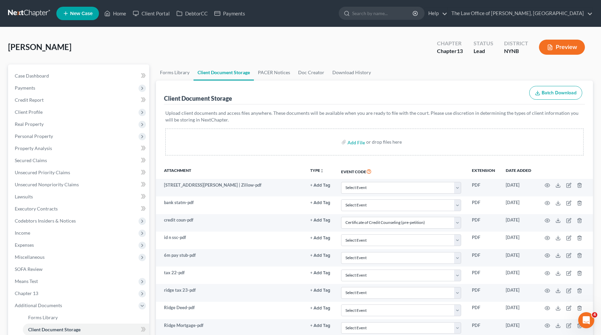
scroll to position [161, 0]
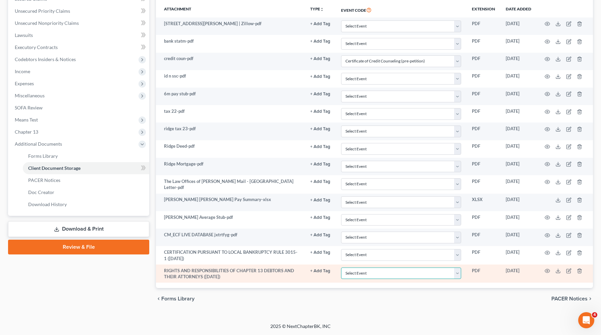
click at [374, 273] on select "Select Event Application to Have the Filing Fee Waived Certificate of Credit Co…" at bounding box center [401, 273] width 120 height 12
select select "6"
click at [341, 267] on select "Select Event Application to Have the Filing Fee Waived Certificate of Credit Co…" at bounding box center [401, 273] width 120 height 12
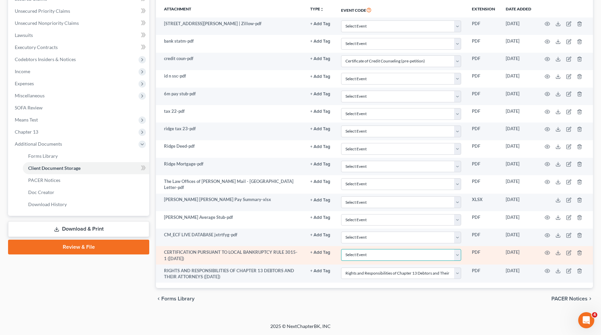
click at [374, 259] on select "Select Event Application to Have the Filing Fee Waived Certificate of Credit Co…" at bounding box center [401, 255] width 120 height 12
select select "2"
click at [341, 249] on select "Select Event Application to Have the Filing Fee Waived Certificate of Credit Co…" at bounding box center [401, 255] width 120 height 12
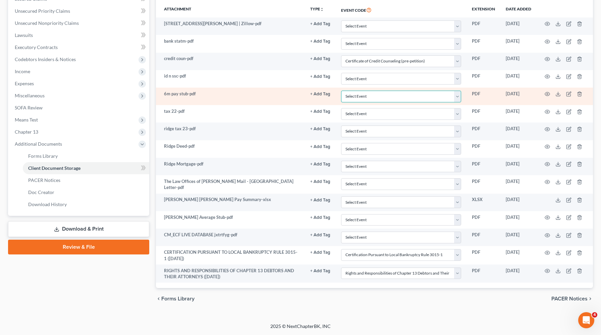
click at [369, 93] on select "Select Event Application to Have the Filing Fee Waived Certificate of Credit Co…" at bounding box center [401, 97] width 120 height 12
select select "5"
click at [341, 91] on select "Select Event Application to Have the Filing Fee Waived Certificate of Credit Co…" at bounding box center [401, 97] width 120 height 12
click at [548, 94] on icon "button" at bounding box center [547, 93] width 5 height 5
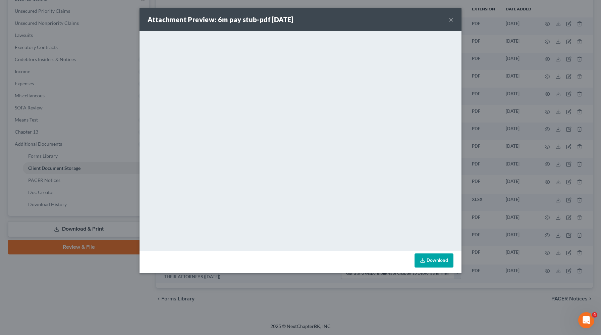
click at [496, 73] on div "Attachment Preview: 6m pay stub-pdf 07/17/2025 × <object ng-attr-data='https://…" at bounding box center [300, 167] width 601 height 335
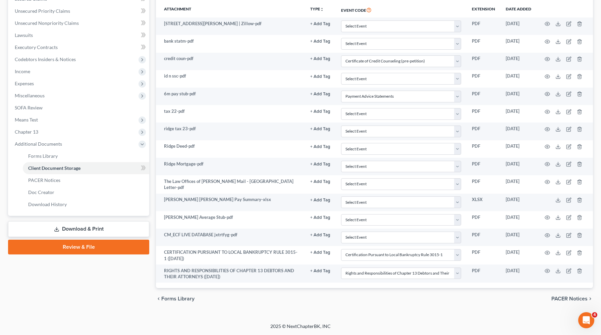
click at [466, 16] on th "Event Code" at bounding box center [401, 9] width 131 height 15
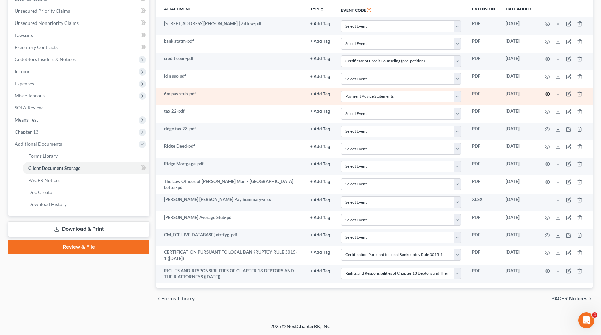
click at [546, 93] on icon "button" at bounding box center [547, 93] width 5 height 5
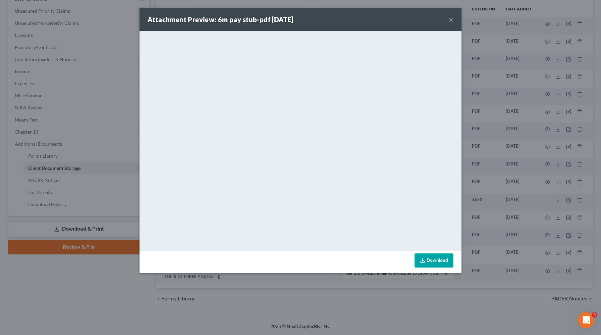
click at [450, 20] on button "×" at bounding box center [451, 19] width 5 height 8
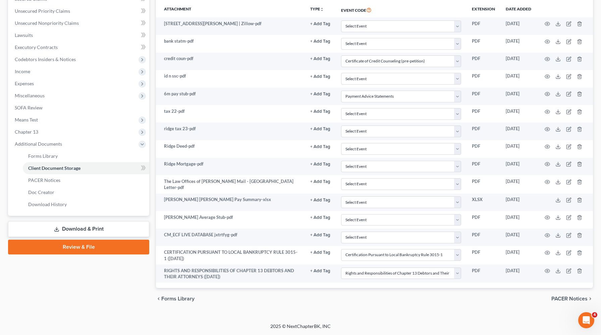
click at [101, 247] on link "Review & File" at bounding box center [78, 247] width 141 height 15
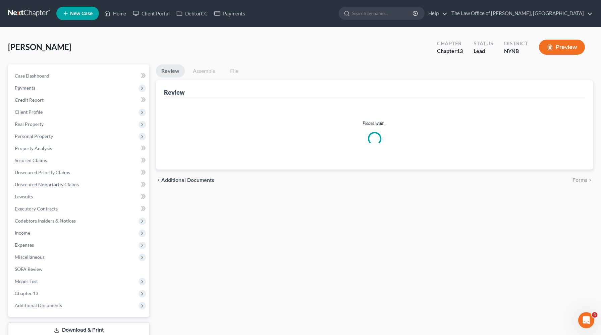
click at [204, 70] on link "Assemble" at bounding box center [204, 70] width 33 height 13
click at [439, 65] on ul "Review Assemble File" at bounding box center [374, 72] width 437 height 16
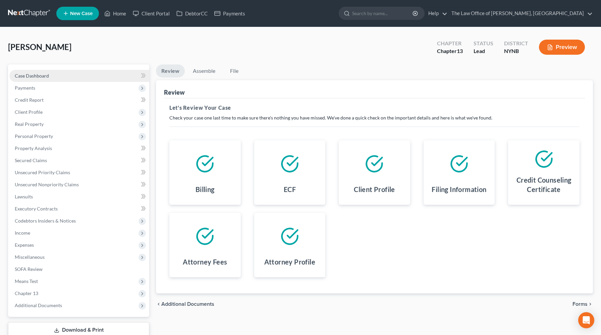
click at [50, 78] on link "Case Dashboard" at bounding box center [79, 76] width 140 height 12
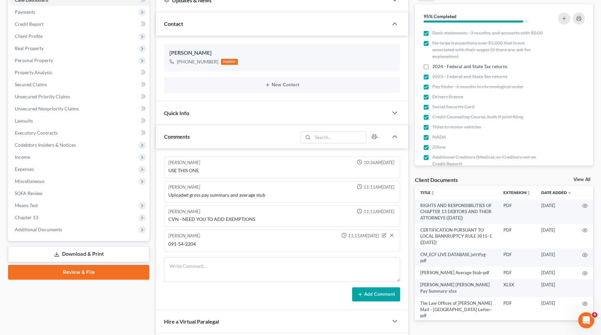
scroll to position [86, 0]
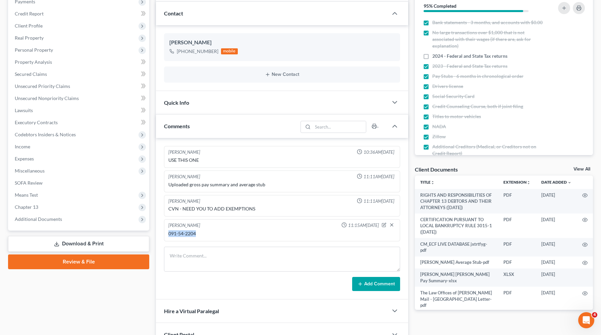
drag, startPoint x: 197, startPoint y: 234, endPoint x: 168, endPoint y: 235, distance: 28.9
click at [168, 235] on div "091-54-2204" at bounding box center [282, 233] width 230 height 9
copy div "091-54-2204"
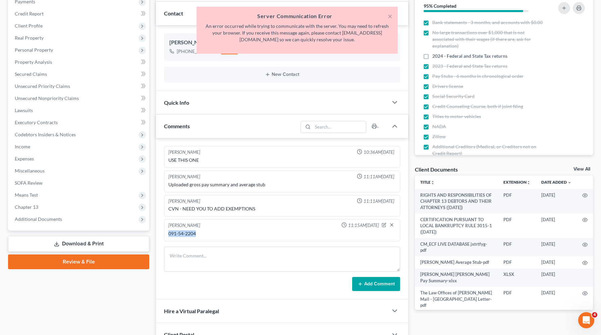
copy div "091-54-2204"
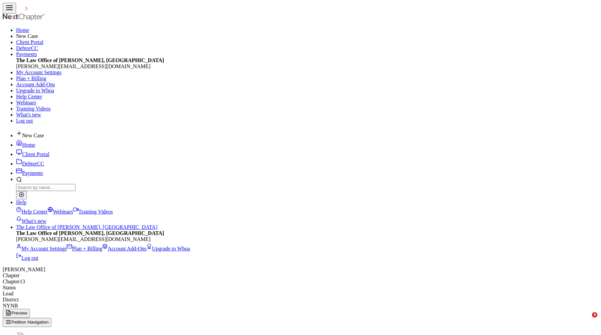
select select "0"
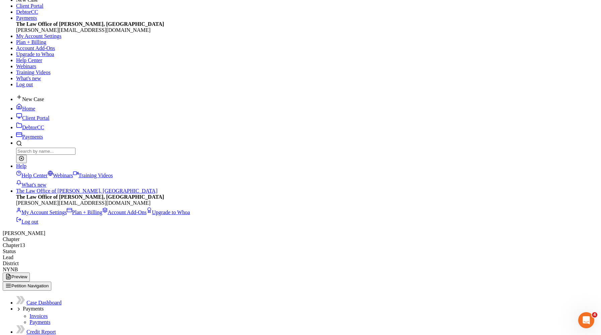
scroll to position [8, 0]
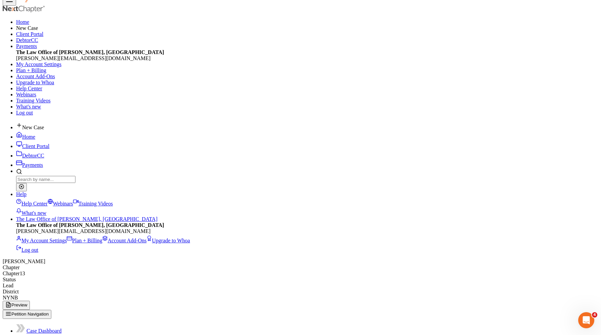
select select "3"
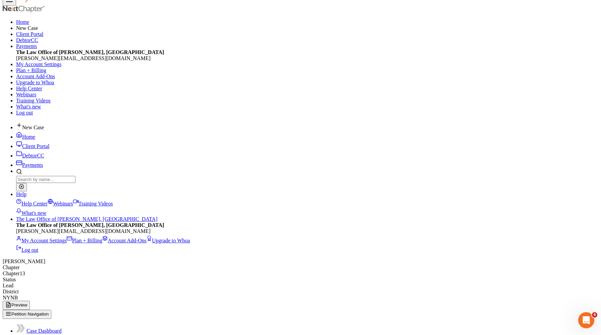
paste input "091-54-2204"
type input "091-54-2204"
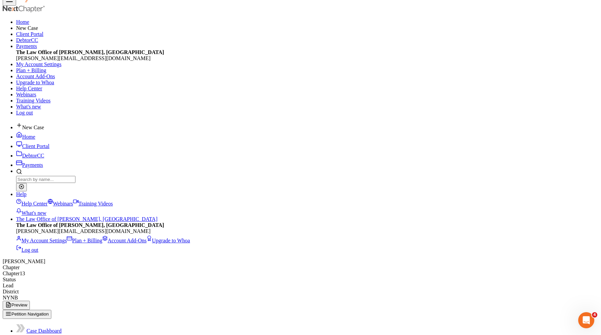
type input "839788"
